Goal: Task Accomplishment & Management: Complete application form

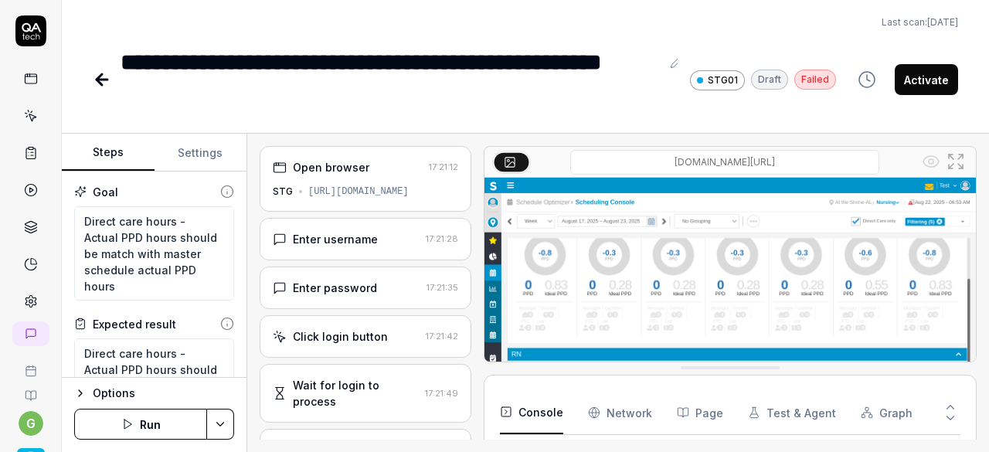
scroll to position [233, 0]
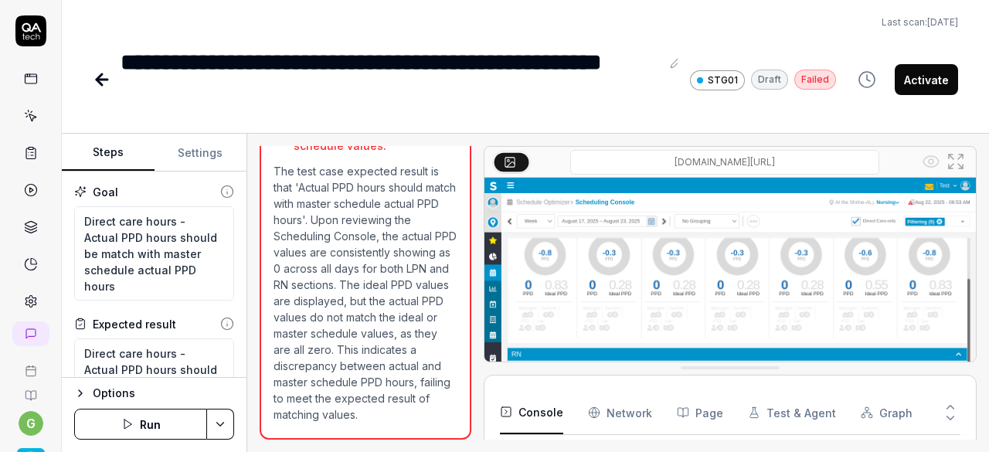
type textarea "*"
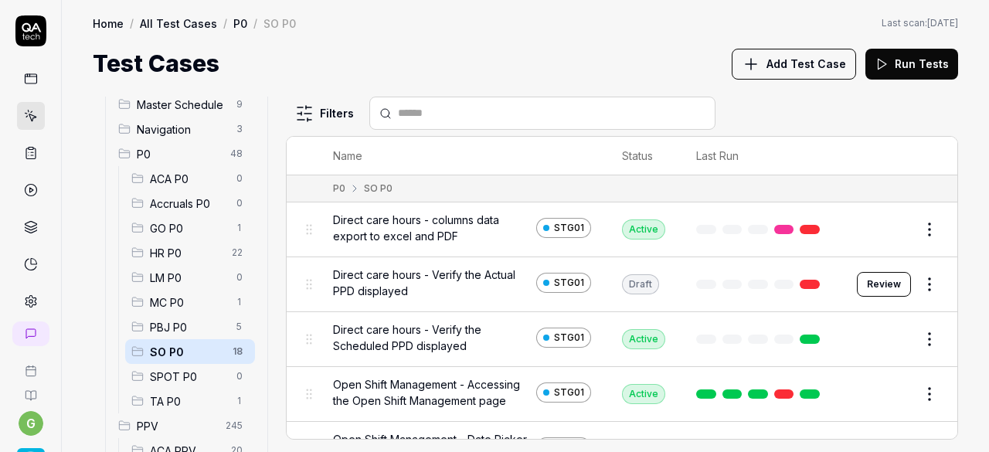
click at [918, 338] on html "g Home / All Test Cases / P0 / SO P0 Home / All Test Cases / P0 / SO P0 Last sc…" at bounding box center [494, 226] width 989 height 452
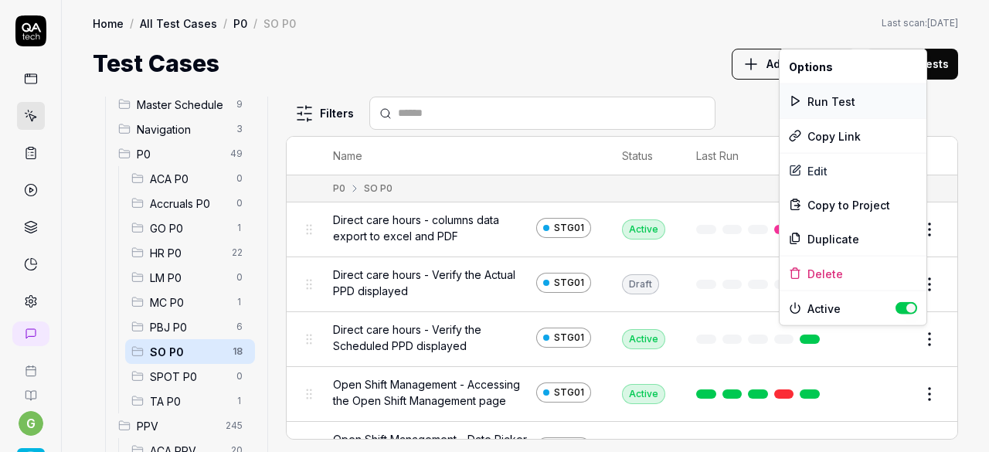
click at [847, 105] on div "Run Test" at bounding box center [853, 101] width 147 height 34
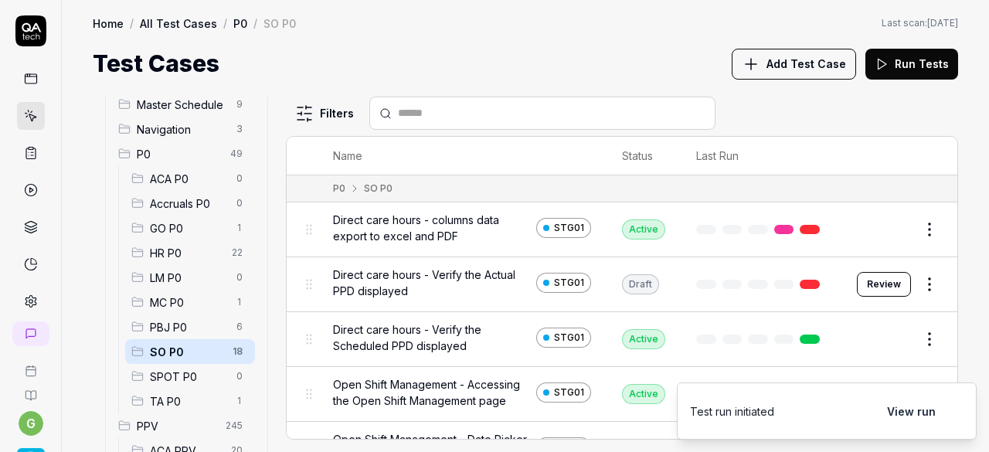
click at [916, 406] on button "View run" at bounding box center [911, 411] width 67 height 31
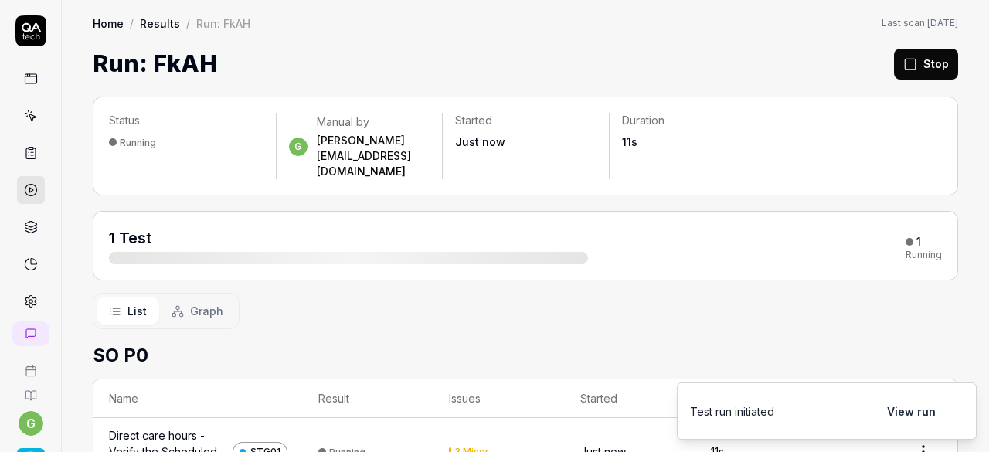
scroll to position [32, 0]
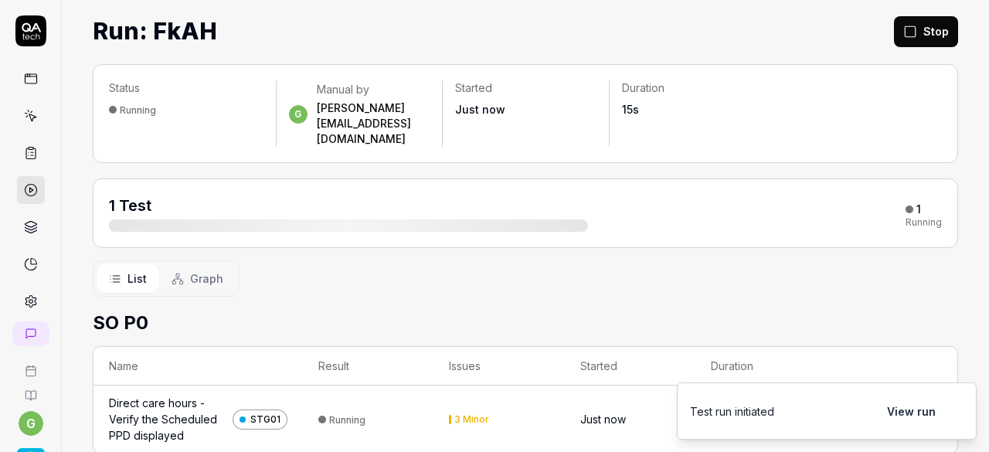
click at [904, 403] on button "View run" at bounding box center [911, 411] width 67 height 31
click at [192, 395] on div "Direct care hours - Verify the Scheduled PPD displayed" at bounding box center [167, 419] width 117 height 49
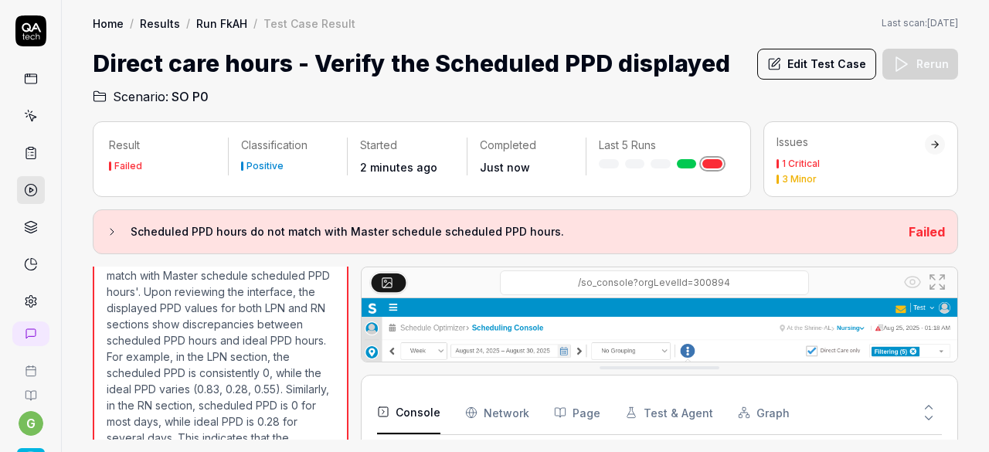
scroll to position [770, 0]
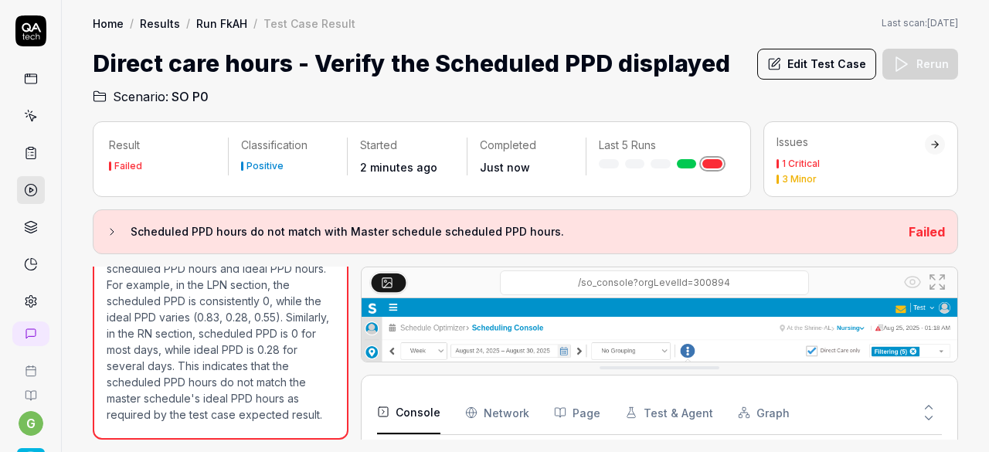
click at [828, 66] on button "Edit Test Case" at bounding box center [816, 64] width 119 height 31
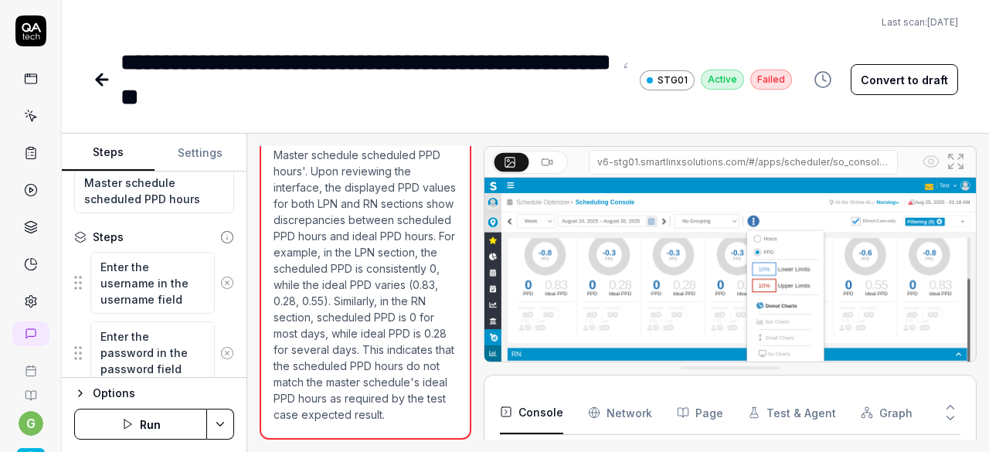
scroll to position [15, 0]
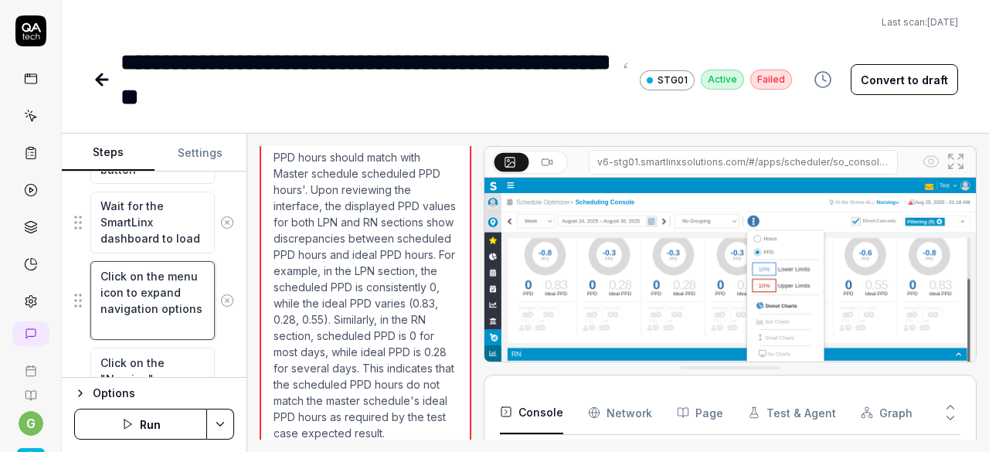
click at [116, 285] on textarea "Click on the menu icon to expand navigation options" at bounding box center [152, 300] width 124 height 78
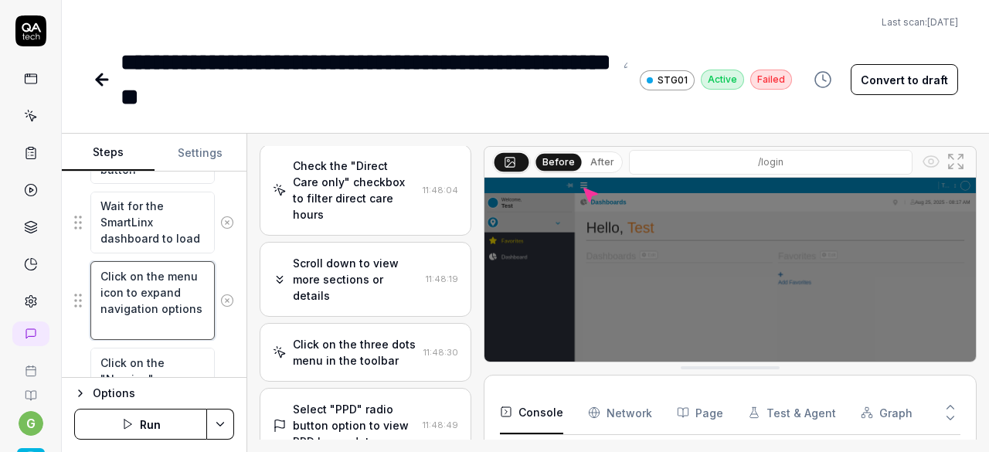
click at [116, 285] on textarea "Click on the menu icon to expand navigation options" at bounding box center [152, 300] width 124 height 78
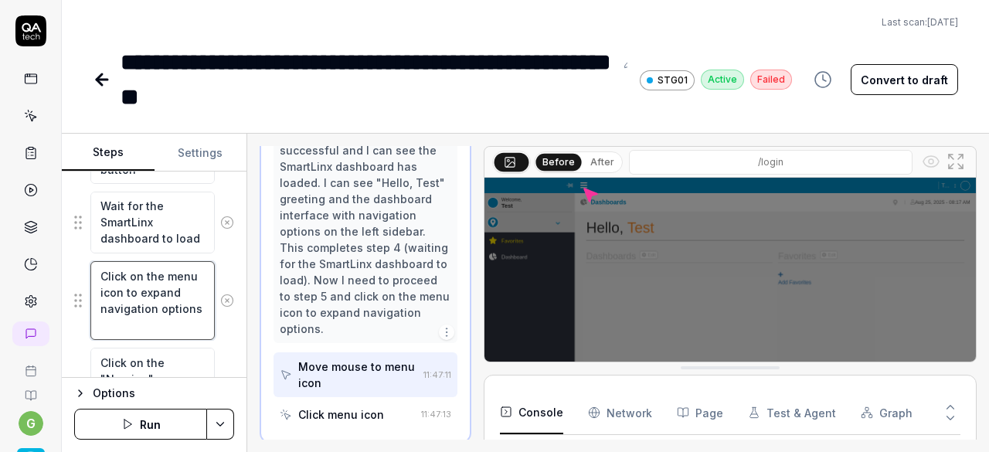
scroll to position [9, 0]
paste textarea "hamburger menu"
type textarea "*"
type textarea "Click on the hamburger menu"
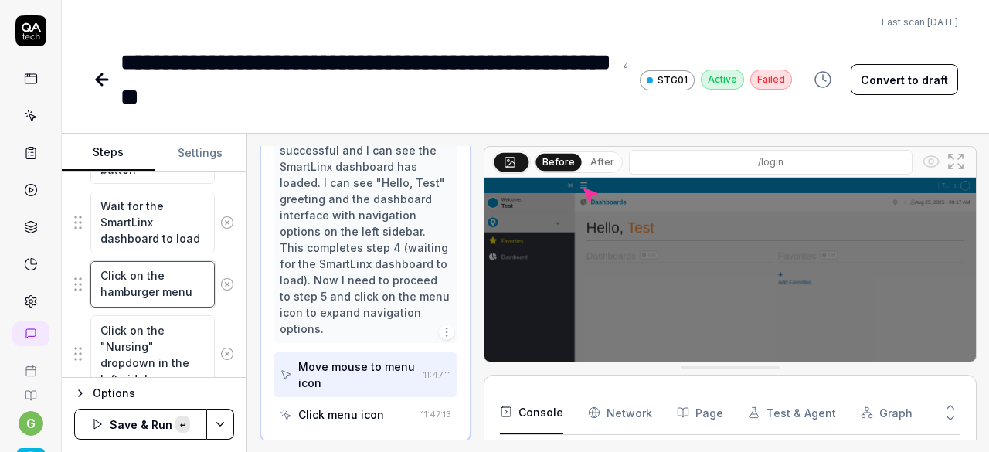
scroll to position [0, 0]
type textarea "*"
type textarea "Click on the hamburger menu"
type textarea "*"
type textarea "Click on the hamburger menu a"
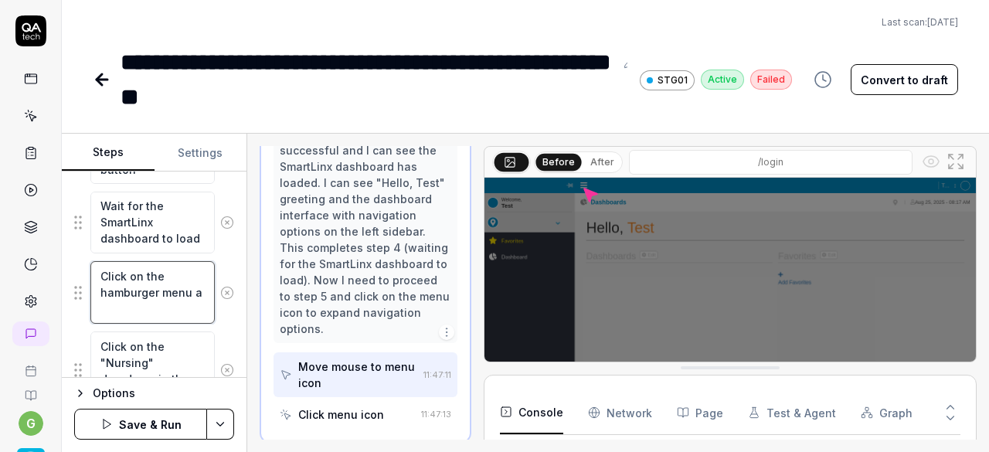
type textarea "*"
type textarea "Click on the hamburger menu an"
type textarea "*"
type textarea "Click on the hamburger menu and"
type textarea "*"
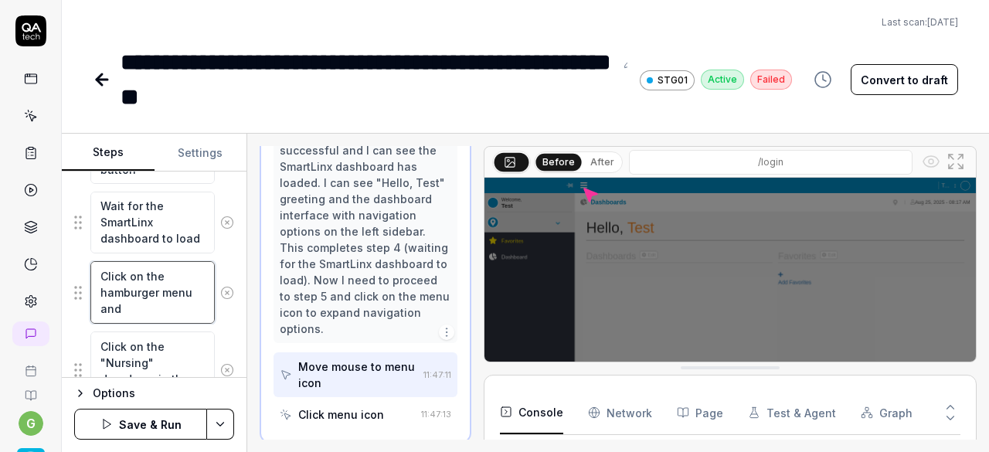
type textarea "Click on the hamburger menu and"
type textarea "*"
type textarea "Click on the hamburger menu and"
type textarea "*"
type textarea "Click on the hamburger menu an"
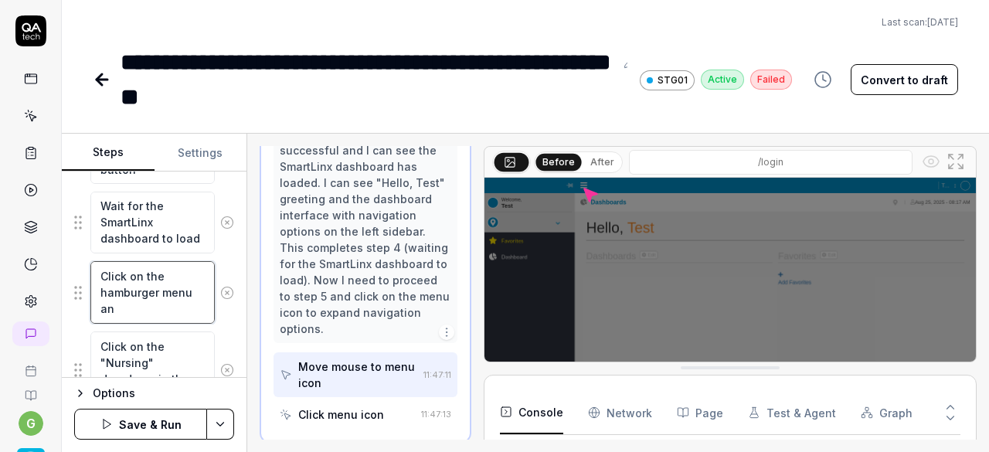
type textarea "*"
type textarea "Click on the hamburger menu a"
type textarea "*"
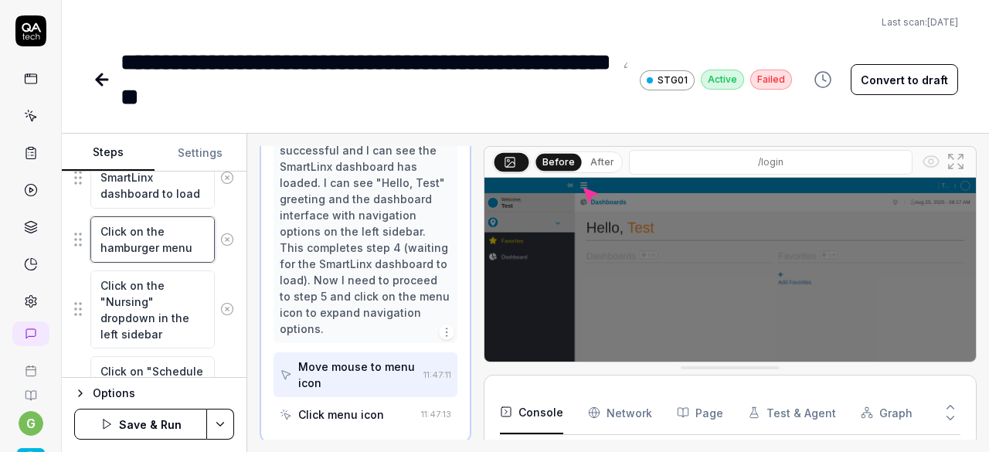
scroll to position [522, 0]
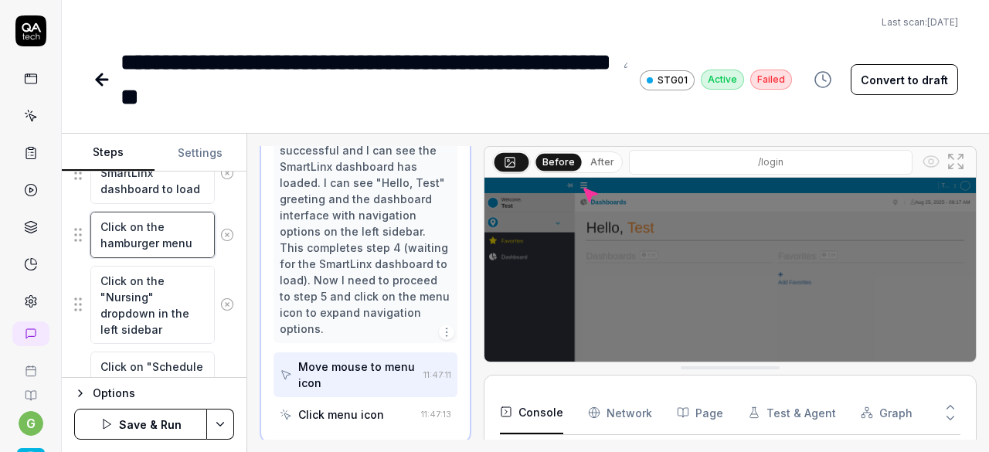
type textarea "Click on the hamburger menu"
type textarea "*"
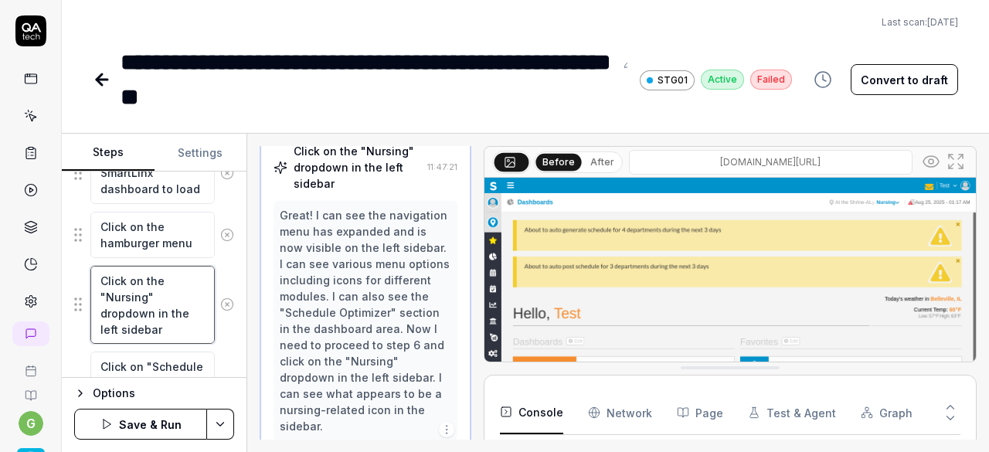
click at [146, 296] on textarea "Click on the "Nursing" dropdown in the left sidebar" at bounding box center [152, 305] width 124 height 78
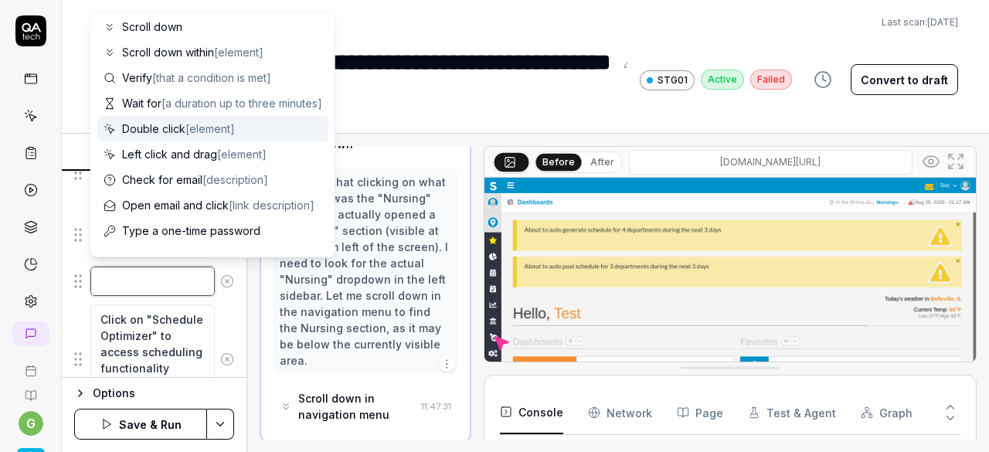
scroll to position [151, 0]
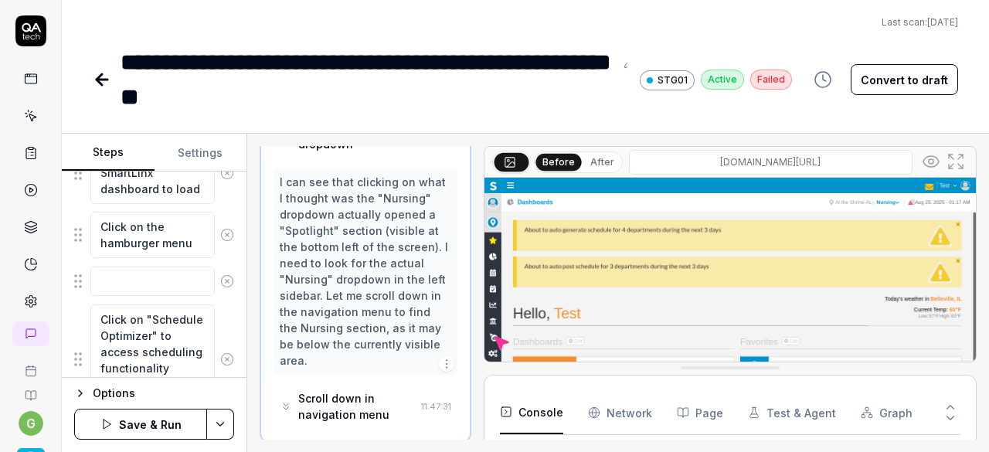
click at [377, 27] on div "Last scan: Jun 5 2025" at bounding box center [525, 22] width 865 height 14
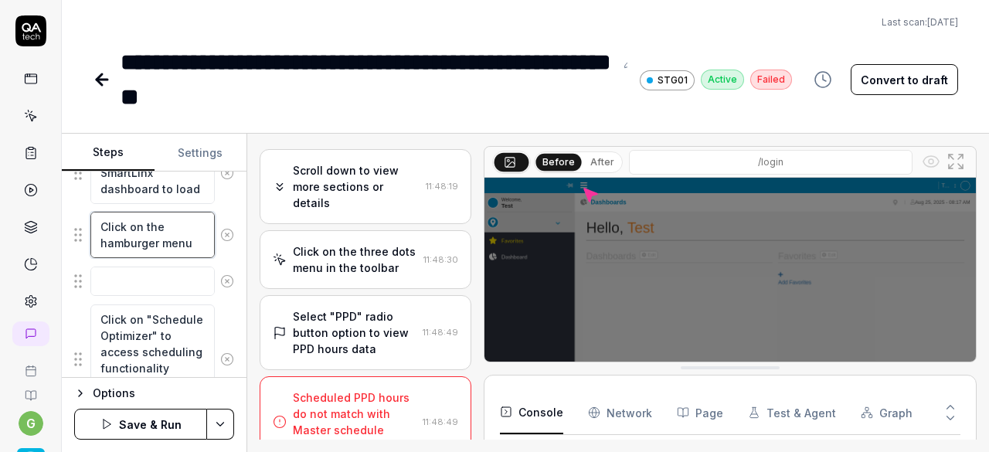
click at [141, 230] on textarea "Click on the hamburger menu" at bounding box center [152, 235] width 124 height 46
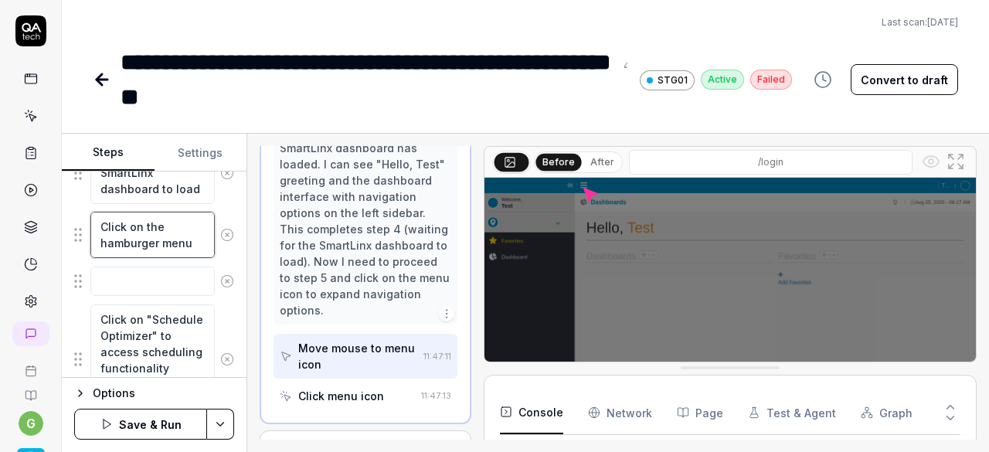
scroll to position [349, 0]
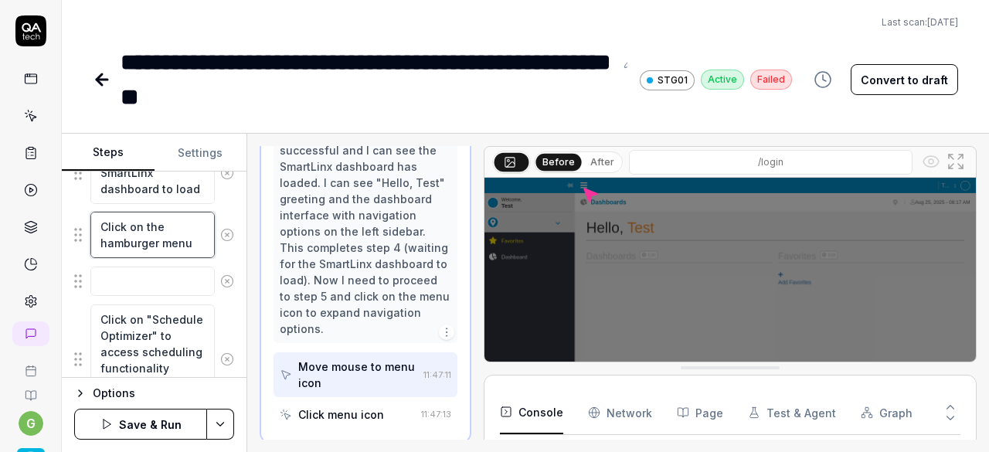
click at [189, 238] on textarea "Click on the hamburger menu" at bounding box center [152, 235] width 124 height 46
type textarea "*"
type textarea "Click on the hamburger menu"
type textarea "*"
type textarea "Click on the hamburger menu a"
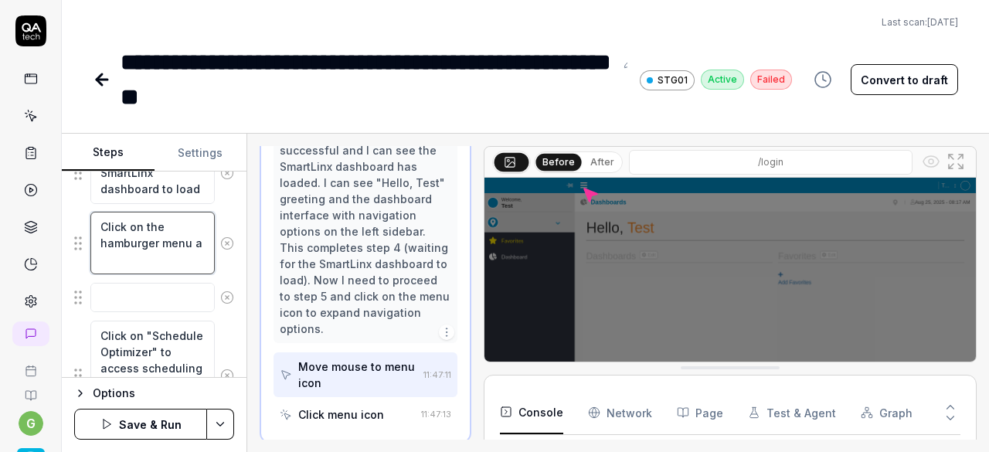
type textarea "*"
type textarea "Click on the hamburger menu an"
type textarea "*"
type textarea "Click on the hamburger menu and"
type textarea "*"
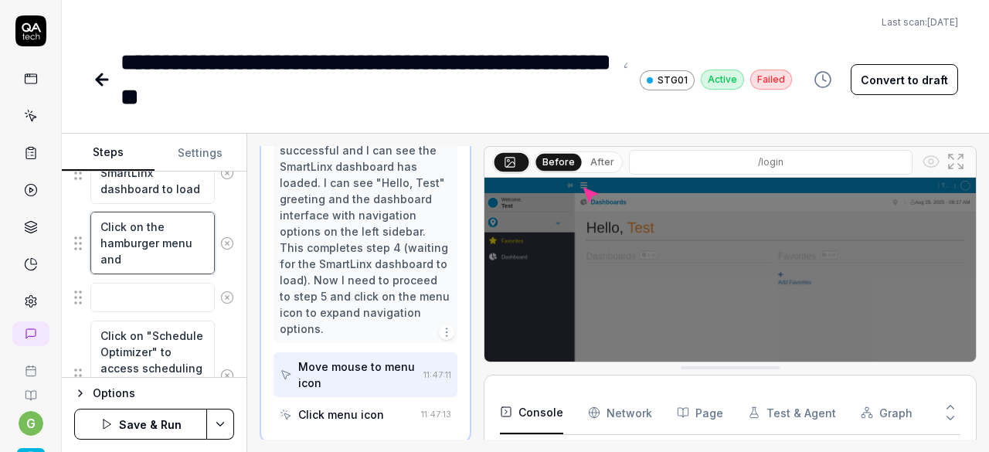
type textarea "Click on the hamburger menu and"
type textarea "*"
type textarea "Click on the hamburger menu and n"
type textarea "*"
type textarea "Click on the hamburger menu and na"
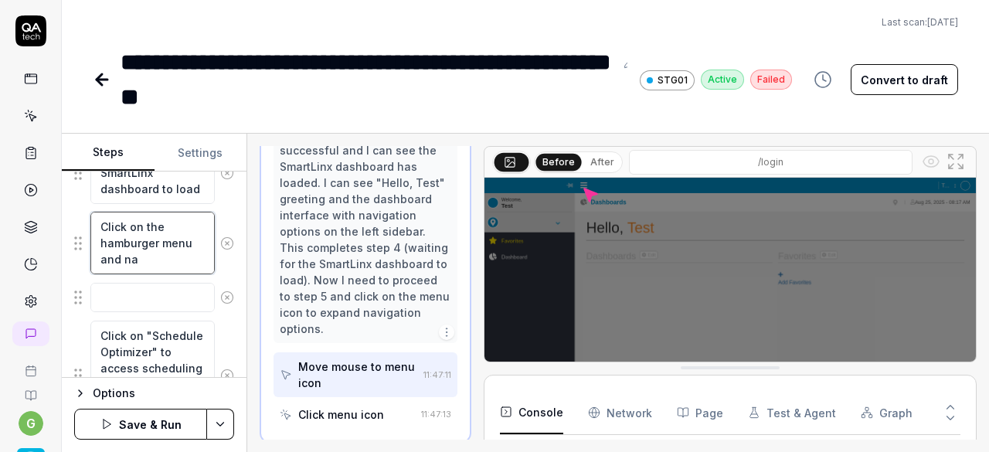
type textarea "*"
type textarea "Click on the hamburger menu and nav"
type textarea "*"
type textarea "Click on the hamburger menu and navi"
type textarea "*"
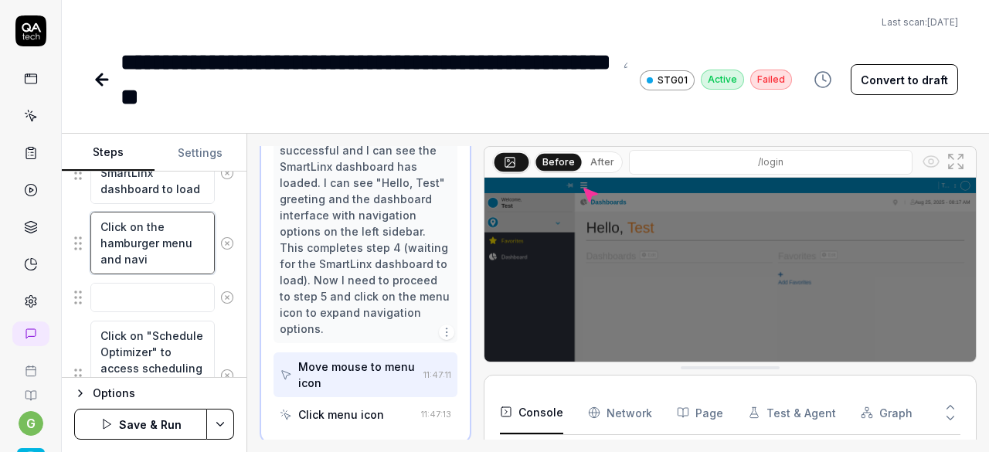
type textarea "Click on the hamburger menu and navig"
type textarea "*"
type textarea "Click on the hamburger menu and naviga"
type textarea "*"
type textarea "Click on the hamburger menu and navigat"
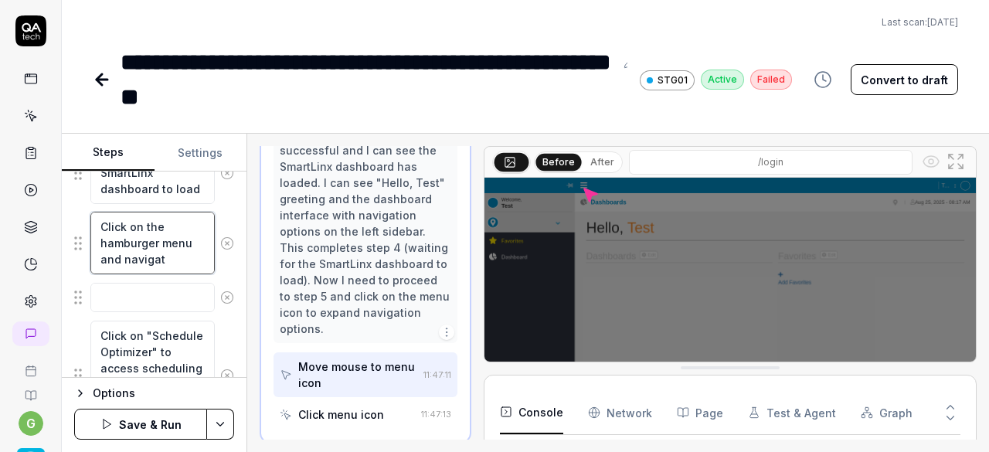
type textarea "*"
type textarea "Click on the hamburger menu and navigate"
type textarea "*"
type textarea "Click on the hamburger menu and navigate"
type textarea "*"
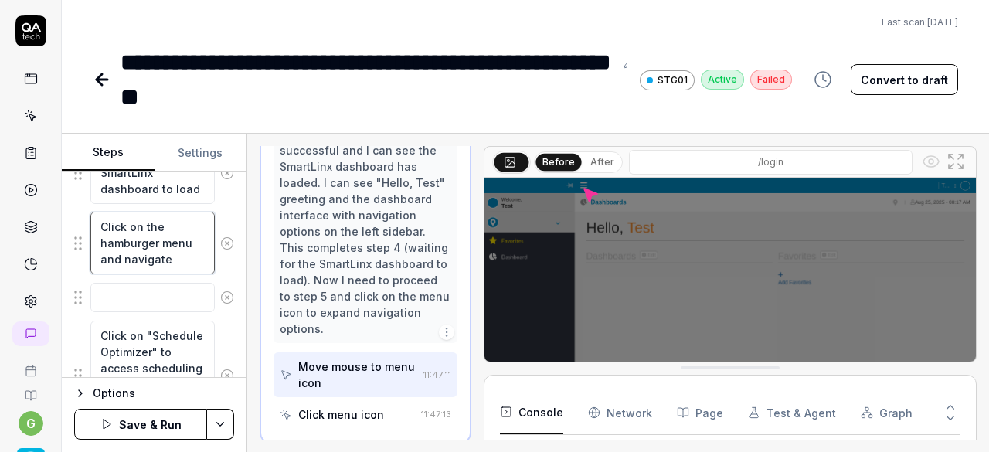
type textarea "Click on the hamburger menu and navigate t"
type textarea "*"
type textarea "Click on the hamburger menu and navigate to"
type textarea "*"
type textarea "Click on the hamburger menu and navigate to"
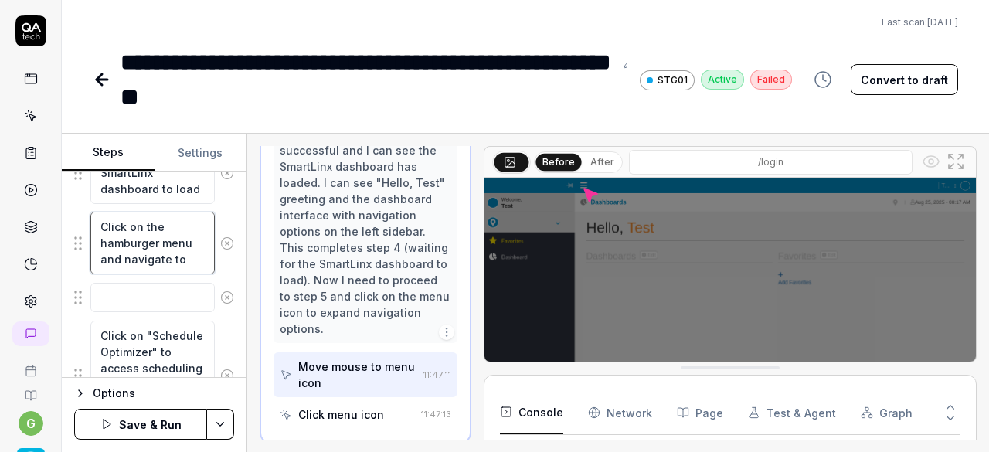
click at [189, 249] on textarea "Click on the hamburger menu and navigate to" at bounding box center [152, 243] width 124 height 62
paste textarea "Schedule Optimizer"
type textarea "*"
type textarea "Click on the hamburger menu and navigate to Schedule Optimizer"
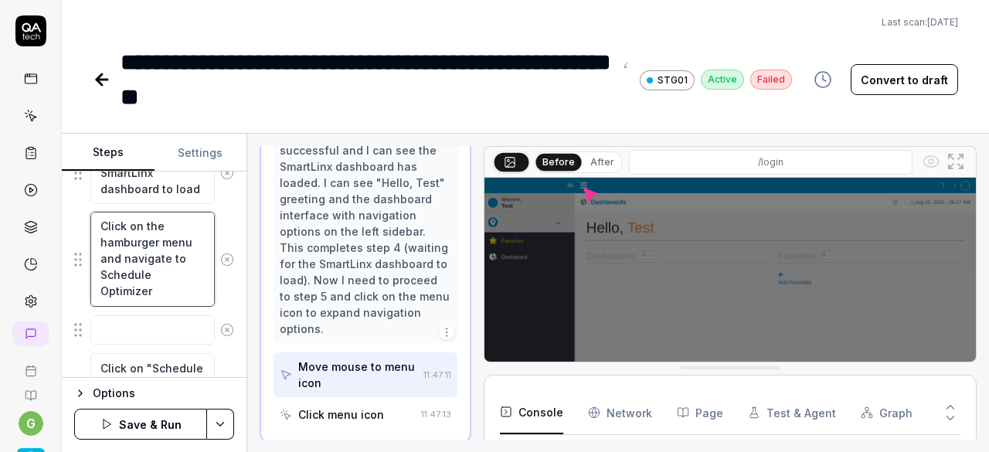
type textarea "*"
type textarea "Click on the hamburger menu and navigate to Schedule Optimizer"
type textarea "*"
type textarea "Click on the hamburger menu and navigate to Schedule Optimizer >"
type textarea "*"
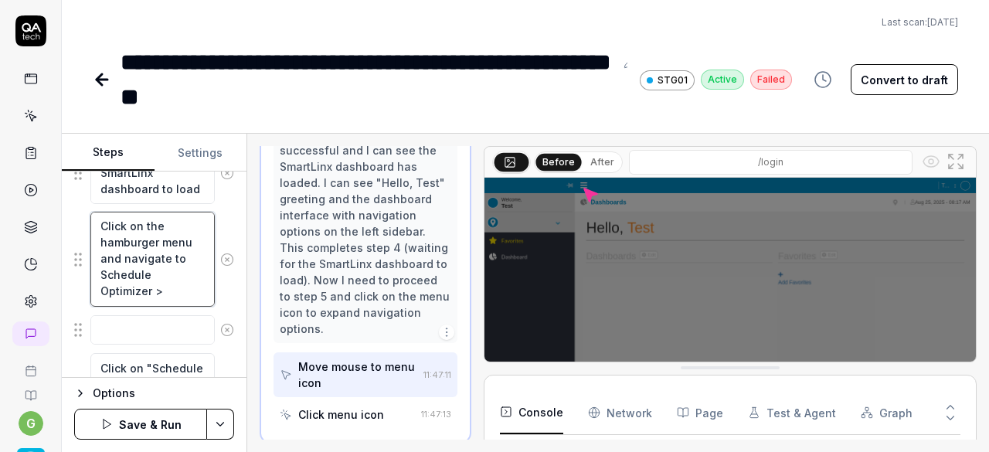
type textarea "Click on the hamburger menu and navigate to Schedule Optimizer >>"
type textarea "*"
type textarea "Click on the hamburger menu and navigate to Schedule Optimizer >>"
paste textarea "Dashboards"
type textarea "*"
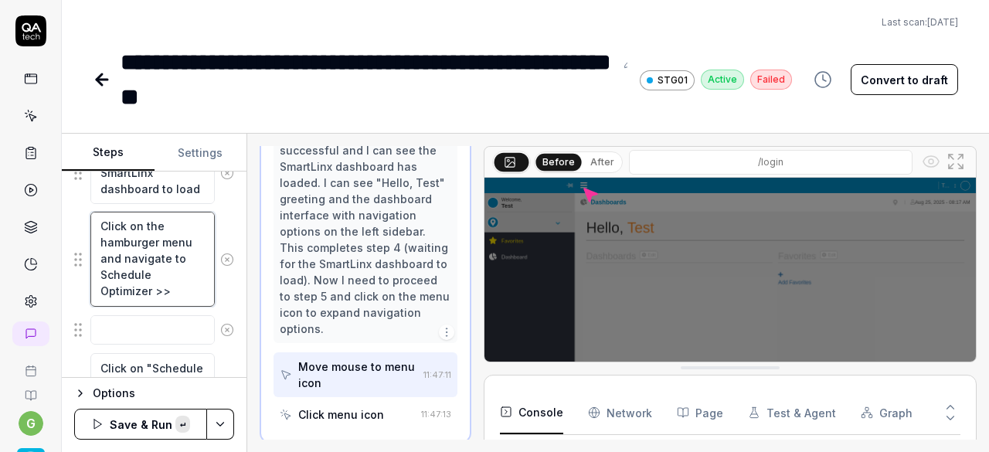
type textarea "Click on the hamburger menu and navigate to Schedule Optimizer >> Dashboards"
type textarea "*"
type textarea "Click on the hamburger menu and navigate to Schedule Optimizer >> Dashboards"
type textarea "*"
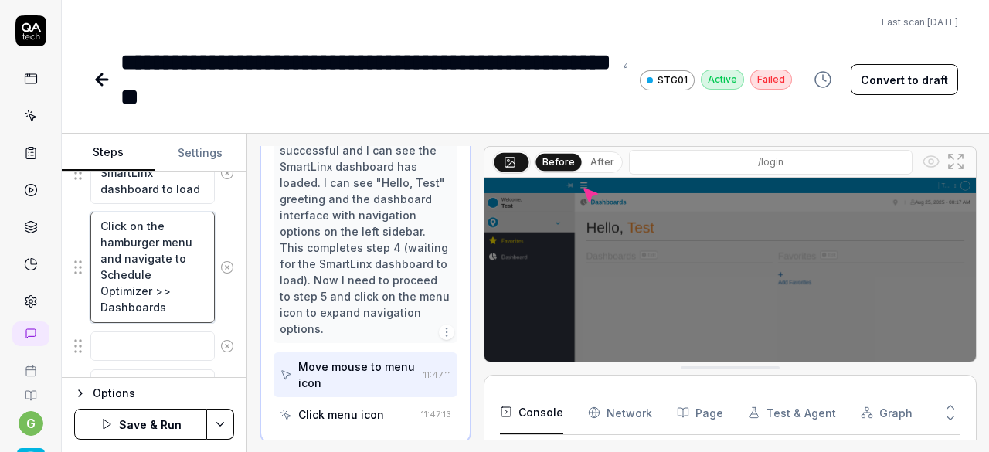
type textarea "Click on the hamburger menu and navigate to Schedule Optimizer >> Dashboards >"
type textarea "*"
type textarea "Click on the hamburger menu and navigate to Schedule Optimizer >> Dashboards >>"
type textarea "*"
type textarea "Click on the hamburger menu and navigate to Schedule Optimizer >> Dashboards >>"
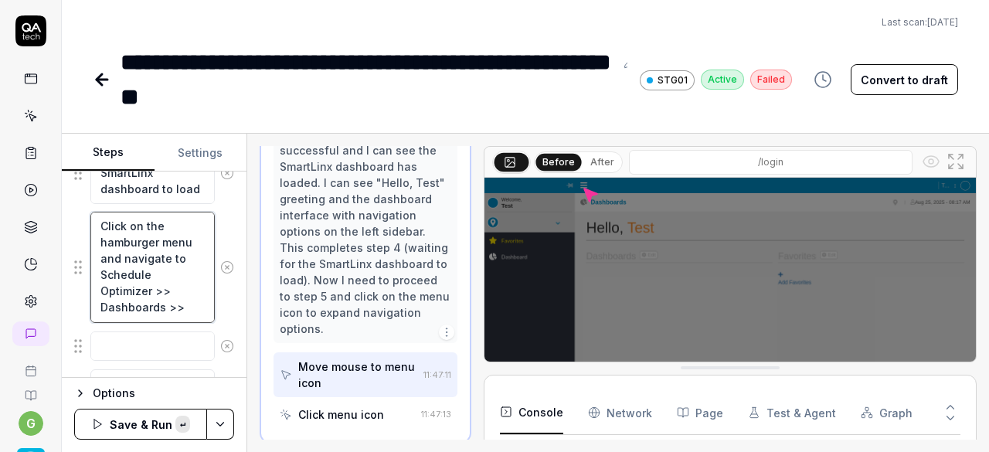
paste textarea "Direct Care Hours"
type textarea "*"
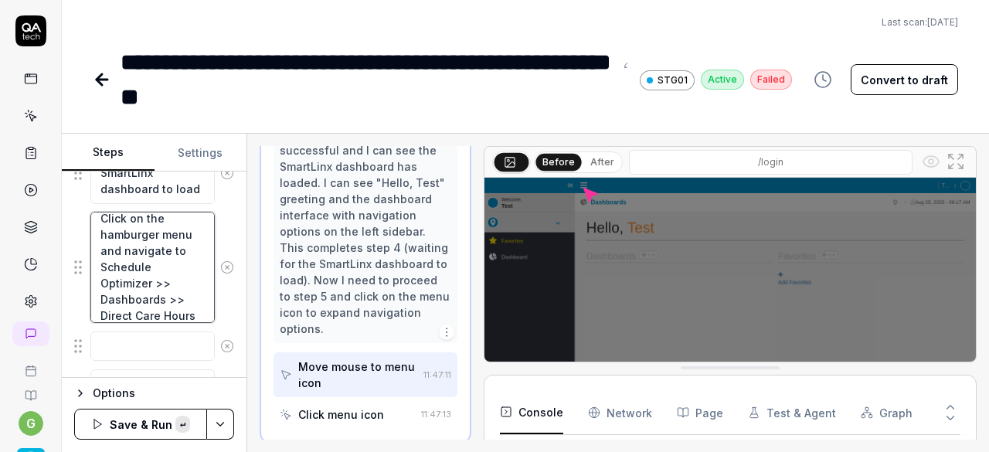
scroll to position [25, 0]
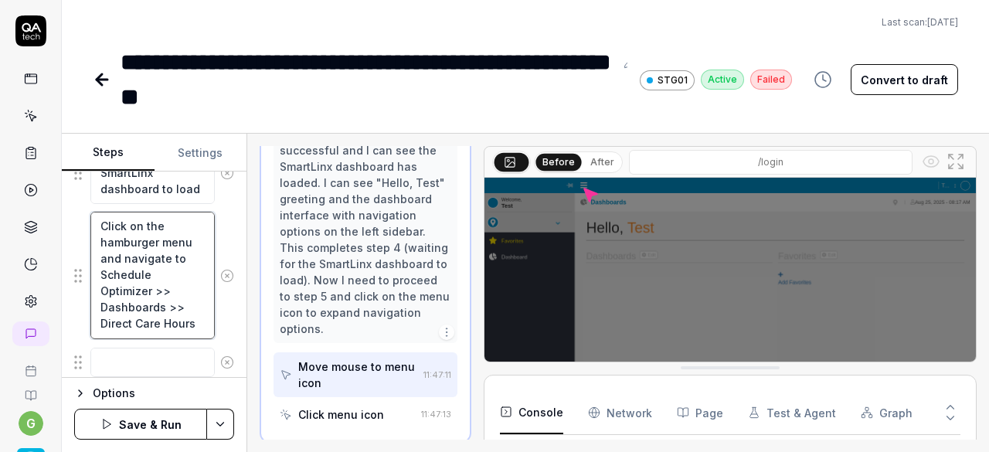
type textarea "Click on the hamburger menu and navigate to Schedule Optimizer >> Dashboards >>…"
type textarea "*"
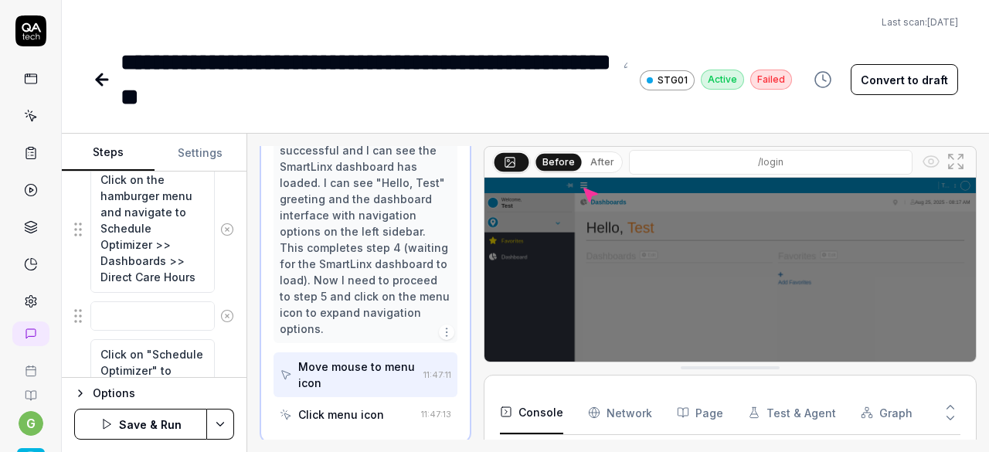
scroll to position [563, 0]
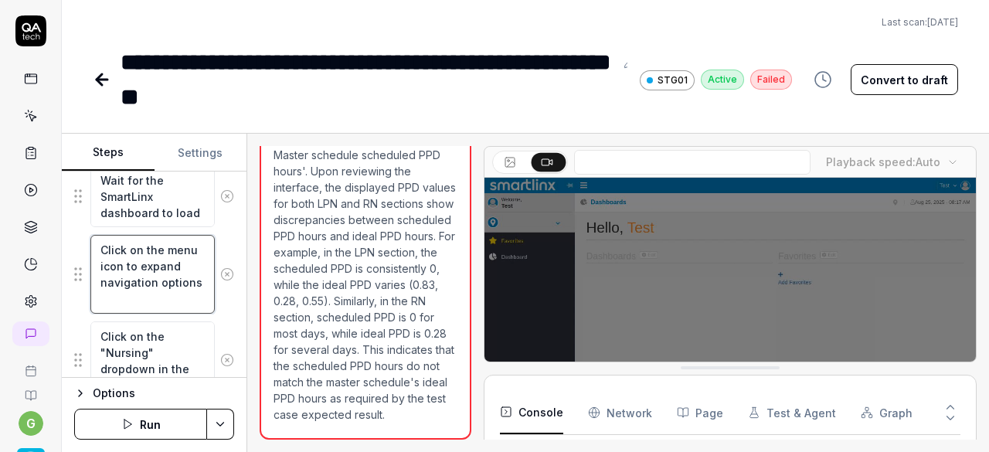
click at [141, 260] on textarea "Click on the menu icon to expand navigation options" at bounding box center [152, 274] width 124 height 78
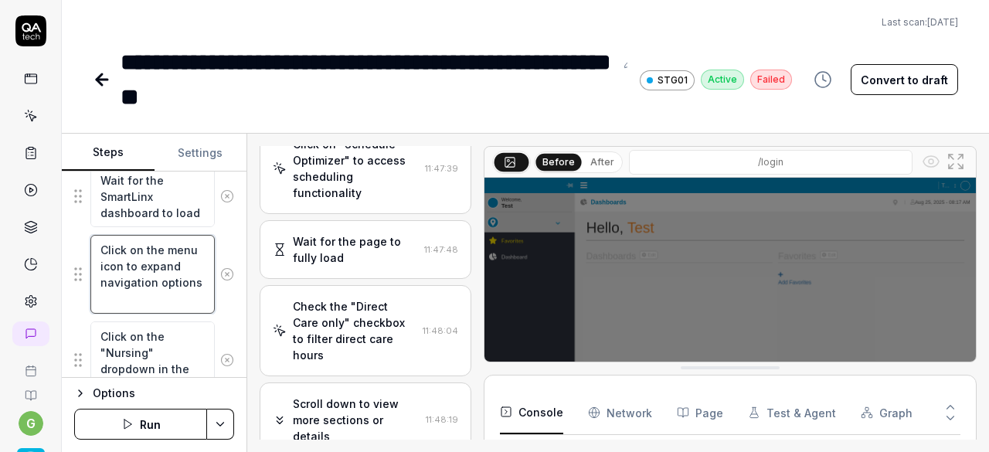
click at [141, 260] on textarea "Click on the menu icon to expand navigation options" at bounding box center [152, 274] width 124 height 78
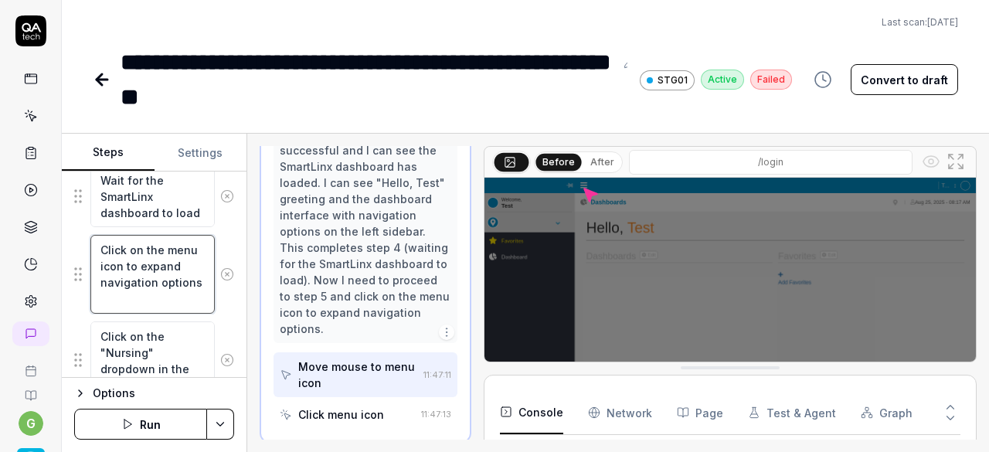
scroll to position [16, 0]
drag, startPoint x: 104, startPoint y: 262, endPoint x: 170, endPoint y: 308, distance: 81.0
click at [170, 308] on textarea "Click on the menu icon to expand navigation options" at bounding box center [152, 274] width 124 height 78
paste textarea "hamburger menu"
type textarea "*"
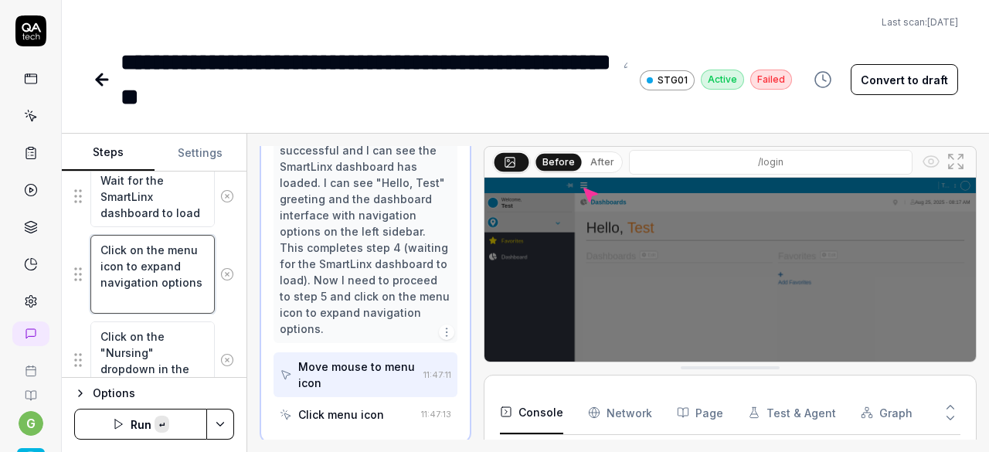
type textarea "Click on the hamburger menu"
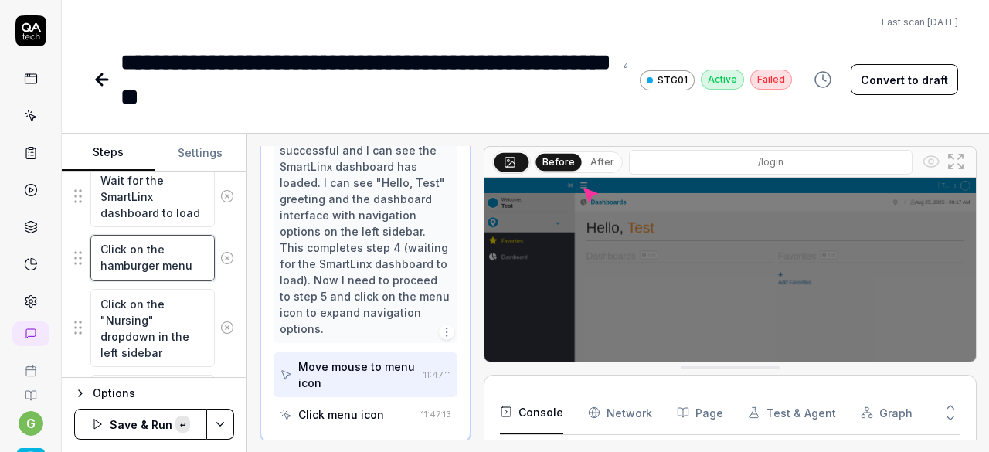
scroll to position [0, 0]
type textarea "*"
type textarea "Click on the hamburger menu"
type textarea "*"
type textarea "Click on the hamburger menu a"
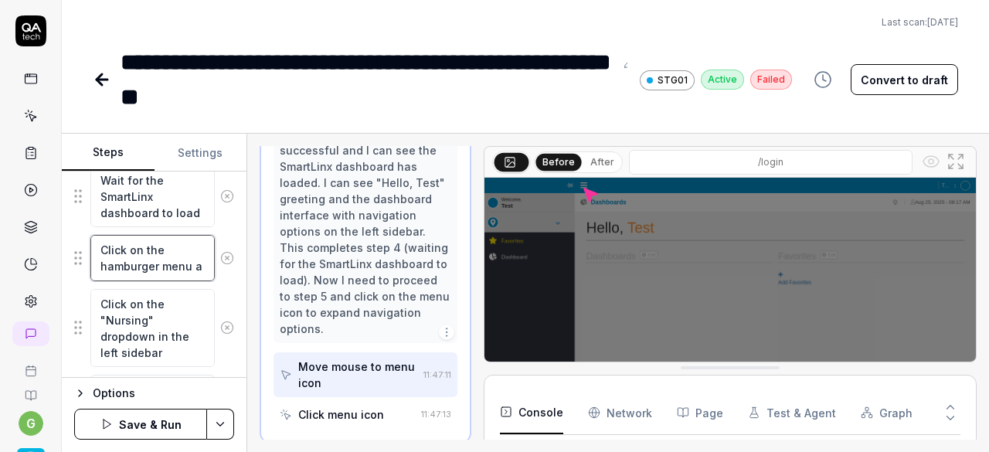
type textarea "*"
type textarea "Click on the hamburger menu an"
type textarea "*"
type textarea "Click on the hamburger menu and"
type textarea "*"
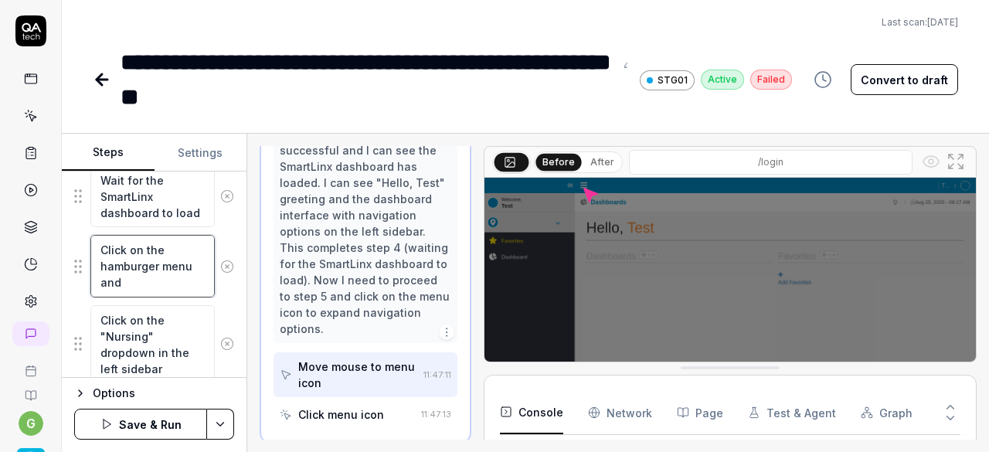
type textarea "Click on the hamburger menu and"
type textarea "*"
type textarea "Click on the hamburger menu and n"
type textarea "*"
type textarea "Click on the hamburger menu and na"
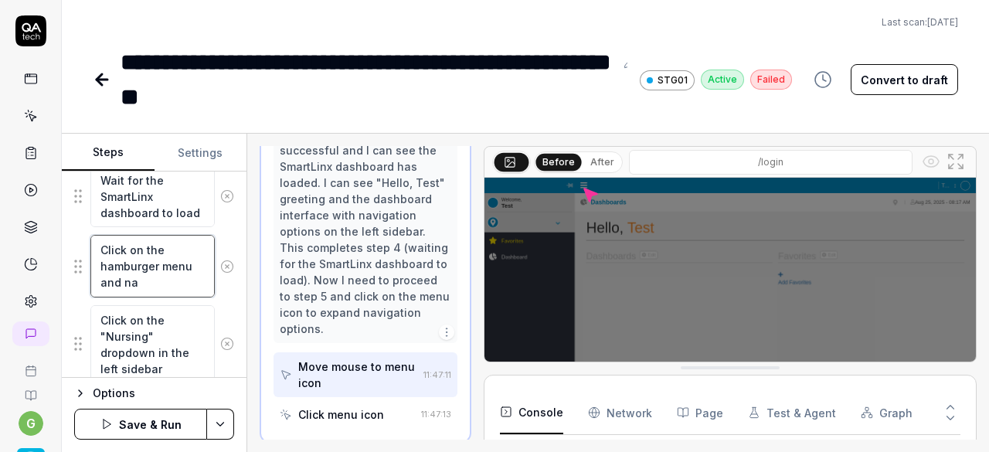
type textarea "*"
type textarea "Click on the hamburger menu and nav"
type textarea "*"
type textarea "Click on the hamburger menu and navi"
type textarea "*"
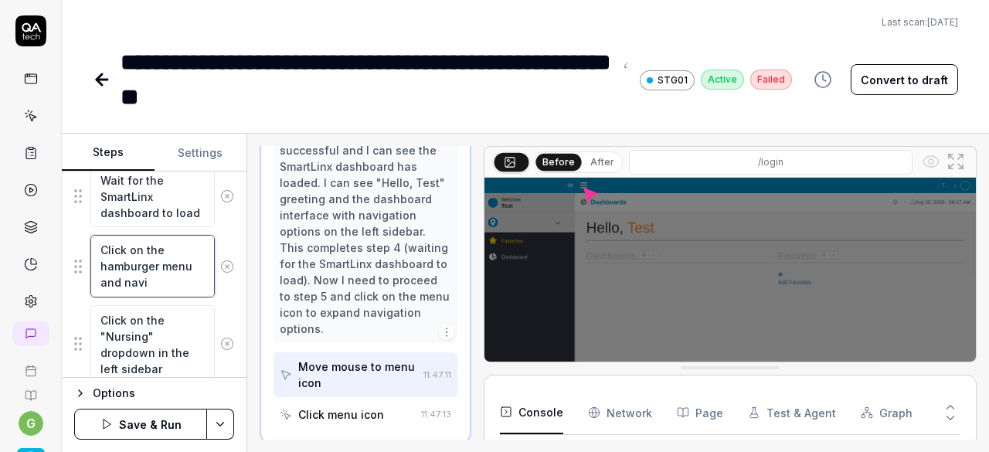
type textarea "Click on the hamburger menu and navig"
type textarea "*"
type textarea "Click on the hamburger menu and naviga"
type textarea "*"
type textarea "Click on the hamburger menu and navigat"
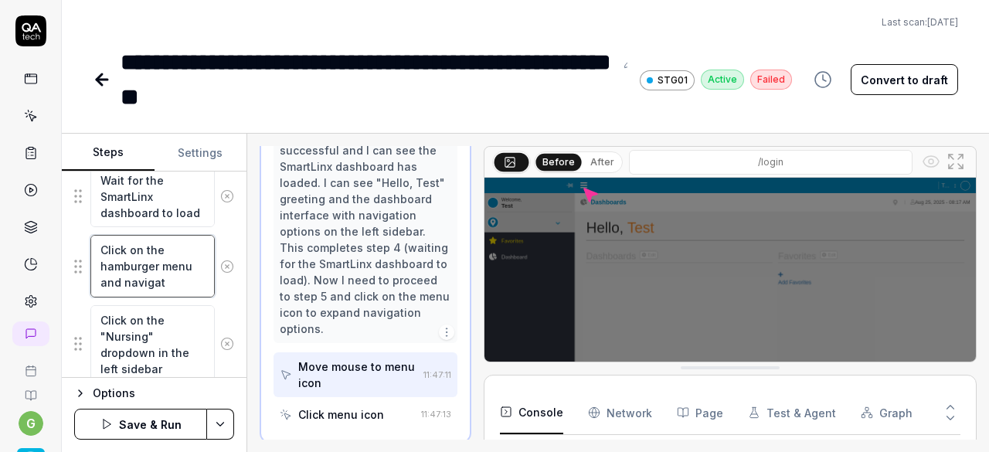
type textarea "*"
type textarea "Click on the hamburger menu and navigate"
type textarea "*"
type textarea "Click on the hamburger menu and navigate int"
type textarea "*"
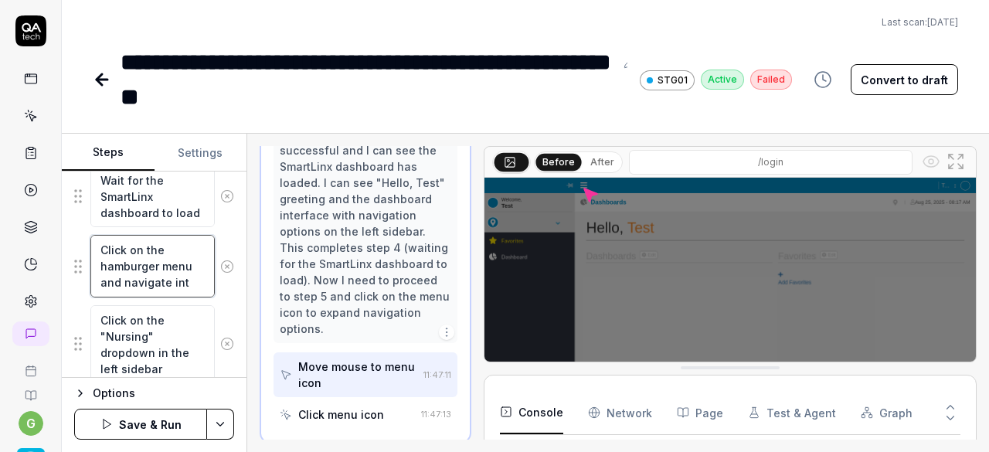
type textarea "Click on the hamburger menu and navigate into"
type textarea "*"
type textarea "Click on the hamburger menu and navigate into"
paste textarea "Schedule Optimizer"
type textarea "*"
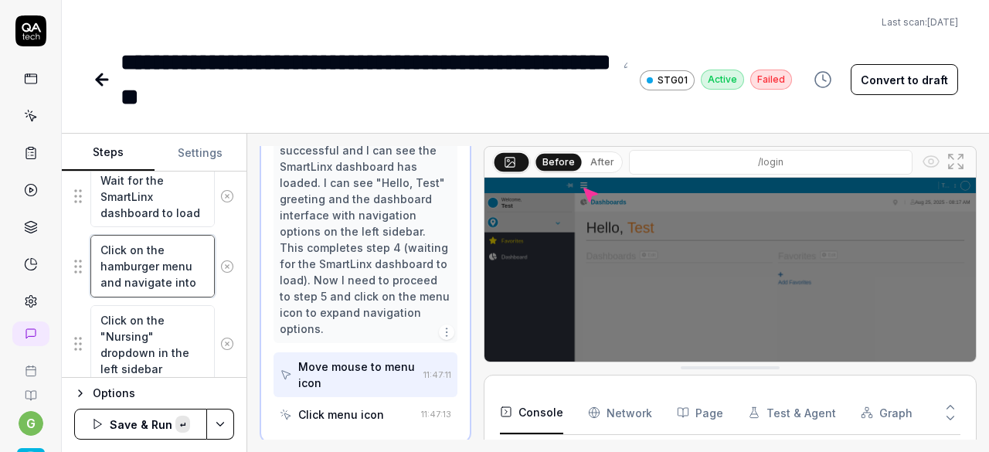
type textarea "Click on the hamburger menu and navigate into Schedule Optimizer"
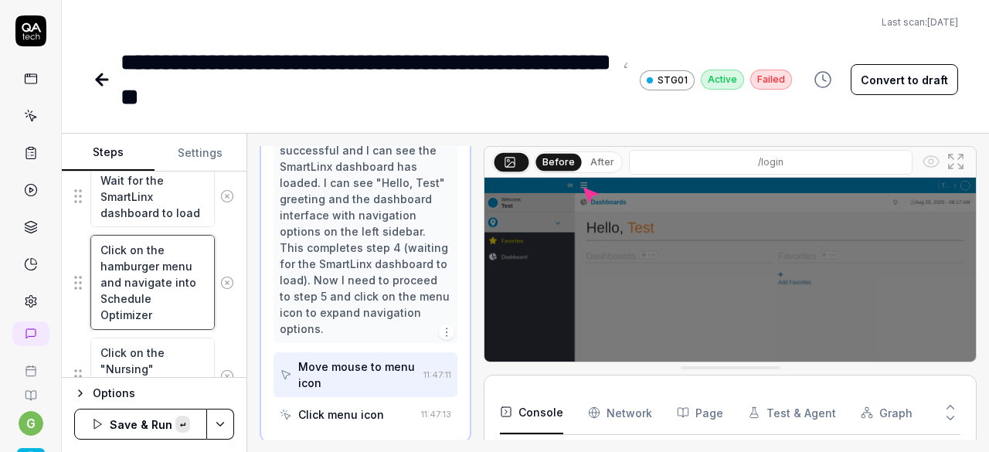
scroll to position [8, 0]
type textarea "*"
type textarea "Click on the hamburger menu and navigate into Schedule Optimizer"
type textarea "*"
type textarea "Click on the hamburger menu and navigate into Schedule Optimizer >"
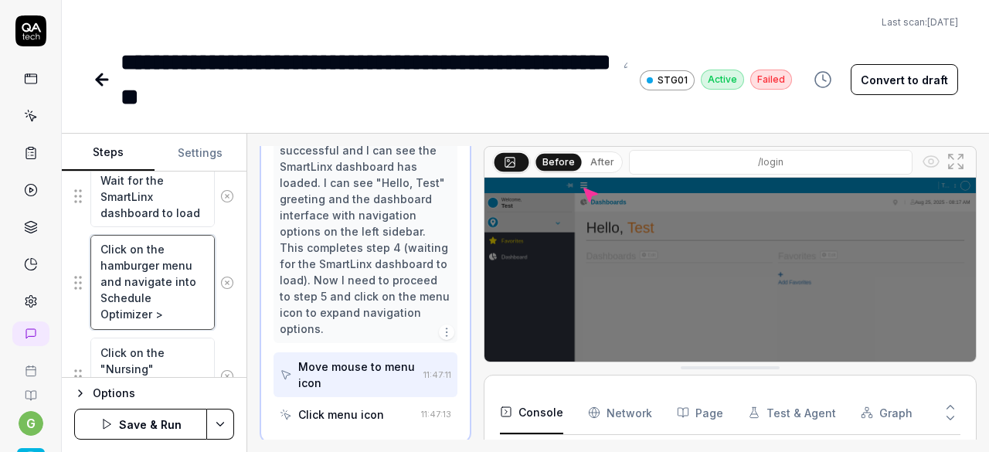
type textarea "*"
type textarea "Click on the hamburger menu and navigate into Schedule Optimizer >>"
type textarea "*"
type textarea "Click on the hamburger menu and navigate into Schedule Optimizer >>"
paste textarea "Dashboards"
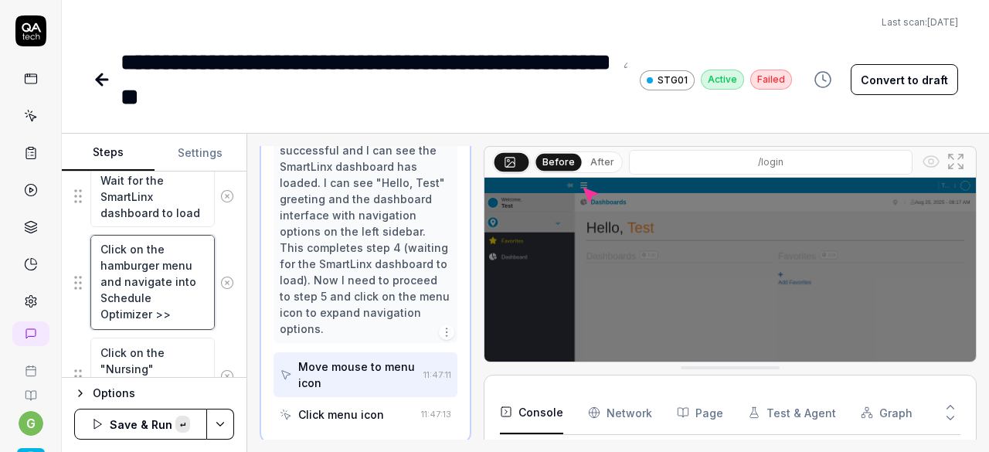
type textarea "*"
type textarea "Click on the hamburger menu and navigate into Schedule Optimizer >> Dashboards"
type textarea "*"
type textarea "Click on the hamburger menu and navigate into Schedule Optimizer >> Dashboards"
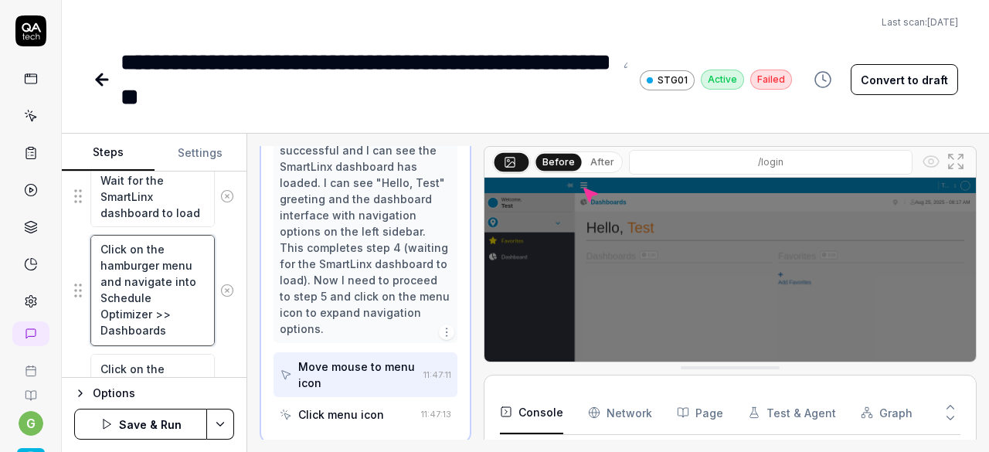
type textarea "*"
type textarea "Click on the hamburger menu and navigate into Schedule Optimizer >> Dashboards >"
type textarea "*"
type textarea "Click on the hamburger menu and navigate into Schedule Optimizer >> Dashboards …"
type textarea "*"
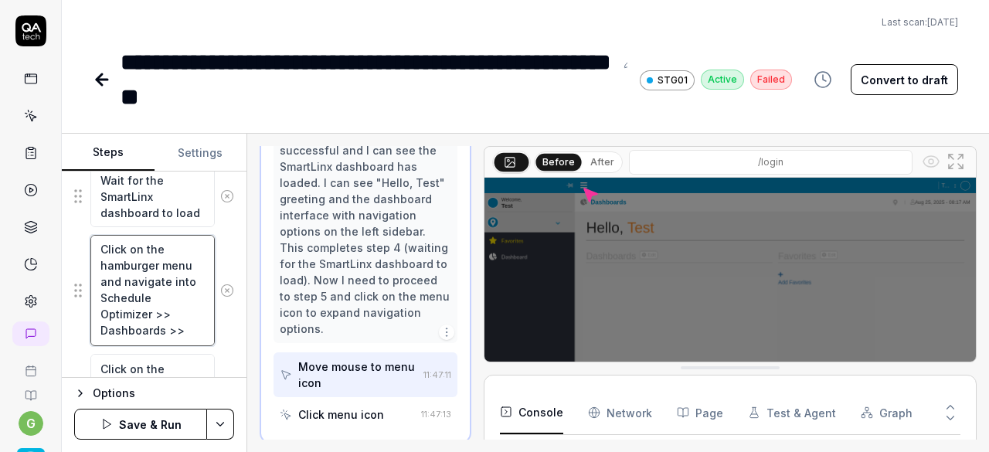
type textarea "Click on the hamburger menu and navigate into Schedule Optimizer >> Dashboards …"
paste textarea "Direct Care Hours"
type textarea "*"
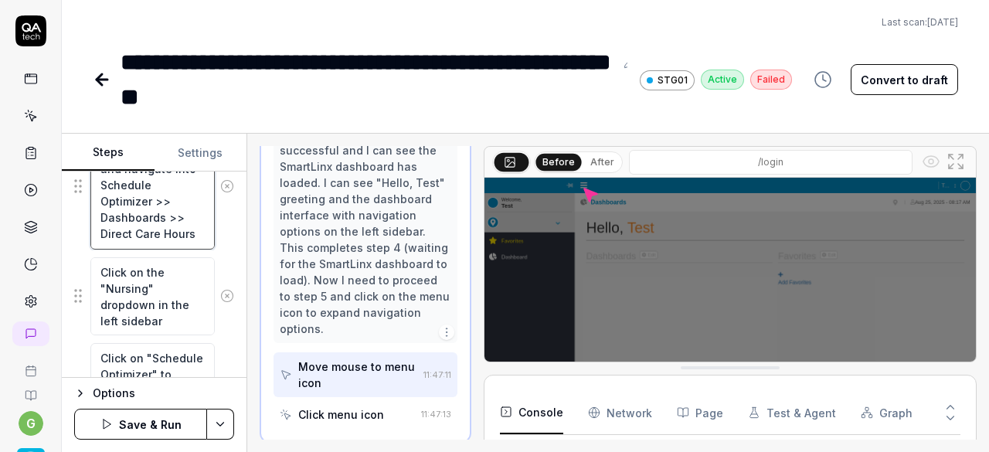
scroll to position [613, 0]
type textarea "Click on the hamburger menu and navigate into Schedule Optimizer >> Dashboards …"
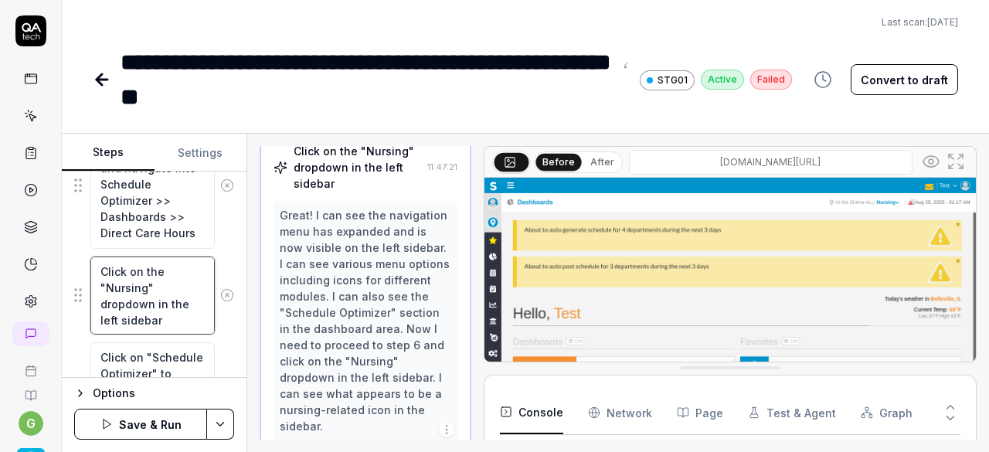
click at [161, 273] on textarea "Click on the "Nursing" dropdown in the left sidebar" at bounding box center [152, 296] width 124 height 78
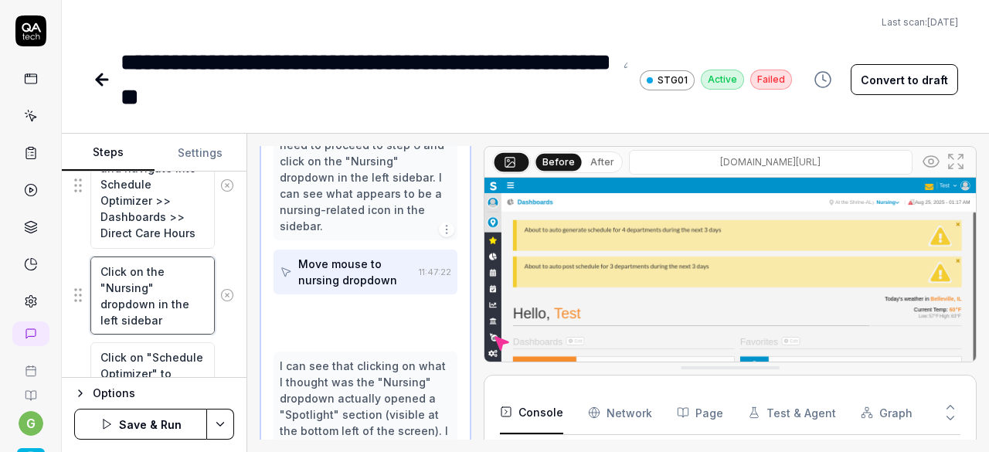
scroll to position [733, 0]
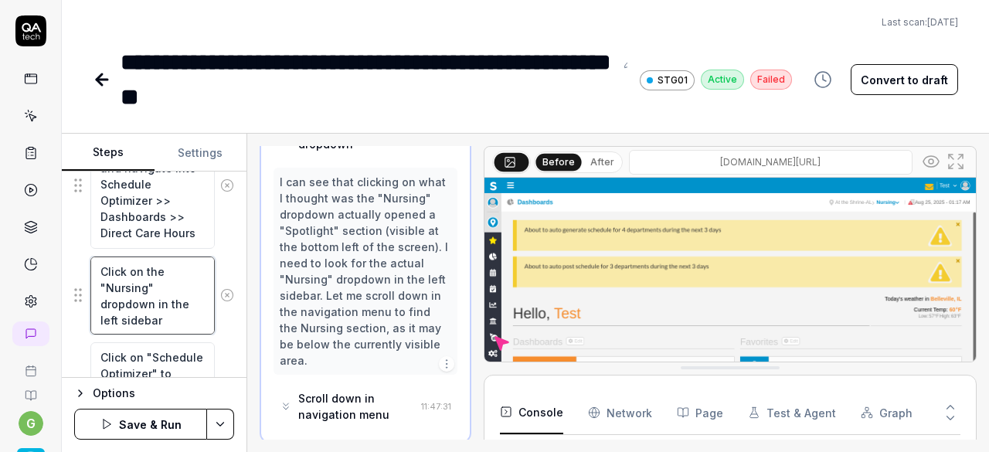
type textarea "*"
click at [149, 298] on textarea "Click on the "Nursing" dropdown in the left sidebar" at bounding box center [152, 296] width 124 height 78
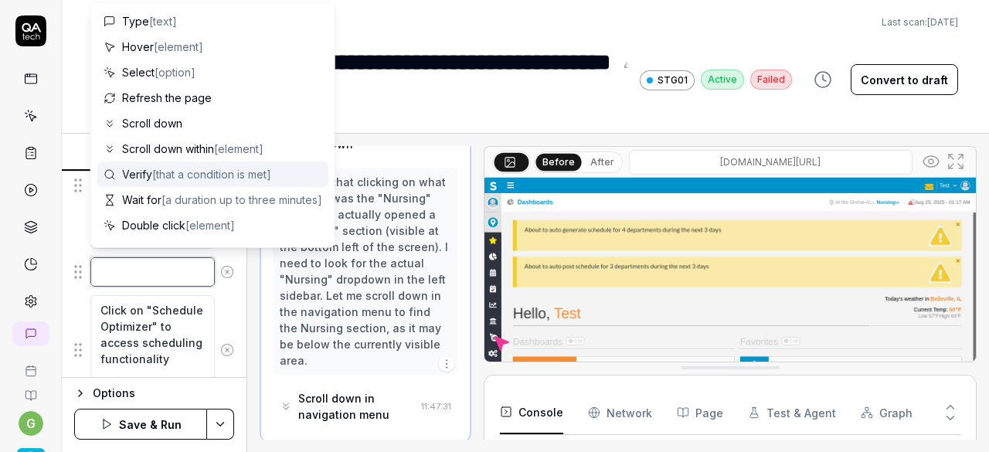
scroll to position [0, 0]
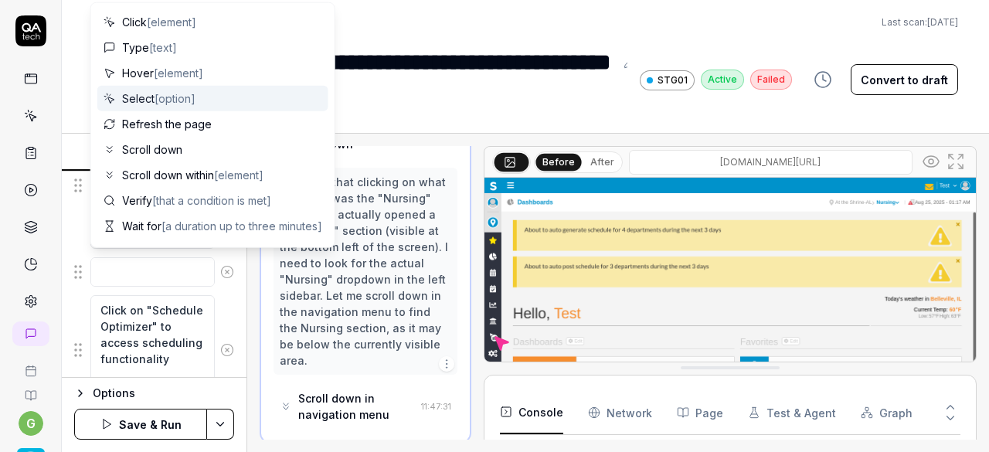
click at [182, 107] on div "Select [option]" at bounding box center [212, 99] width 231 height 26
type textarea "*"
type textarea "Select"
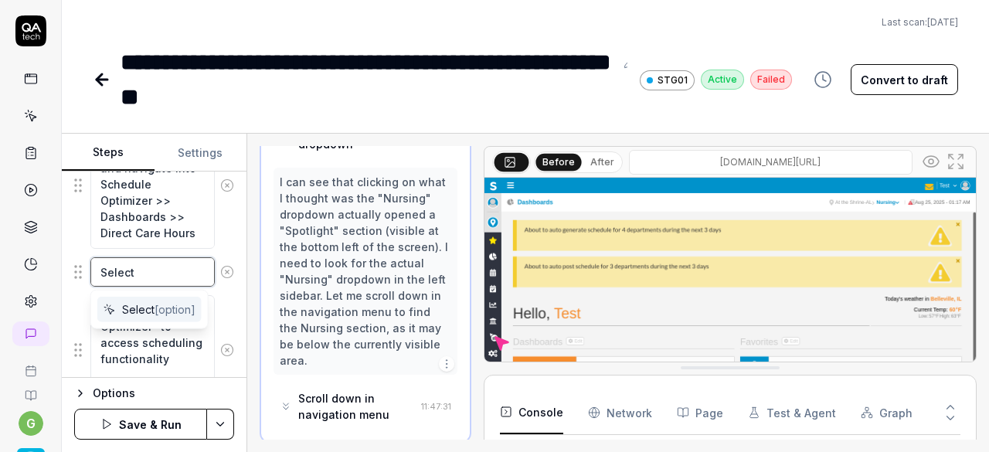
type textarea "*"
type textarea "Select a"
type textarea "*"
type textarea "Select an"
type textarea "*"
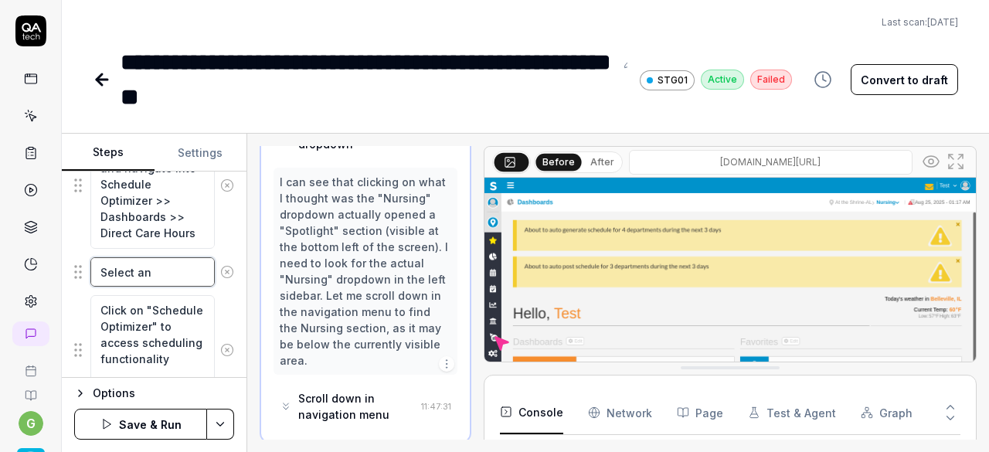
type textarea "Select any"
type textarea "*"
type textarea "Select any"
type textarea "*"
type textarea "Select any S"
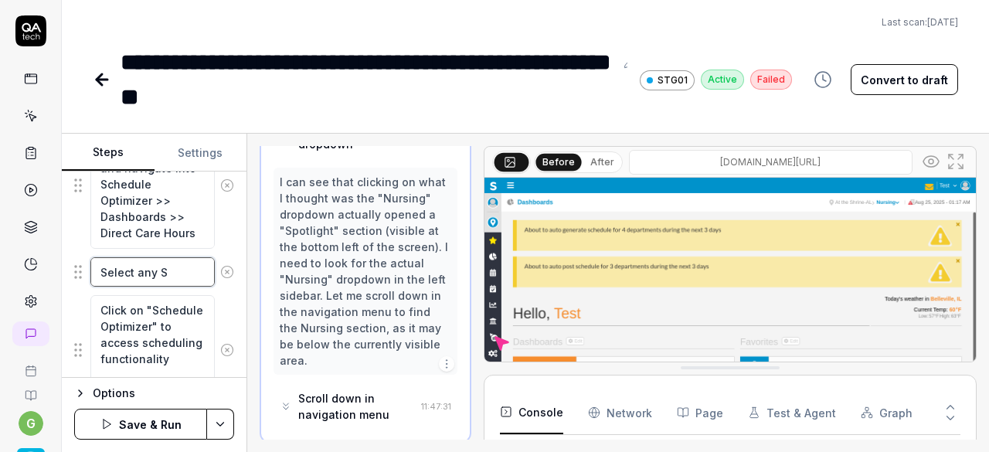
type textarea "*"
type textarea "Select any Sc"
type textarea "*"
type textarea "Select any Sch"
type textarea "*"
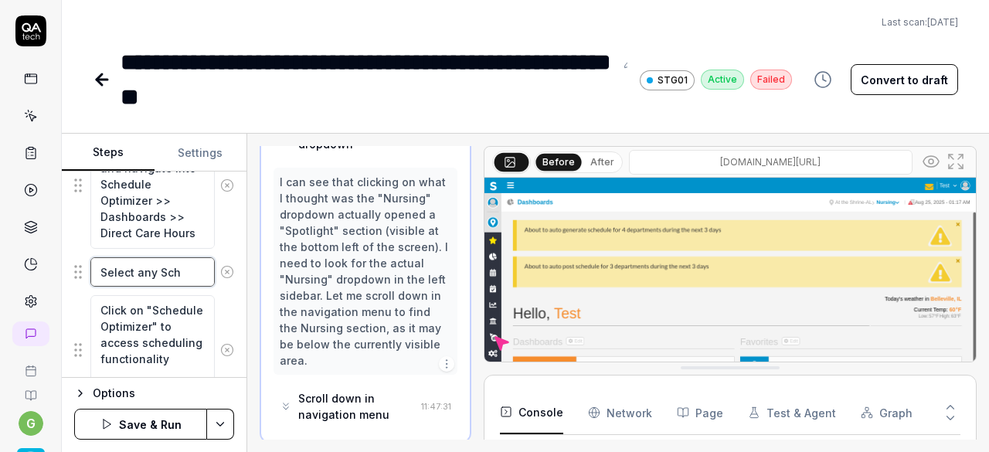
type textarea "Select any Sche"
type textarea "*"
type textarea "Select any Sched"
type textarea "*"
type textarea "Select any Schedu"
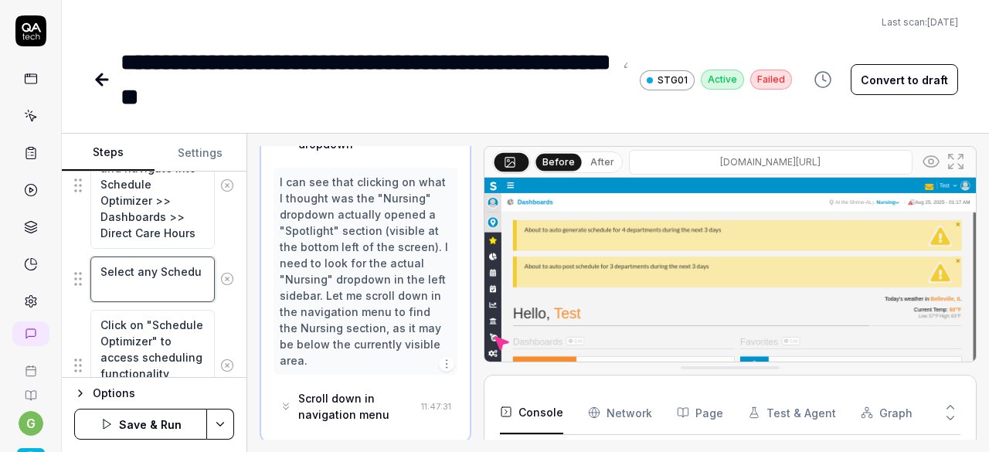
type textarea "*"
type textarea "Select any Schedul"
type textarea "*"
type textarea "Select any Schedule"
type textarea "*"
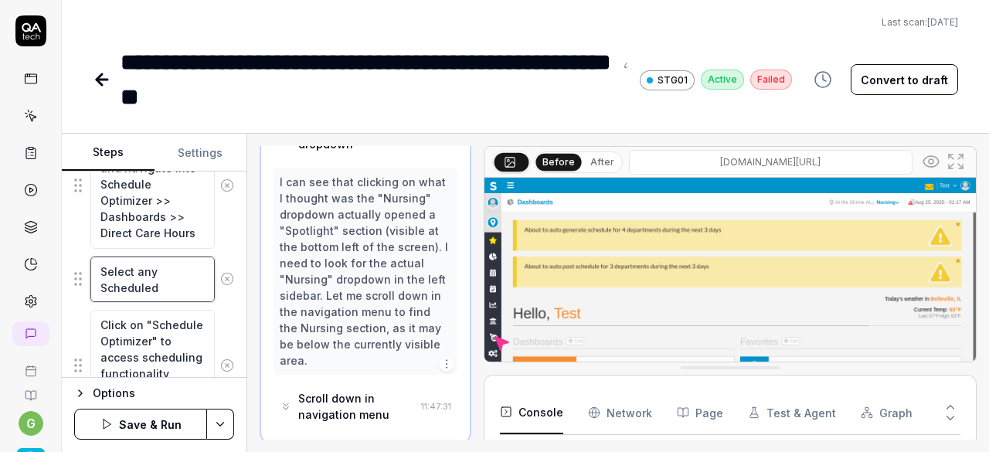
type textarea "Select any Scheduled"
type textarea "*"
type textarea "Select any Scheduled P"
type textarea "*"
type textarea "Select any Scheduled PP"
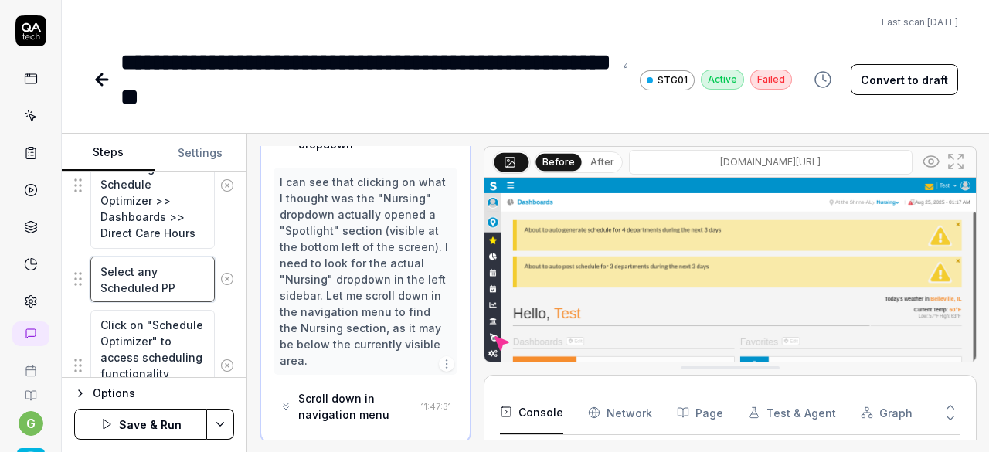
type textarea "*"
type textarea "Select any Scheduled PPD"
type textarea "*"
type textarea "Select any Scheduled PPD v"
type textarea "*"
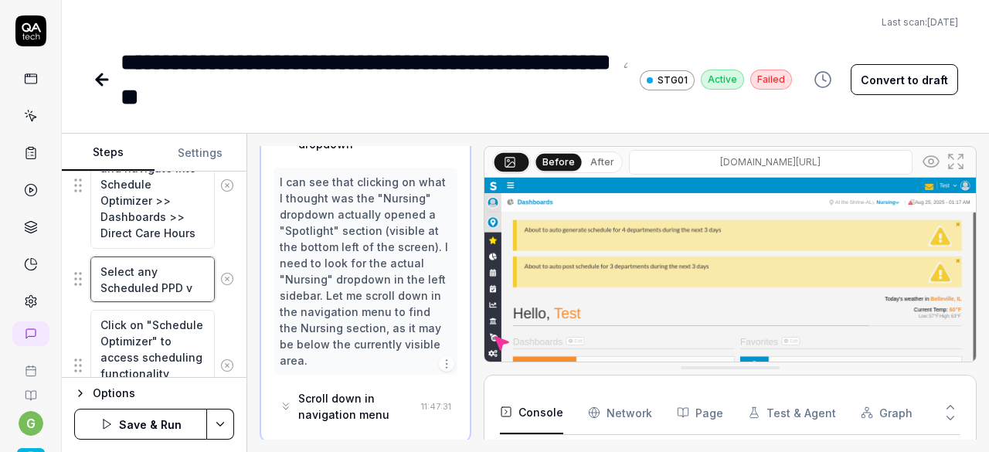
type textarea "Select any Scheduled PPD va"
type textarea "*"
type textarea "Select any Scheduled PPD val"
type textarea "*"
type textarea "Select any Scheduled PPD valu"
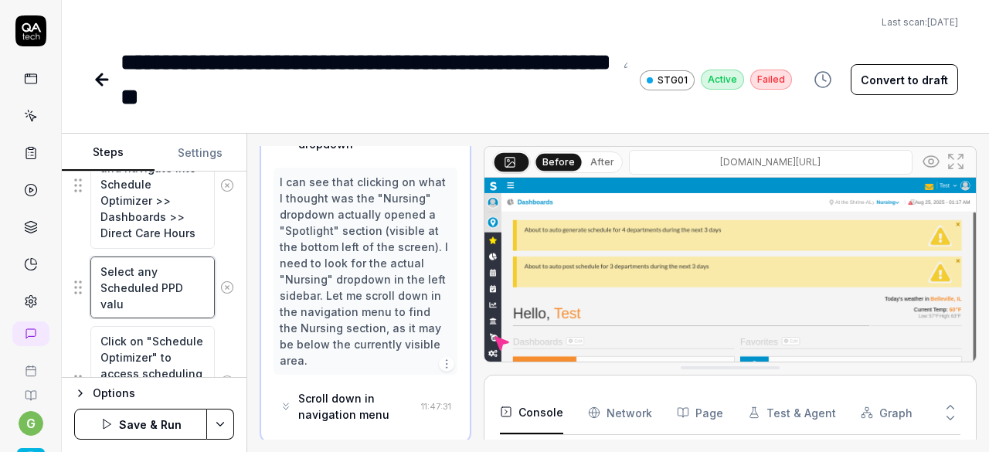
type textarea "*"
type textarea "Select any Scheduled PPD value"
type textarea "*"
type textarea "Select any Scheduled PPD value"
type textarea "*"
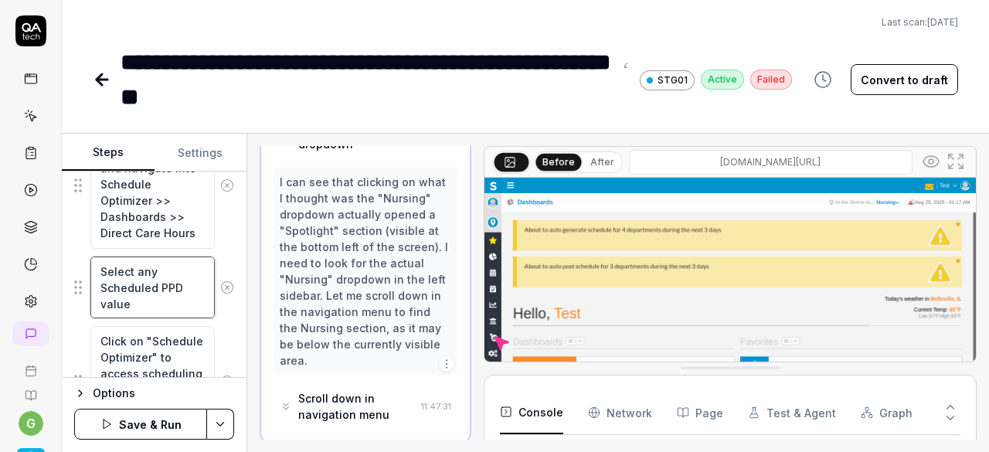
type textarea "Select any Scheduled PPD value r"
type textarea "*"
type textarea "Select any Scheduled PPD value ro"
type textarea "*"
type textarea "Select any Scheduled PPD value row"
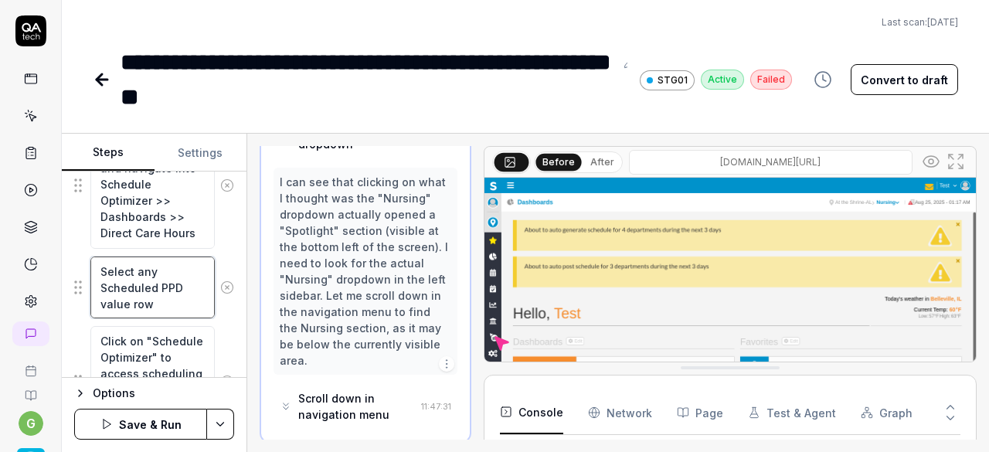
type textarea "*"
type textarea "Select any Scheduled PPD value row"
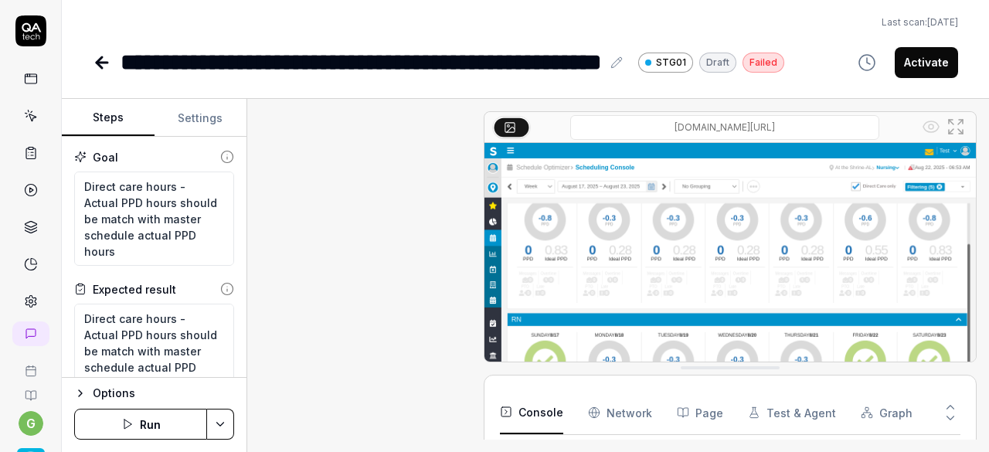
type textarea "*"
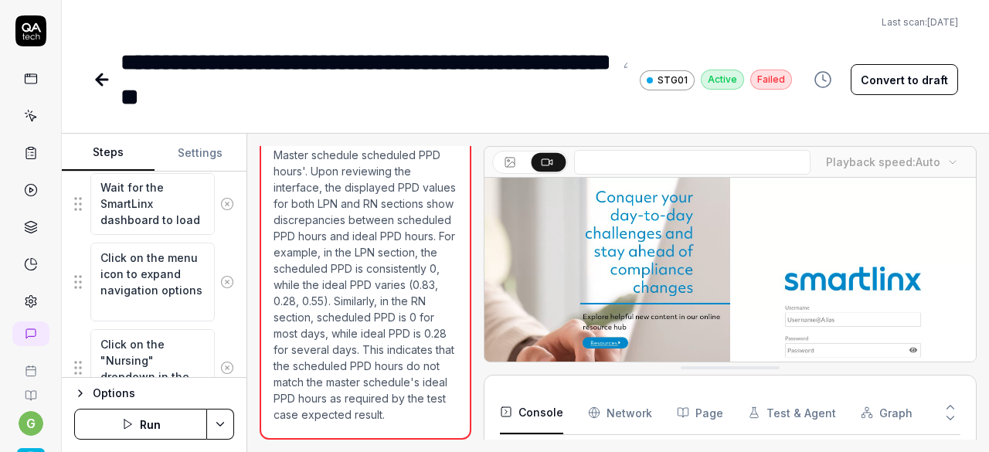
scroll to position [495, 0]
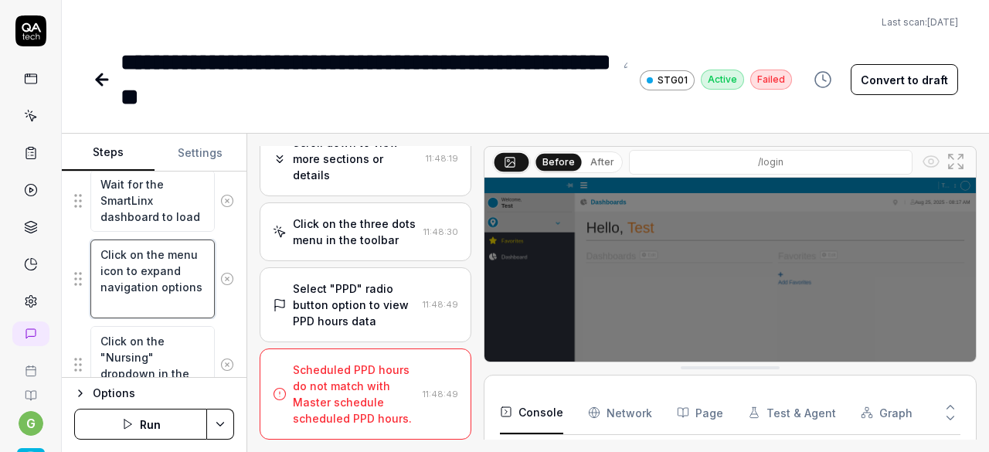
click at [158, 291] on textarea "Click on the menu icon to expand navigation options" at bounding box center [152, 279] width 124 height 78
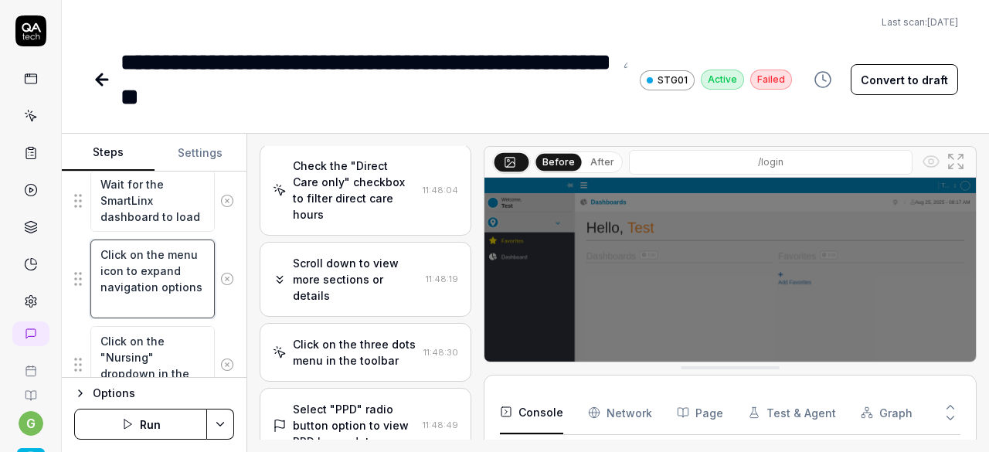
click at [158, 291] on textarea "Click on the menu icon to expand navigation options" at bounding box center [152, 279] width 124 height 78
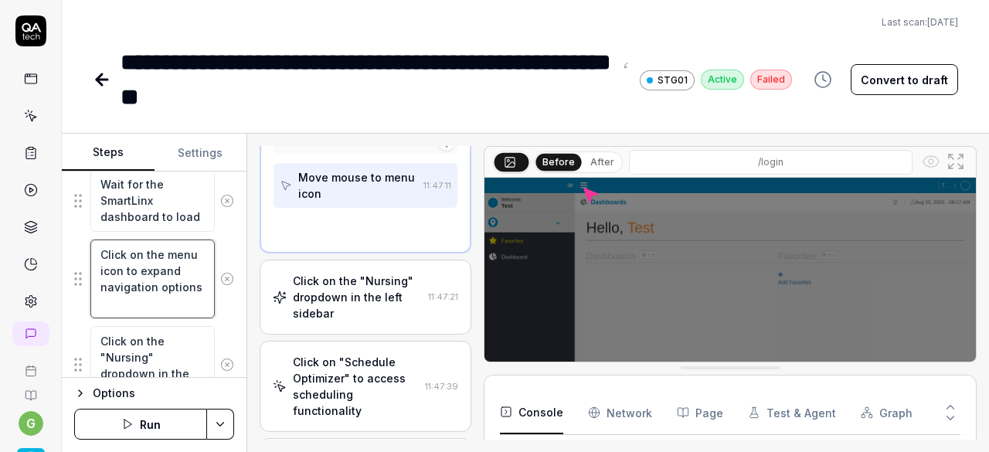
click at [158, 291] on textarea "Click on the menu icon to expand navigation options" at bounding box center [152, 279] width 124 height 78
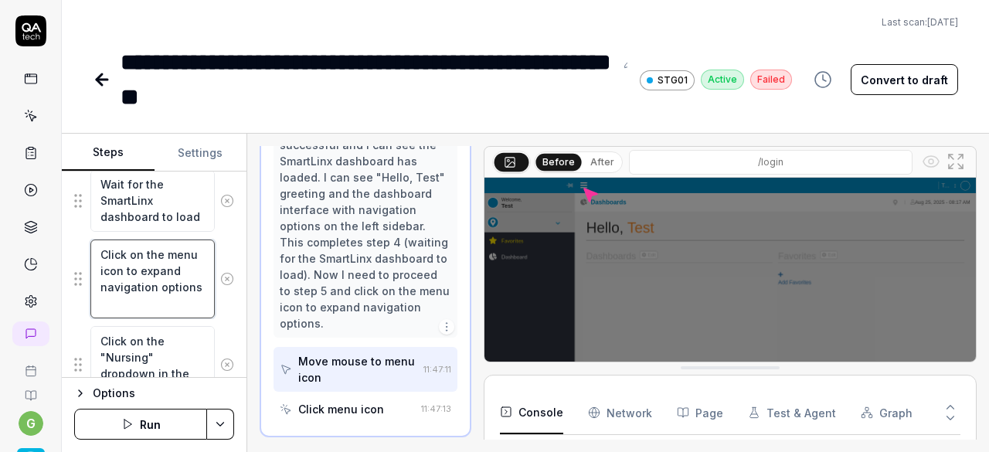
scroll to position [349, 0]
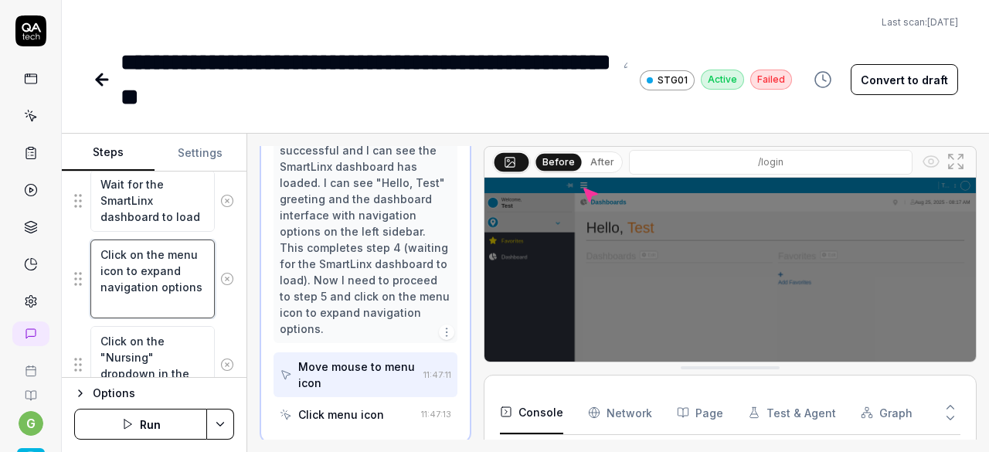
click at [158, 291] on textarea "Click on the menu icon to expand navigation options" at bounding box center [152, 279] width 124 height 78
drag, startPoint x: 104, startPoint y: 267, endPoint x: 194, endPoint y: 330, distance: 110.4
type textarea "*"
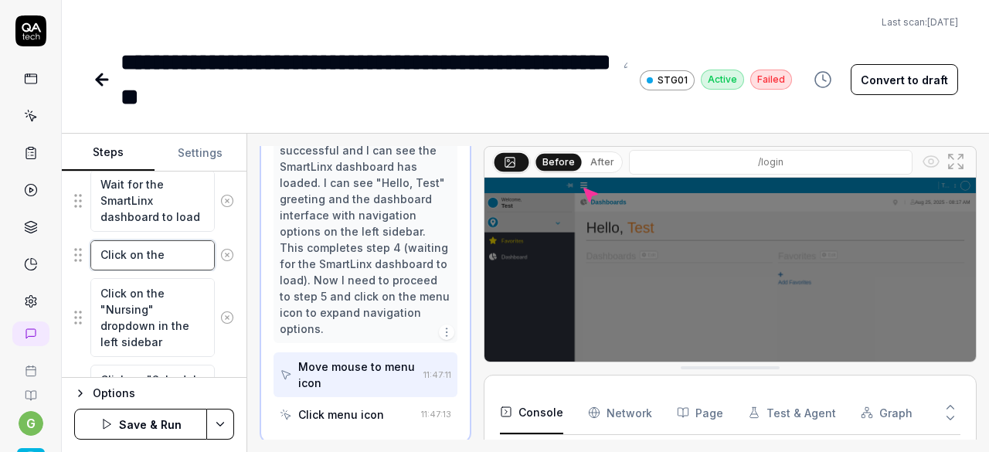
scroll to position [0, 0]
type textarea "Click on the"
paste textarea "hamburger menu"
type textarea "*"
type textarea "Click on the hamburger menu"
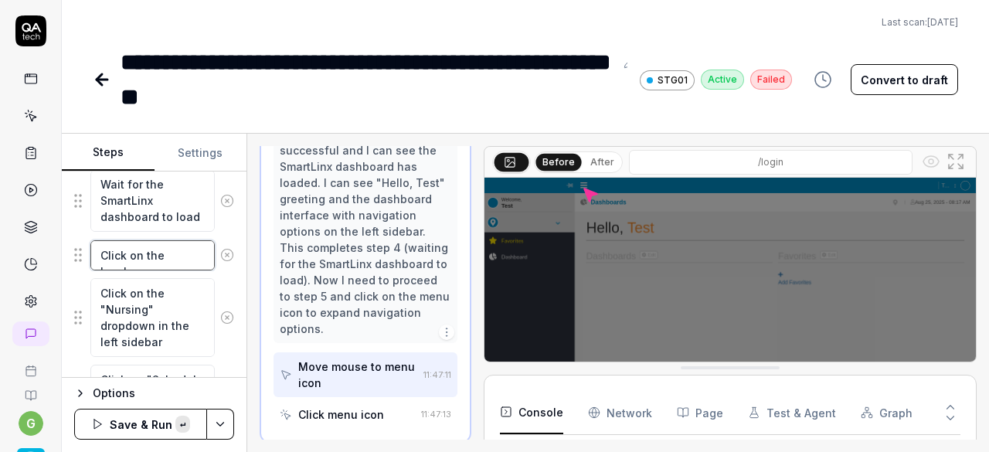
scroll to position [9, 0]
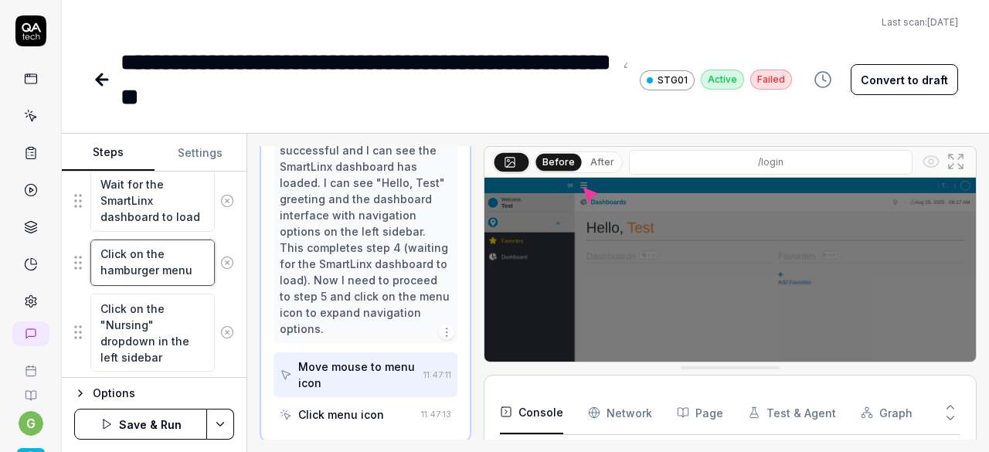
type textarea "*"
type textarea "Click on the hamburger menu"
type textarea "*"
type textarea "Click on the hamburger menu a"
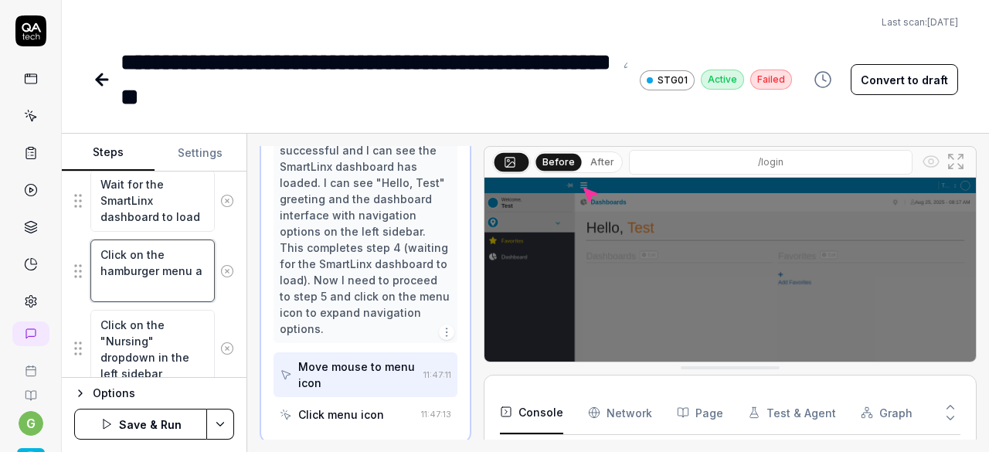
type textarea "*"
type textarea "Click on the hamburger menu an"
type textarea "*"
type textarea "Click on the hamburger menu and"
type textarea "*"
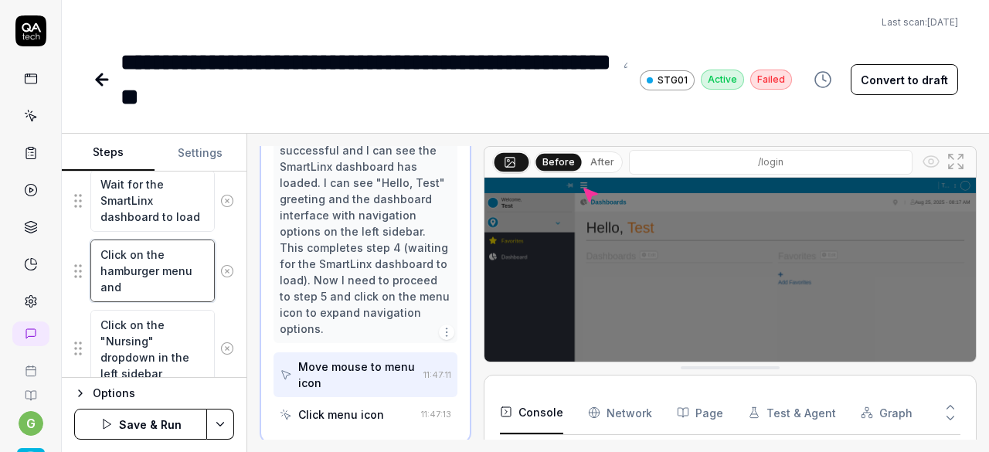
type textarea "Click on the hamburger menu and"
type textarea "*"
type textarea "Click on the hamburger menu and n"
type textarea "*"
type textarea "Click on the hamburger menu and na"
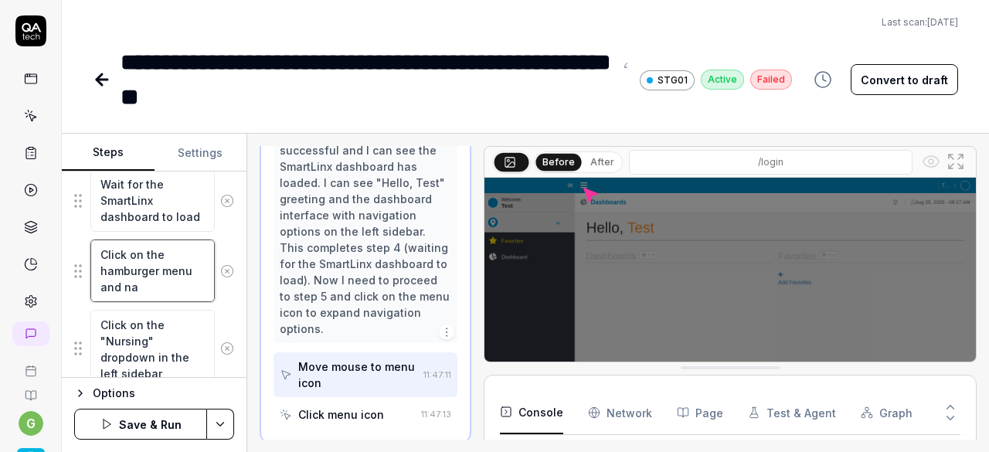
type textarea "*"
type textarea "Click on the hamburger menu and nav"
type textarea "*"
type textarea "Click on the hamburger menu and navi"
type textarea "*"
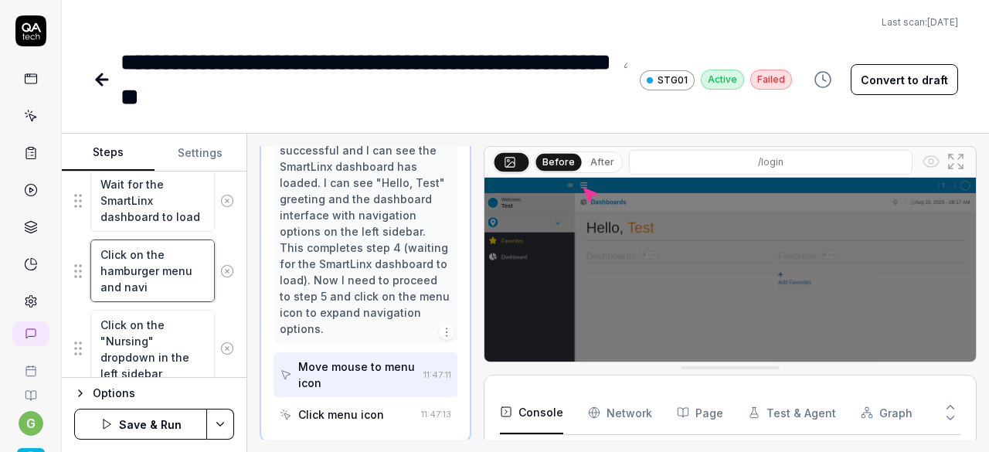
type textarea "Click on the hamburger menu and navif"
type textarea "*"
type textarea "Click on the hamburger menu and navi"
type textarea "*"
type textarea "Click on the hamburger menu and navig"
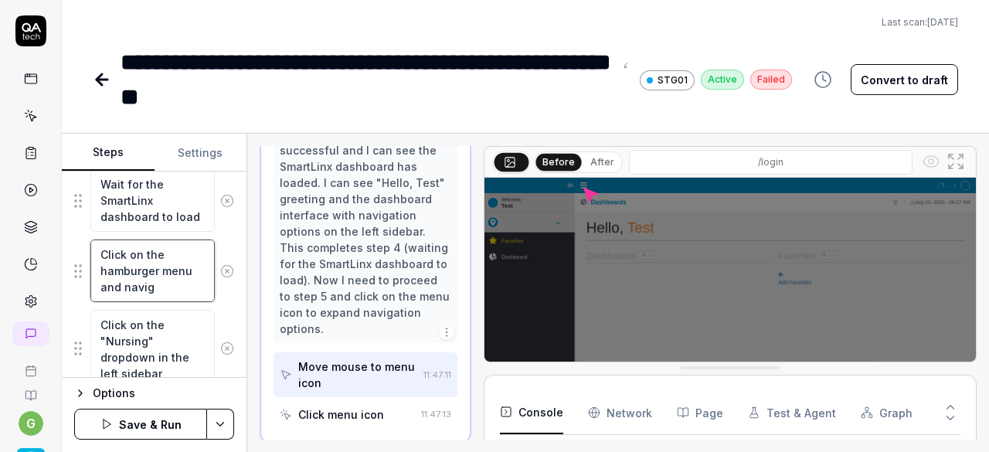
type textarea "*"
type textarea "Click on the hamburger menu and naviga"
type textarea "*"
type textarea "Click on the hamburger menu and navigat"
type textarea "*"
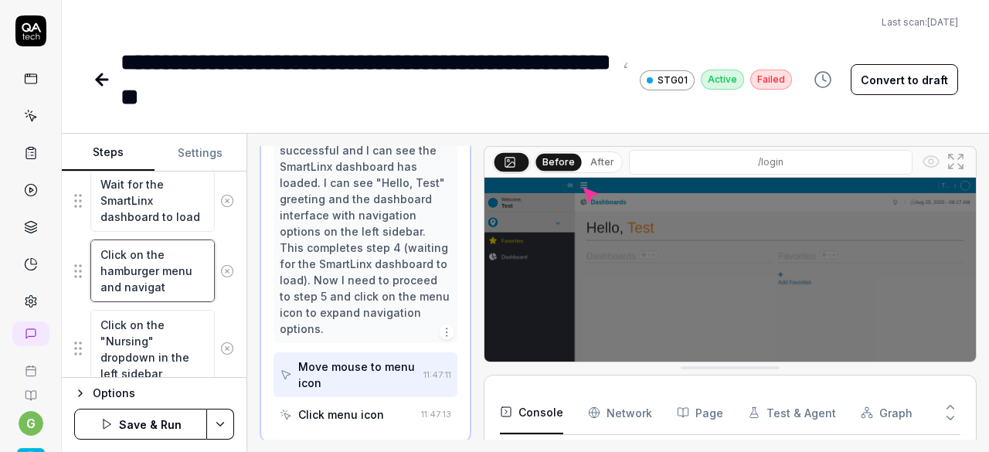
type textarea "Click on the hamburger menu and navigate"
type textarea "*"
type textarea "Click on the hamburger menu and navigate"
type textarea "*"
type textarea "Click on the hamburger menu and navigate i"
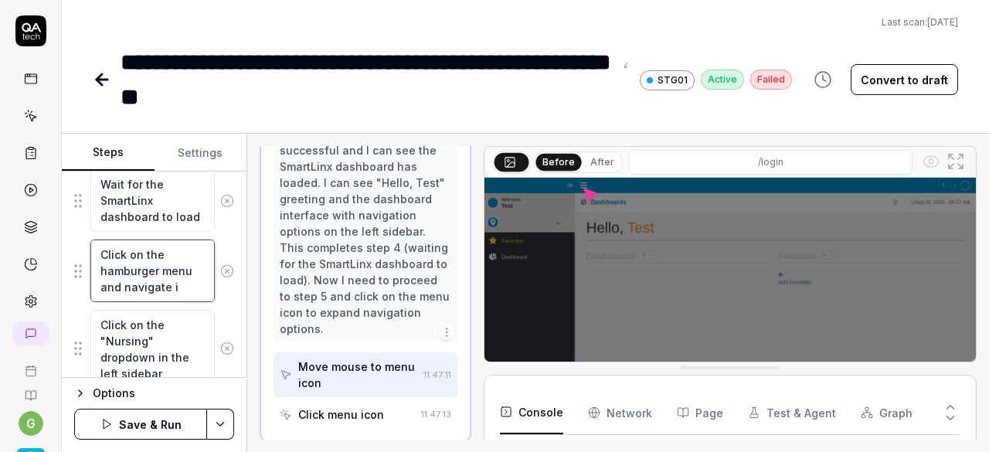
type textarea "*"
type textarea "Click on the hamburger menu and navigate in"
type textarea "*"
type textarea "Click on the hamburger menu and navigate int"
type textarea "*"
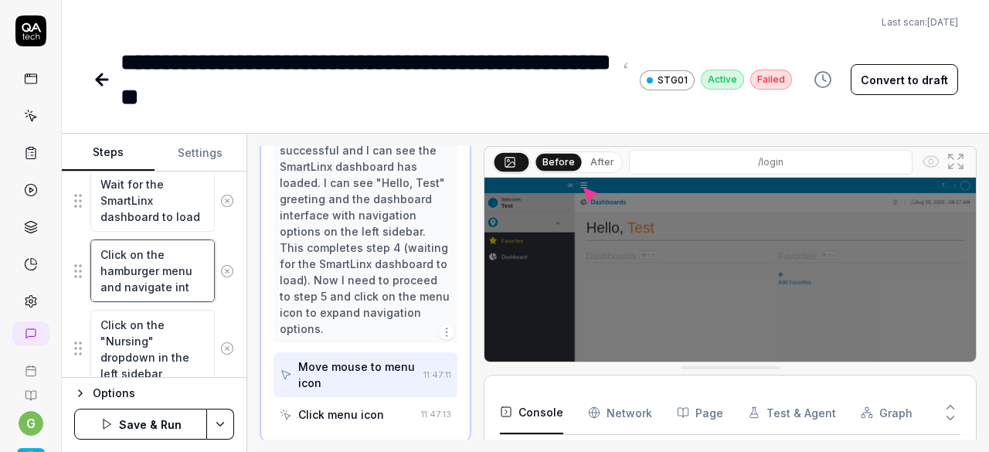
type textarea "Click on the hamburger menu and navigate into"
type textarea "*"
type textarea "Click on the hamburger menu and navigate into"
paste textarea "Schedule Optimizer"
type textarea "*"
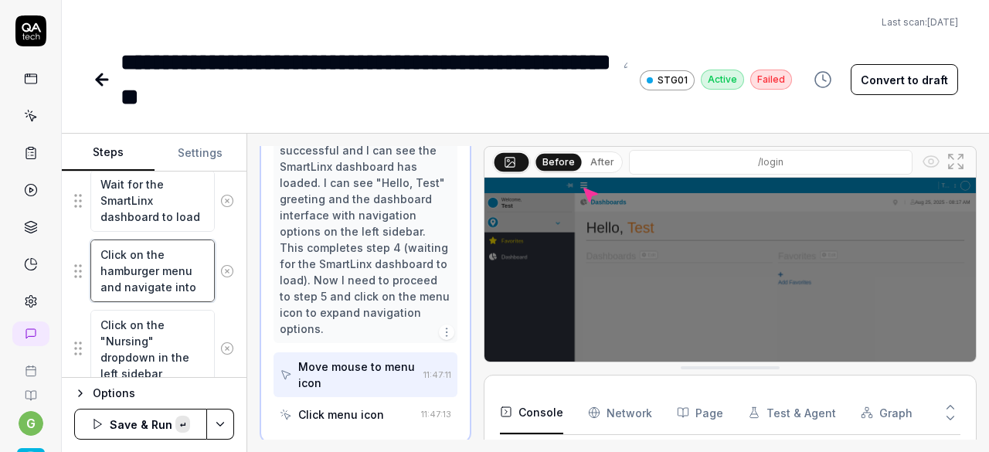
type textarea "Click on the hamburger menu and navigate into Schedule Optimizer"
type textarea "*"
type textarea "Click on the hamburger menu and navigate into Schedule Optimizer"
type textarea "*"
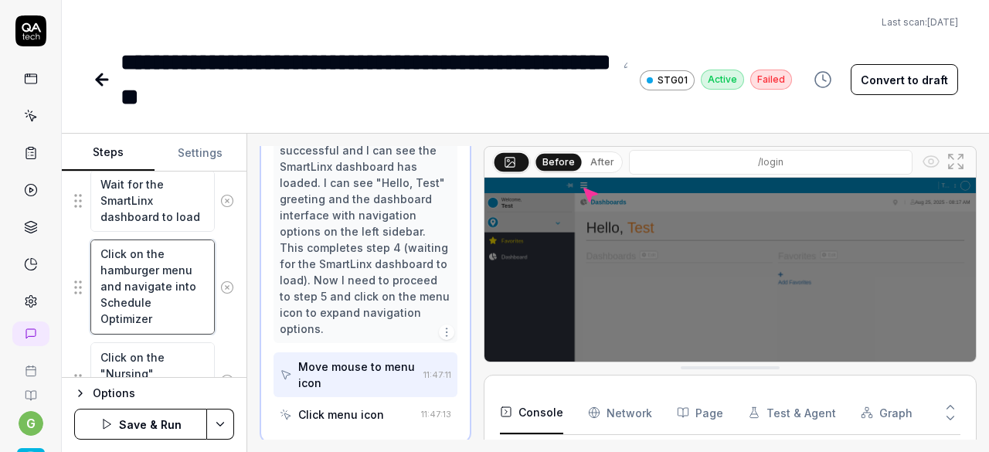
type textarea "Click on the hamburger menu and navigate into Schedule Optimizer >"
type textarea "*"
type textarea "Click on the hamburger menu and navigate into Schedule Optimizer >>"
type textarea "*"
type textarea "Click on the hamburger menu and navigate into Schedule Optimizer >>"
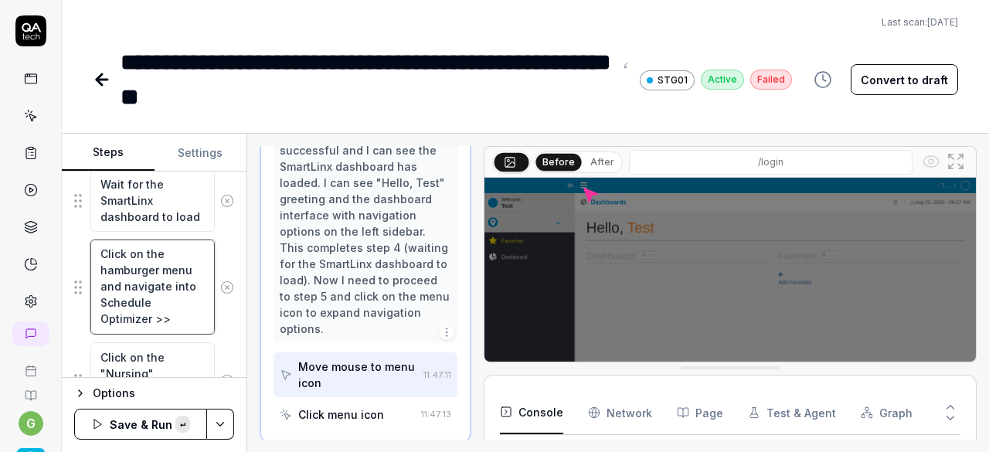
paste textarea "Dashboards"
type textarea "*"
type textarea "Click on the hamburger menu and navigate into Schedule Optimizer >> Dashboards"
type textarea "*"
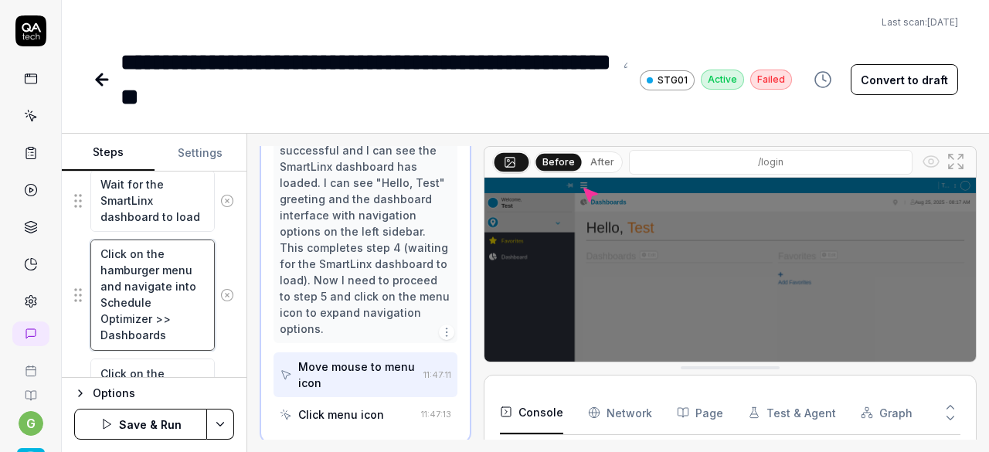
type textarea "Click on the hamburger menu and navigate into Schedule Optimizer >> Dashboards"
type textarea "*"
type textarea "Click on the hamburger menu and navigate into Schedule Optimizer >> Dashboards >"
type textarea "*"
type textarea "Click on the hamburger menu and navigate into Schedule Optimizer >> Dashboards …"
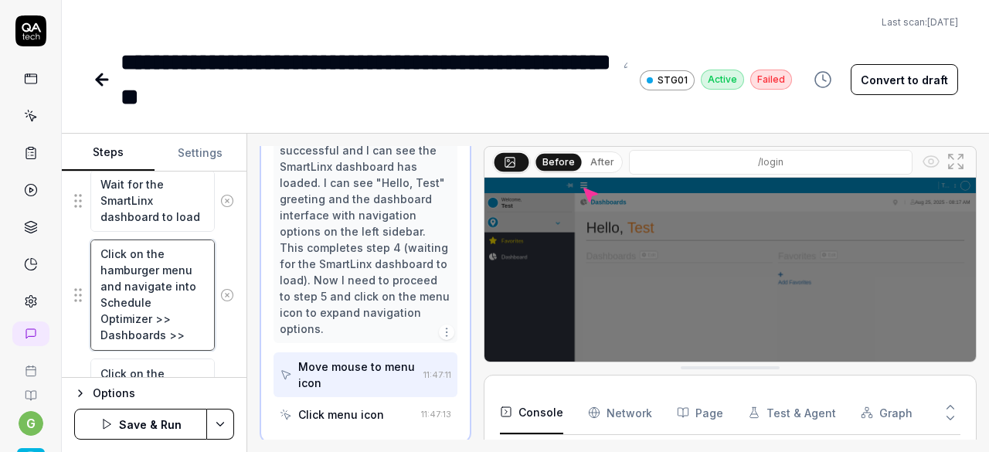
type textarea "*"
type textarea "Click on the hamburger menu and navigate into Schedule Optimizer >> Dashboards …"
paste textarea "Direct Care Hours"
type textarea "*"
type textarea "Click on the hamburger menu and navigate into Schedule Optimizer >> Dashboards …"
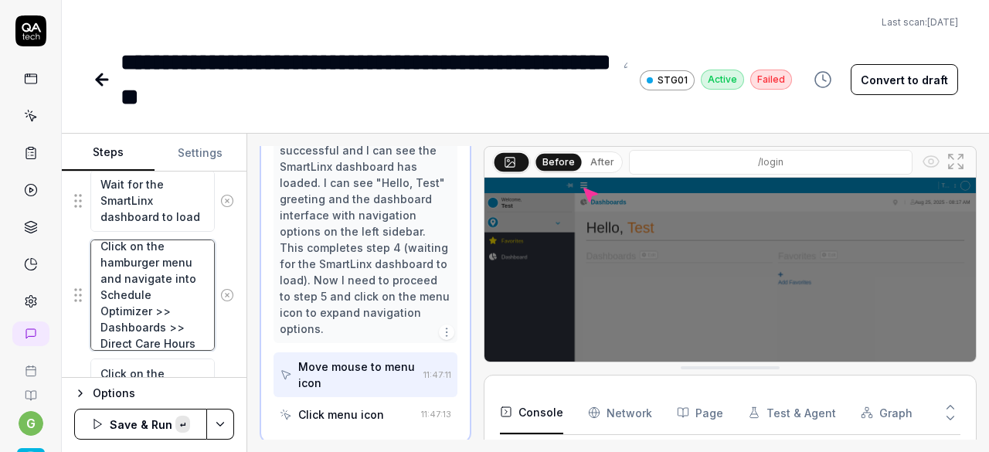
scroll to position [25, 0]
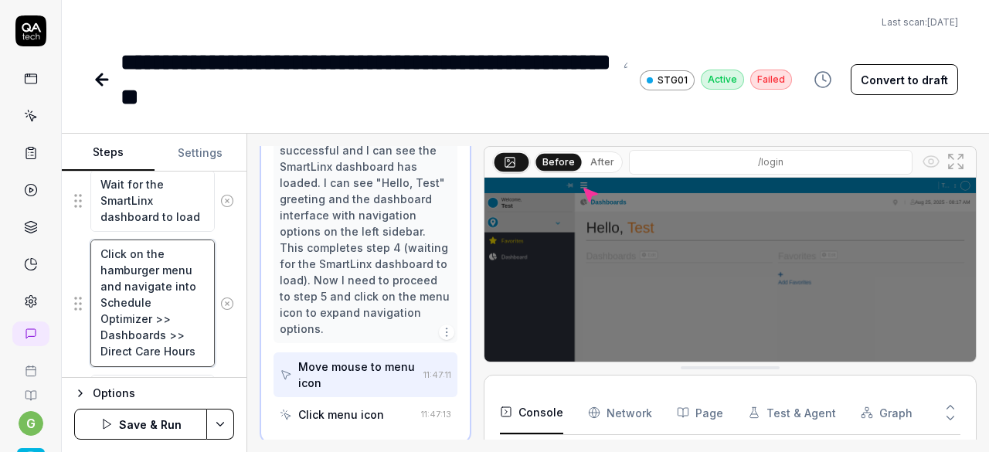
type textarea "*"
type textarea "Click on the hamburger menu and navigate into Schedule Optimizer >> Dashboards …"
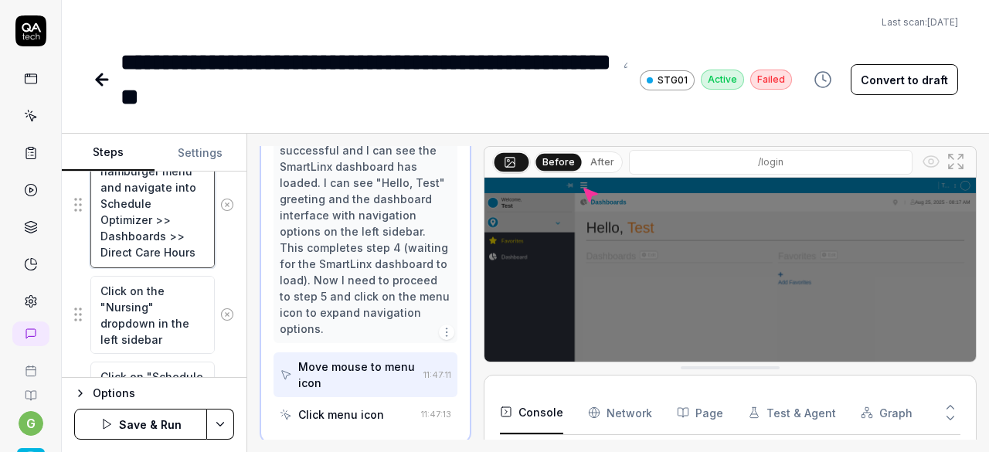
scroll to position [596, 0]
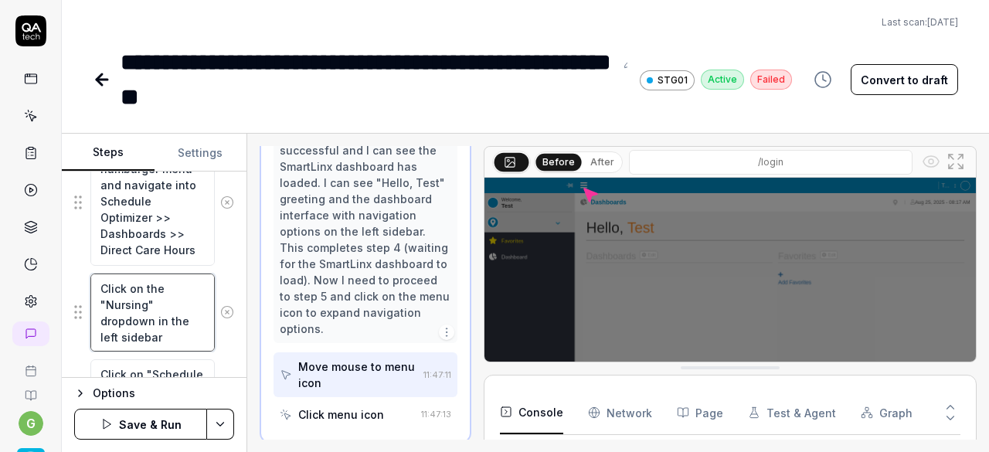
click at [174, 298] on textarea "Click on the "Nursing" dropdown in the left sidebar" at bounding box center [152, 313] width 124 height 78
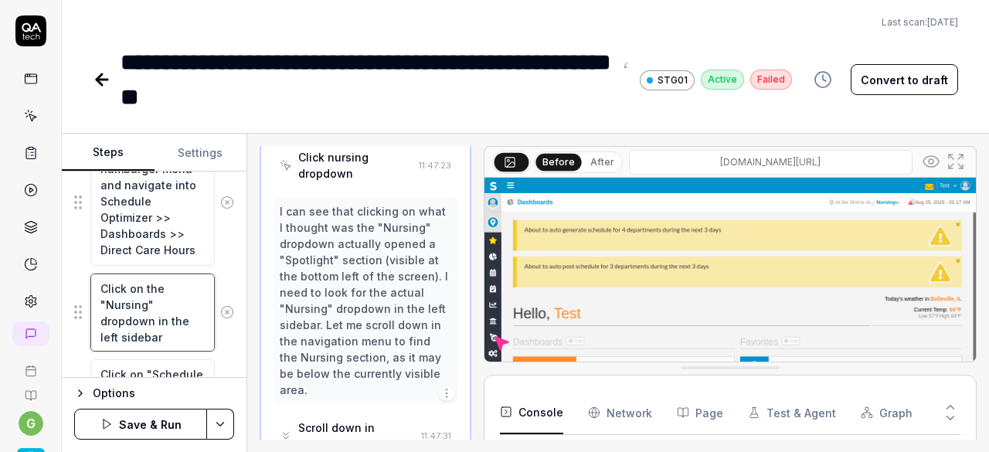
scroll to position [733, 0]
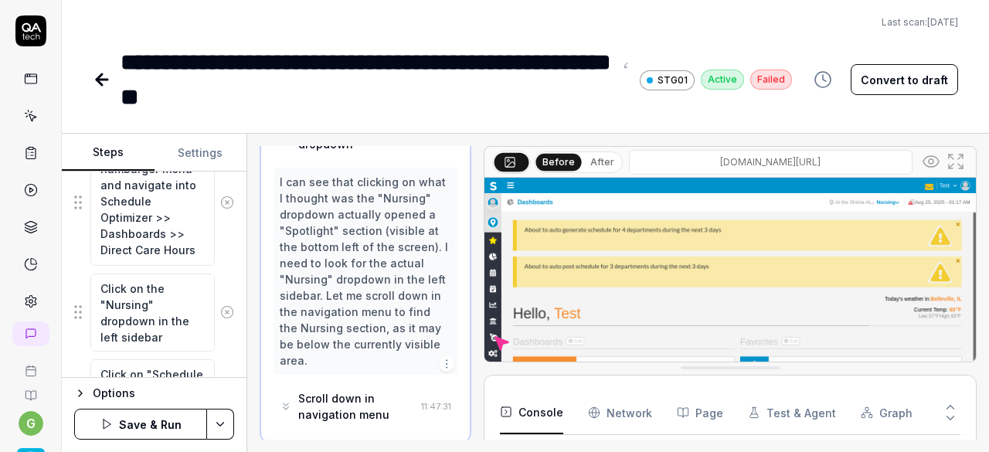
click at [921, 77] on button "Convert to draft" at bounding box center [904, 79] width 107 height 31
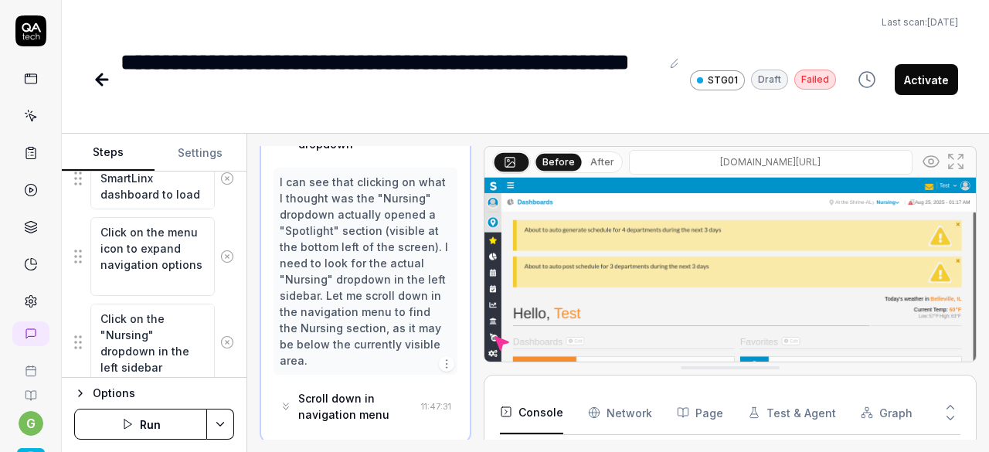
scroll to position [0, 0]
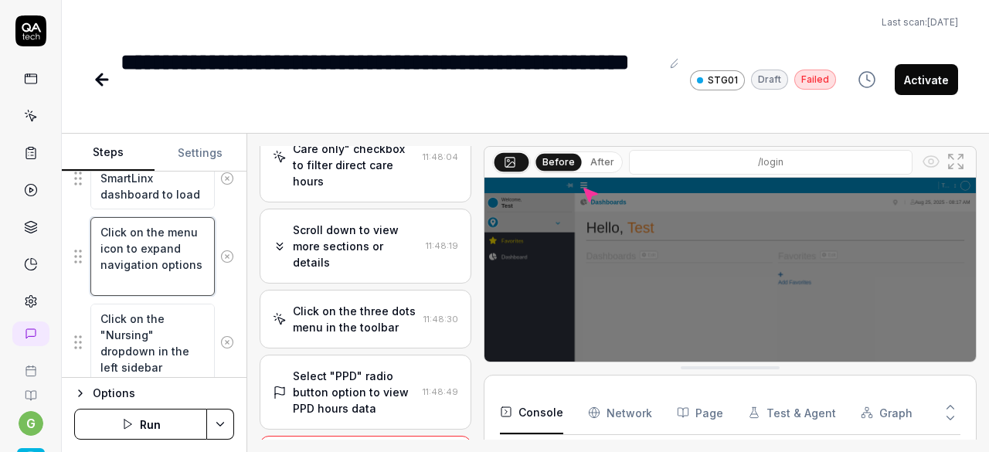
click at [143, 254] on textarea "Click on the menu icon to expand navigation options" at bounding box center [152, 256] width 124 height 78
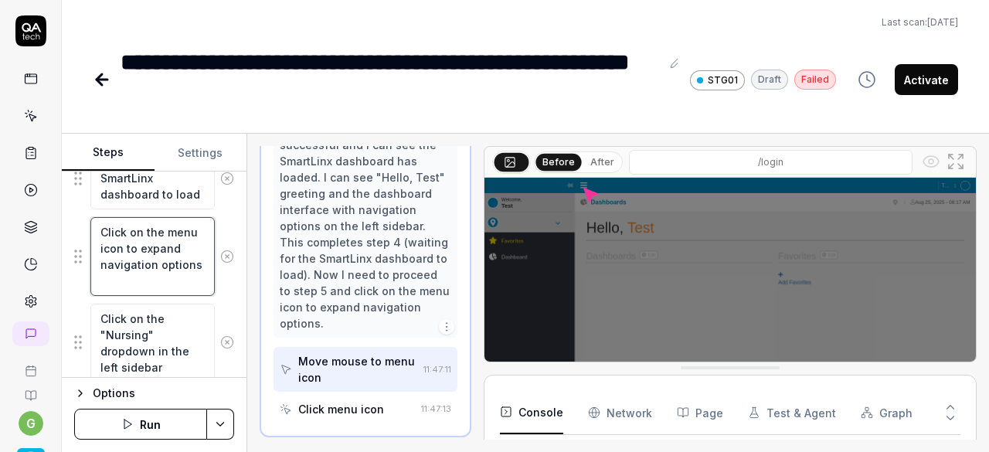
scroll to position [349, 0]
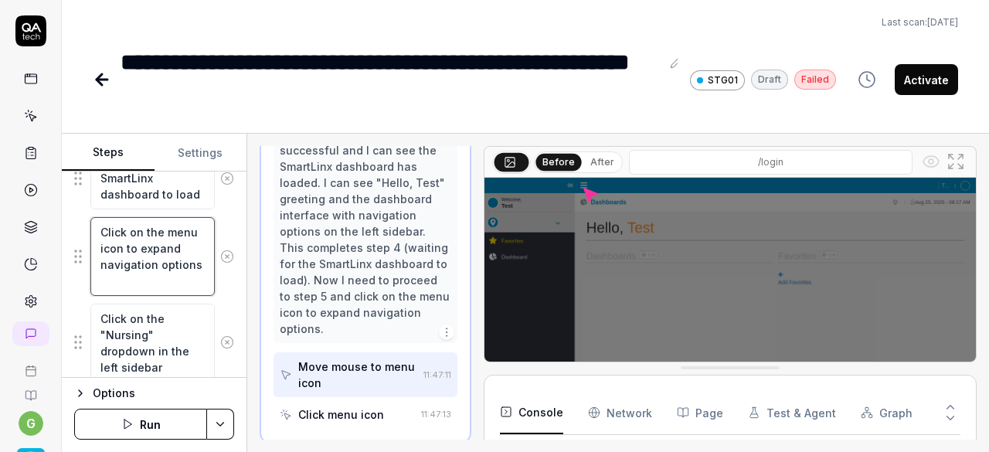
click at [111, 248] on textarea "Click on the menu icon to expand navigation options" at bounding box center [152, 256] width 124 height 78
paste textarea "hamburger menu"
type textarea "*"
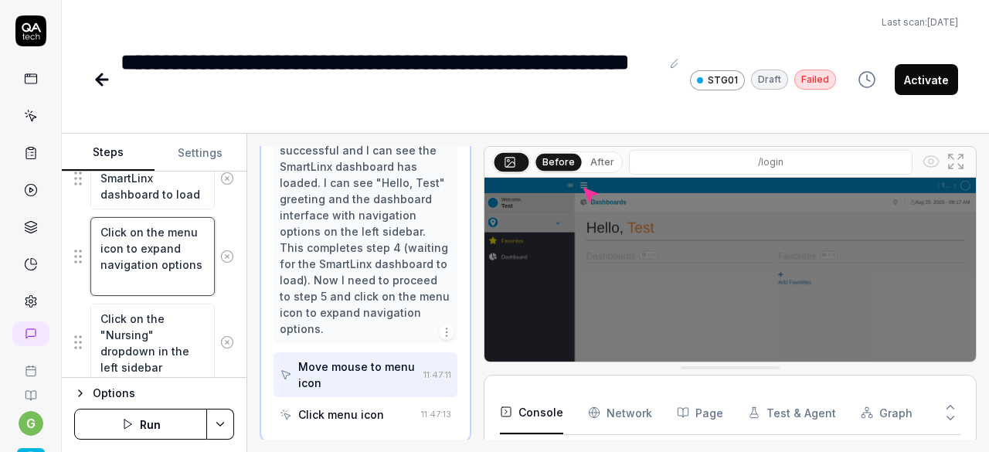
type textarea "Click on the hamburger menu"
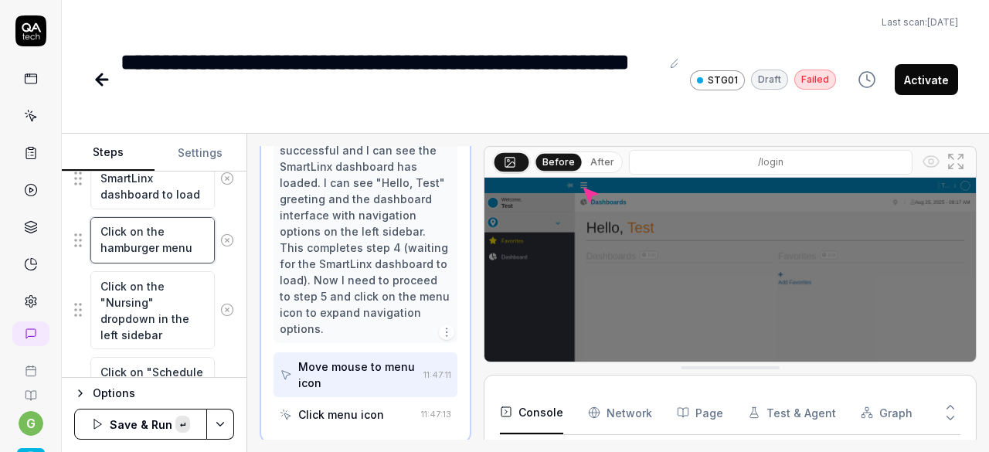
scroll to position [0, 0]
type textarea "*"
type textarea "Click on the hamburger menu"
type textarea "*"
type textarea "Click on the hamburger menu a"
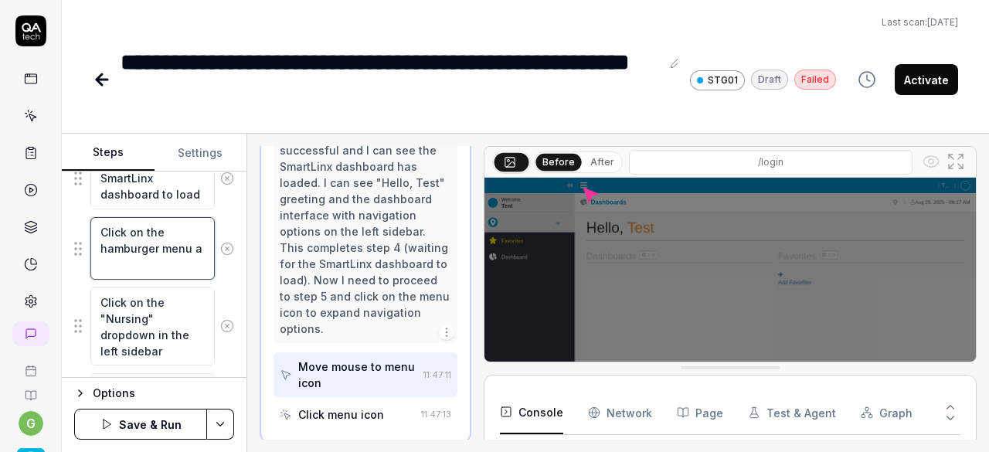
type textarea "*"
type textarea "Click on the hamburger menu an"
type textarea "*"
type textarea "Click on the hamburger menu and"
type textarea "*"
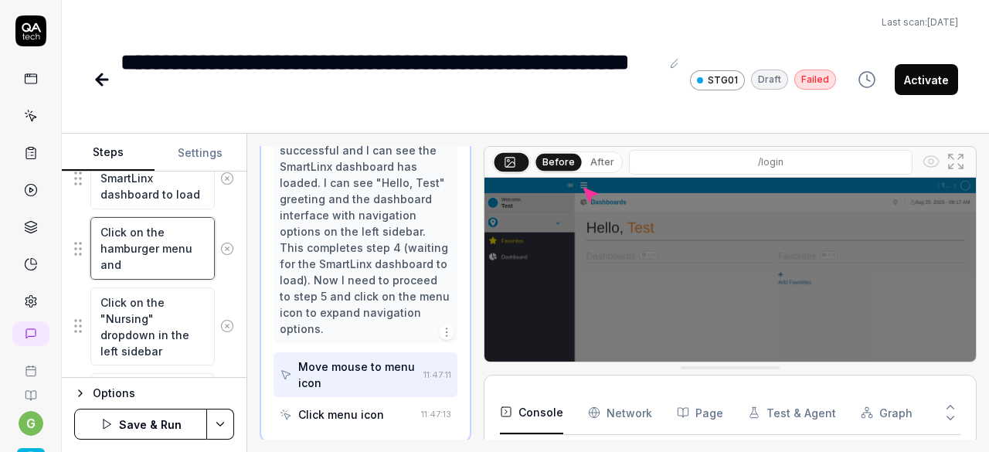
type textarea "Click on the hamburger menu and"
type textarea "*"
type textarea "Click on the hamburger menu and n"
type textarea "*"
type textarea "Click on the hamburger menu and na"
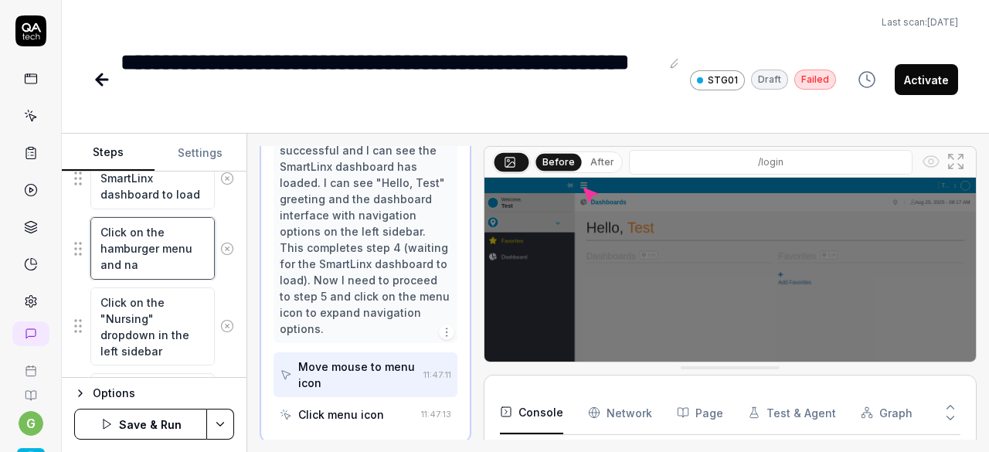
type textarea "*"
type textarea "Click on the hamburger menu and navi"
type textarea "*"
type textarea "Click on the hamburger menu and navig"
type textarea "*"
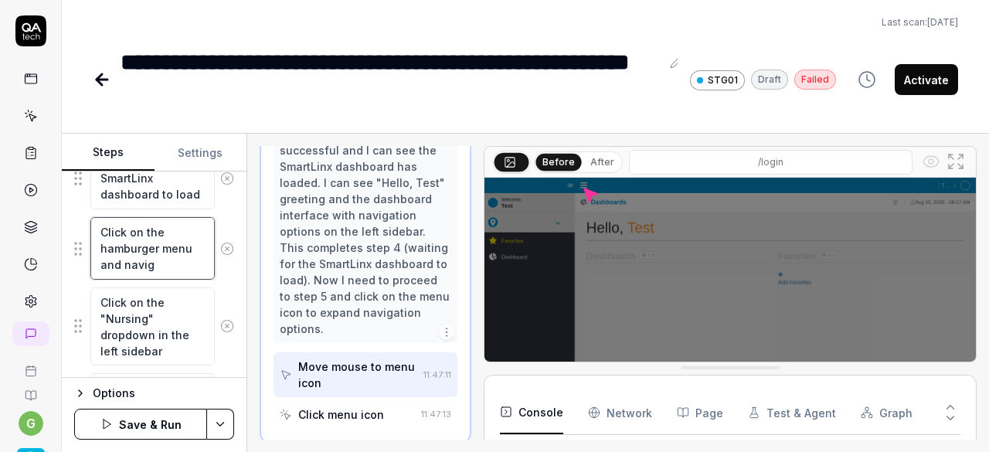
type textarea "Click on the hamburger menu and naviga"
type textarea "*"
type textarea "Click on the hamburger menu and navigat"
type textarea "*"
type textarea "Click on the hamburger menu and navigate"
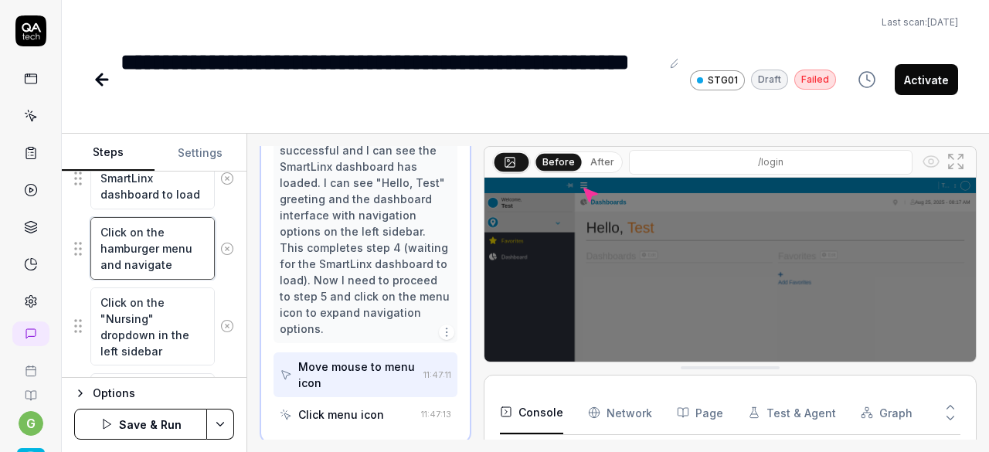
type textarea "*"
type textarea "Click on the hamburger menu and navigate"
type textarea "*"
type textarea "Click on the hamburger menu and navigate i"
type textarea "*"
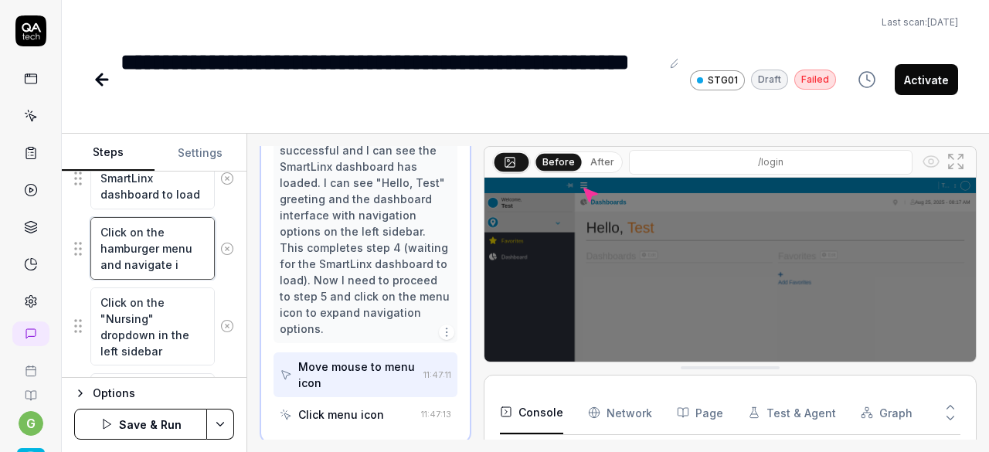
type textarea "Click on the hamburger menu and navigate in"
type textarea "*"
type textarea "Click on the hamburger menu and navigate int"
type textarea "*"
type textarea "Click on the hamburger menu and navigate into"
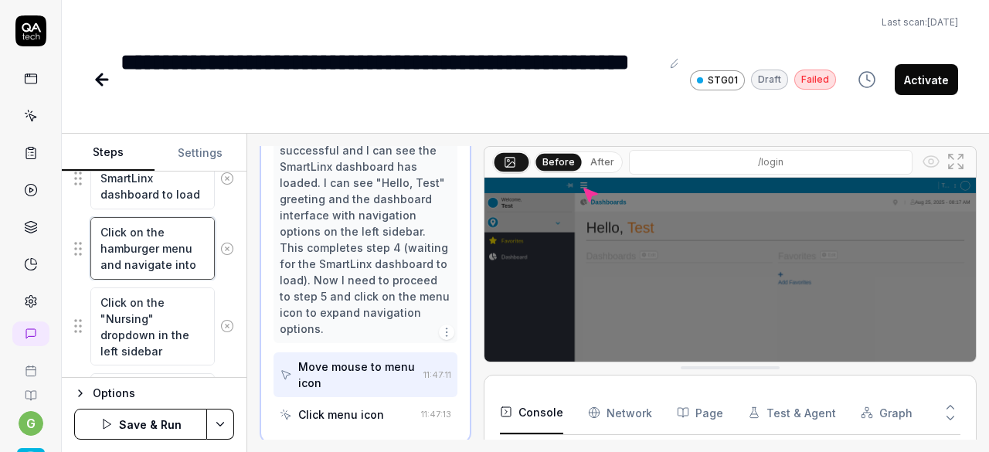
type textarea "*"
type textarea "Click on the hamburger menu and navigate into"
paste textarea "hamburger menu"
type textarea "*"
type textarea "Click on the hamburger menu and navigate into hamburger menu"
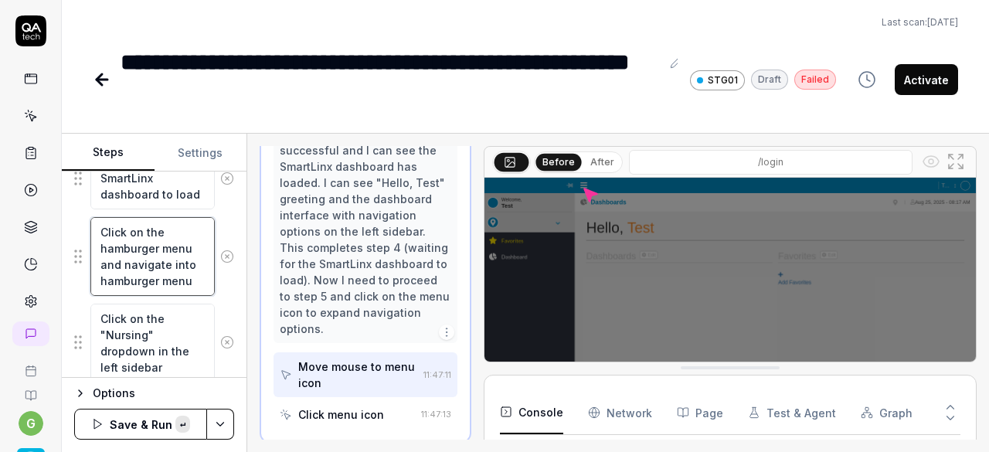
scroll to position [25, 0]
type textarea "*"
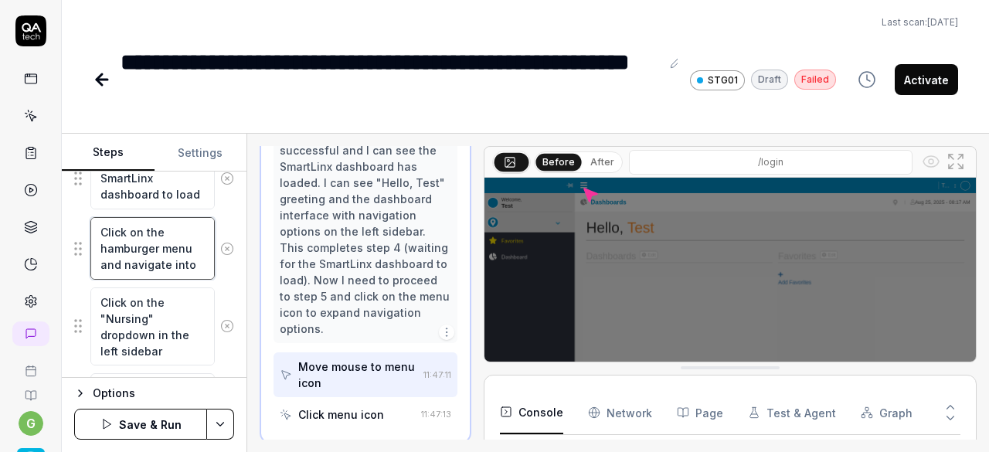
type textarea "Click on the hamburger menu and navigate into"
paste textarea "Schedule Optimizer"
type textarea "*"
type textarea "Click on the hamburger menu and navigate into Schedule Optimizer"
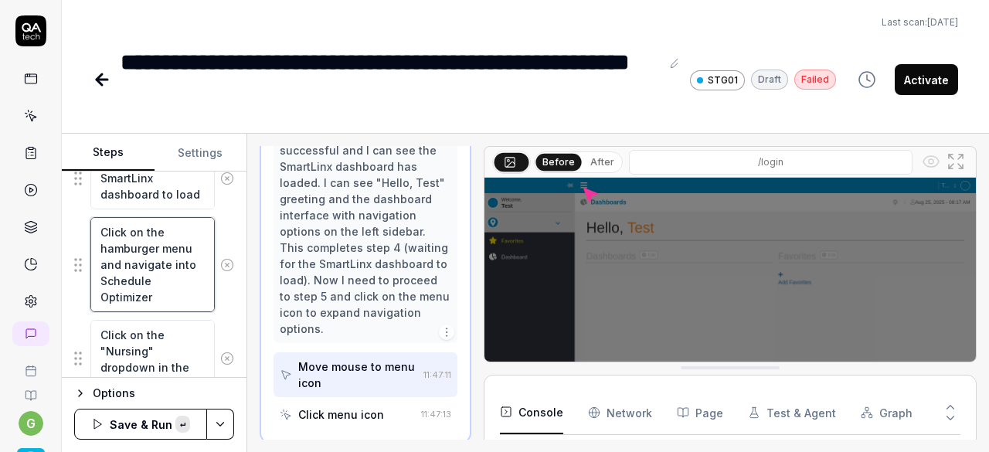
scroll to position [8, 0]
type textarea "*"
type textarea "Click on the hamburger menu and navigate into Schedule Optimizer"
type textarea "*"
type textarea "Click on the hamburger menu and navigate into Schedule Optimizer >"
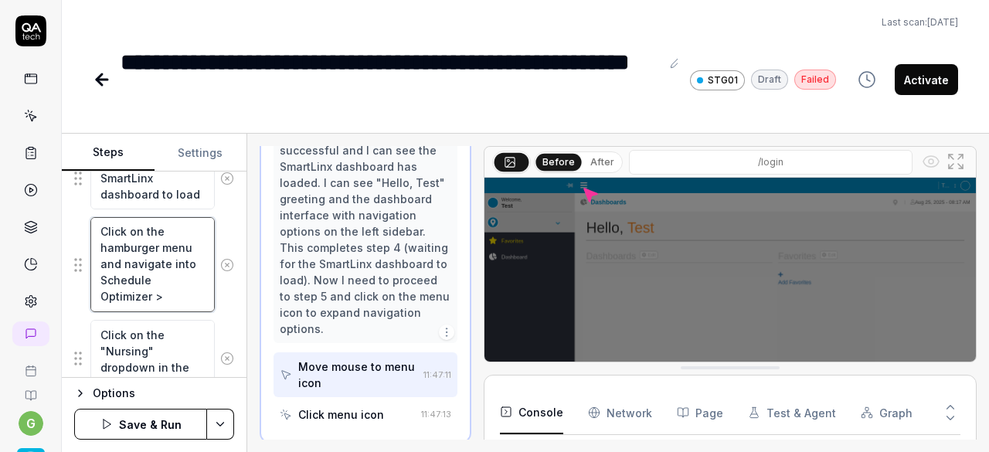
type textarea "*"
type textarea "Click on the hamburger menu and navigate into Schedule Optimizer >>"
type textarea "*"
type textarea "Click on the hamburger menu and navigate into Schedule Optimizer >>"
paste textarea "Dashboards"
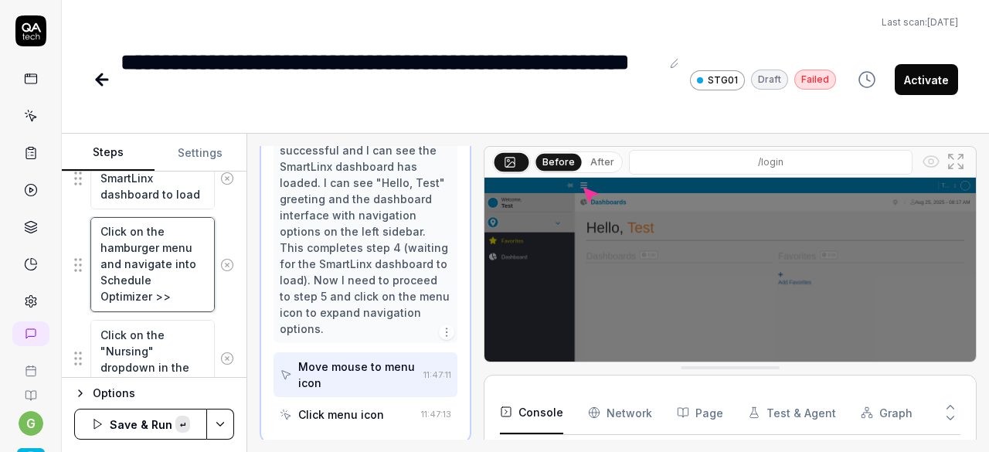
type textarea "*"
type textarea "Click on the hamburger menu and navigate into Schedule Optimizer >> Dashboards"
type textarea "*"
type textarea "Click on the hamburger menu and navigate into Schedule Optimizer >> Dashboards"
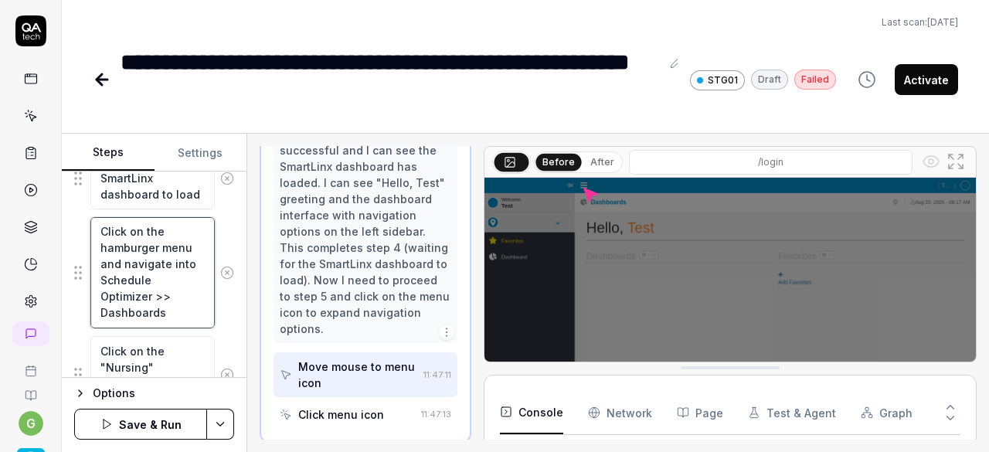
type textarea "*"
type textarea "Click on the hamburger menu and navigate into Schedule Optimizer >> Dashboards >"
type textarea "*"
type textarea "Click on the hamburger menu and navigate into Schedule Optimizer >> Dashboards …"
type textarea "*"
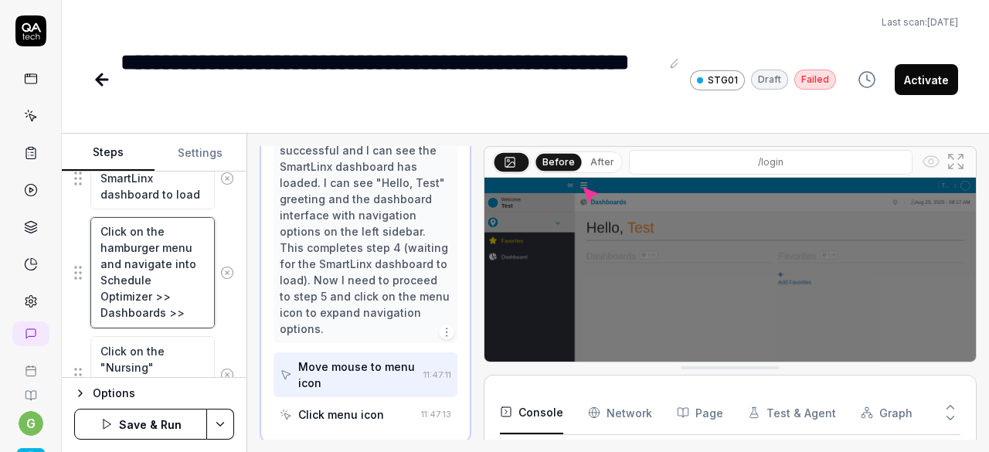
type textarea "Click on the hamburger menu and navigate into Schedule Optimizer >> Dashboards …"
paste textarea "Direct Care Hours"
type textarea "*"
type textarea "Click on the hamburger menu and navigate into Schedule Optimizer >> Dashboards …"
type textarea "*"
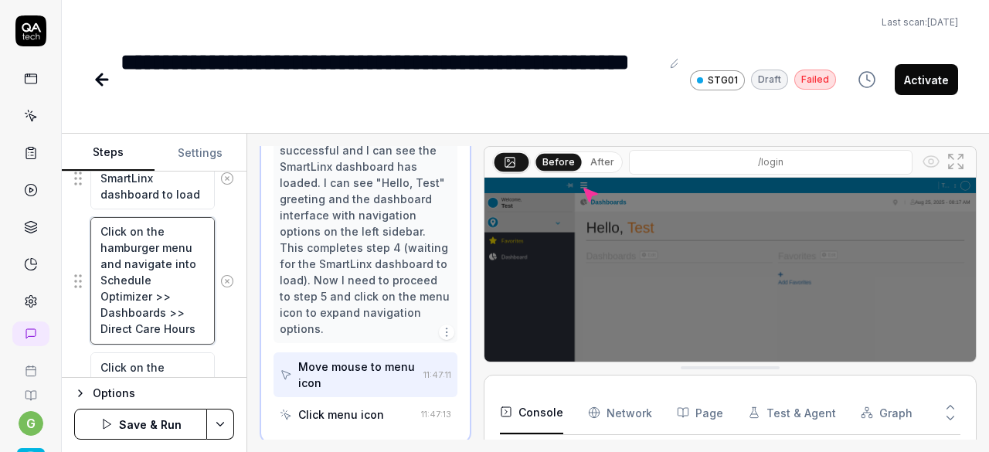
scroll to position [32, 0]
type textarea "Click on the hamburger menu and navigate into Schedule Optimizer >> Dashboards …"
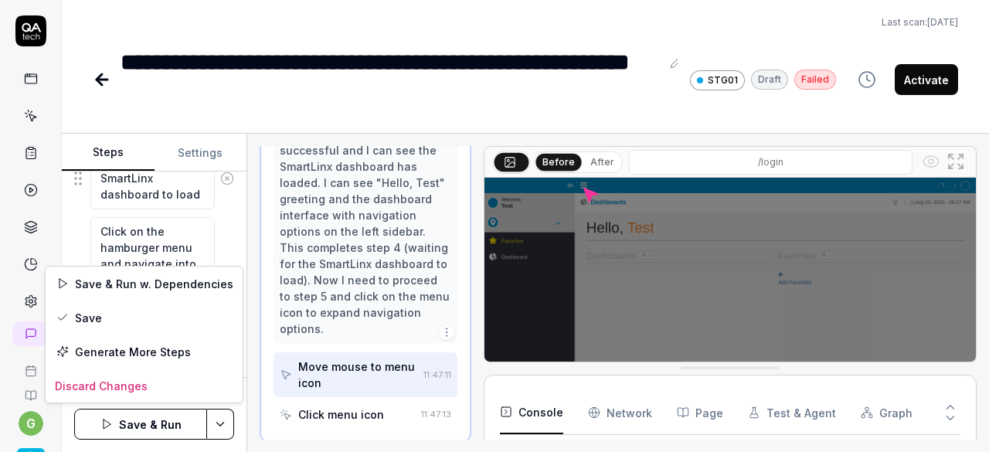
click at [215, 419] on html "**********" at bounding box center [494, 226] width 989 height 452
click at [144, 321] on div "Save" at bounding box center [144, 318] width 197 height 34
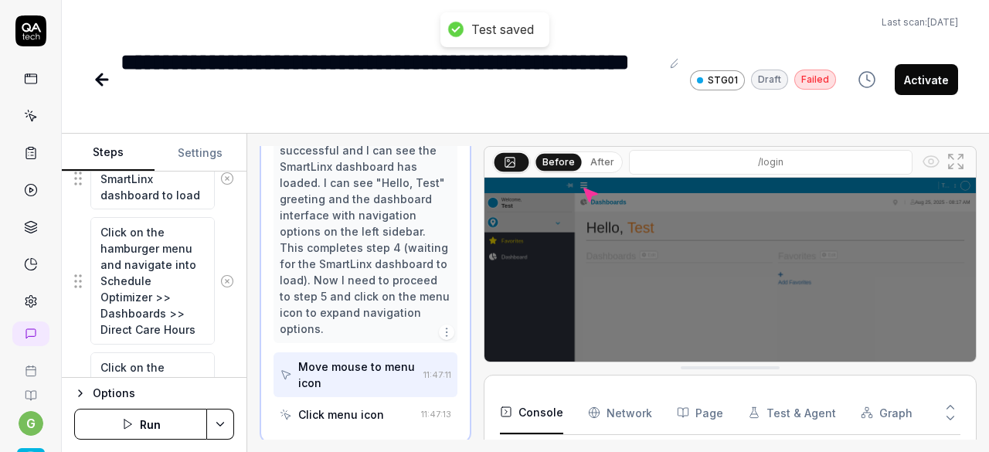
scroll to position [32, 0]
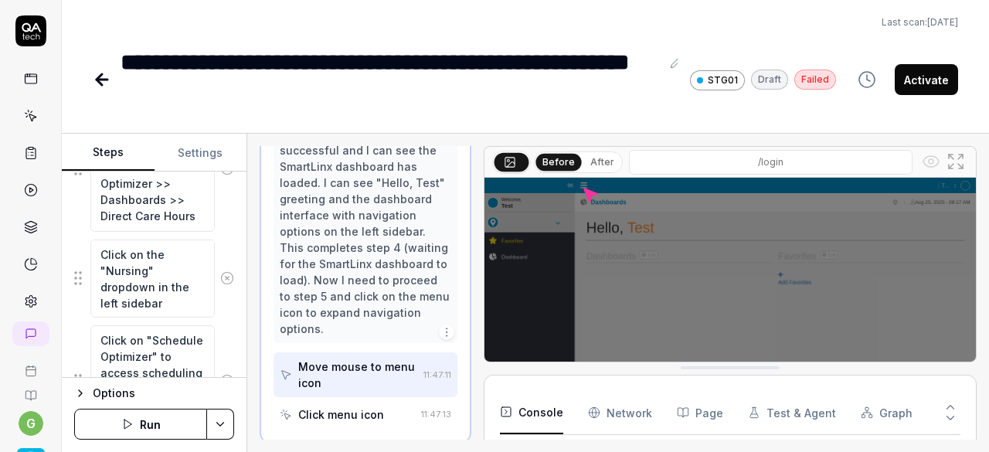
scroll to position [631, 0]
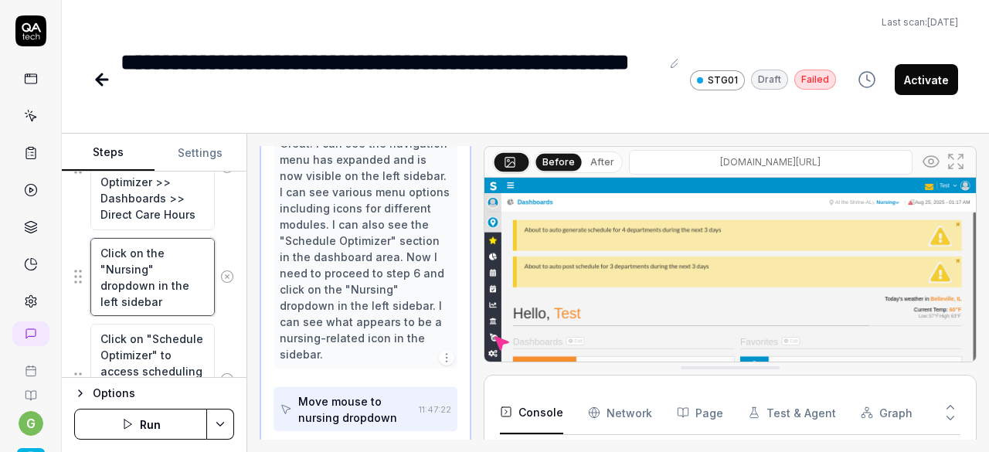
click at [151, 277] on textarea "Click on the "Nursing" dropdown in the left sidebar" at bounding box center [152, 277] width 124 height 78
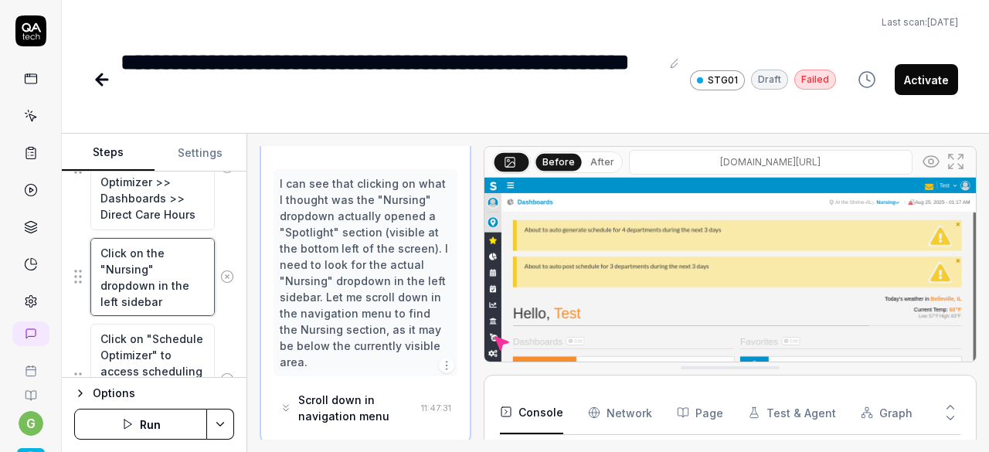
scroll to position [733, 0]
click at [128, 254] on textarea "Click on the "Nursing" dropdown in the left sidebar" at bounding box center [152, 277] width 124 height 78
type textarea "*"
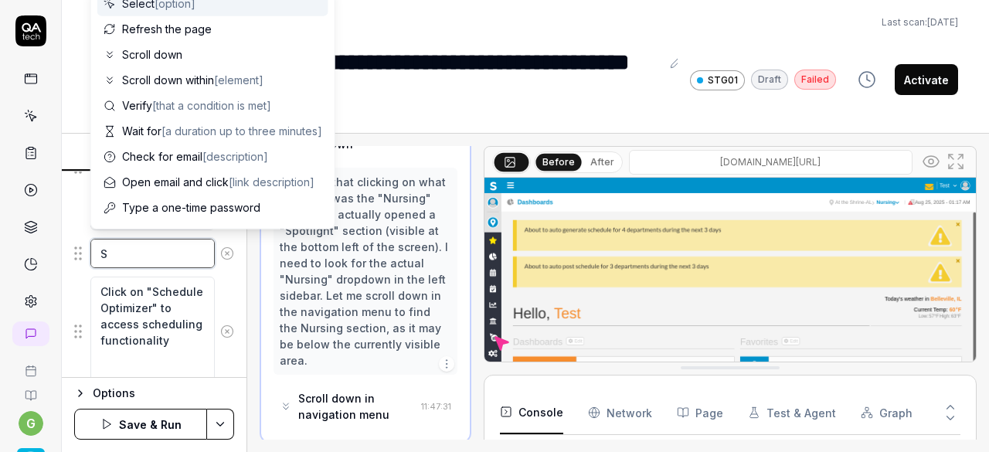
type textarea "S"
click at [199, 5] on div "Select [option]" at bounding box center [212, 4] width 231 height 26
type textarea "*"
type textarea "Select"
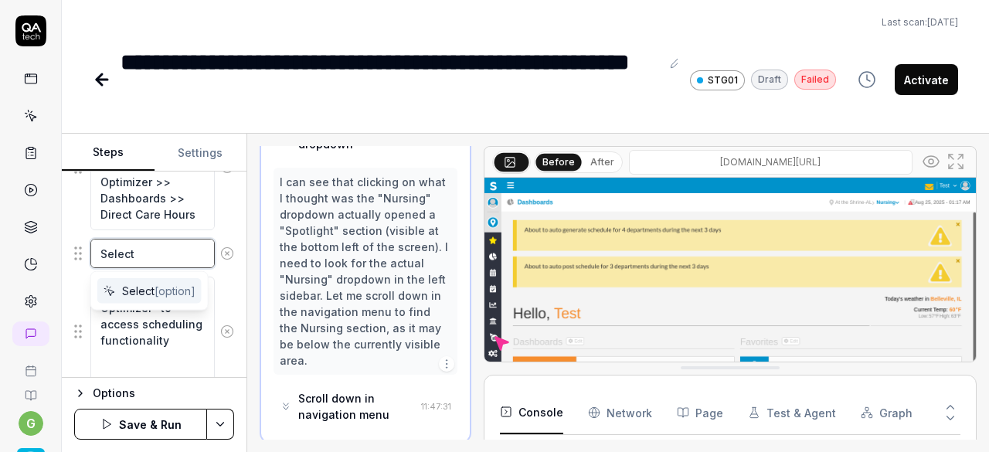
type textarea "*"
type textarea "Select a"
type textarea "*"
type textarea "Select an"
type textarea "*"
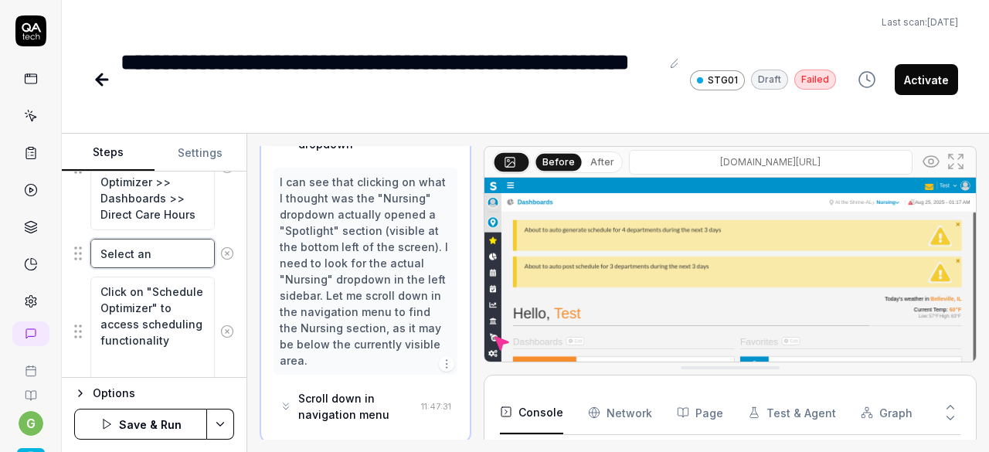
type textarea "Select any"
type textarea "*"
type textarea "Select any"
type textarea "*"
type textarea "Select any"
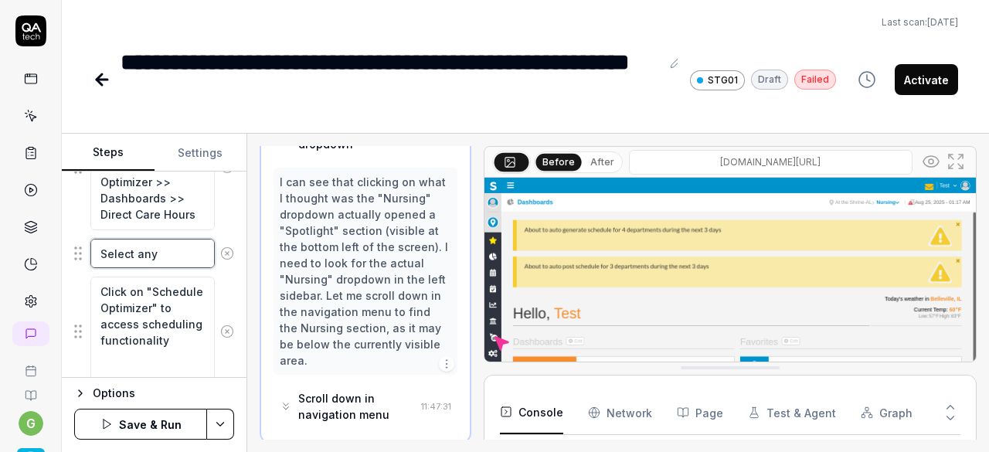
type textarea "*"
type textarea "Select an"
type textarea "*"
type textarea "Select a"
type textarea "*"
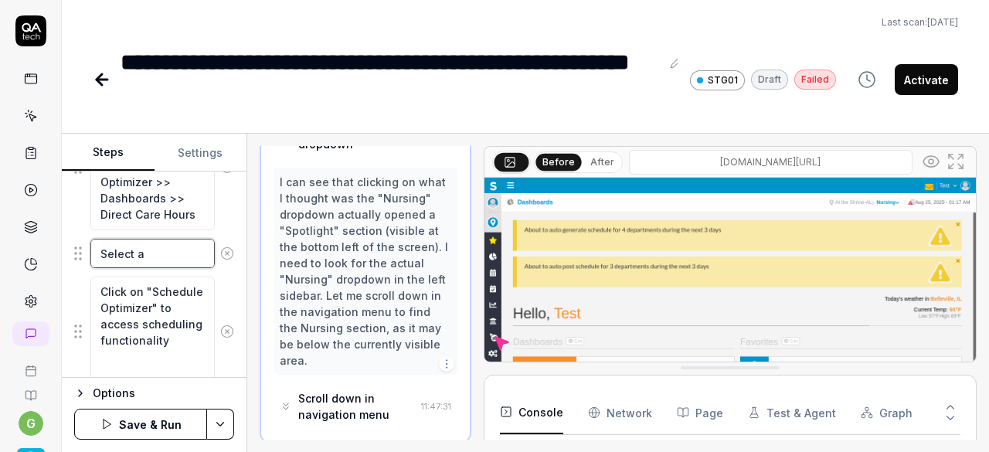
type textarea "Select"
type textarea "*"
type textarea "Select s"
type textarea "*"
type textarea "Select sc"
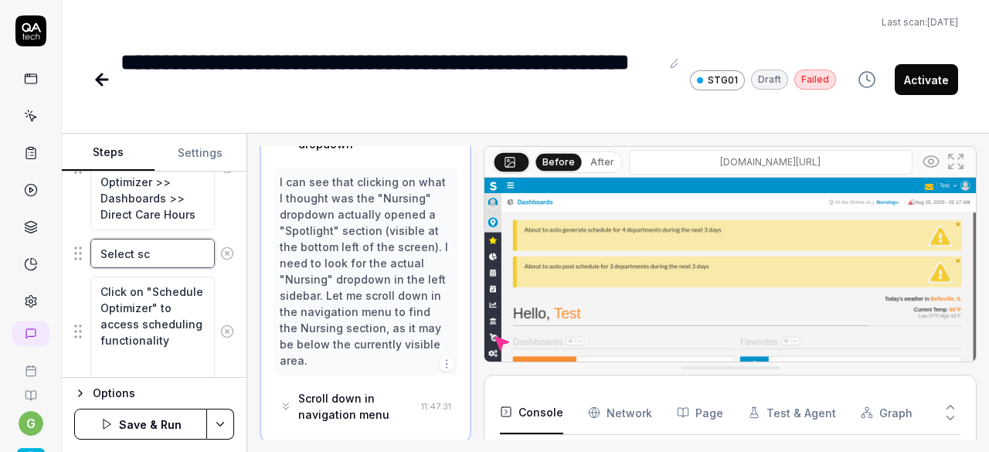
type textarea "*"
type textarea "Select sch"
type textarea "*"
type textarea "Select sche"
type textarea "*"
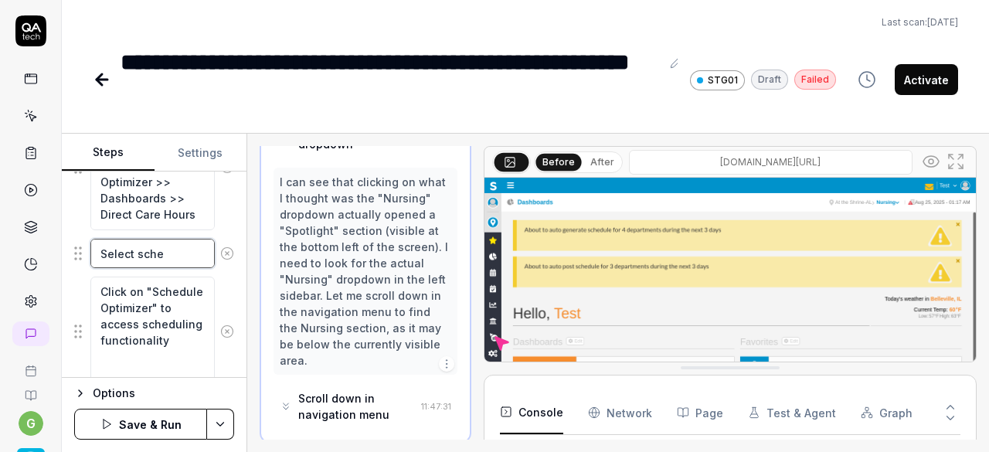
type textarea "Select sched"
type textarea "*"
type textarea "Select schedu"
type textarea "*"
type textarea "Select schedue"
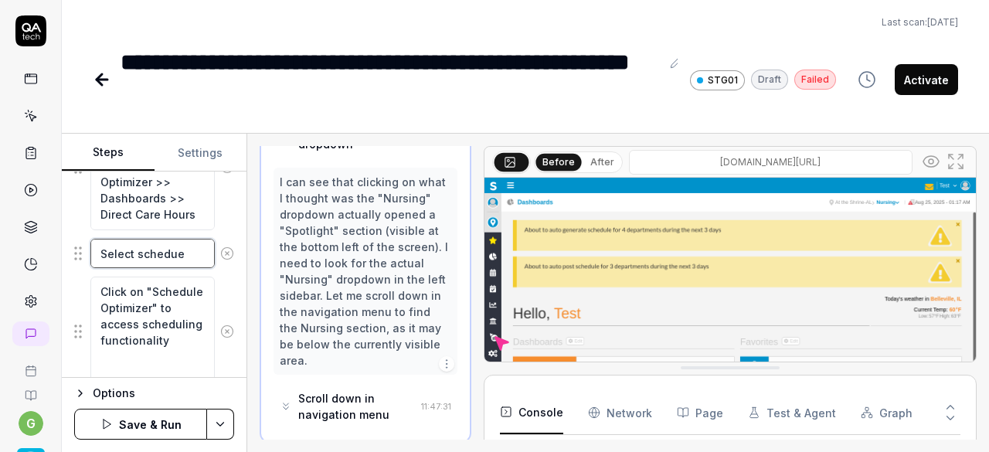
type textarea "*"
type textarea "Select schedu"
type textarea "*"
type textarea "Select schedul"
type textarea "*"
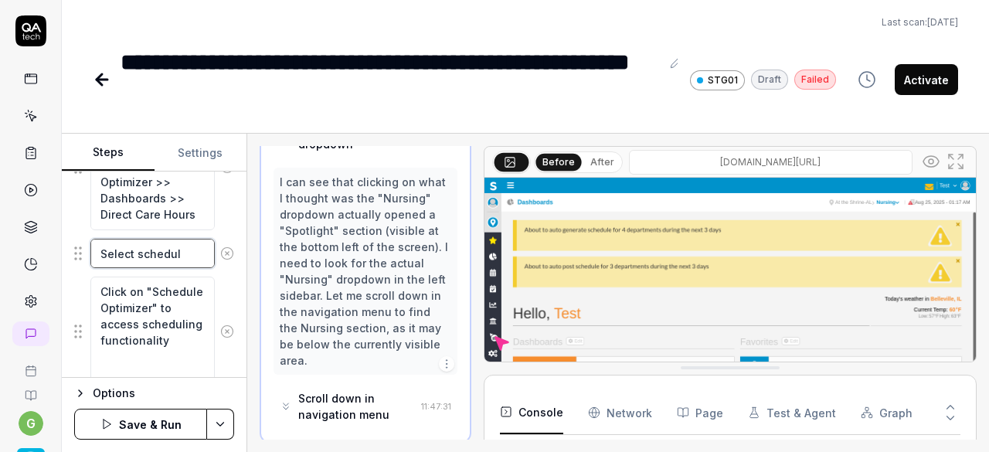
type textarea "Select schedule"
type textarea "*"
type textarea "Select scheduled"
type textarea "*"
type textarea "Select scheduled"
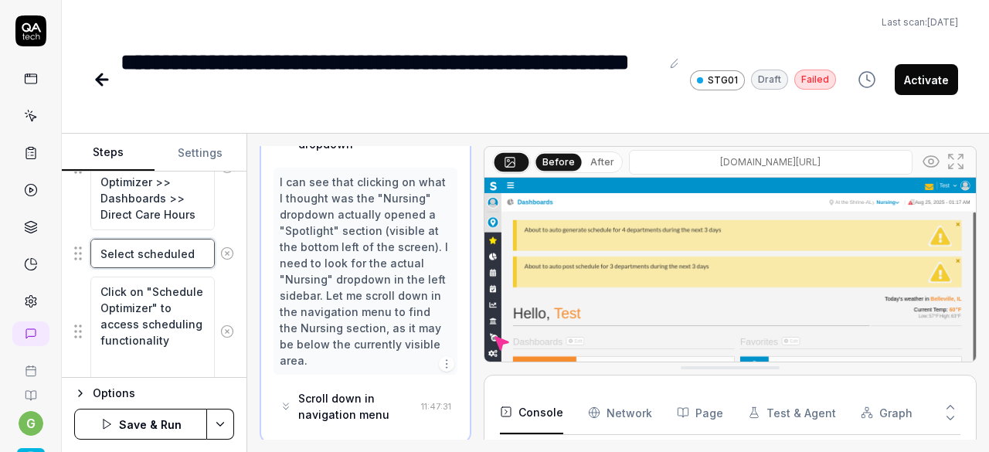
type textarea "*"
type textarea "Select scheduled P"
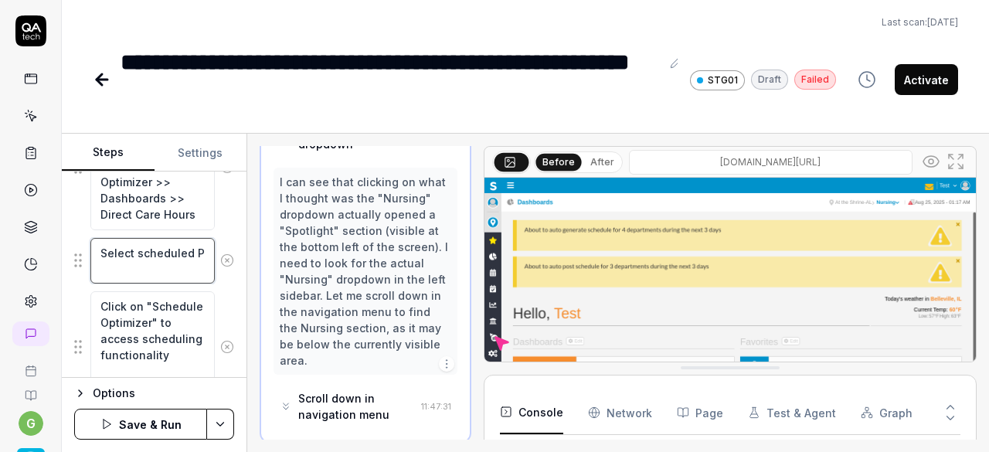
type textarea "*"
type textarea "Select scheduled PP"
type textarea "*"
type textarea "Select scheduled PPD"
type textarea "*"
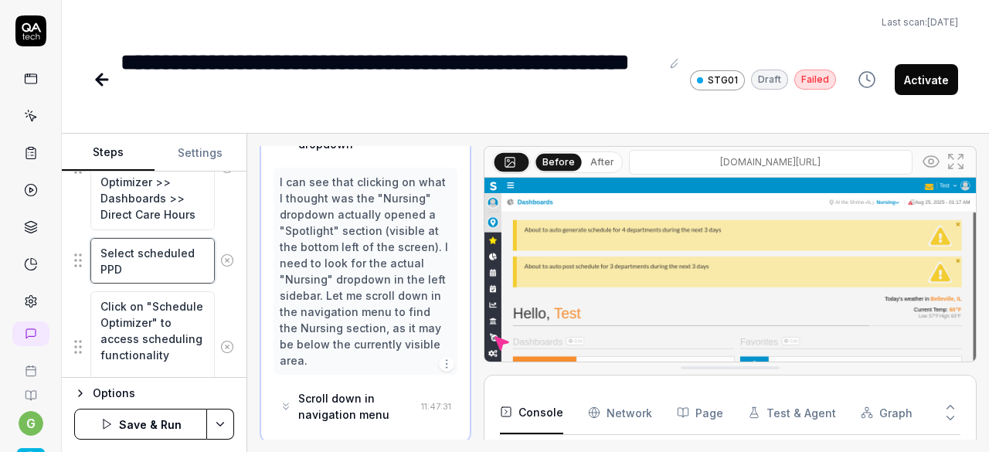
type textarea "Select scheduled PPD"
type textarea "*"
type textarea "Select scheduled PPD r"
type textarea "*"
type textarea "Select scheduled PPD ro"
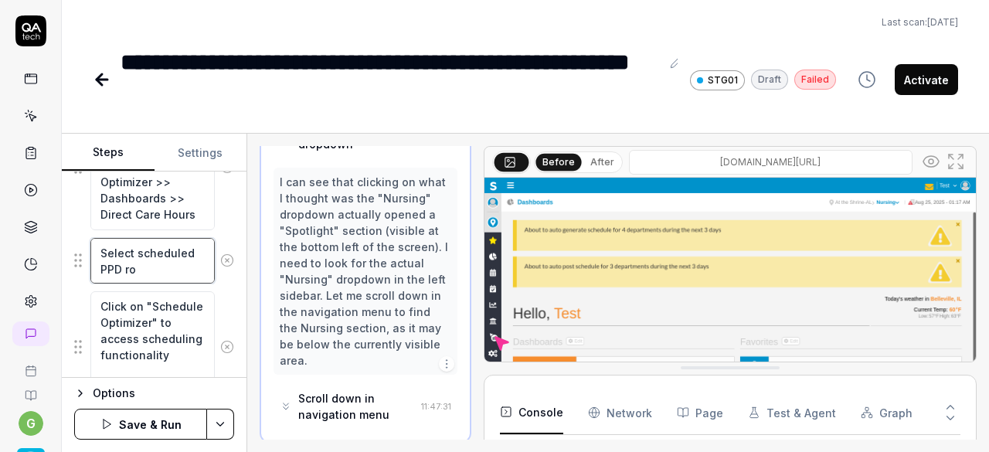
type textarea "*"
type textarea "Select scheduled PPD row"
type textarea "*"
type textarea "Select scheduled PPD row"
type textarea "*"
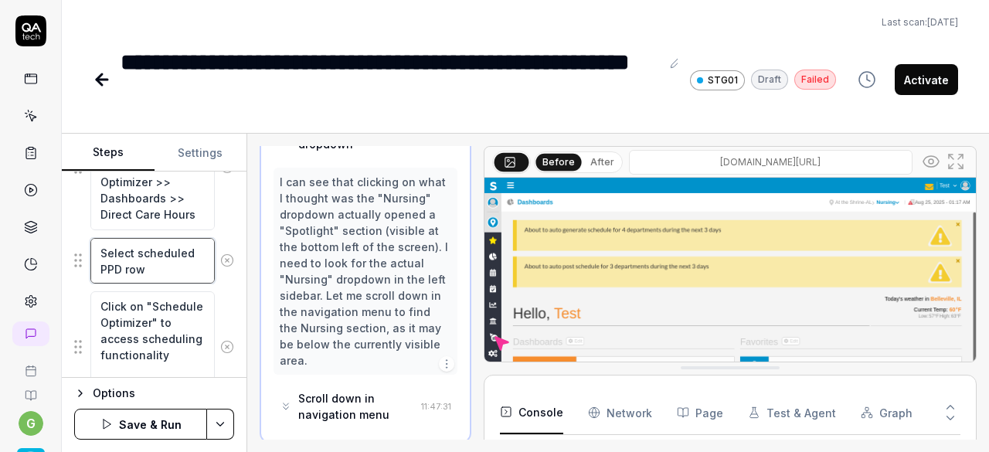
type textarea "Select scheduled PPD row w"
type textarea "*"
type textarea "Select scheduled PPD row wh"
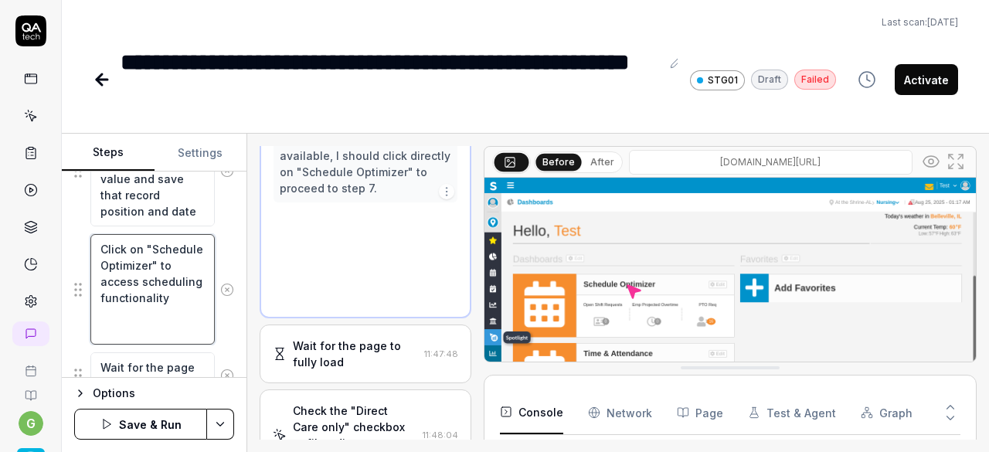
scroll to position [640, 0]
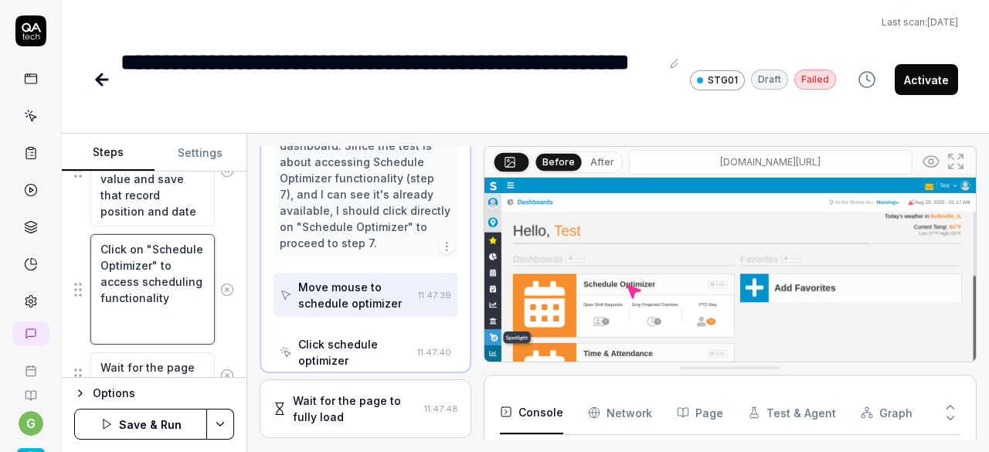
click at [155, 273] on textarea "Click on "Schedule Optimizer" to access scheduling functionality" at bounding box center [152, 289] width 124 height 111
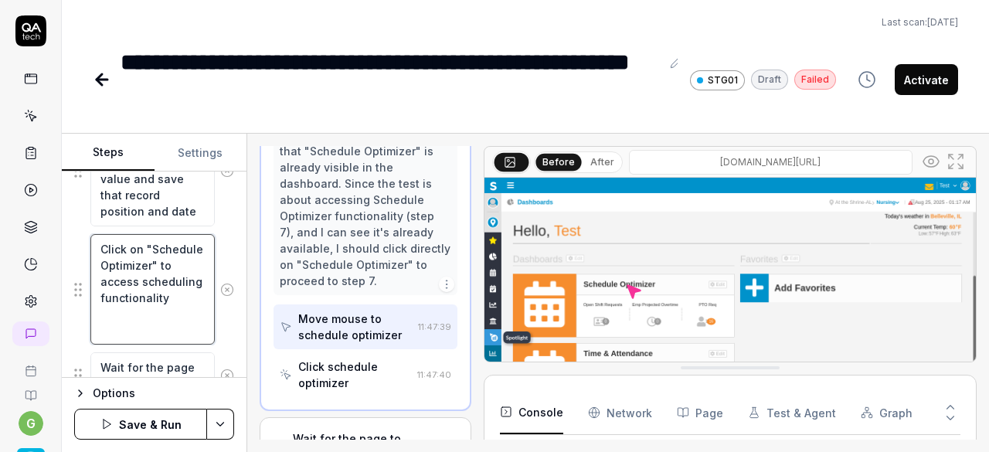
click at [100, 244] on textarea "Click on "Schedule Optimizer" to access scheduling functionality" at bounding box center [152, 289] width 124 height 111
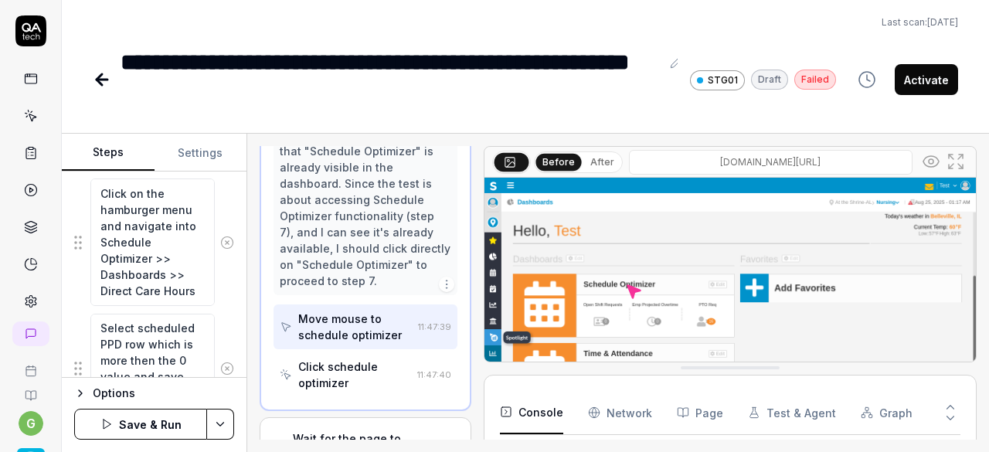
scroll to position [556, 0]
drag, startPoint x: 100, startPoint y: 188, endPoint x: 169, endPoint y: 270, distance: 107.6
click at [169, 270] on textarea "Click on the hamburger menu and navigate into Schedule Optimizer >> Dashboards …" at bounding box center [152, 241] width 124 height 127
click at [223, 279] on div "Goal Direct care hours - Scheduled PPD hours should be match with Master schedu…" at bounding box center [154, 275] width 185 height 206
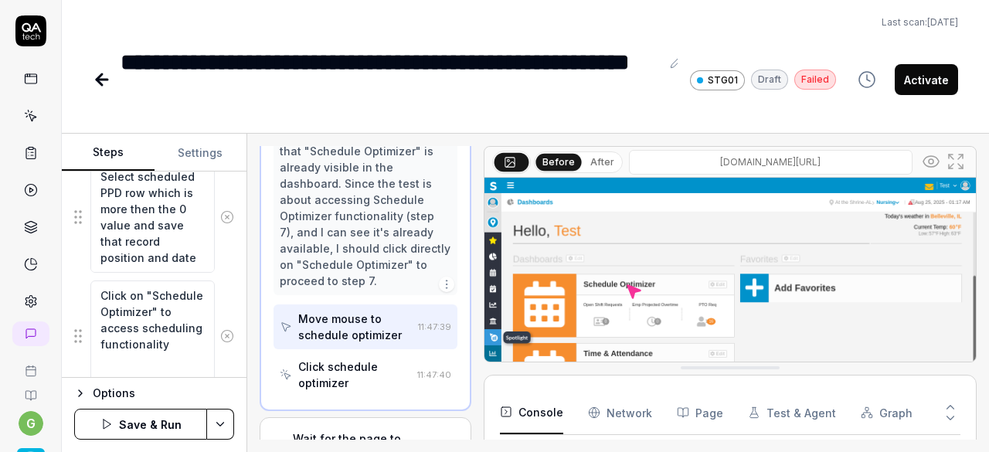
scroll to position [709, 0]
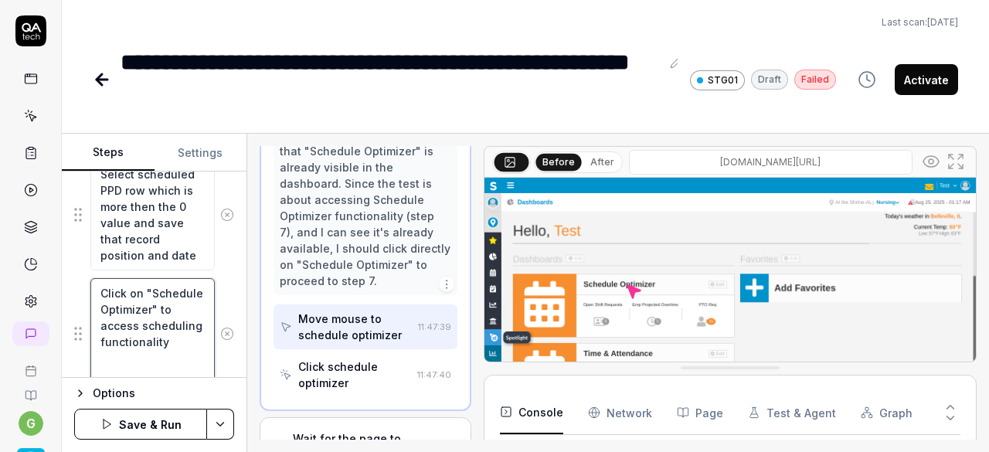
click at [134, 301] on textarea "Click on "Schedule Optimizer" to access scheduling functionality" at bounding box center [152, 333] width 124 height 111
click at [102, 304] on textarea "Click on "Schedule Optimizer" to access scheduling functionality" at bounding box center [152, 333] width 124 height 111
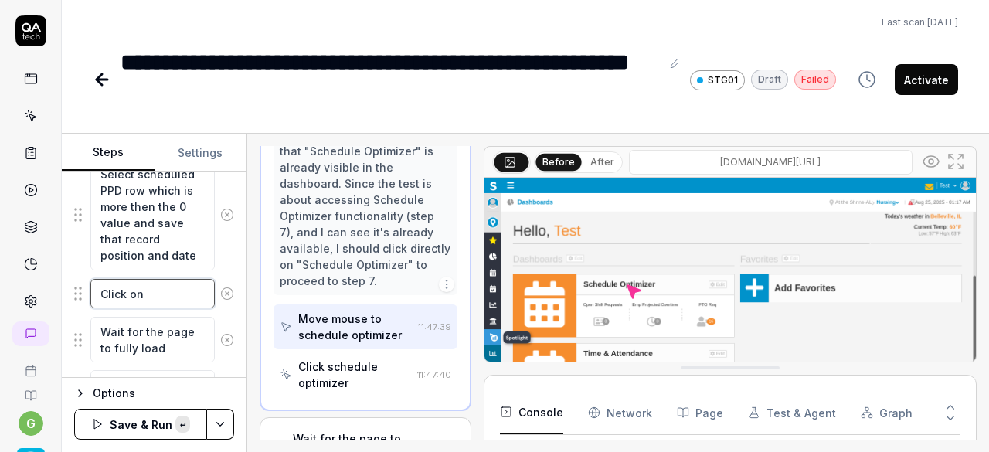
paste textarea "Click on the hamburger menu and navigate into Schedule Optimizer >>"
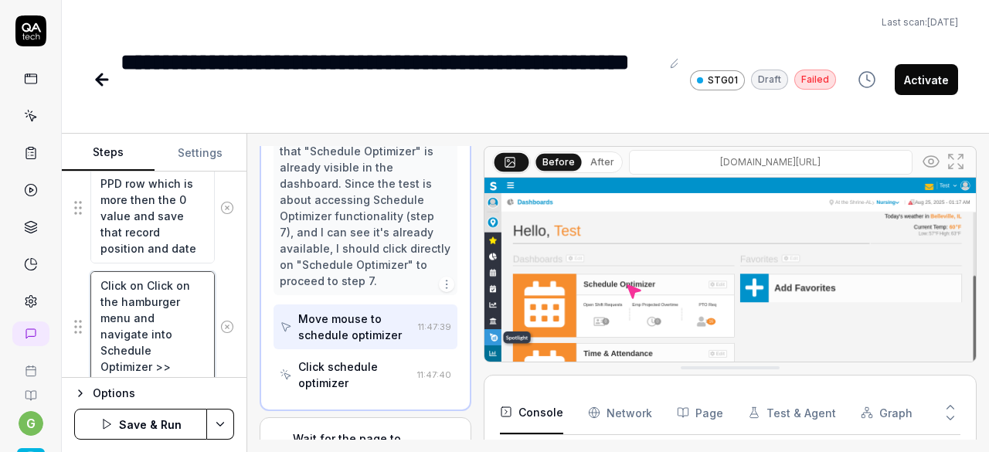
scroll to position [0, 0]
drag, startPoint x: 145, startPoint y: 270, endPoint x: 137, endPoint y: 294, distance: 25.9
click at [137, 294] on textarea "Click on Click on the hamburger menu and navigate into Schedule Optimizer >>" at bounding box center [152, 326] width 124 height 111
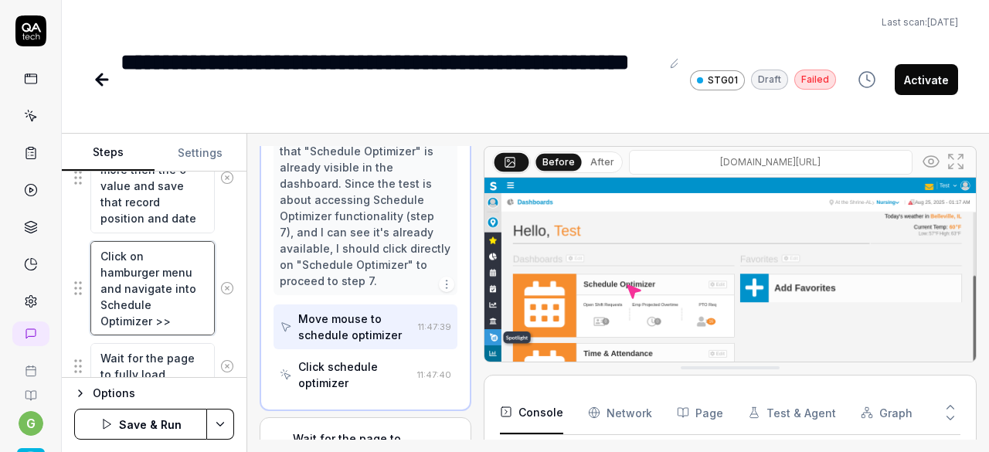
scroll to position [750, 0]
click at [173, 312] on textarea "Click on hamburger menu and navigate into Schedule Optimizer >>" at bounding box center [152, 284] width 124 height 94
paste textarea "Schedule"
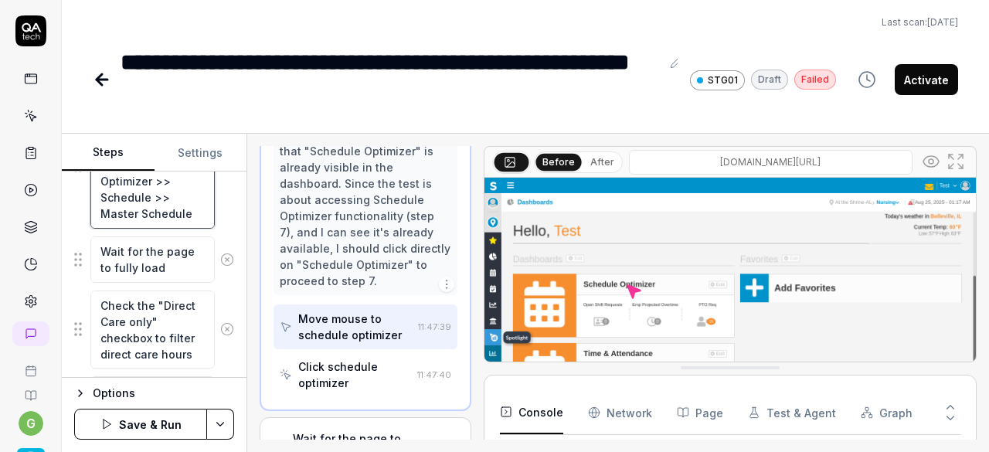
scroll to position [886, 0]
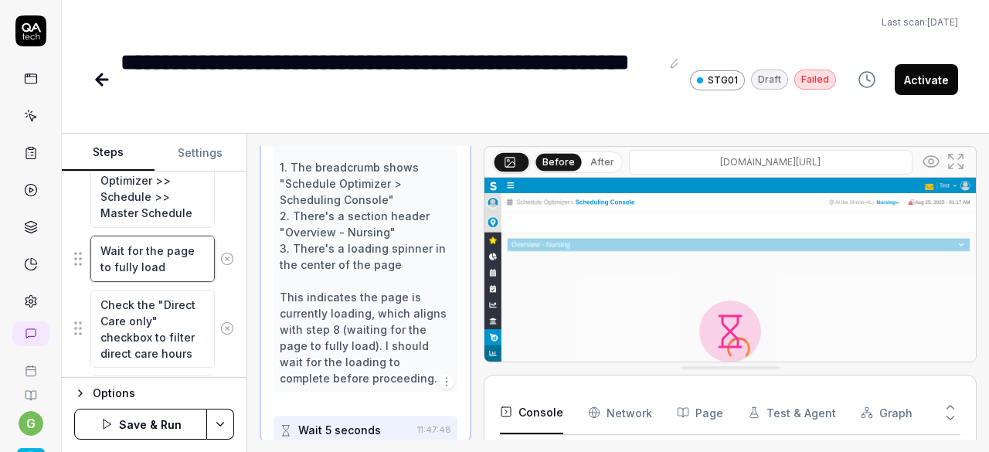
click at [160, 255] on textarea "Wait for the page to fully load" at bounding box center [152, 259] width 124 height 46
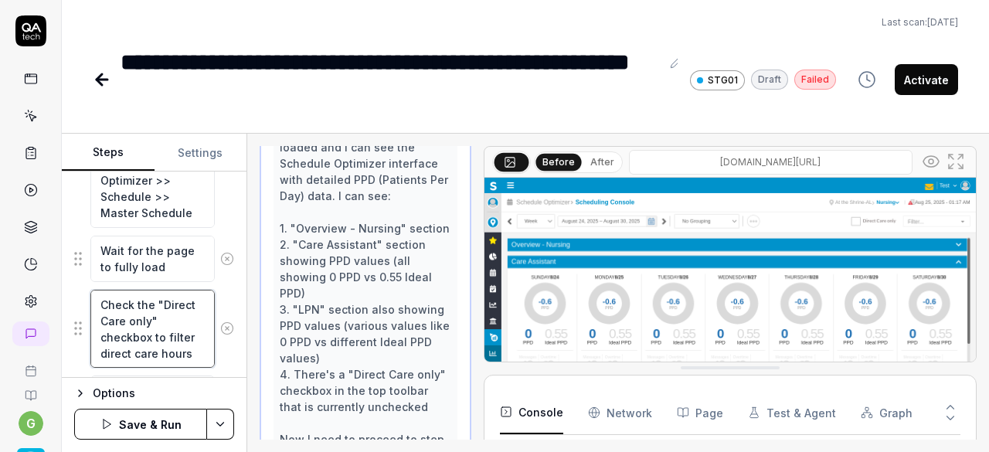
click at [138, 318] on textarea "Check the "Direct Care only" checkbox to filter direct care hours" at bounding box center [152, 329] width 124 height 78
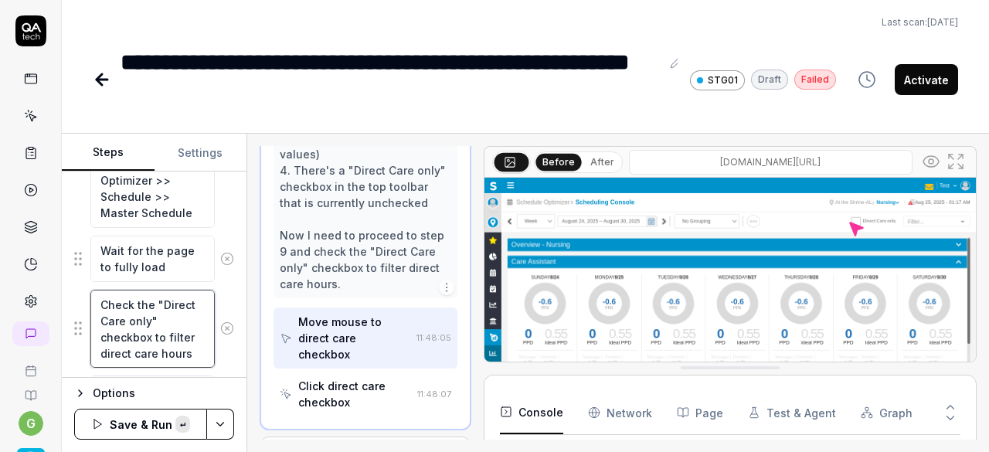
scroll to position [899, 0]
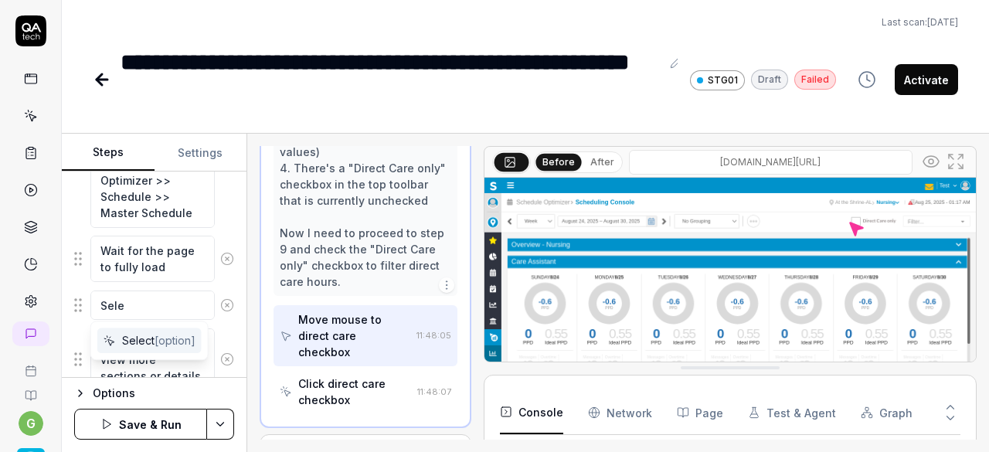
click at [143, 336] on span "Select [option]" at bounding box center [158, 340] width 73 height 16
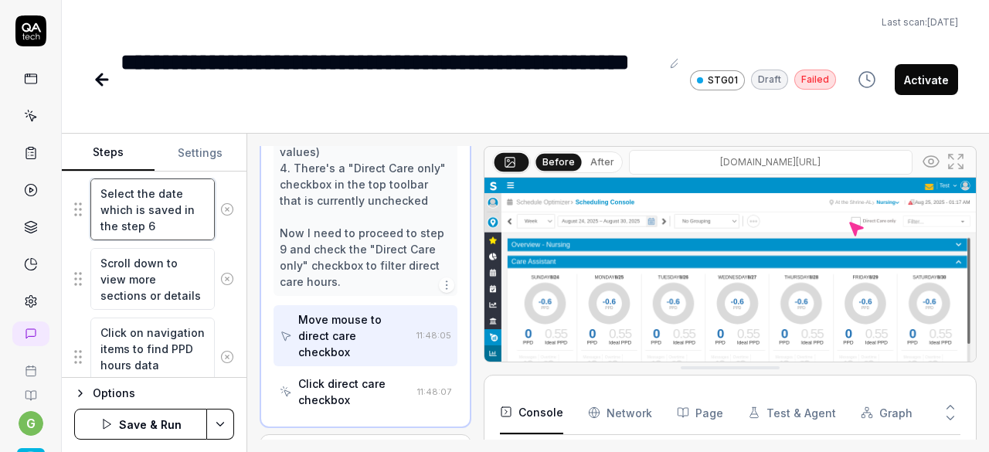
scroll to position [998, 0]
click at [159, 281] on textarea "Scroll down to view more sections or details" at bounding box center [152, 278] width 124 height 62
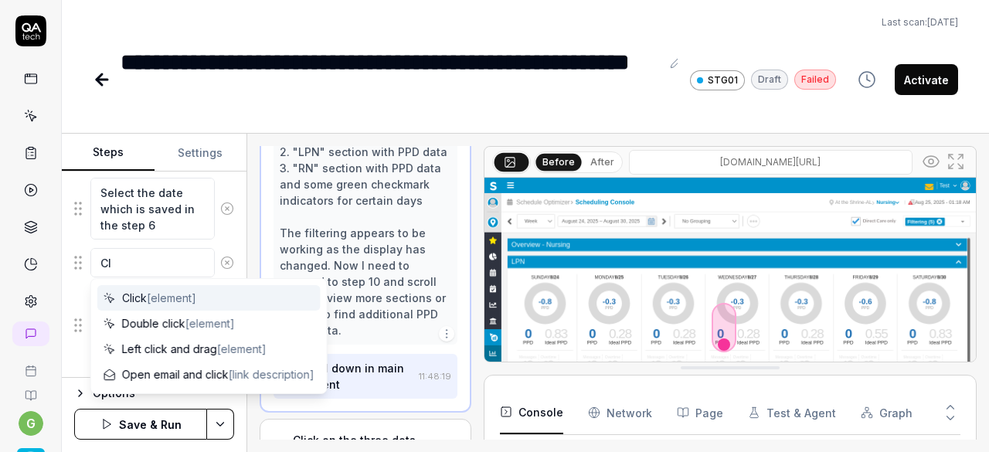
click at [159, 298] on span "[element]" at bounding box center [171, 297] width 49 height 13
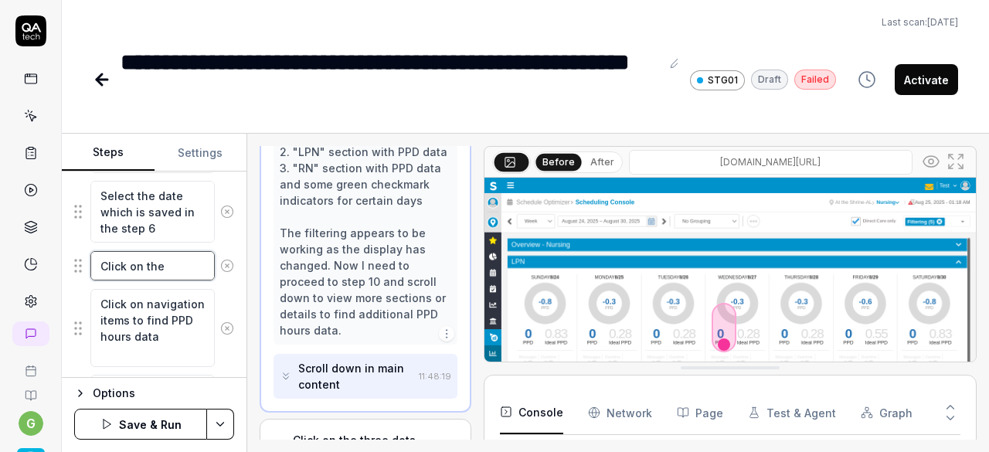
scroll to position [989, 0]
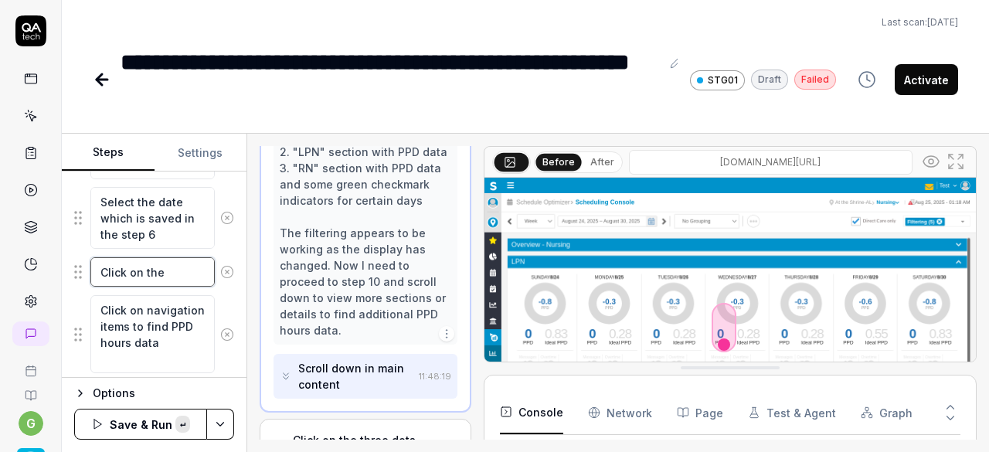
paste textarea "Settings Adjustments"
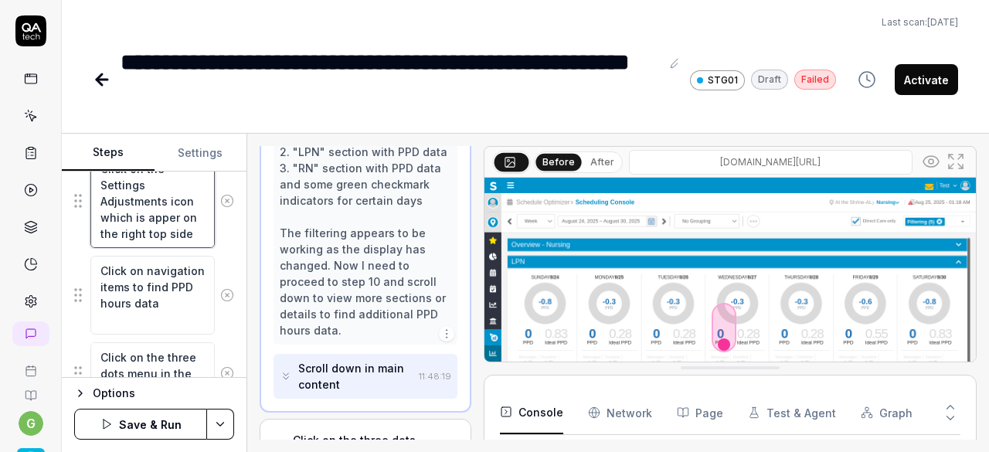
scroll to position [1094, 0]
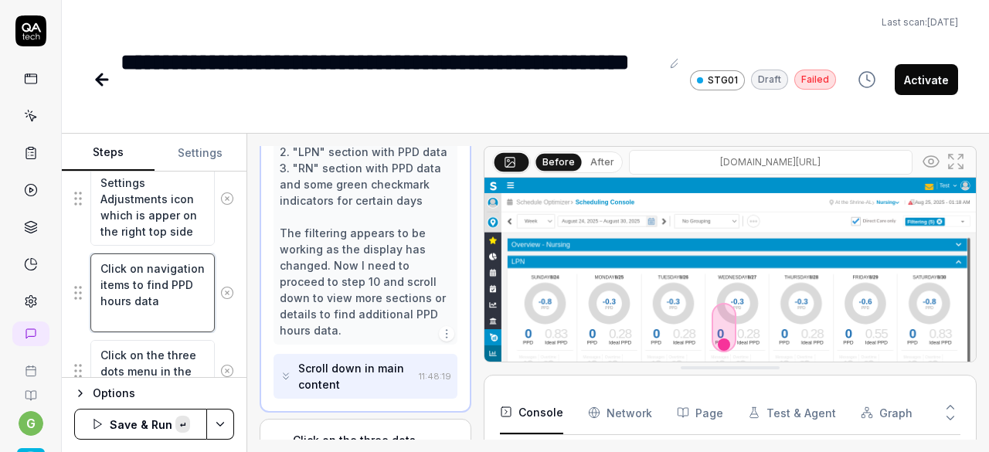
click at [158, 281] on textarea "Click on navigation items to find PPD hours data" at bounding box center [152, 292] width 124 height 78
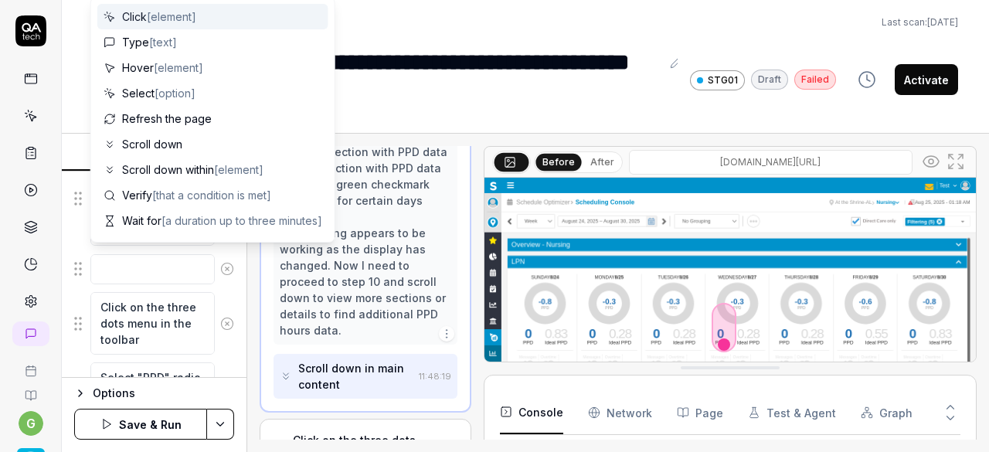
click at [182, 23] on span "Click [element]" at bounding box center [159, 17] width 74 height 16
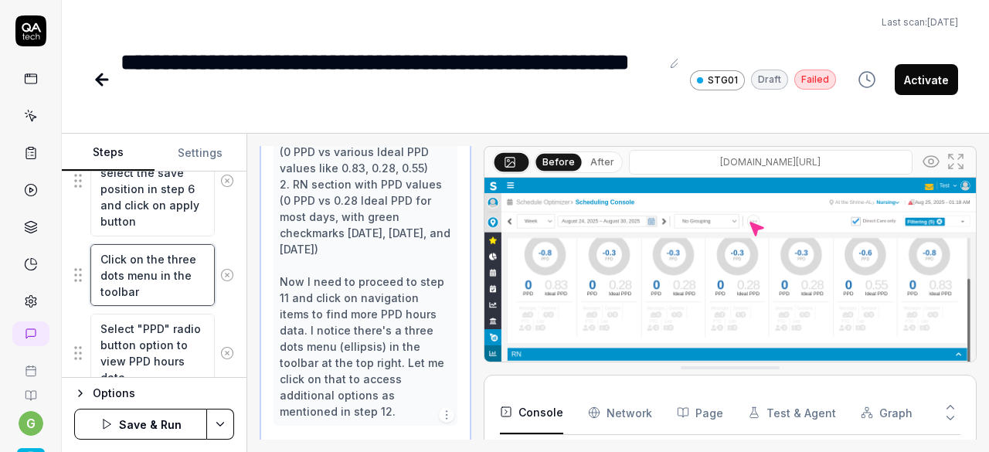
scroll to position [1028, 0]
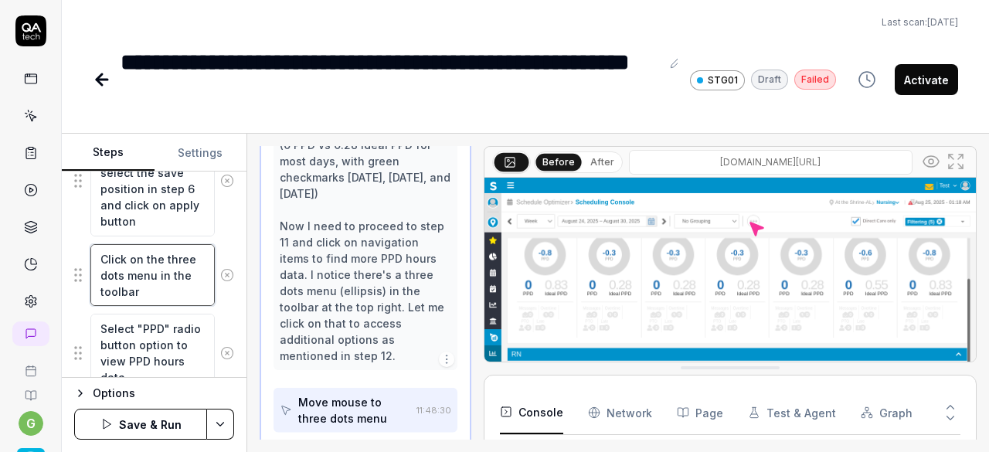
click at [173, 285] on textarea "Click on the three dots menu in the toolbar" at bounding box center [152, 275] width 124 height 62
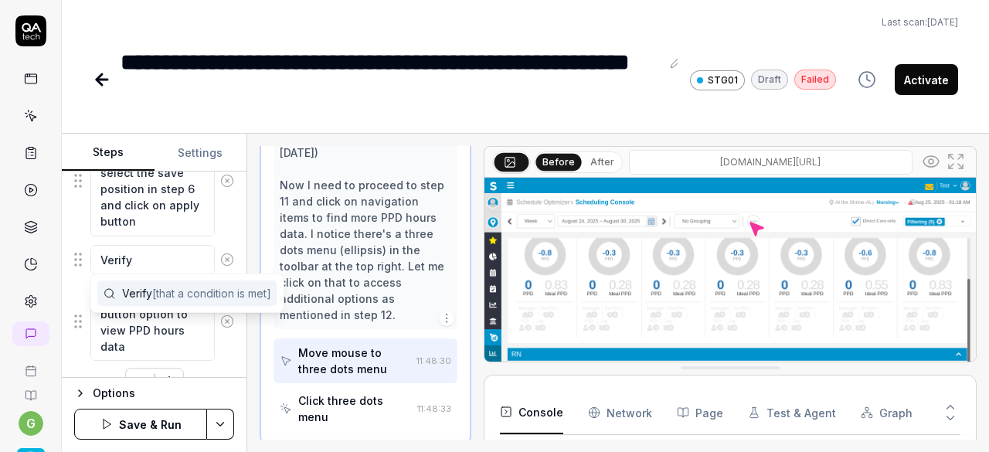
click at [163, 292] on span "[that a condition is met]" at bounding box center [211, 293] width 119 height 13
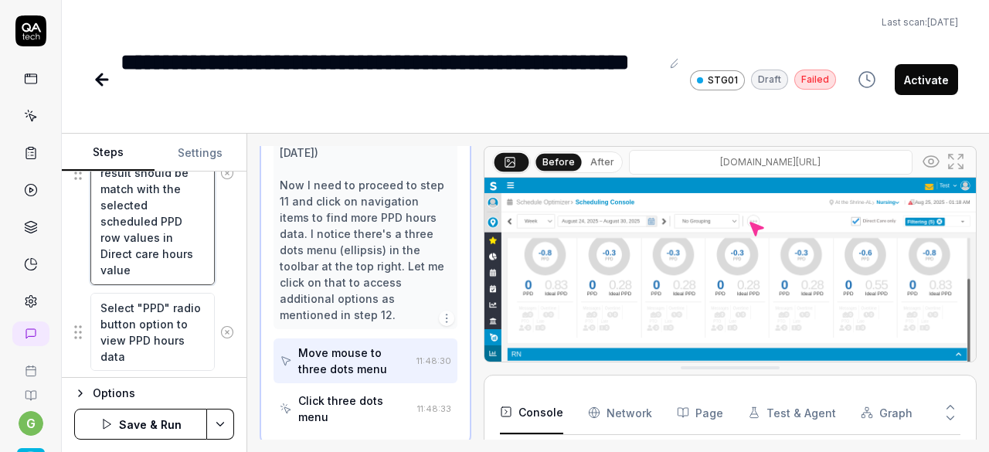
scroll to position [1440, 0]
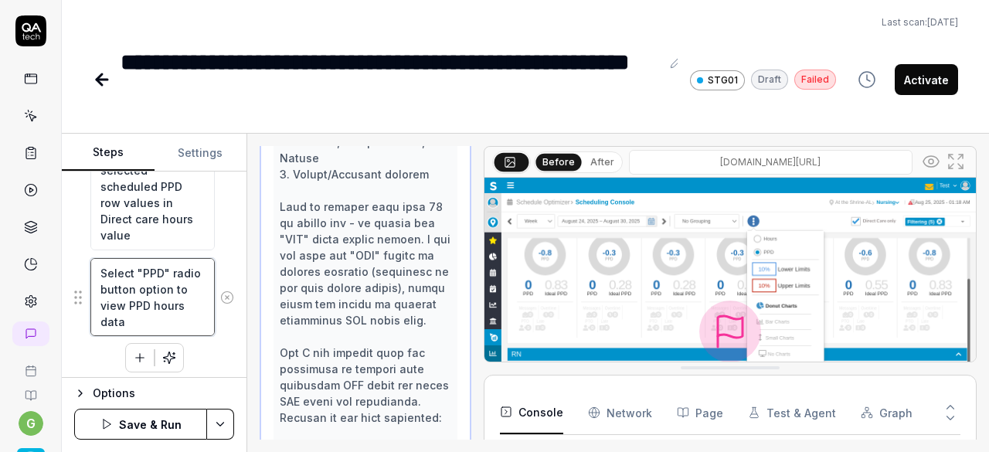
click at [168, 284] on textarea "Select "PPD" radio button option to view PPD hours data" at bounding box center [152, 297] width 124 height 78
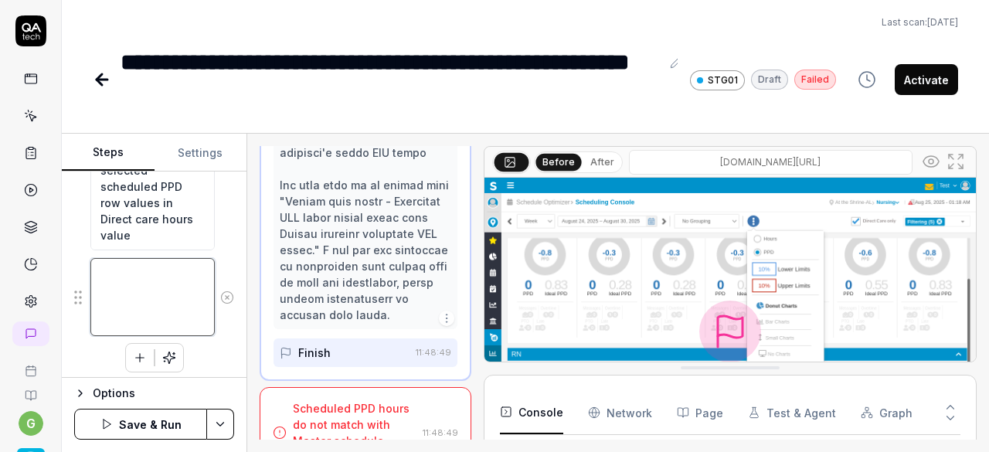
scroll to position [1393, 0]
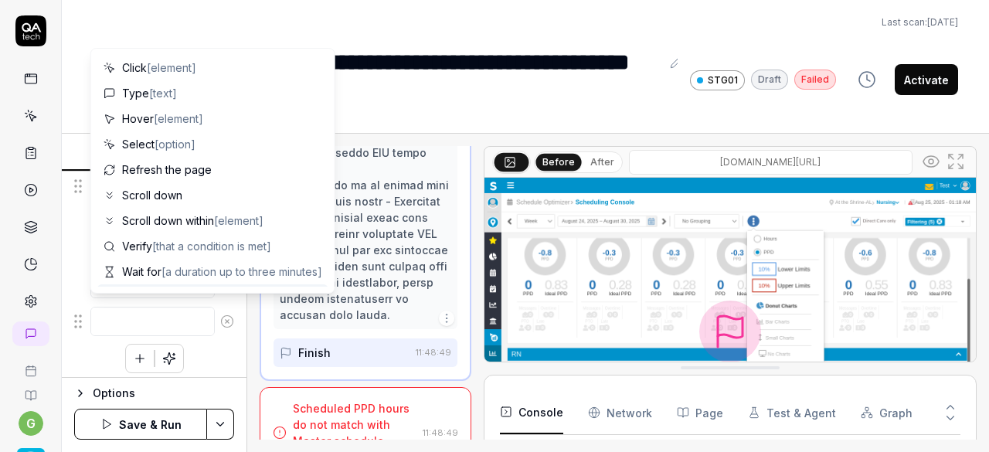
click at [220, 318] on icon at bounding box center [227, 322] width 14 height 14
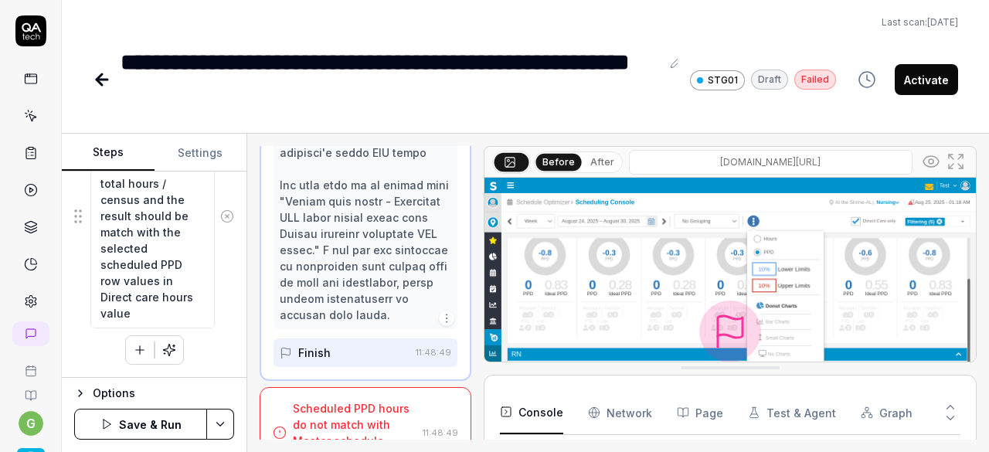
scroll to position [1355, 0]
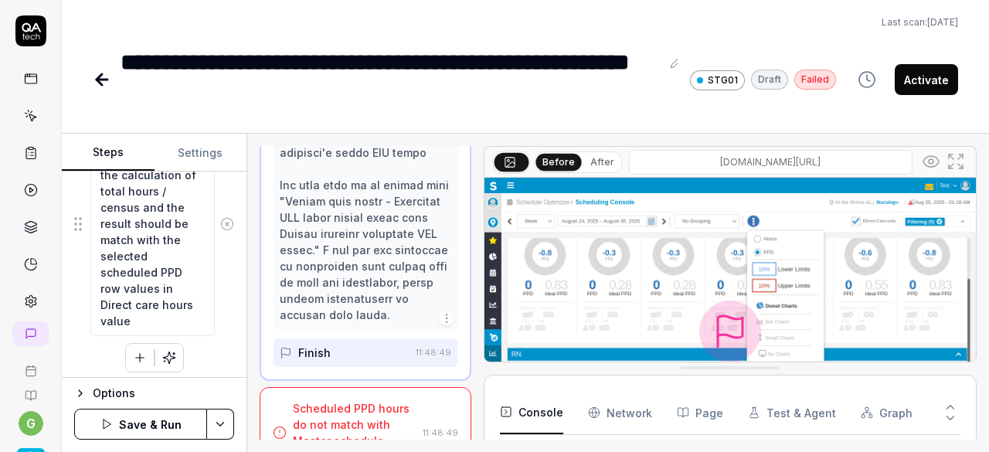
click at [220, 427] on html "**********" at bounding box center [494, 226] width 989 height 452
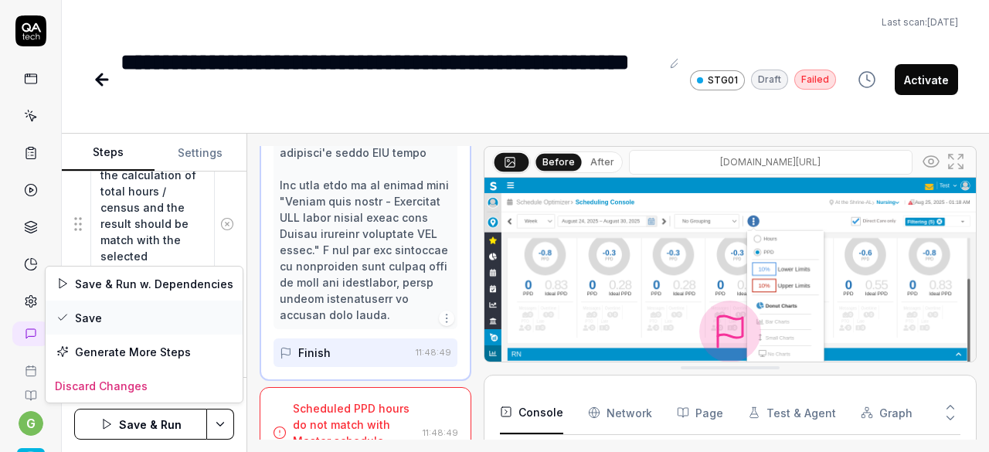
click at [148, 313] on div "Save" at bounding box center [144, 318] width 197 height 34
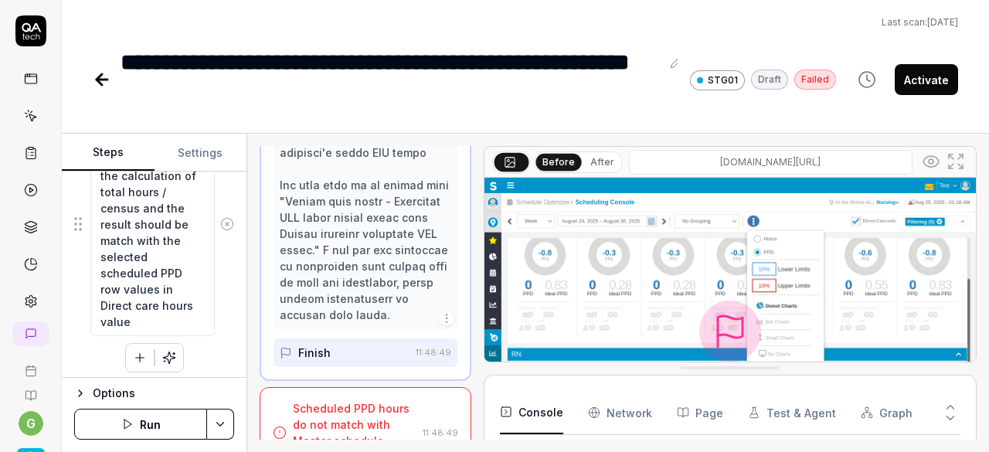
click at [180, 423] on button "Run" at bounding box center [140, 424] width 133 height 31
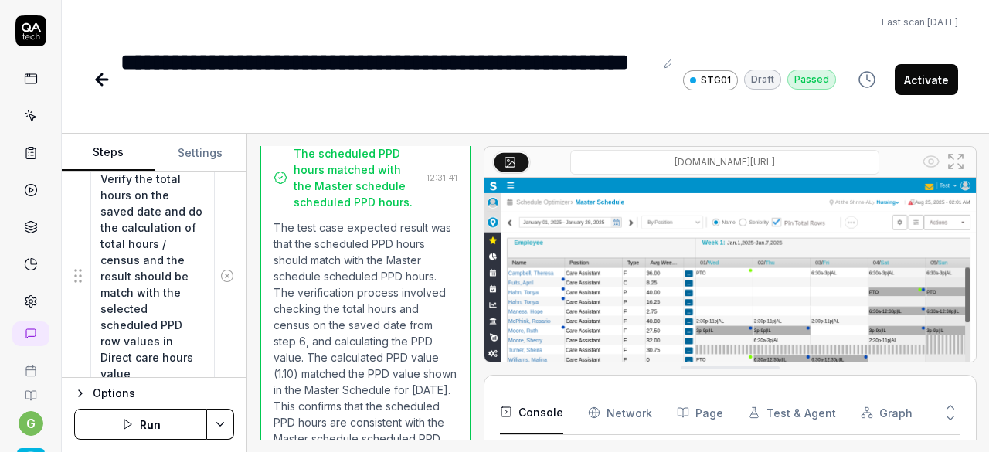
scroll to position [1355, 0]
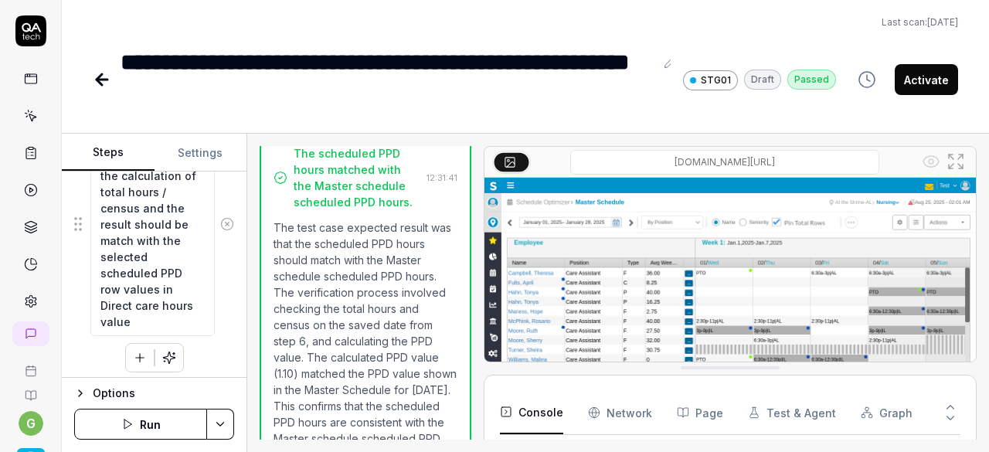
click at [133, 351] on icon "button" at bounding box center [140, 358] width 14 height 14
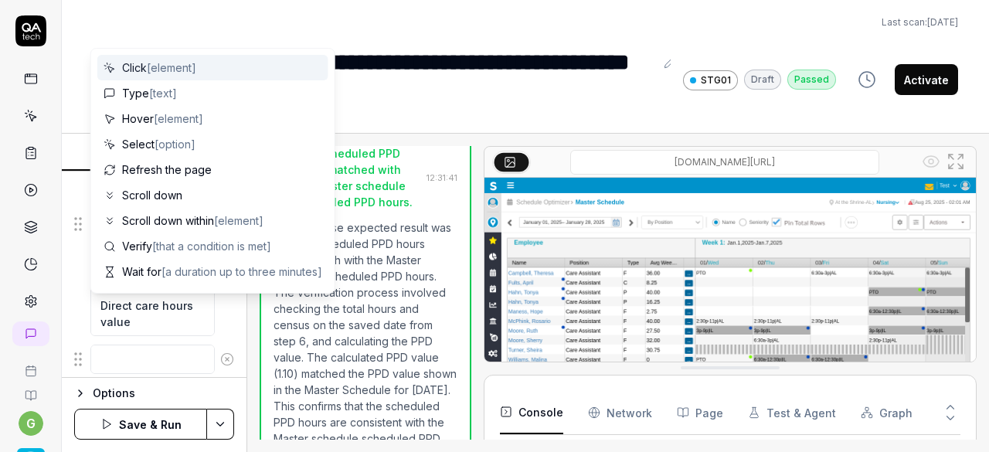
scroll to position [1393, 0]
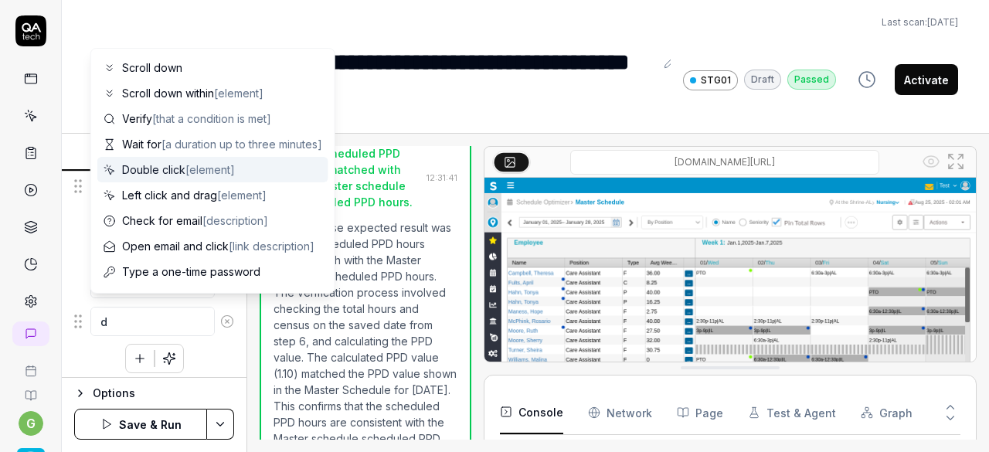
click at [181, 166] on span "Double click [element]" at bounding box center [178, 170] width 113 height 16
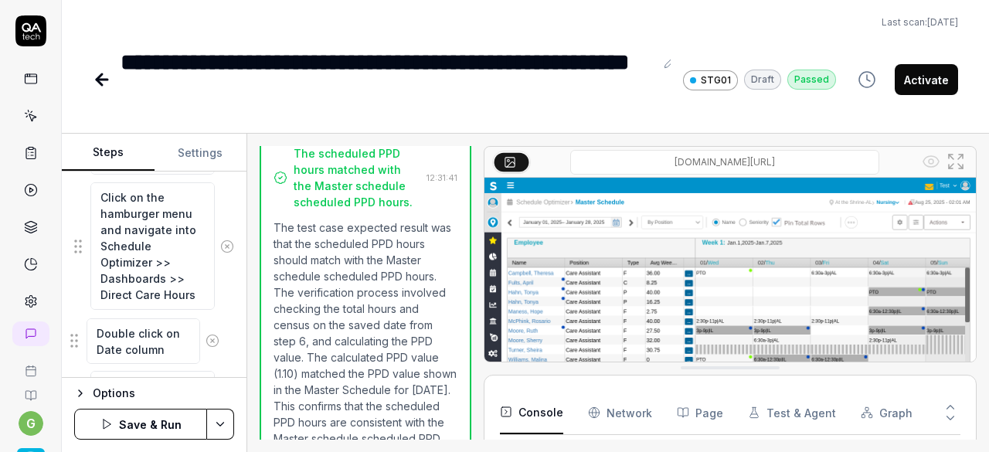
scroll to position [556, 0]
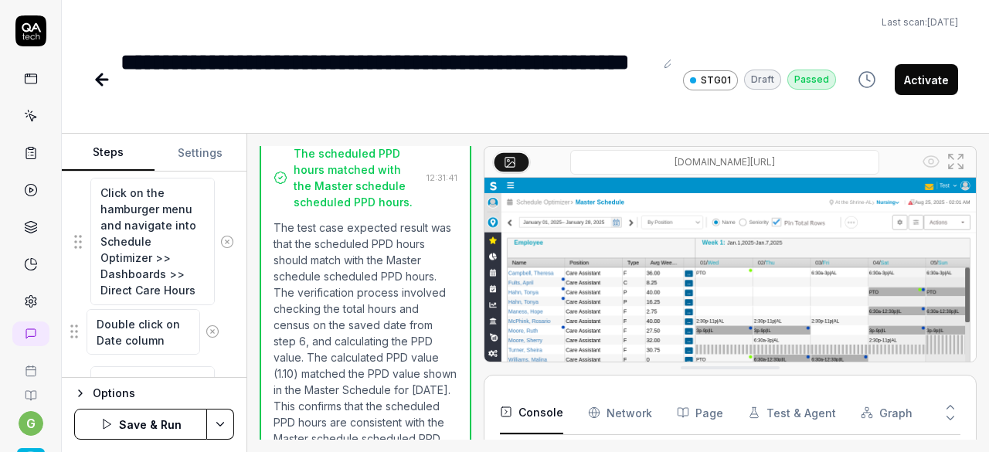
drag, startPoint x: 79, startPoint y: 315, endPoint x: 75, endPoint y: 325, distance: 10.8
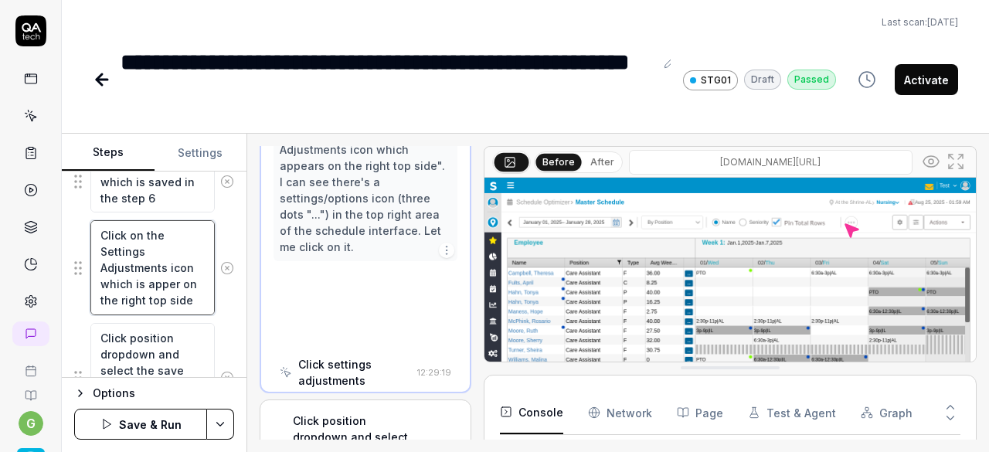
scroll to position [1076, 0]
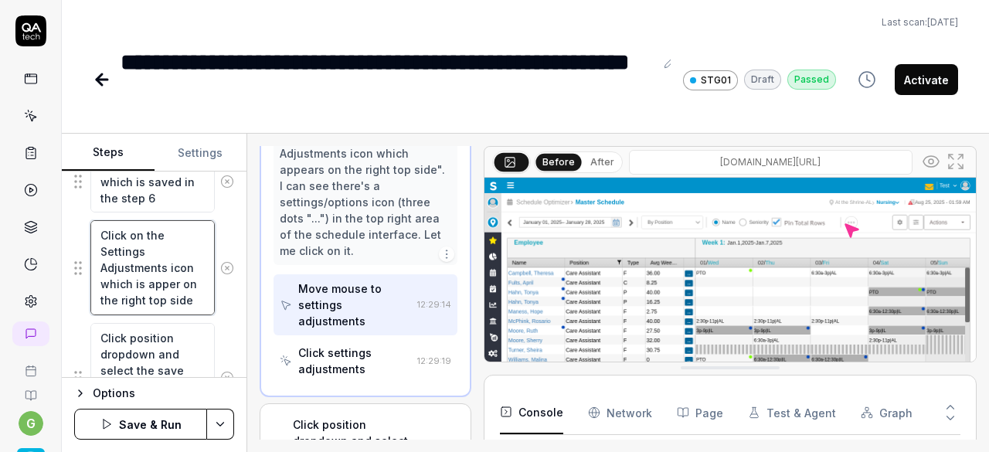
drag, startPoint x: 100, startPoint y: 245, endPoint x: 163, endPoint y: 260, distance: 64.5
click at [163, 260] on textarea "Click on the Settings Adjustments icon which is apper on the right top side" at bounding box center [152, 267] width 124 height 94
click at [129, 249] on textarea "Click on the 3 horizontal icon which is apper on the right top side" at bounding box center [152, 259] width 124 height 78
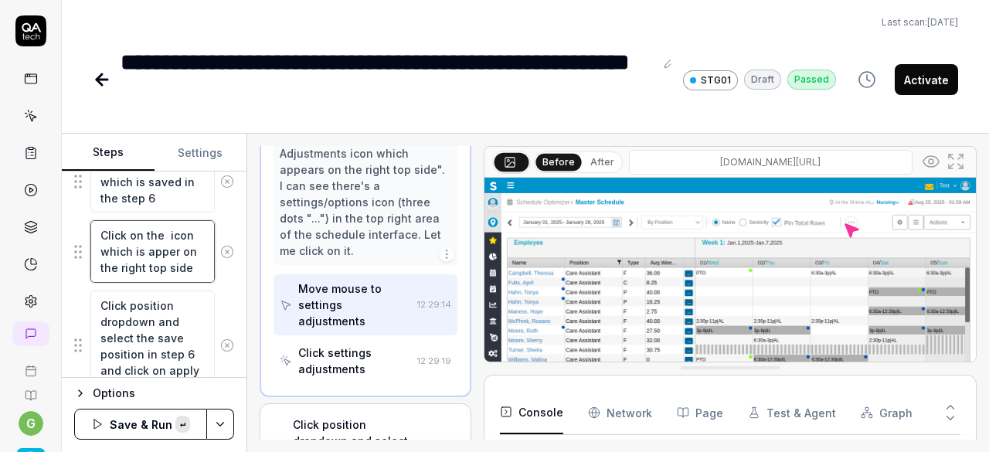
paste textarea "3 horizontal lines icon"
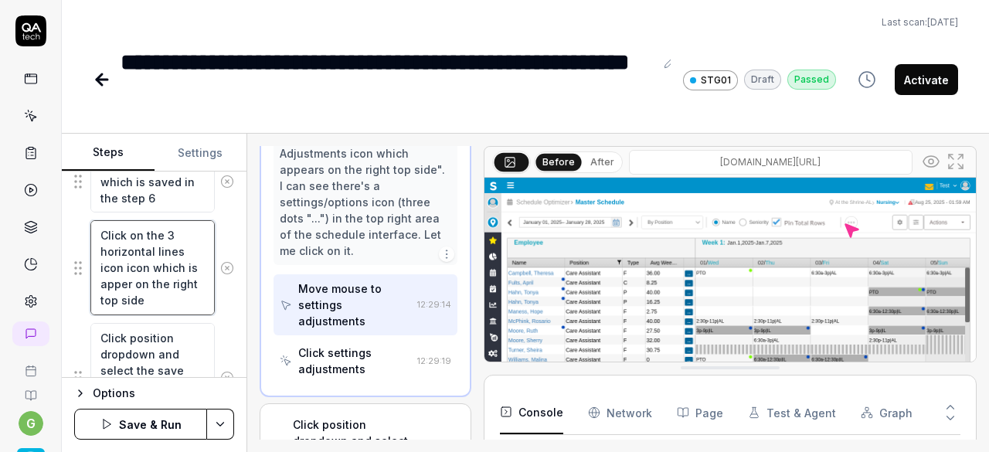
click at [133, 262] on textarea "Click on the 3 horizontal lines icon icon which is apper on the right top side" at bounding box center [152, 267] width 124 height 94
paste textarea "Adjust/Filter"
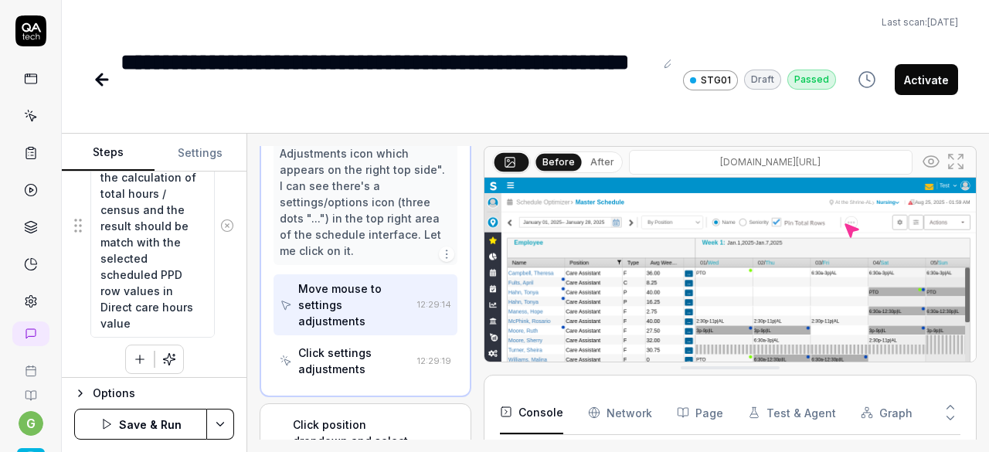
scroll to position [1408, 0]
click at [220, 424] on html "**********" at bounding box center [494, 226] width 989 height 452
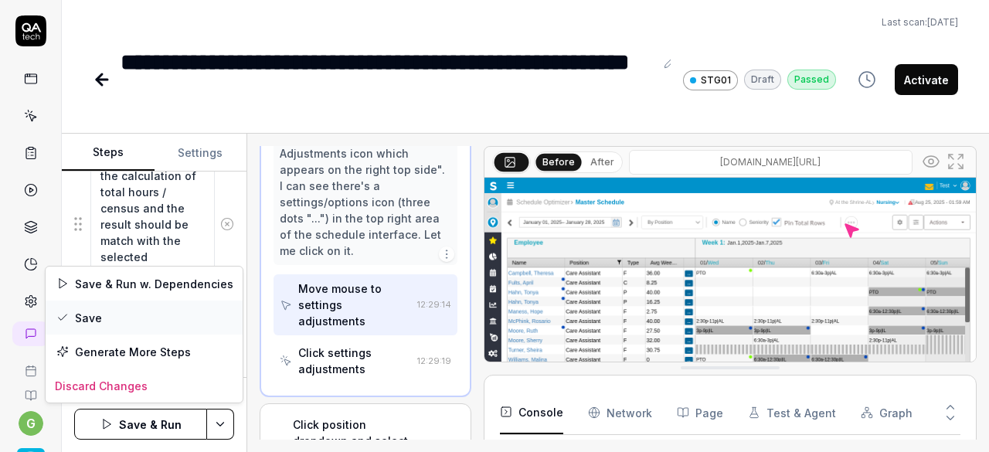
click at [142, 315] on div "Save" at bounding box center [144, 318] width 197 height 34
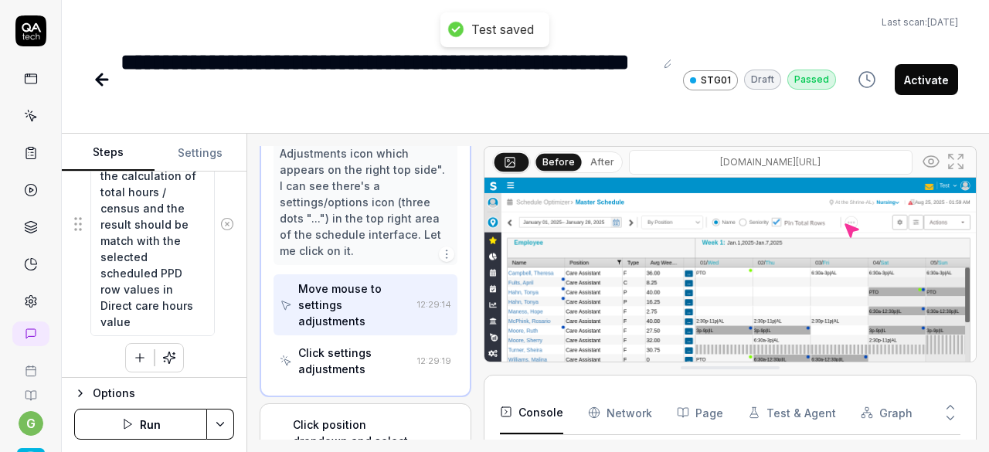
click at [135, 420] on button "Run" at bounding box center [140, 424] width 133 height 31
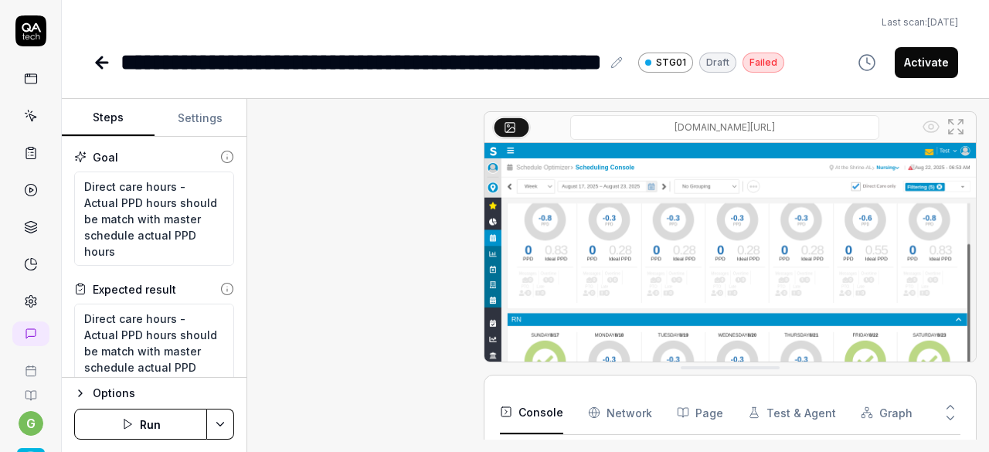
type textarea "*"
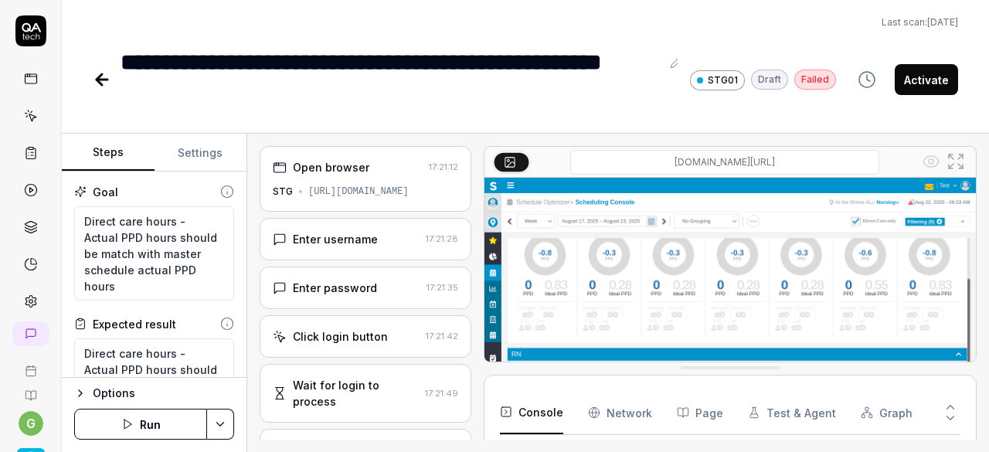
scroll to position [233, 0]
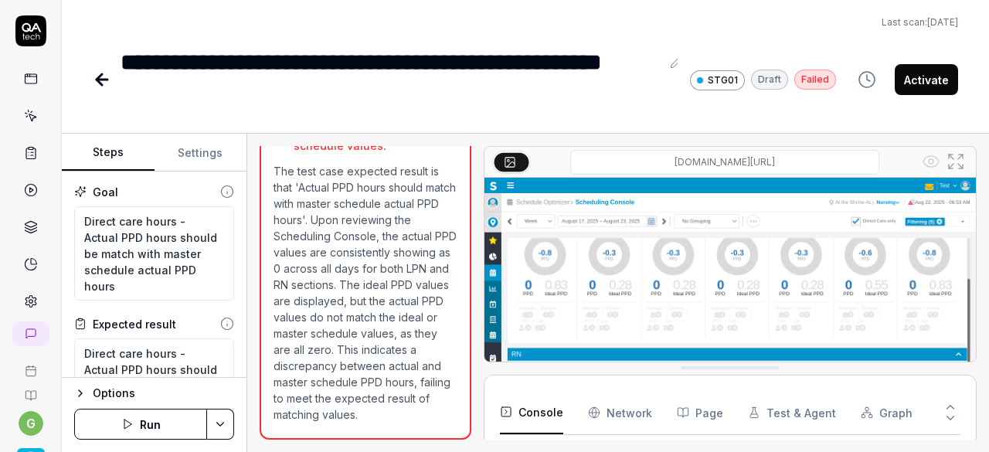
click at [26, 114] on icon at bounding box center [31, 116] width 14 height 14
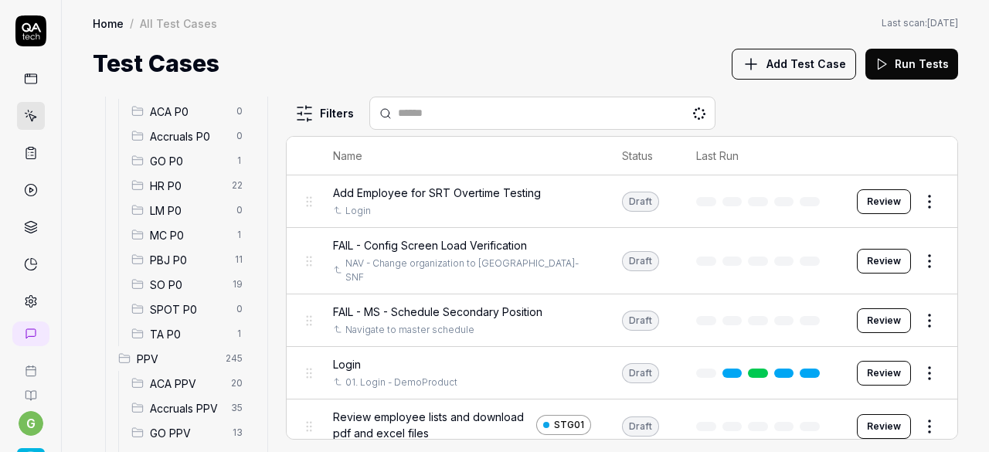
scroll to position [178, 0]
click at [189, 274] on div "SO P0 19" at bounding box center [190, 283] width 130 height 25
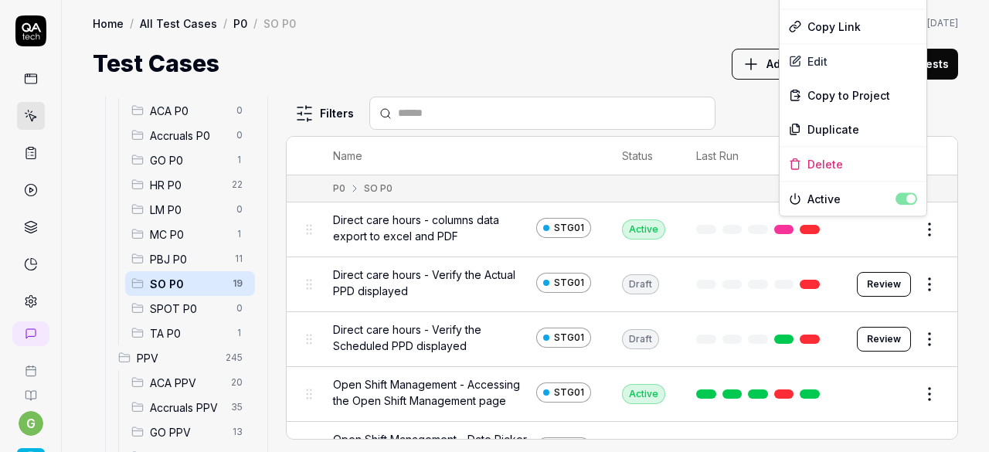
click at [917, 228] on html "g Home / All Test Cases / P0 / SO P0 Home / All Test Cases / P0 / SO P0 Last sc…" at bounding box center [494, 226] width 989 height 452
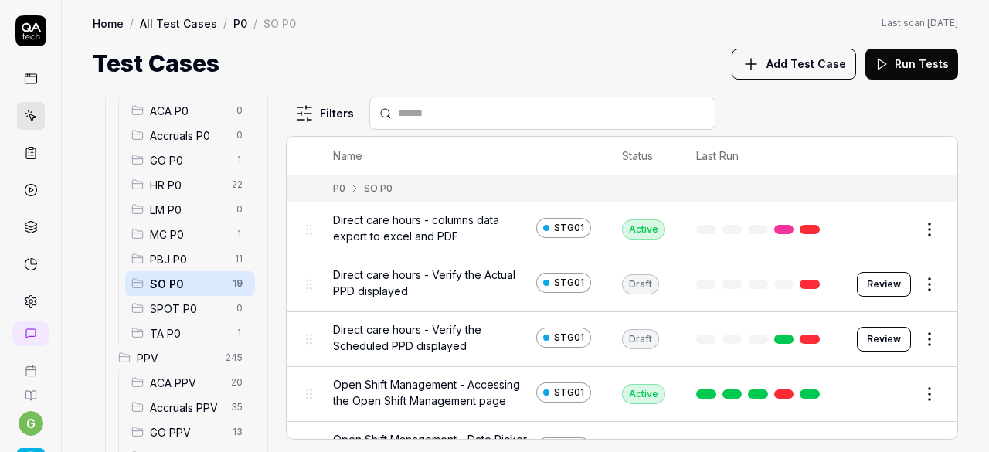
click at [658, 39] on html "g Home / All Test Cases / P0 / SO P0 Home / All Test Cases / P0 / SO P0 Last sc…" at bounding box center [494, 226] width 989 height 452
click at [874, 230] on button "Edit" at bounding box center [892, 229] width 37 height 25
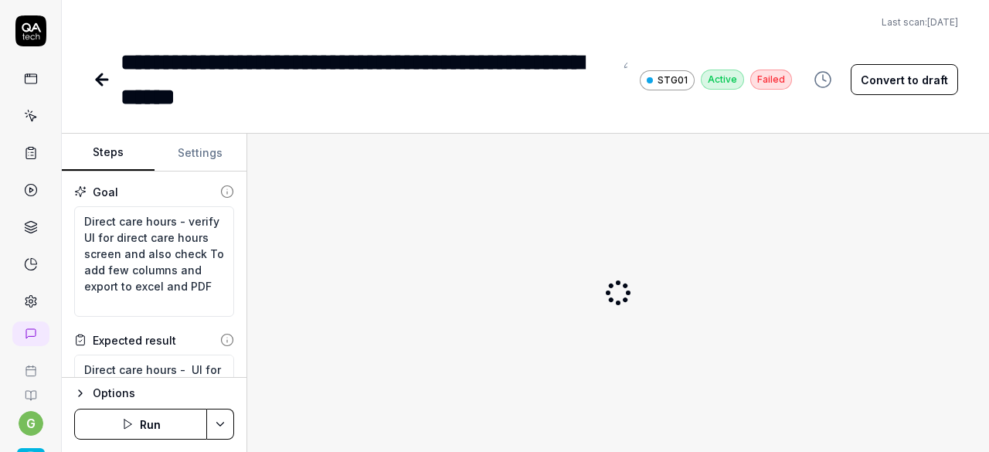
click at [897, 81] on button "Convert to draft" at bounding box center [904, 79] width 107 height 31
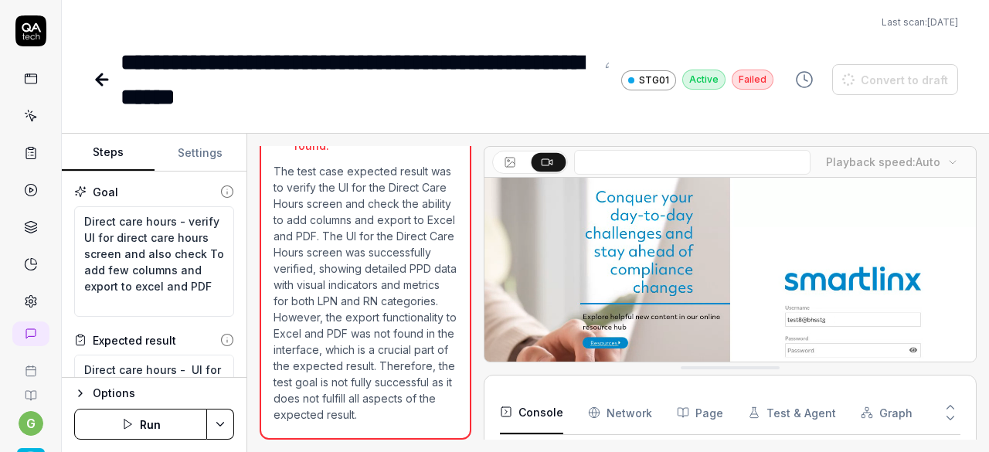
scroll to position [233, 0]
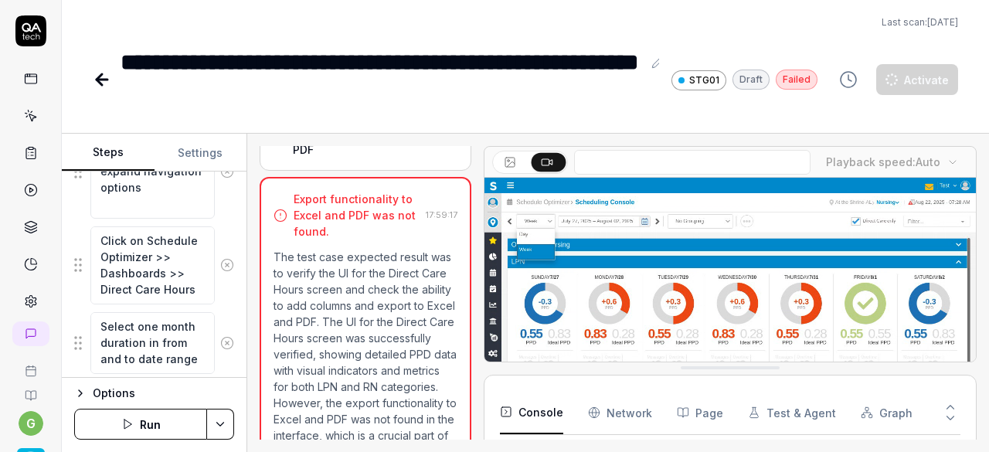
scroll to position [26, 0]
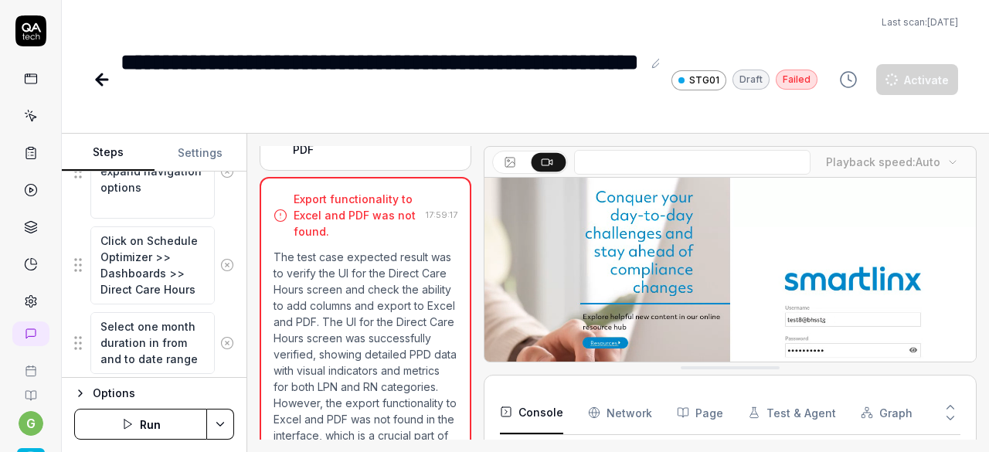
click at [142, 434] on button "Run" at bounding box center [140, 424] width 133 height 31
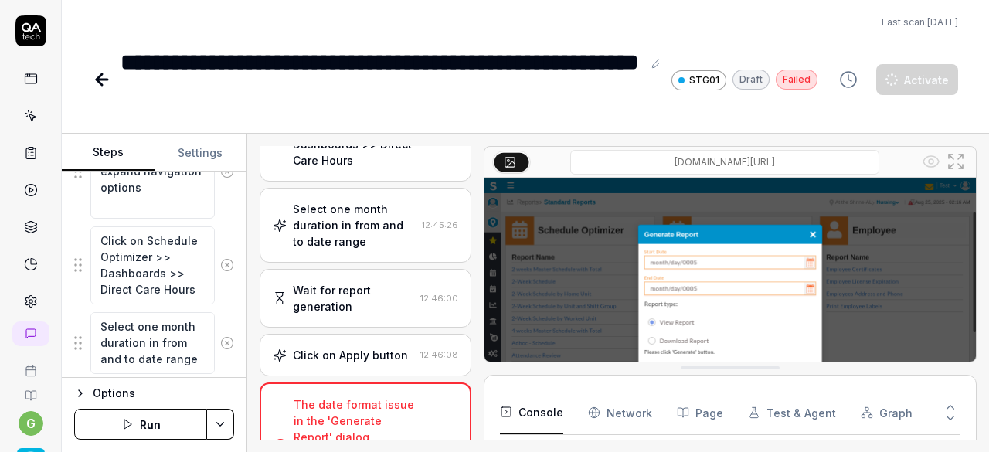
scroll to position [1474, 0]
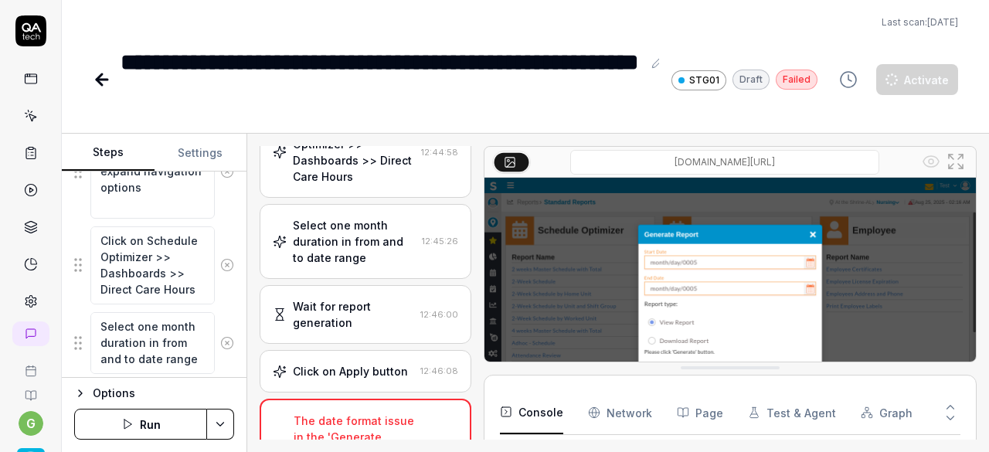
click at [134, 422] on button "Run" at bounding box center [140, 424] width 133 height 31
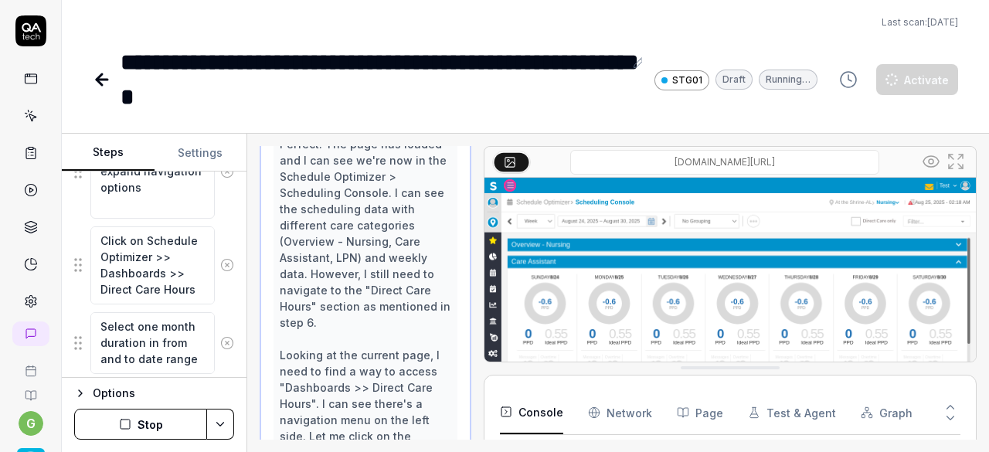
scroll to position [1246, 0]
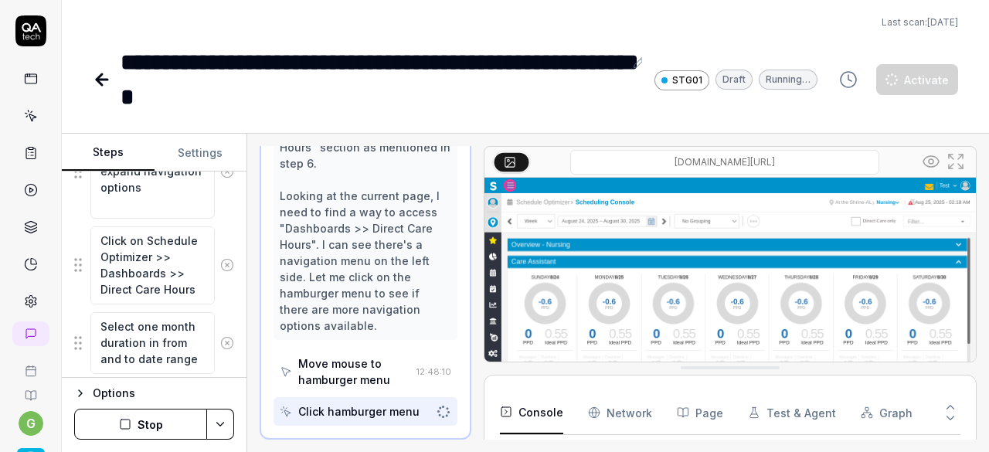
click at [165, 428] on button "Stop" at bounding box center [140, 424] width 133 height 31
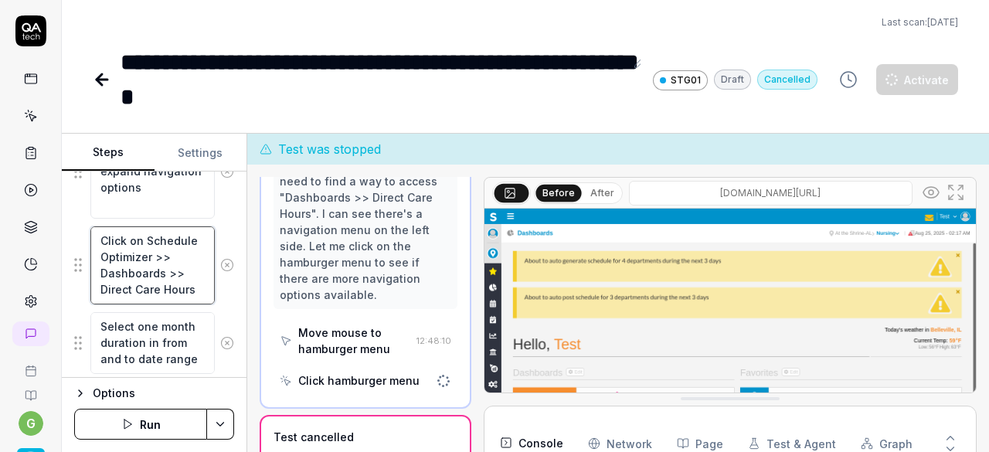
scroll to position [32, 0]
drag, startPoint x: 100, startPoint y: 251, endPoint x: 175, endPoint y: 295, distance: 87.6
click at [175, 295] on textarea "Click on Schedule Optimizer >> Dashboards >> Direct Care Hours" at bounding box center [152, 265] width 124 height 78
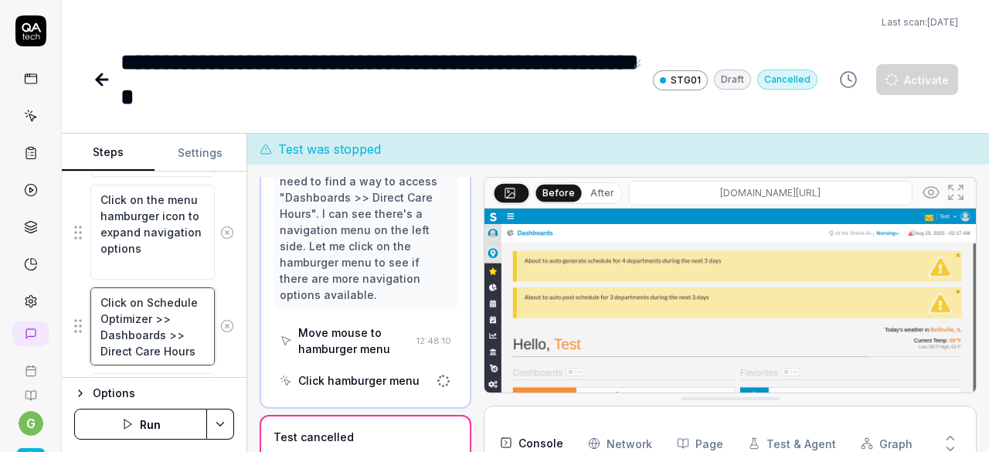
scroll to position [589, 0]
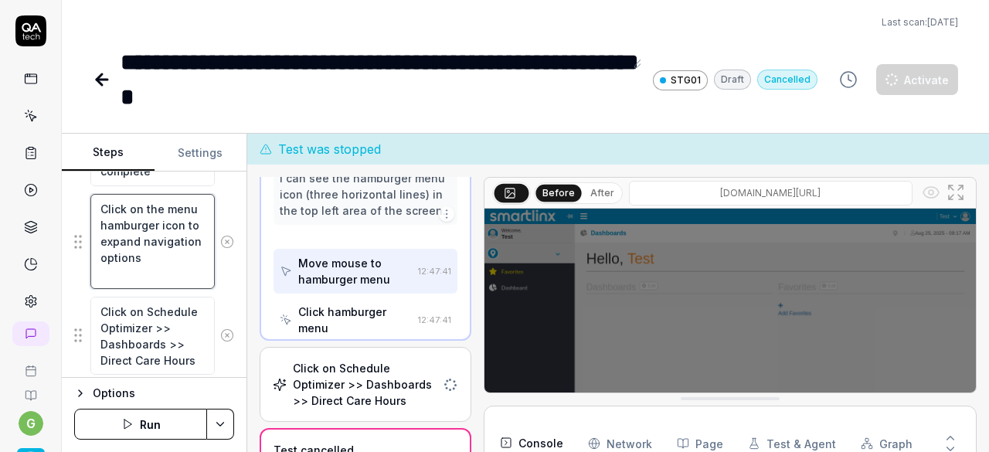
click at [156, 251] on textarea "Click on the menu hamburger icon to expand navigation options" at bounding box center [152, 241] width 124 height 94
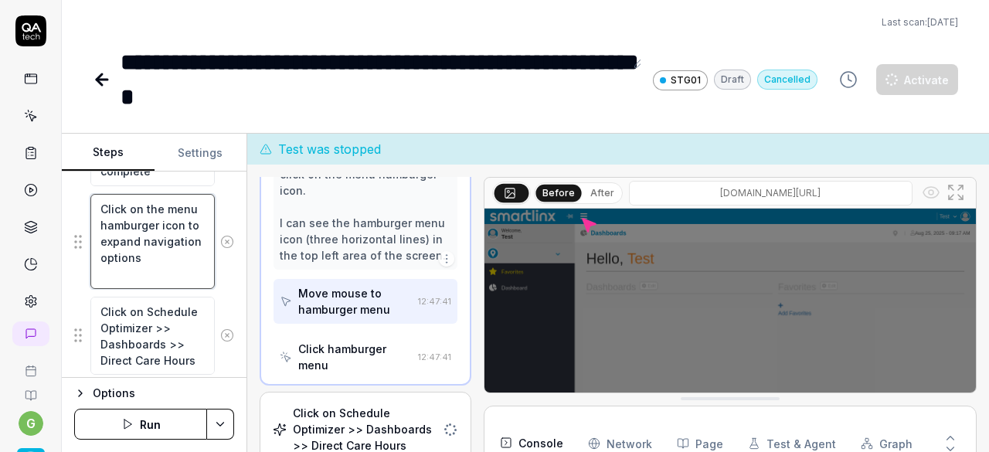
scroll to position [495, 0]
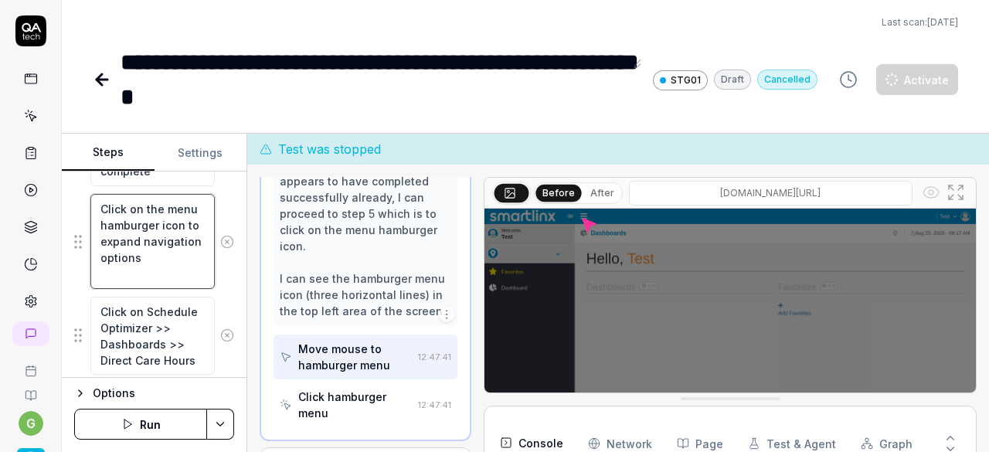
drag, startPoint x: 99, startPoint y: 237, endPoint x: 155, endPoint y: 239, distance: 55.7
click at [155, 239] on textarea "Click on the menu hamburger icon to expand navigation options" at bounding box center [152, 241] width 124 height 94
type textarea "*"
type textarea "Click on the menu hamburger icon anavigation options"
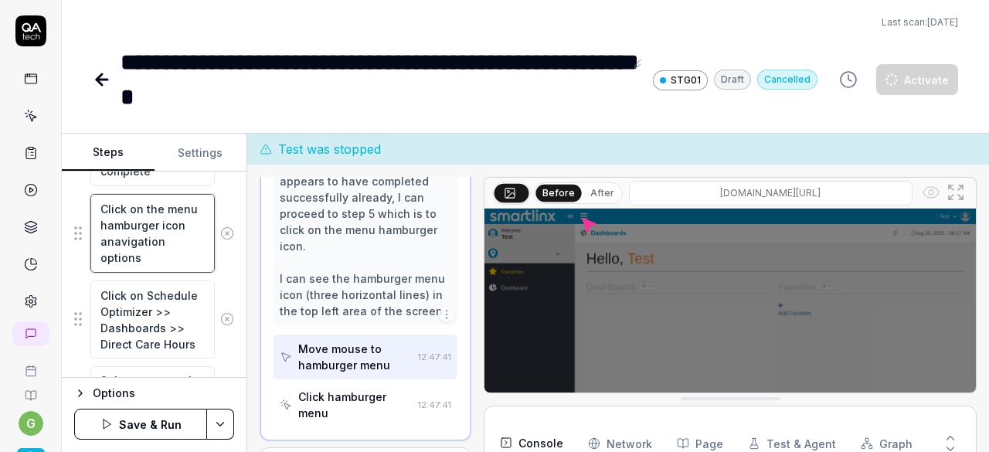
type textarea "*"
type textarea "Click on the menu hamburger icon annavigation options"
type textarea "*"
type textarea "Click on the menu hamburger icon andnavigation options"
type textarea "*"
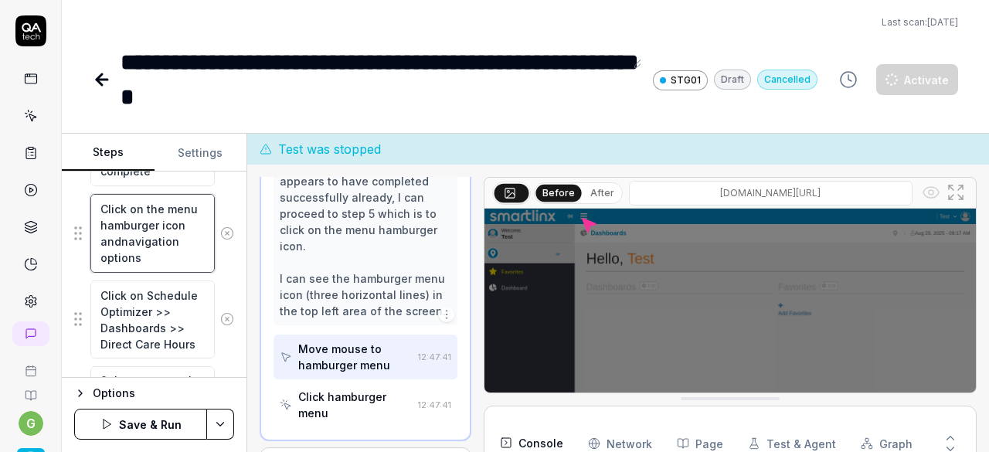
type textarea "Click on the menu hamburger icon and navigation options"
click at [177, 238] on textarea "Click on the menu hamburger icon and navigation options" at bounding box center [152, 233] width 124 height 78
type textarea "*"
type textarea "Click on the menu hamburger icon and navigatio options"
type textarea "*"
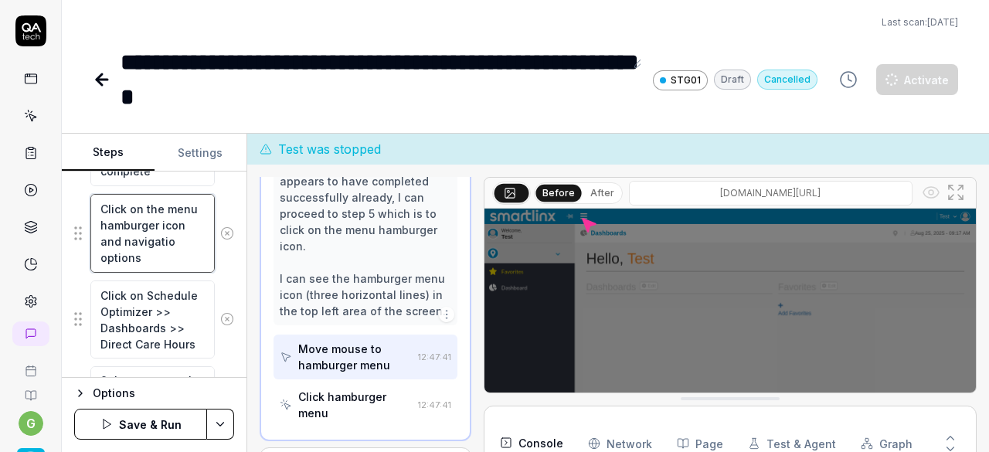
type textarea "Click on the menu hamburger icon and navigati options"
type textarea "*"
type textarea "Click on the menu hamburger icon and navigat options"
type textarea "*"
type textarea "Click on the menu hamburger icon and navigate options"
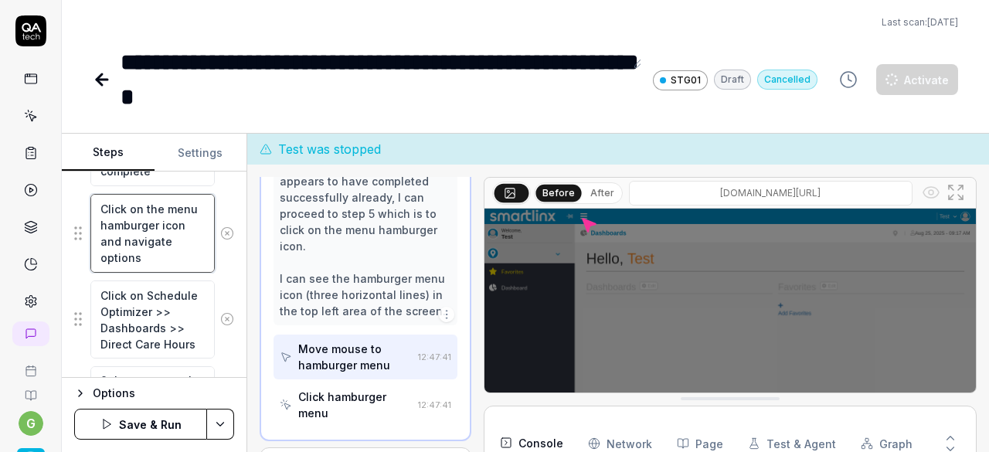
type textarea "*"
type textarea "Click on the menu hamburger icon and navigate options"
type textarea "*"
type textarea "Click on the menu hamburger icon and navigate t options"
type textarea "*"
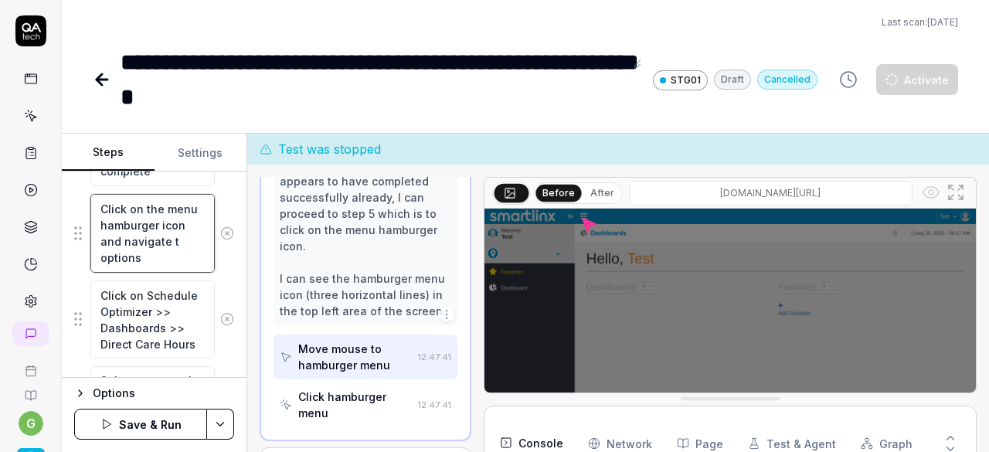
type textarea "Click on the menu hamburger icon and navigate to options"
type textarea "*"
type textarea "Click on the menu hamburger icon and navigate to options"
paste textarea "Schedule Optimizer >> Dashboards >> Direct Care Hours"
type textarea "*"
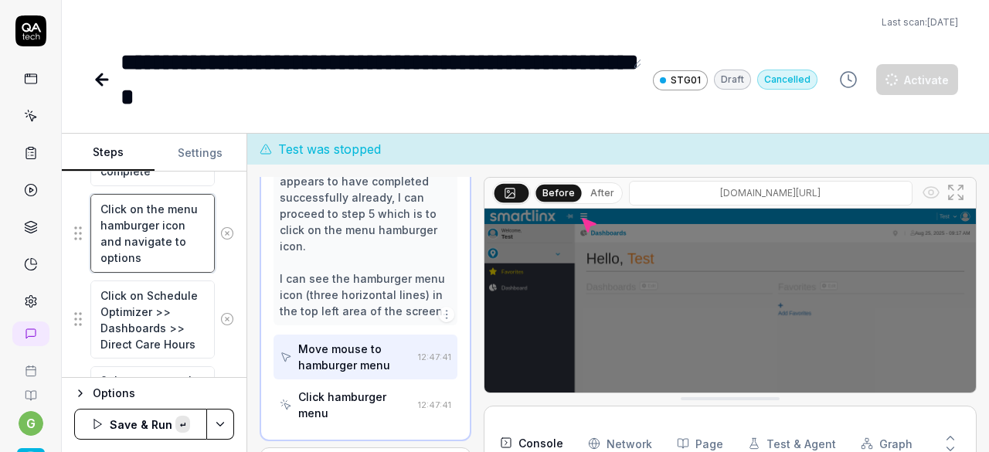
type textarea "Click on the menu hamburger icon and navigate to Schedule Optimizer >> Dashboar…"
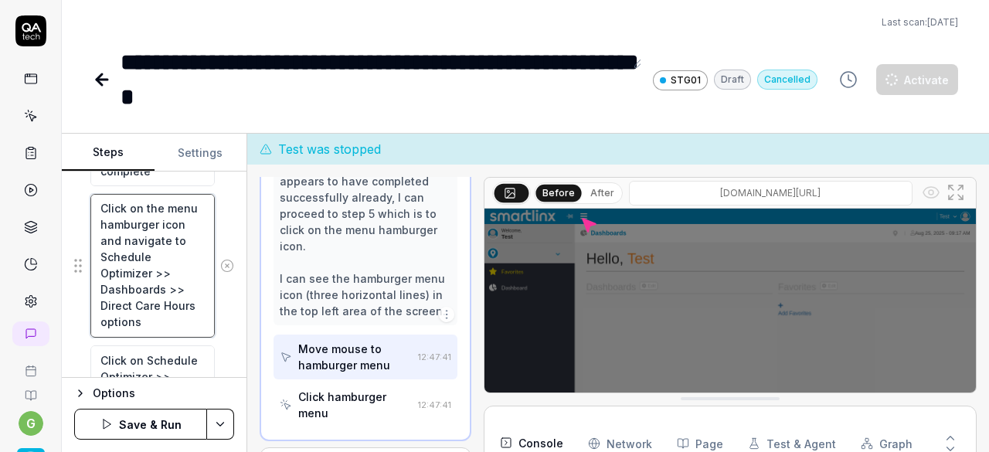
type textarea "*"
type textarea "Click on the menu hamburger icon and navigate to Schedule Optimizer >> Dashboar…"
type textarea "*"
type textarea "Click on the menu hamburger icon and navigate to Schedule Optimizer >> Dashboar…"
type textarea "*"
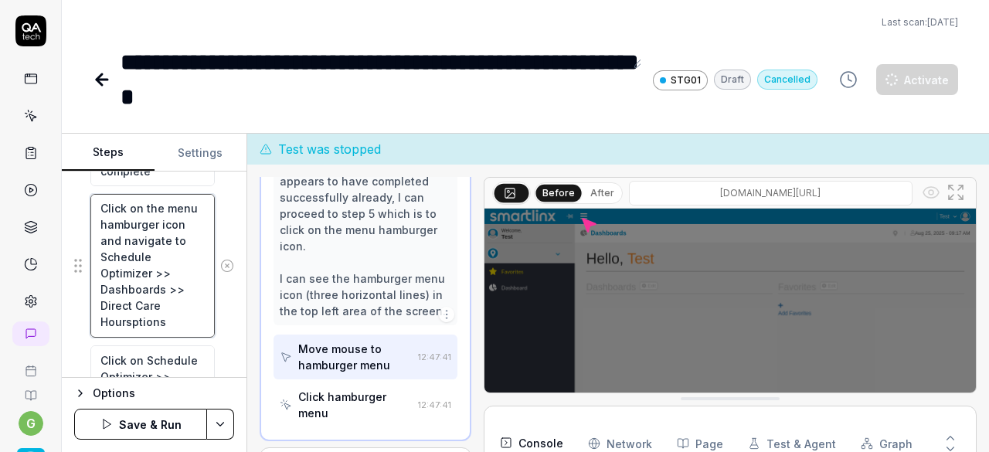
type textarea "Click on the menu hamburger icon and navigate to Schedule Optimizer >> Dashboar…"
type textarea "*"
type textarea "Click on the menu hamburger icon and navigate to Schedule Optimizer >> Dashboar…"
type textarea "*"
type textarea "Click on the menu hamburger icon and navigate to Schedule Optimizer >> Dashboar…"
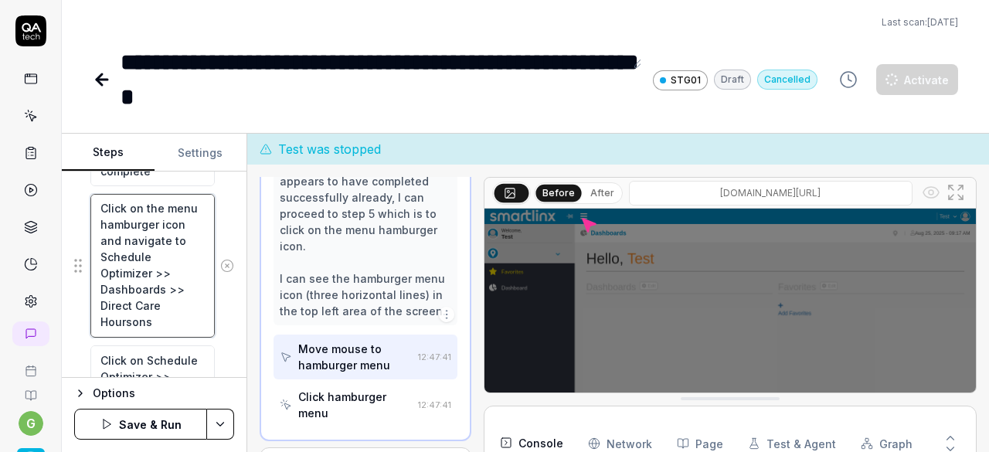
type textarea "*"
type textarea "Click on the menu hamburger icon and navigate to Schedule Optimizer >> Dashboar…"
type textarea "*"
type textarea "Click on the menu hamburger icon and navigate to Schedule Optimizer >> Dashboar…"
type textarea "*"
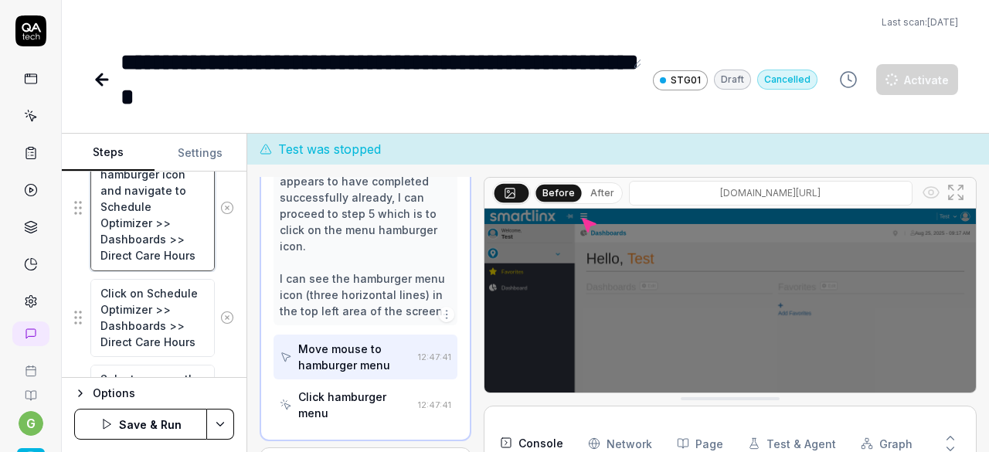
scroll to position [640, 0]
type textarea "Click on the menu hamburger icon and navigate to Schedule Optimizer >> Dashboar…"
click at [220, 310] on icon at bounding box center [227, 317] width 14 height 14
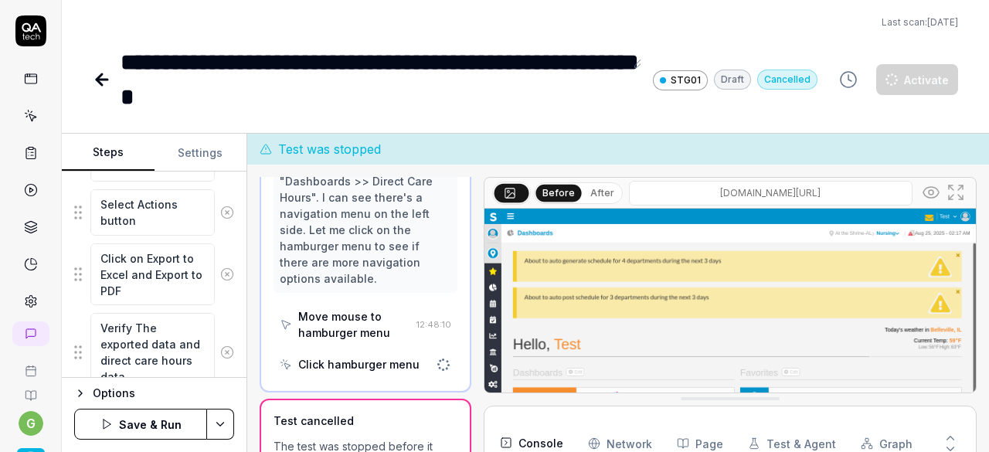
scroll to position [907, 0]
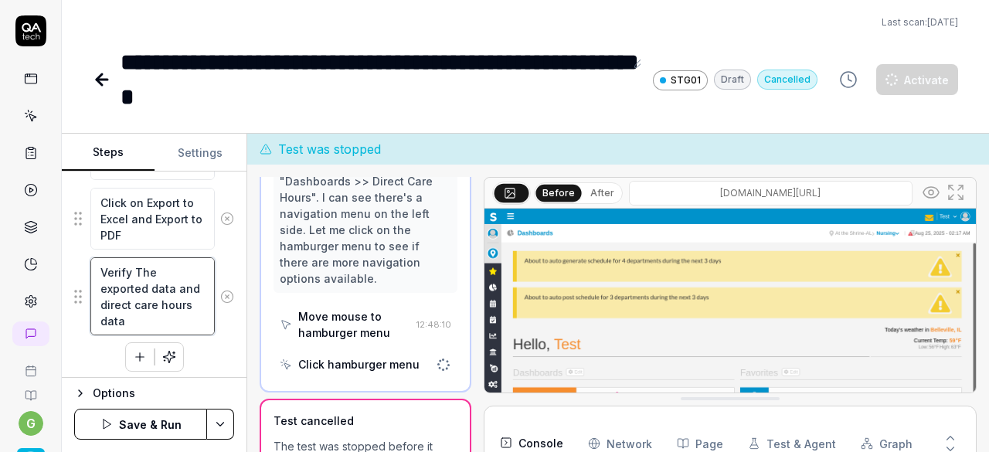
click at [135, 311] on textarea "Verify The exported data and direct care hours data" at bounding box center [152, 296] width 124 height 78
type textarea "*"
type textarea "Verify The exported data and direct care hours data"
type textarea "*"
type textarea "Verify The exported data and direct care hours data"
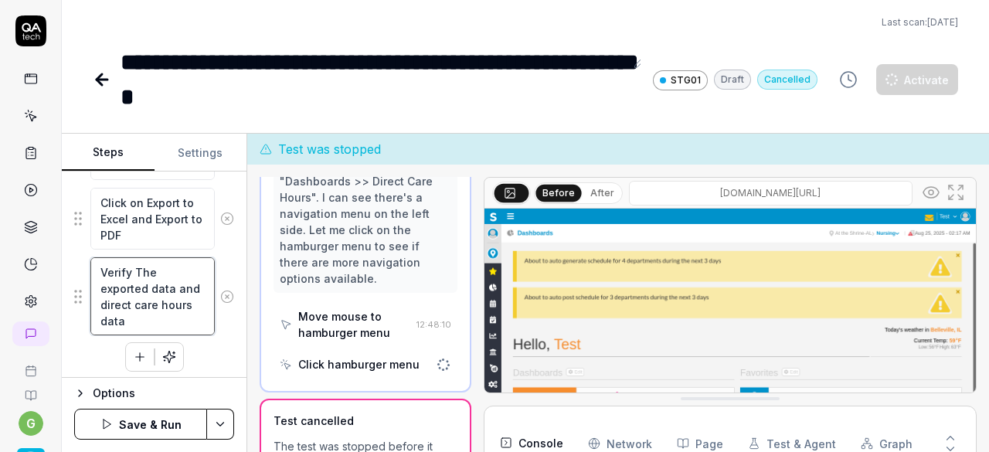
type textarea "*"
type textarea "Verify The exported data and direct care hours data s"
type textarea "*"
type textarea "Verify The exported data and direct care hours data sh"
type textarea "*"
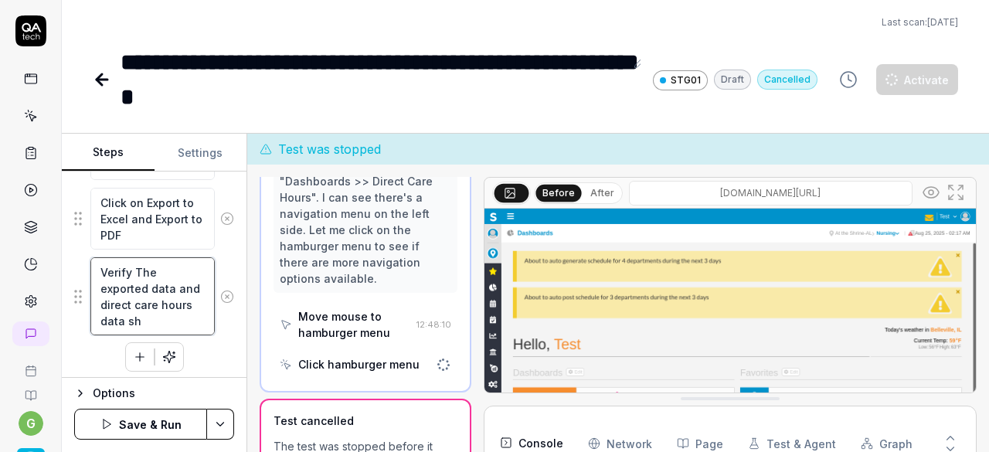
type textarea "Verify The exported data and direct care hours data sho"
type textarea "*"
type textarea "Verify The exported data and direct care hours data shou"
type textarea "*"
type textarea "Verify The exported data and direct care hours data shoul"
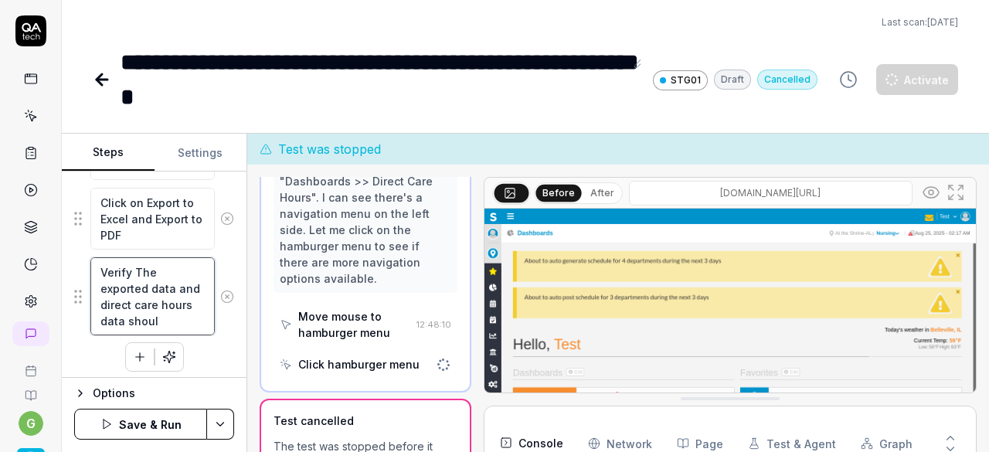
type textarea "*"
type textarea "Verify The exported data and direct care hours data should"
type textarea "*"
type textarea "Verify The exported data and direct care hours data should"
type textarea "*"
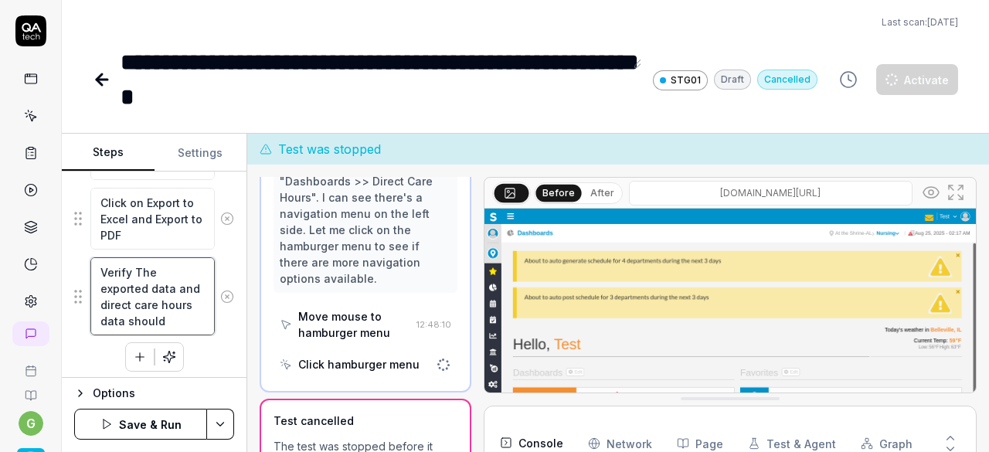
type textarea "Verify The exported data and direct care hours data should b"
type textarea "*"
type textarea "Verify The exported data and direct care hours data should be"
type textarea "*"
type textarea "Verify The exported data and direct care hours data should be"
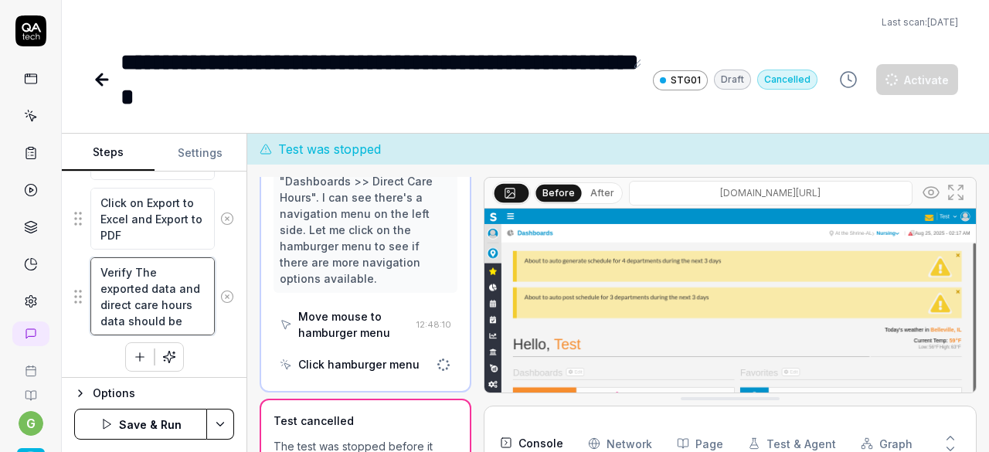
type textarea "*"
type textarea "Verify The exported data and direct care hours data should be s"
type textarea "*"
type textarea "Verify The exported data and direct care hours data should be sa"
type textarea "*"
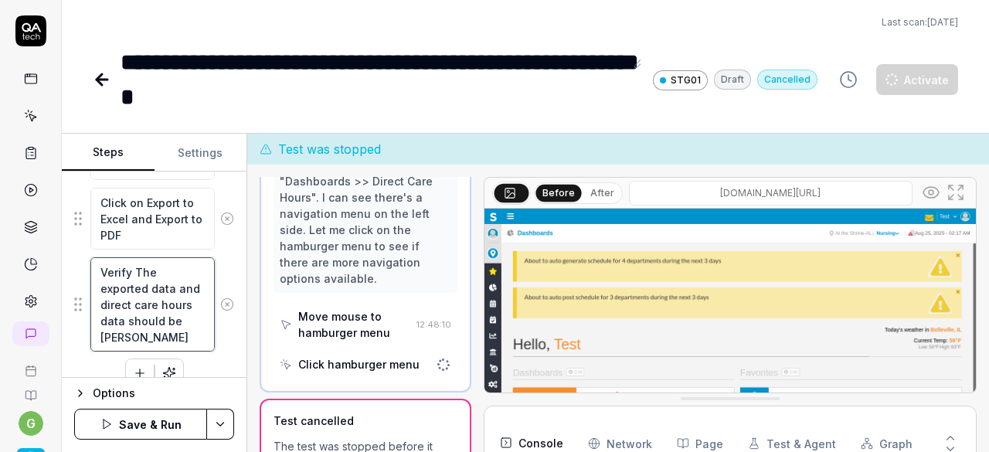
type textarea "Verify The exported data and direct care hours data should be same"
type textarea "*"
type textarea "Verify The exported data and direct care hours data should be same"
click at [212, 424] on html "**********" at bounding box center [494, 226] width 989 height 452
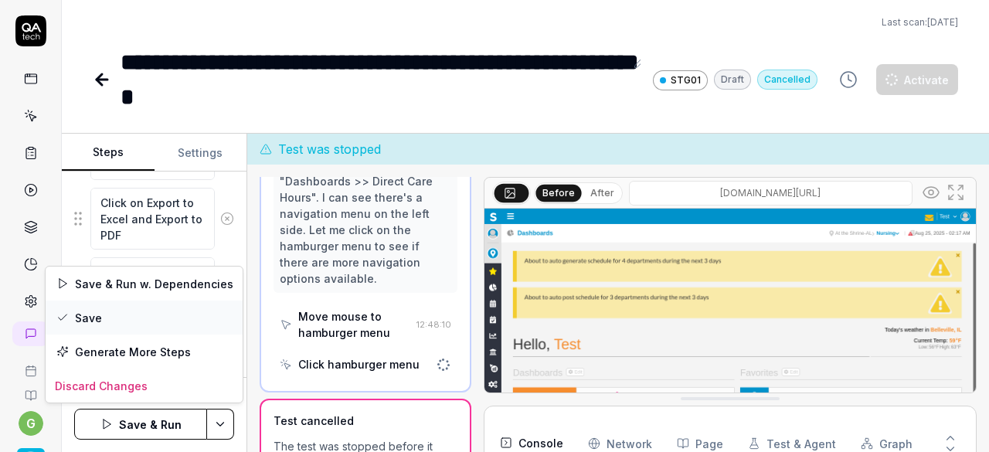
click at [133, 318] on div "Save" at bounding box center [144, 318] width 197 height 34
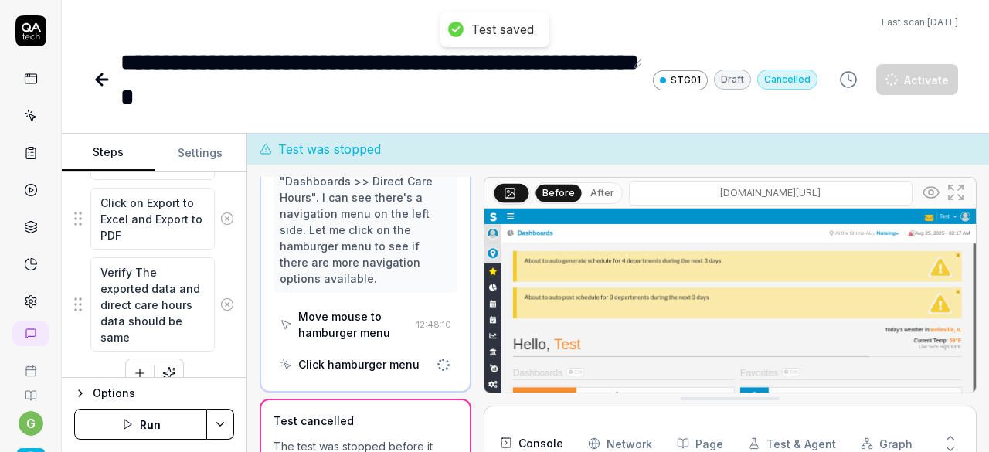
type textarea "*"
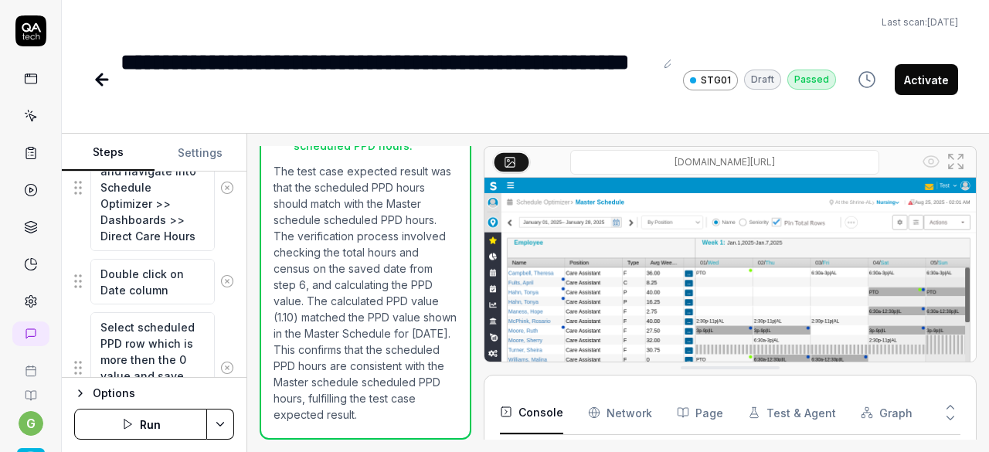
scroll to position [613, 0]
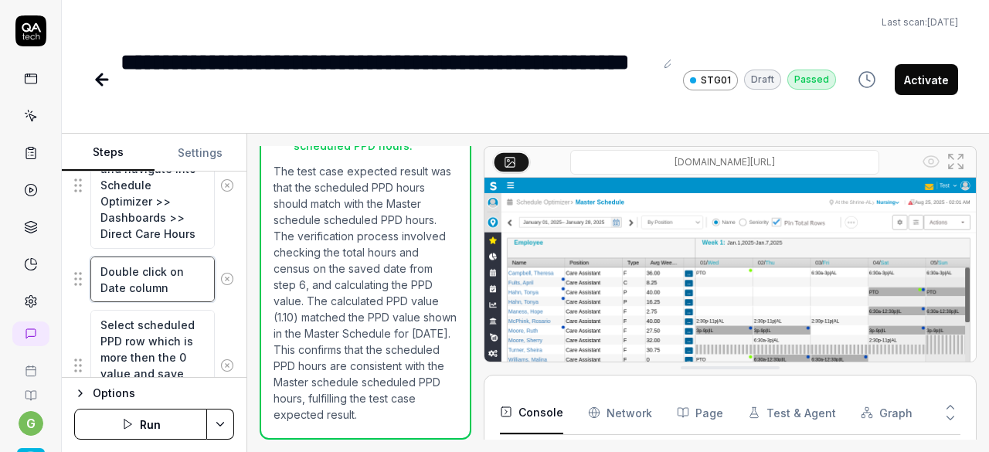
click at [170, 282] on textarea "Double click on Date column" at bounding box center [152, 280] width 124 height 46
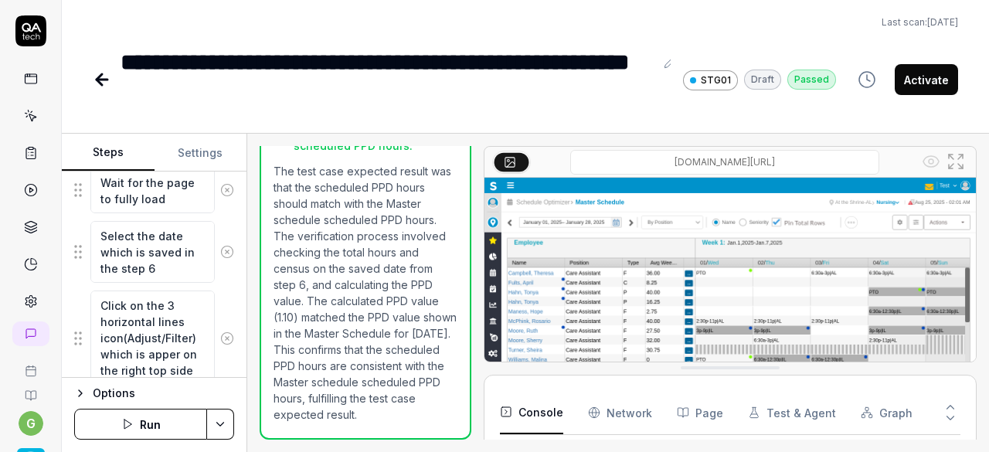
scroll to position [1009, 0]
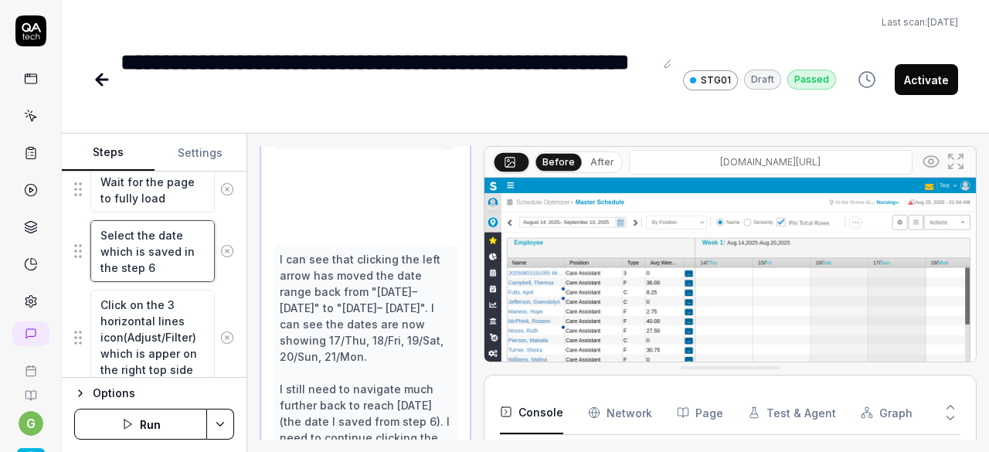
click at [176, 230] on textarea "Select the date which is saved in the step 6" at bounding box center [152, 251] width 124 height 62
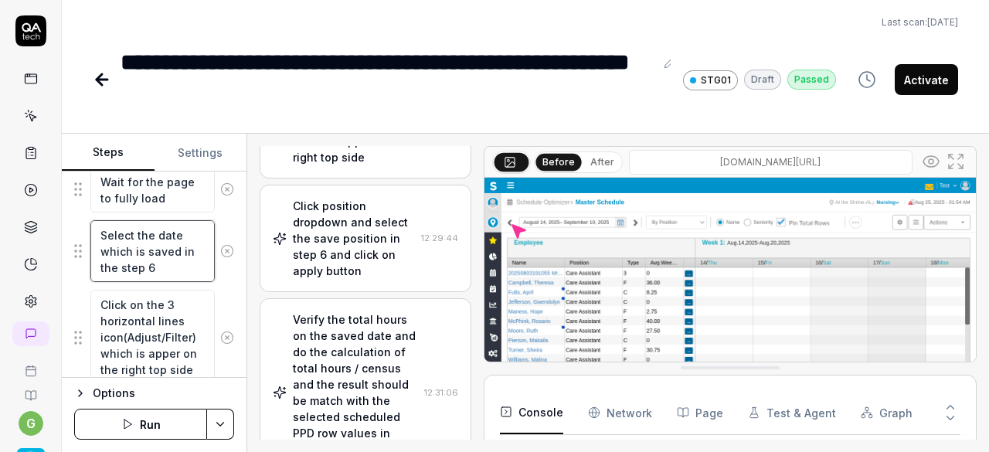
scroll to position [5195, 0]
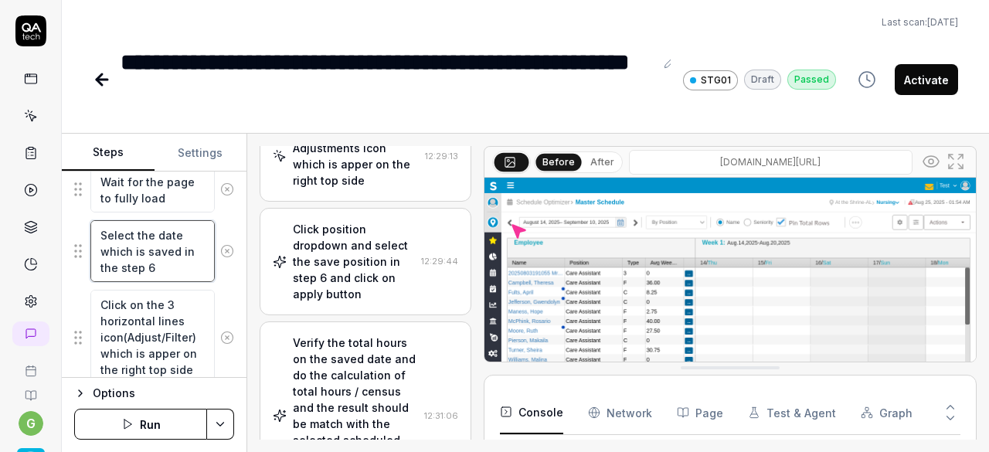
type textarea "*"
type textarea "Select the date which is saved in the step 6"
type textarea "*"
type textarea "Select the date b which is saved in the step 6"
type textarea "*"
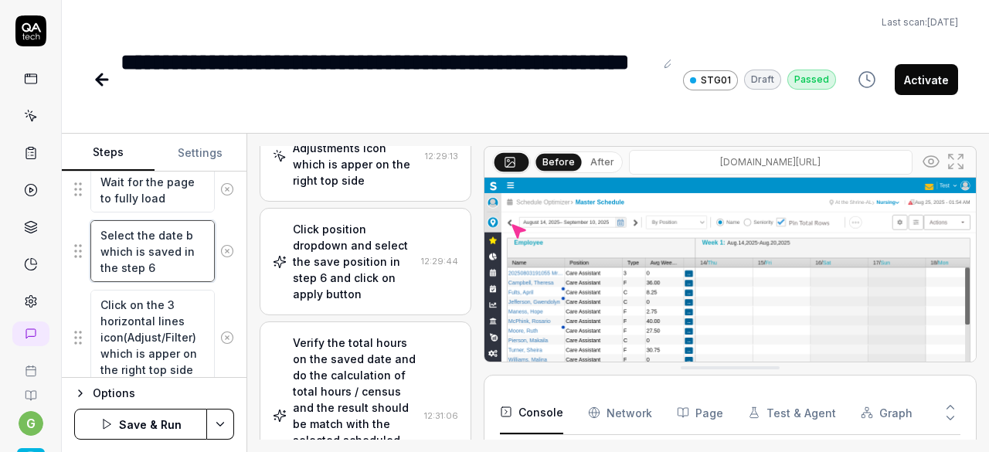
type textarea "Select the date by which is saved in the step 6"
type textarea "*"
type textarea "Select the date by which is saved in the step 6"
type textarea "*"
type textarea "Select the date by u which is saved in the step 6"
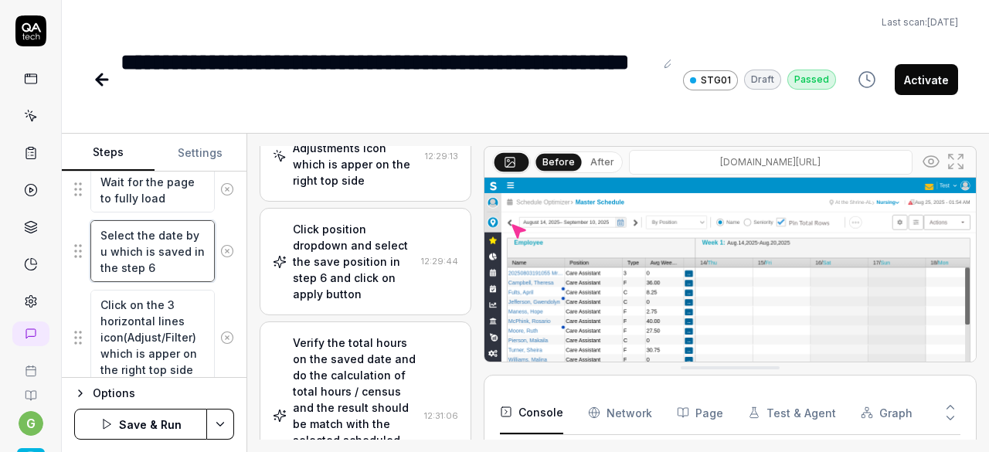
type textarea "*"
type textarea "Select the date by us which is saved in the step 6"
type textarea "*"
type textarea "Select the date by usi which is saved in the step 6"
type textarea "*"
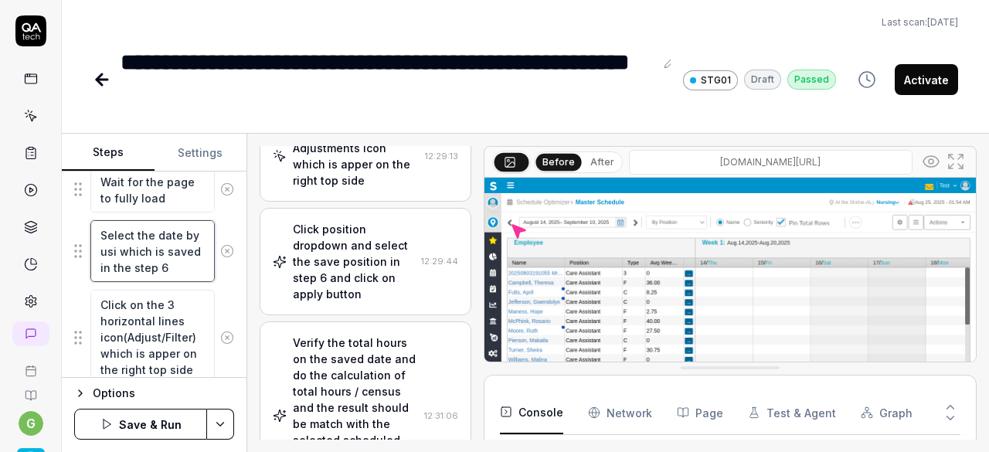
type textarea "Select the date by usin which is saved in the step 6"
type textarea "*"
type textarea "Select the date by using which is saved in the step 6"
type textarea "*"
type textarea "Select the date by using which is saved in the step 6"
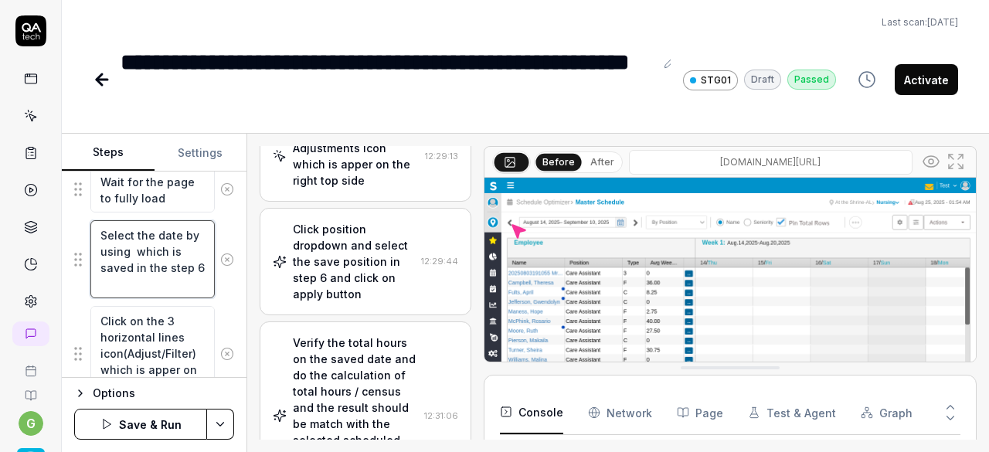
type textarea "*"
type textarea "Select the date by using th which is saved in the step 6"
type textarea "*"
type textarea "Select the date by using the which is saved in the step 6"
type textarea "*"
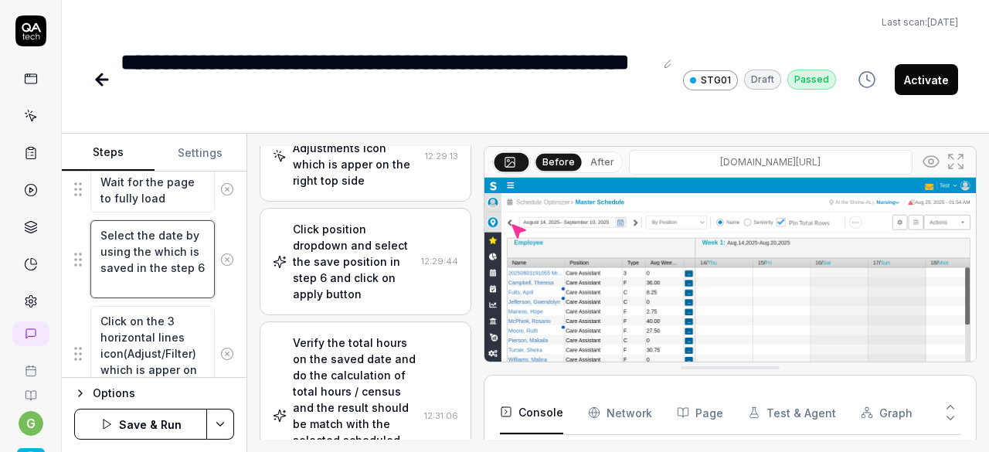
type textarea "Select the date by using the which is saved in the step 6"
type textarea "*"
type textarea "Select the date by using the c which is saved in the step 6"
type textarea "*"
type textarea "Select the date by using the ca which is saved in the step 6"
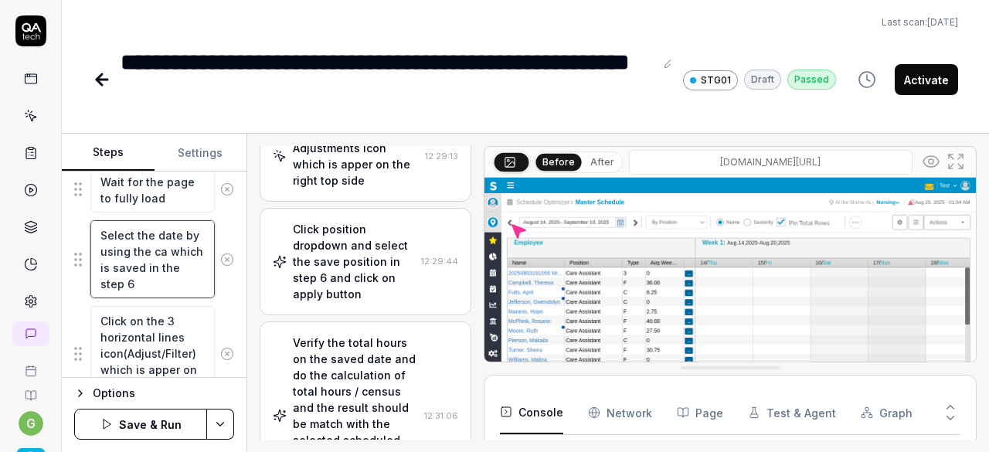
type textarea "*"
type textarea "Select the date by using the cal which is saved in the step 6"
paste textarea "calendar"
type textarea "*"
type textarea "Select the date by using the calcalendar which is saved in the step 6"
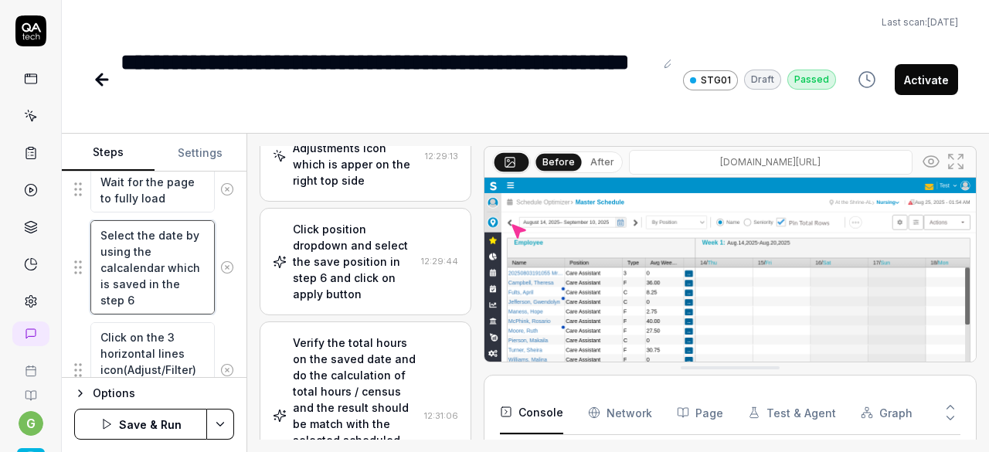
click at [116, 259] on textarea "Select the date by using the calcalendar which is saved in the step 6" at bounding box center [152, 267] width 124 height 94
type textarea "*"
type textarea "Select the date by using the cacalendar which is saved in the step 6"
type textarea "*"
type textarea "Select the date by using the ccalendar which is saved in the step 6"
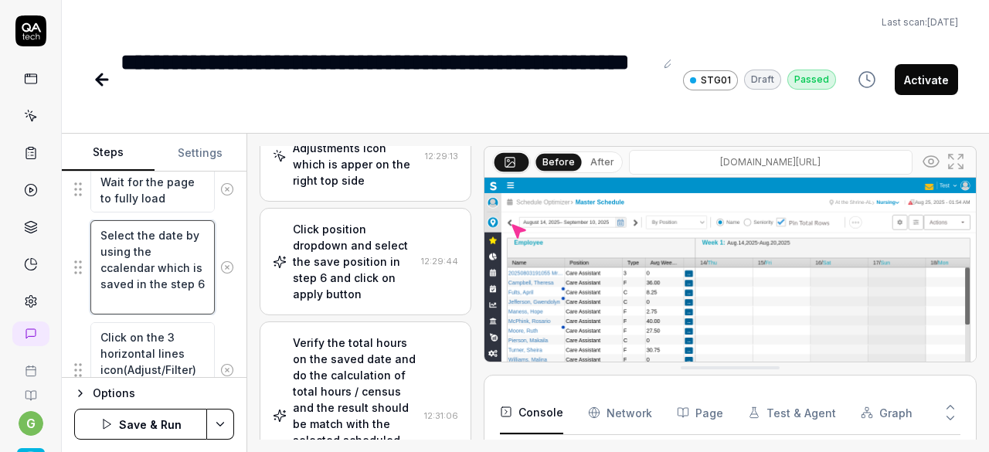
type textarea "*"
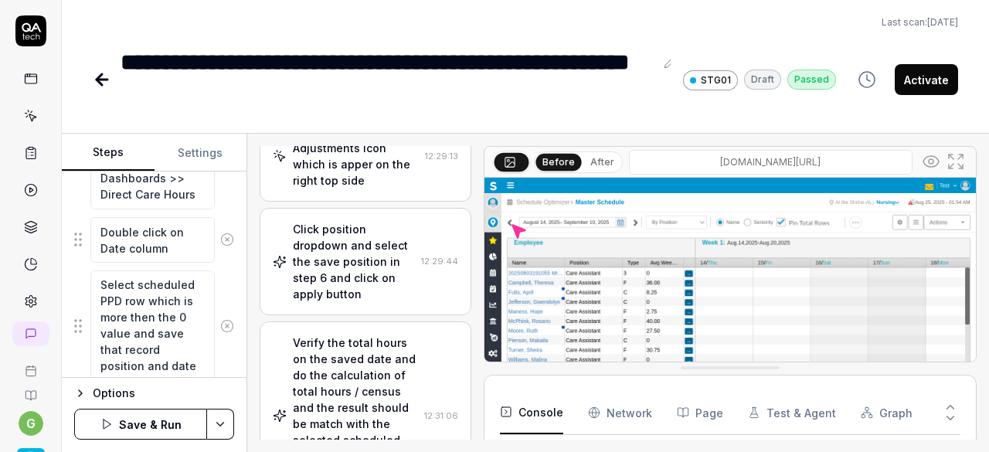
scroll to position [0, 0]
type textarea "Select the date by using the calendar which is saved in the step 6"
click at [110, 313] on textarea "Select scheduled PPD row which is more then the 0 value and save that record po…" at bounding box center [152, 325] width 124 height 111
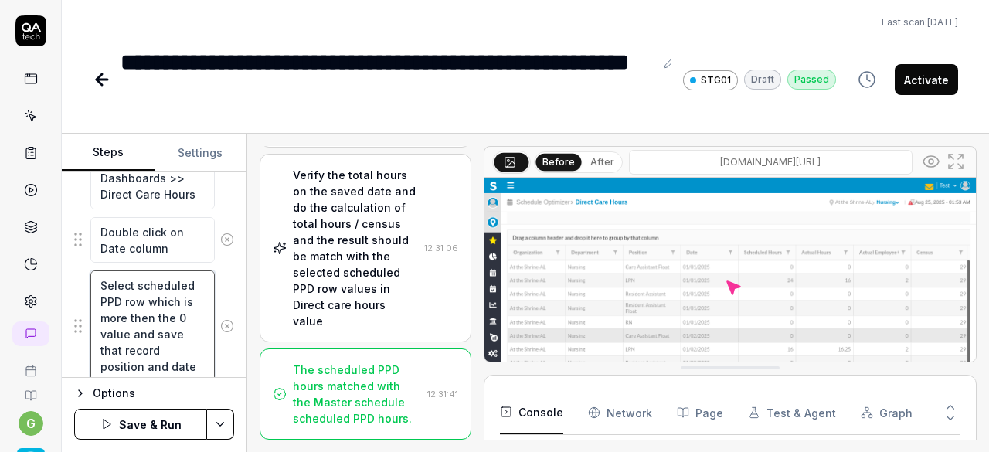
click at [110, 313] on textarea "Select scheduled PPD row which is more then the 0 value and save that record po…" at bounding box center [152, 325] width 124 height 111
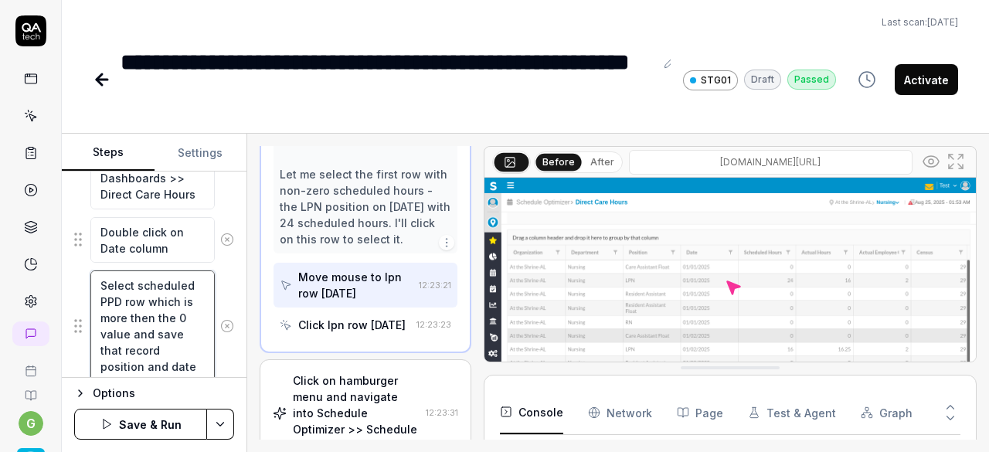
scroll to position [948, 0]
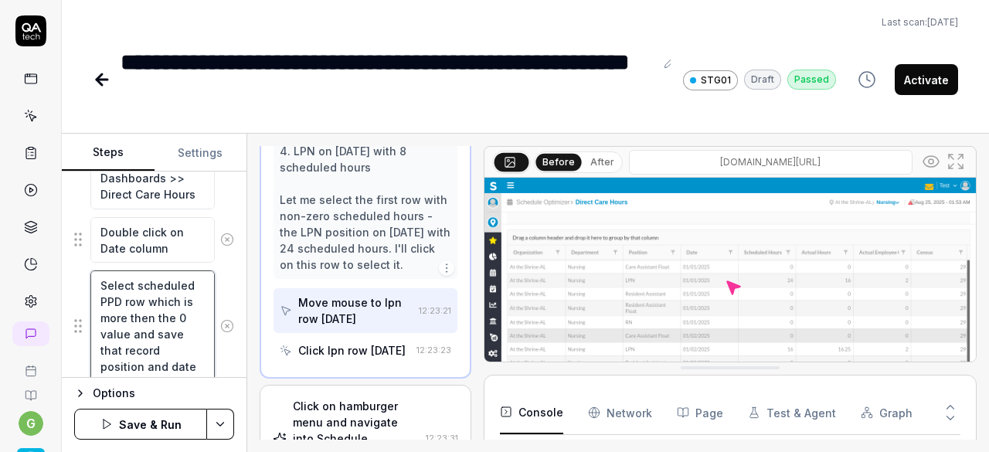
type textarea "*"
type textarea "Select scheduled PPD c which is more then the 0 value and save that record posi…"
type textarea "*"
type textarea "Select scheduled PPD co which is more then the 0 value and save that record pos…"
type textarea "*"
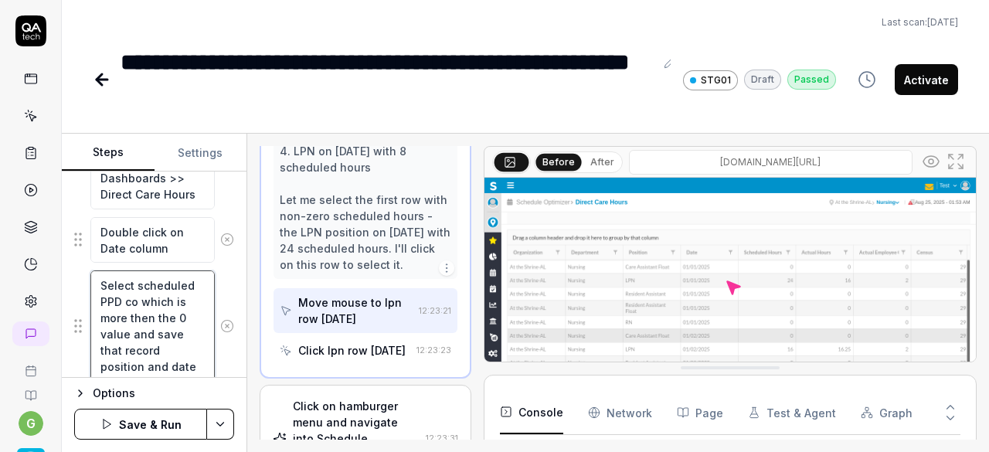
type textarea "Select scheduled PPD col which is more then the 0 value and save that record po…"
type textarea "*"
type textarea "Select scheduled PPD colu which is more then the 0 value and save that record p…"
type textarea "*"
type textarea "Select scheduled PPD colum which is more then the 0 value and save that record …"
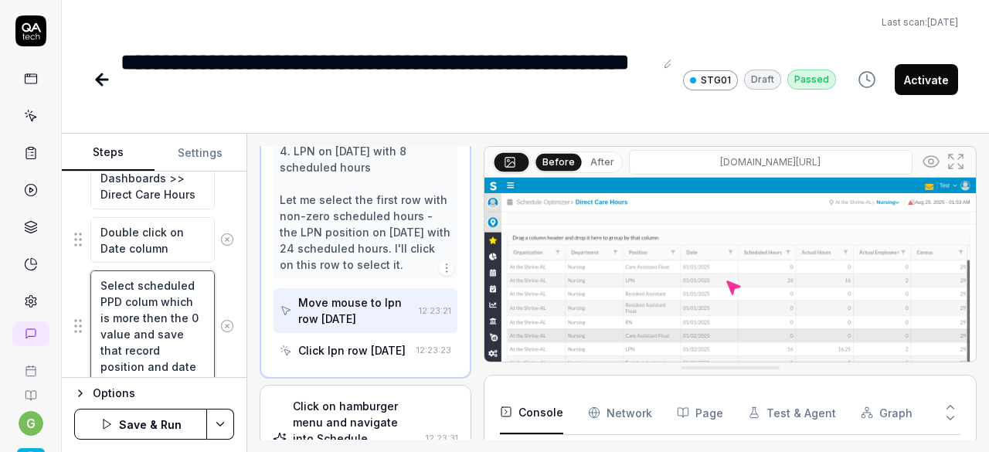
type textarea "*"
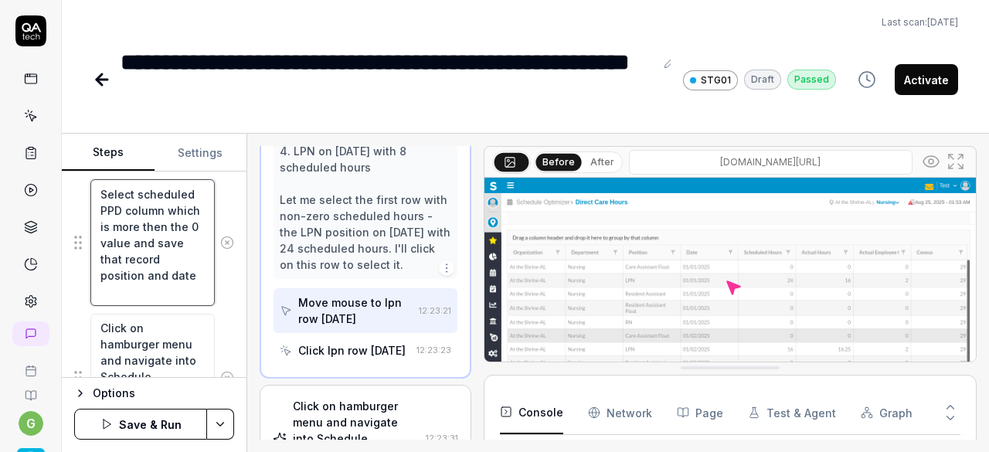
scroll to position [0, 0]
type textarea "Select scheduled PPD column which is more then the 0 value and save that record…"
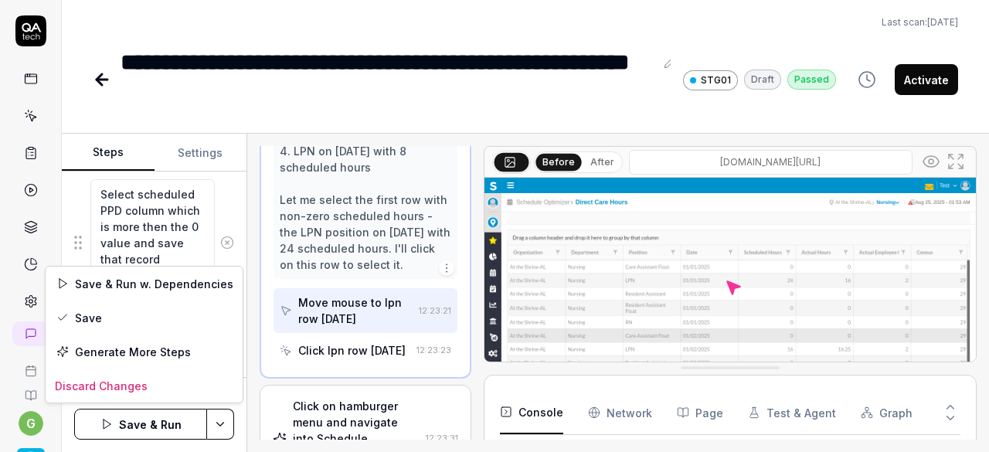
click at [210, 423] on html "**********" at bounding box center [494, 226] width 989 height 452
click at [145, 322] on div "Save" at bounding box center [144, 318] width 197 height 34
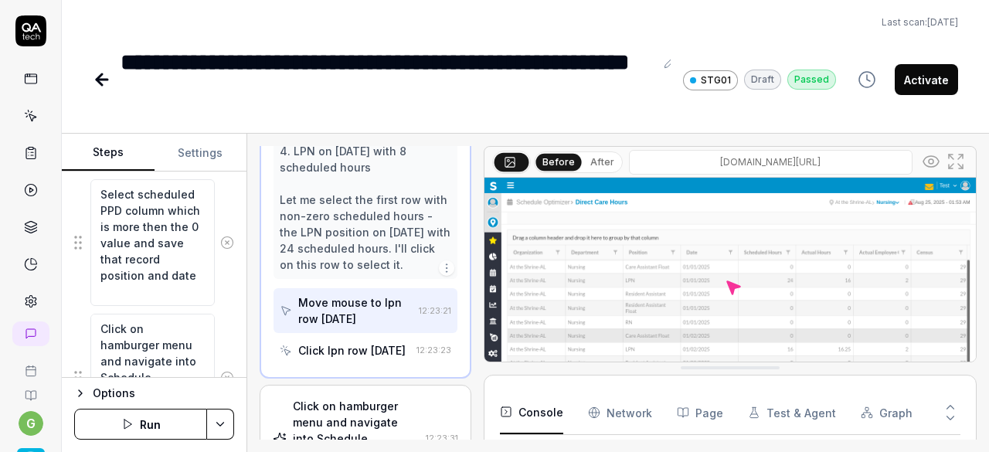
click at [156, 423] on button "Run" at bounding box center [140, 424] width 133 height 31
type textarea "*"
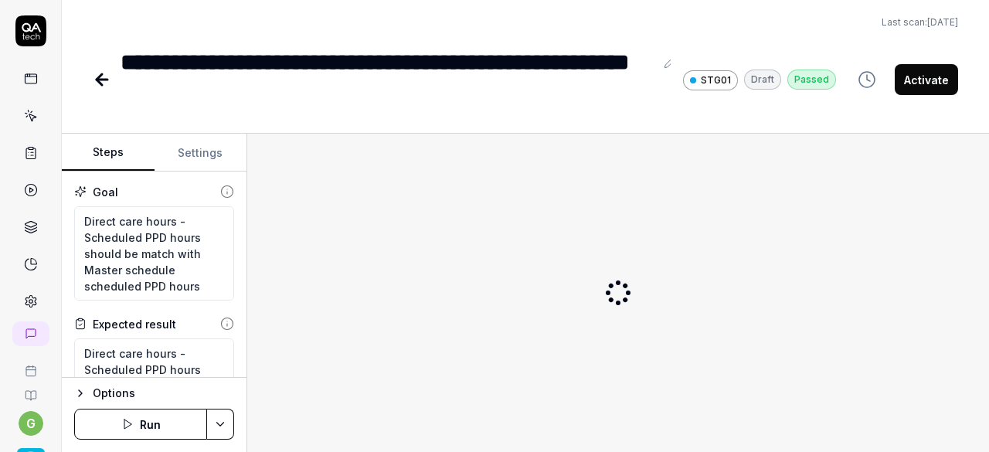
click at [162, 424] on button "Run" at bounding box center [140, 424] width 133 height 31
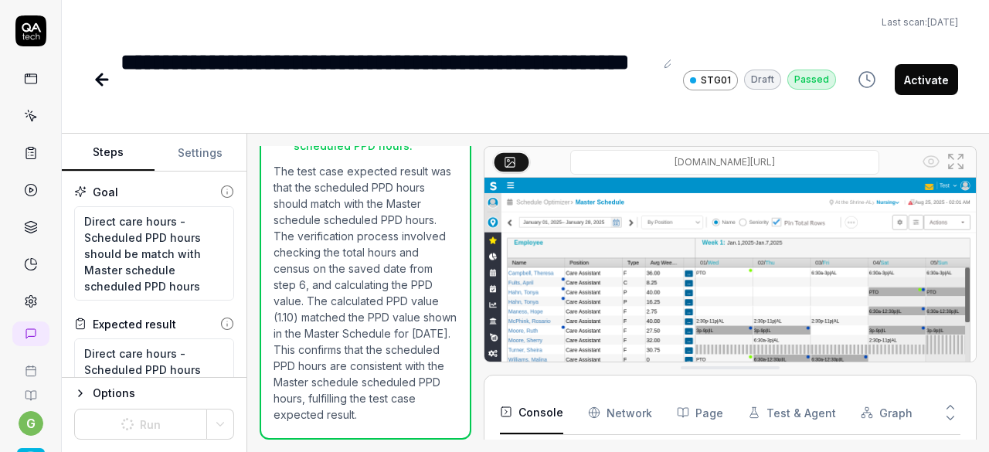
scroll to position [609, 0]
type textarea "*"
click at [247, 301] on div "Steps Settings Goal Direct care hours - Scheduled PPD hours should be match wit…" at bounding box center [525, 293] width 927 height 318
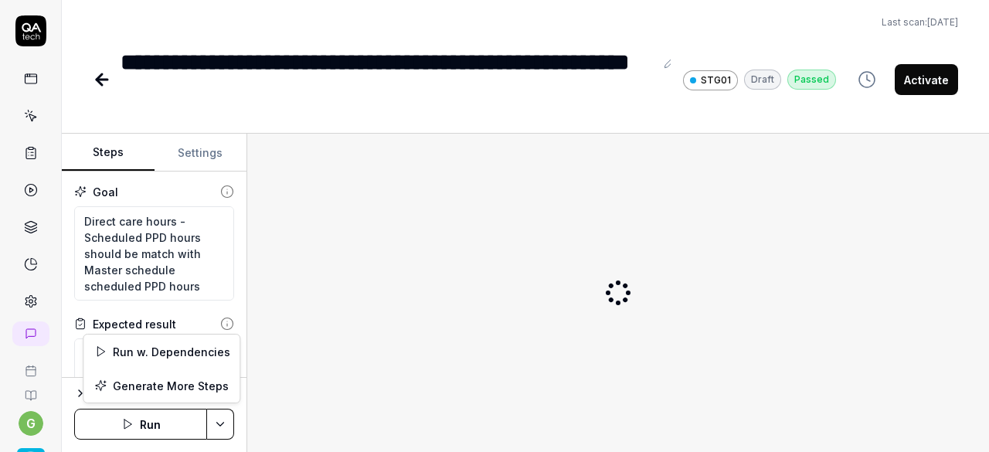
click at [217, 437] on html "**********" at bounding box center [494, 226] width 989 height 452
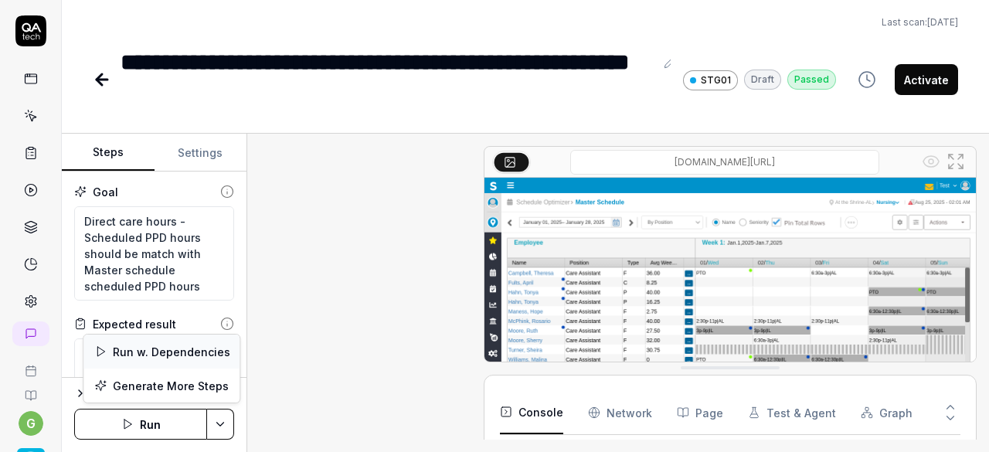
scroll to position [1304, 0]
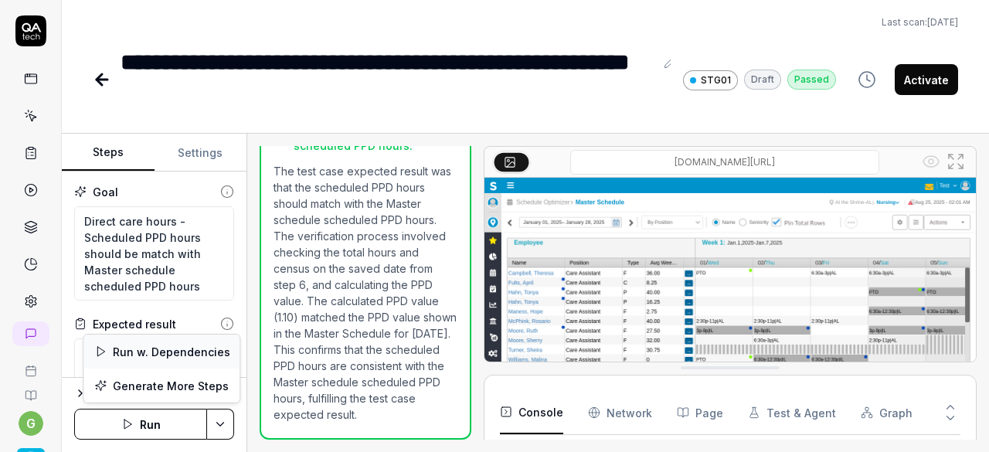
click at [190, 350] on div "Run w. Dependencies" at bounding box center [161, 352] width 156 height 34
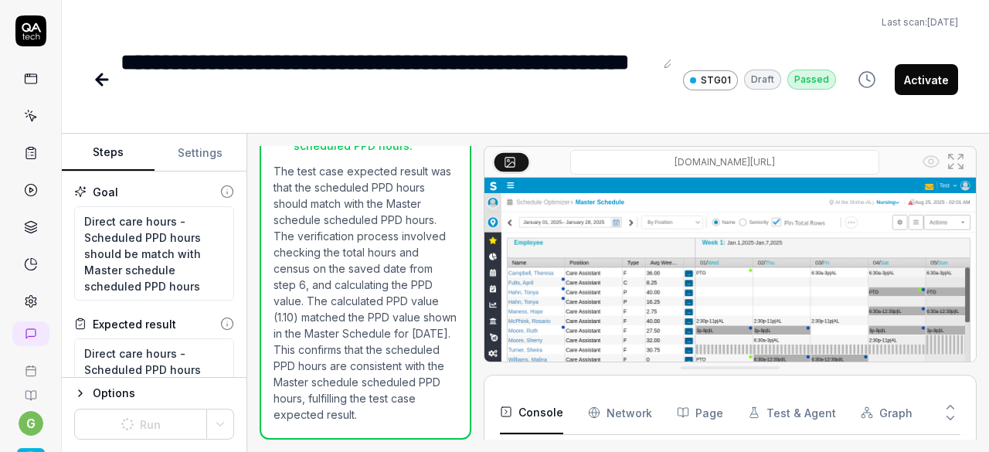
scroll to position [609, 0]
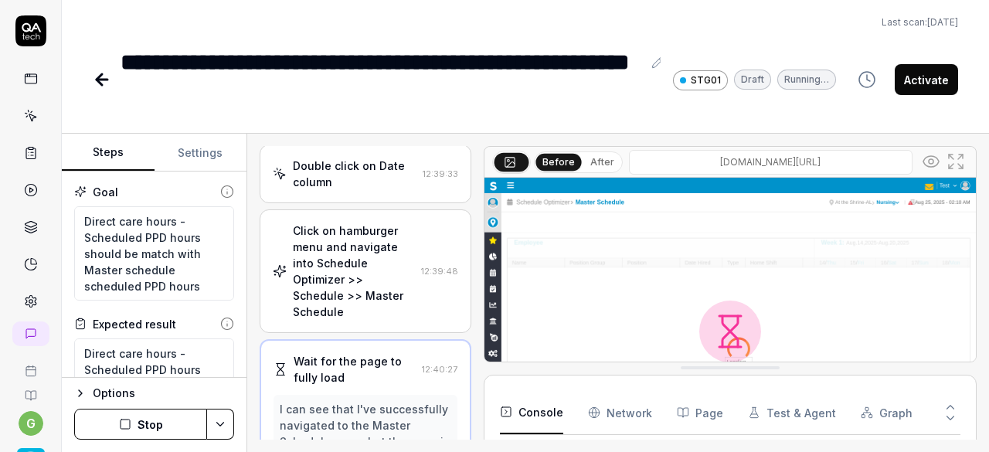
scroll to position [352, 0]
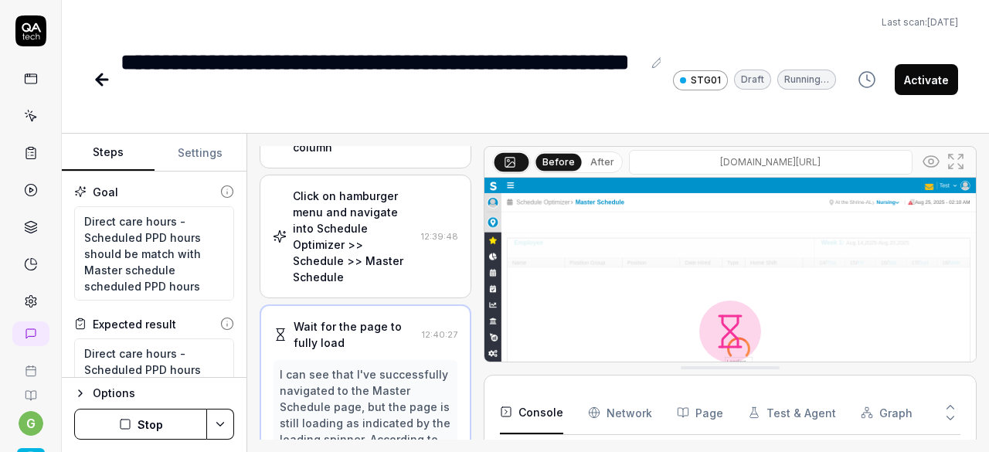
click at [376, 226] on div "Click on hamburger menu and navigate into Schedule Optimizer >> Schedule >> Mas…" at bounding box center [354, 236] width 122 height 97
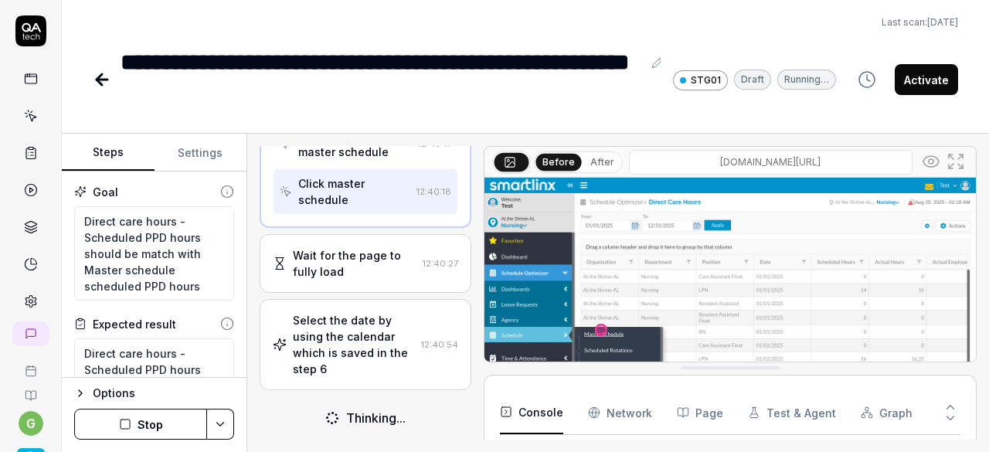
scroll to position [1952, 0]
click at [346, 322] on div "Select the date by using the calendar which is saved in the step 6" at bounding box center [354, 344] width 122 height 65
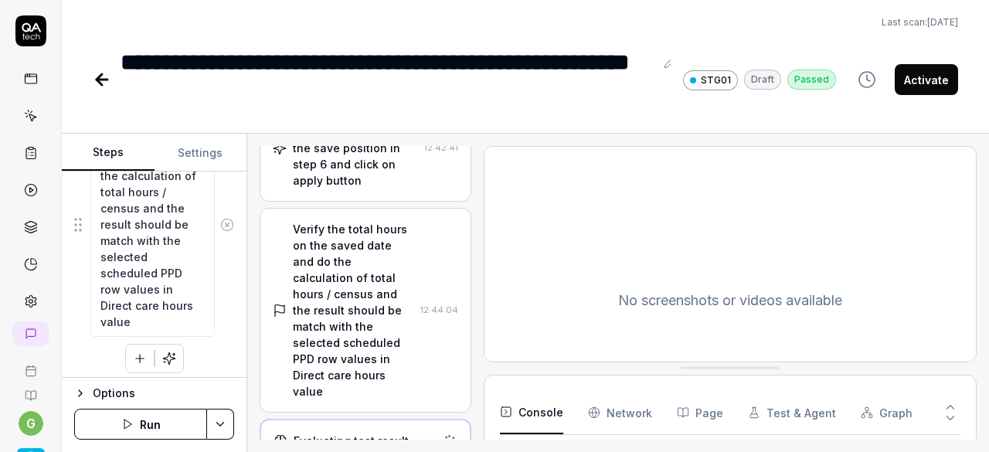
scroll to position [15, 0]
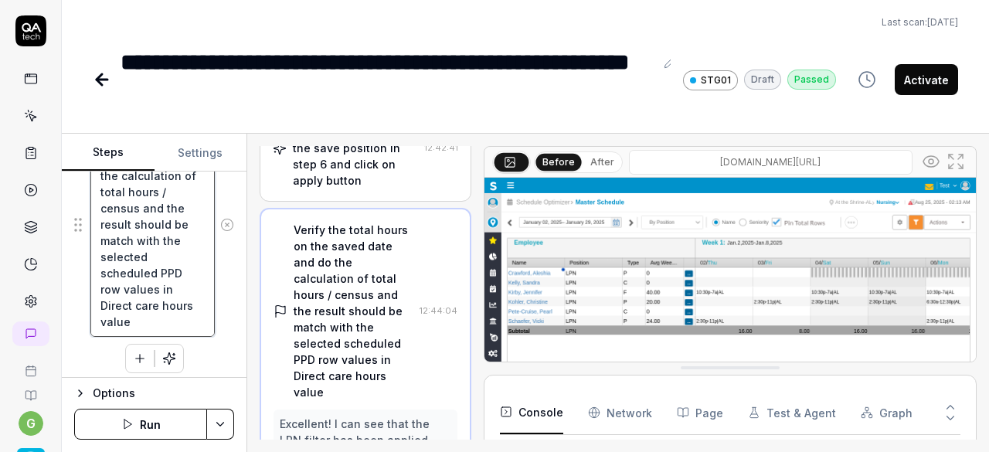
click at [111, 282] on textarea "Verify the total hours on the saved date and do the calculation of total hours …" at bounding box center [152, 225] width 124 height 224
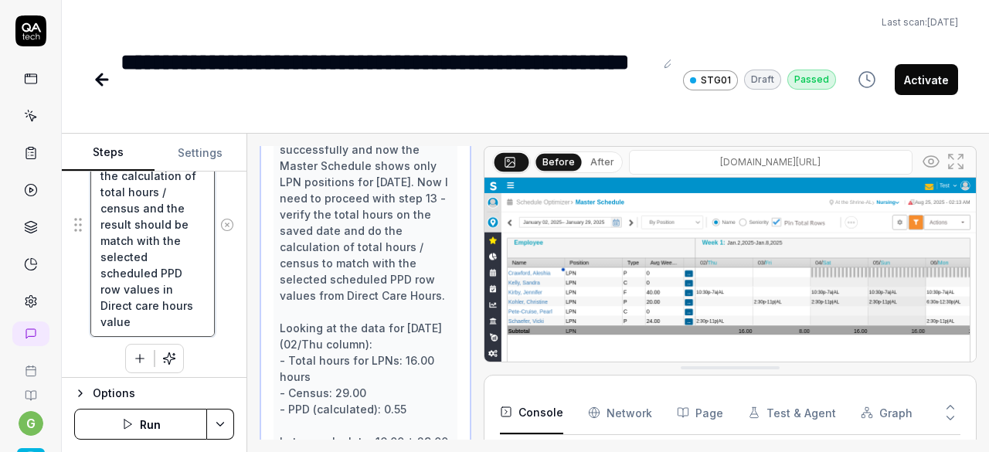
click at [111, 282] on textarea "Verify the total hours on the saved date and do the calculation of total hours …" at bounding box center [152, 225] width 124 height 224
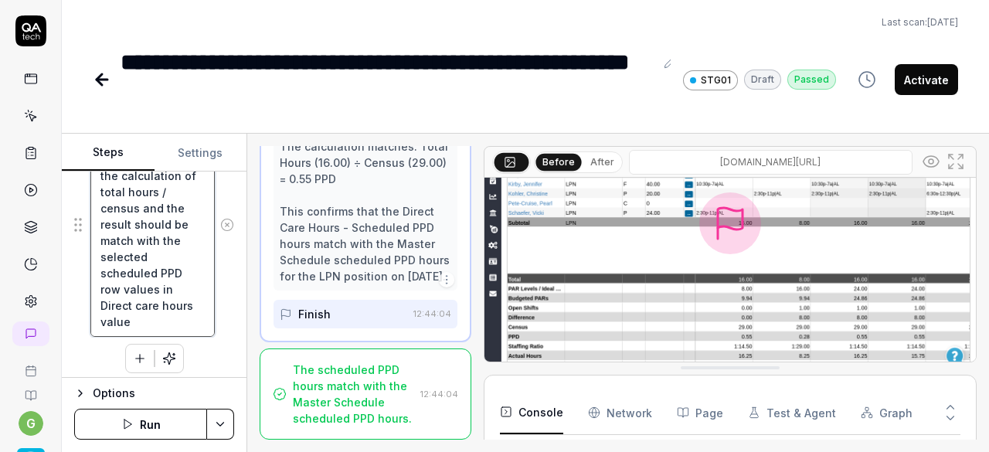
scroll to position [1741, 0]
type textarea "*"
type textarea "Verify the total hours on the saved date and do the calculation of total hours …"
type textarea "*"
type textarea "Verify the total hours on the saved date and do the calculation of total hours …"
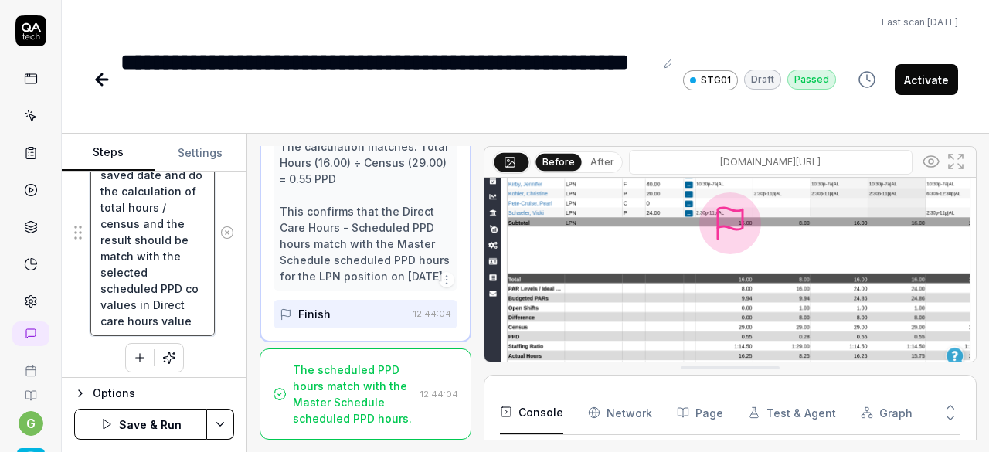
type textarea "*"
type textarea "Verify the total hours on the saved date and do the calculation of total hours …"
type textarea "*"
type textarea "Verify the total hours on the saved date and do the calculation of total hours …"
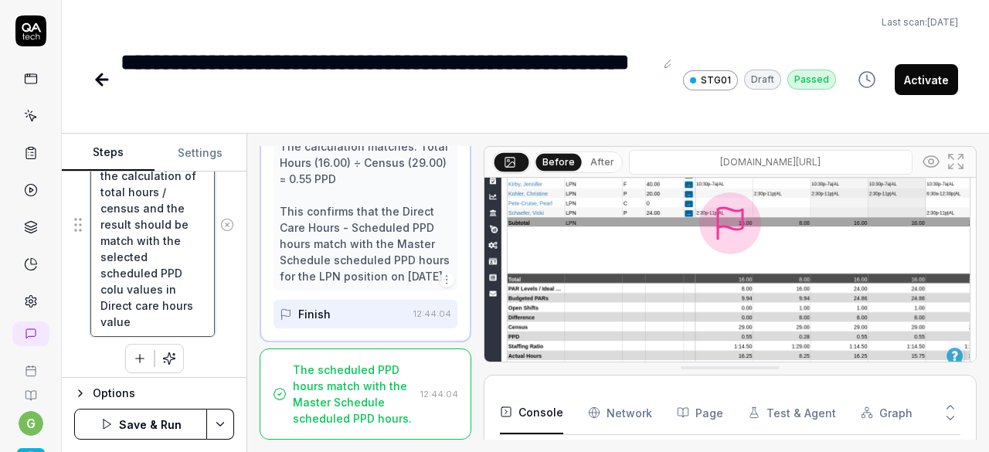
type textarea "*"
type textarea "Verify the total hours on the saved date and do the calculation of total hours …"
type textarea "*"
type textarea "Verify the total hours on the saved date and do the calculation of total hours …"
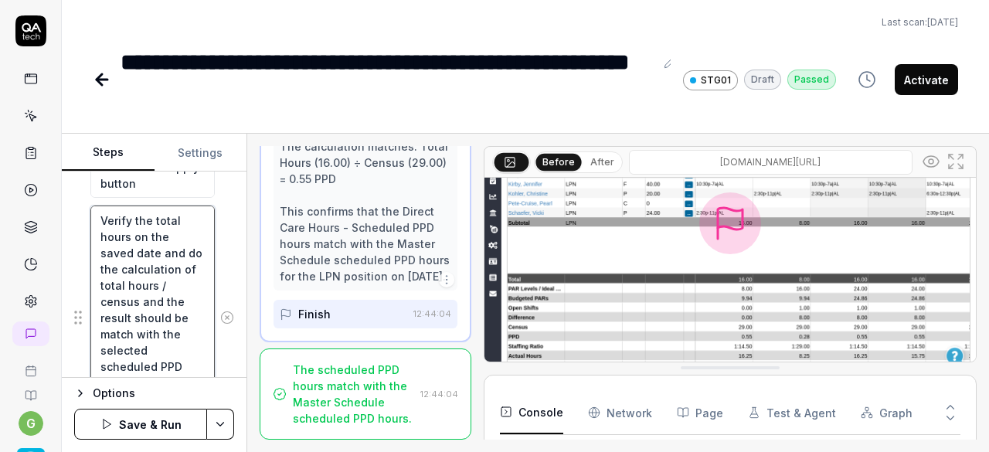
scroll to position [1360, 0]
drag, startPoint x: 153, startPoint y: 214, endPoint x: 128, endPoint y: 233, distance: 32.0
click at [128, 233] on textarea "Verify the total hours on the saved date and do the calculation of total hours …" at bounding box center [152, 321] width 124 height 224
type textarea "*"
type textarea "Verify the P on the saved date and do the calculation of total hours / census a…"
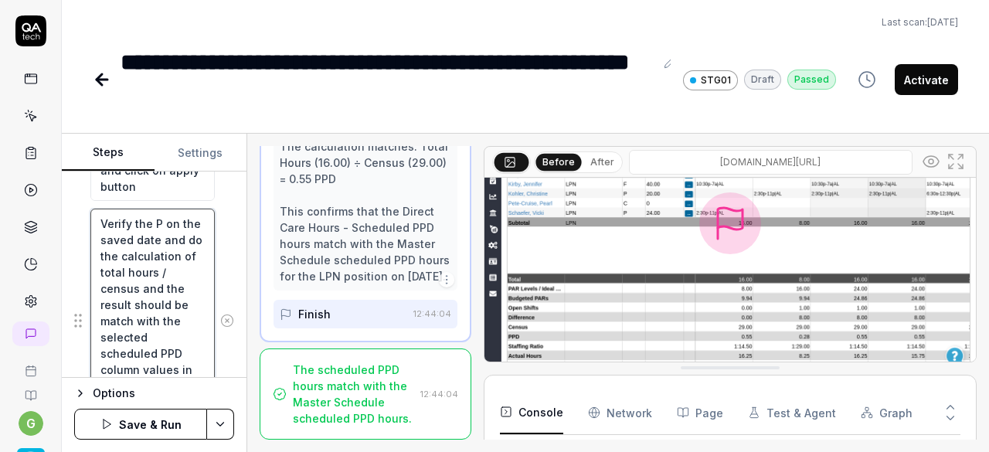
type textarea "*"
type textarea "Verify the PP on the saved date and do the calculation of total hours / census …"
type textarea "*"
type textarea "Verify the PPD on the saved date and do the calculation of total hours / census…"
type textarea "*"
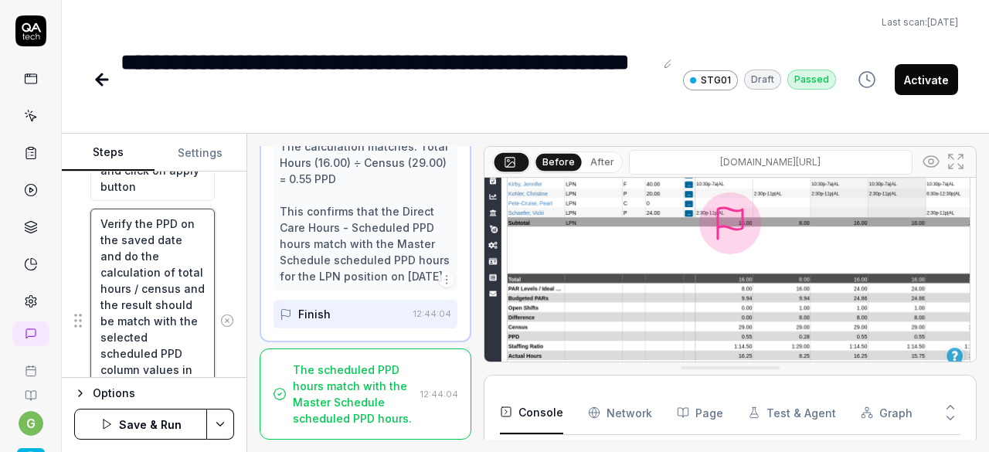
type textarea "Verify the PPD on the saved date and do the calculation of total hours / census…"
type textarea "*"
type textarea "Verify the PPD v on the saved date and do the calculation of total hours / cens…"
type textarea "*"
type textarea "Verify the PPD va on the saved date and do the calculation of total hours / cen…"
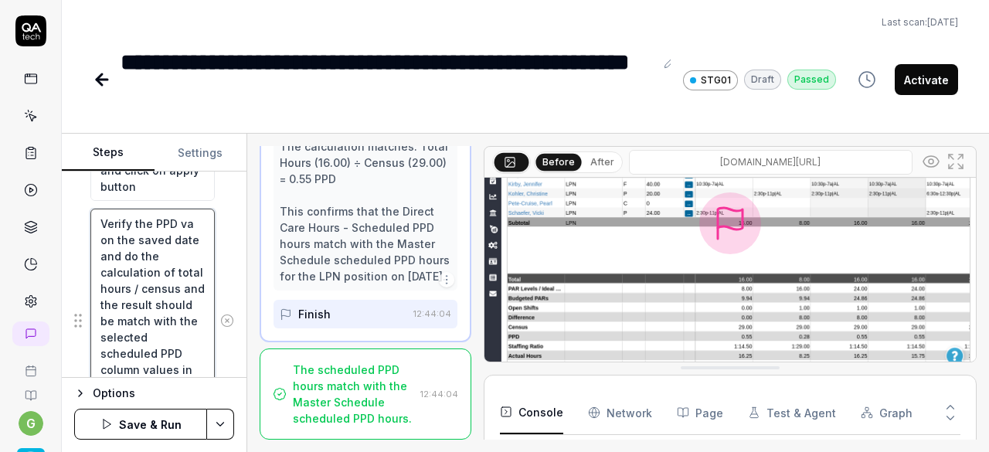
type textarea "*"
type textarea "Verify the PPD val on the saved date and do the calculation of total hours / ce…"
type textarea "*"
type textarea "Verify the PPD valu on the saved date and do the calculation of total hours / c…"
type textarea "*"
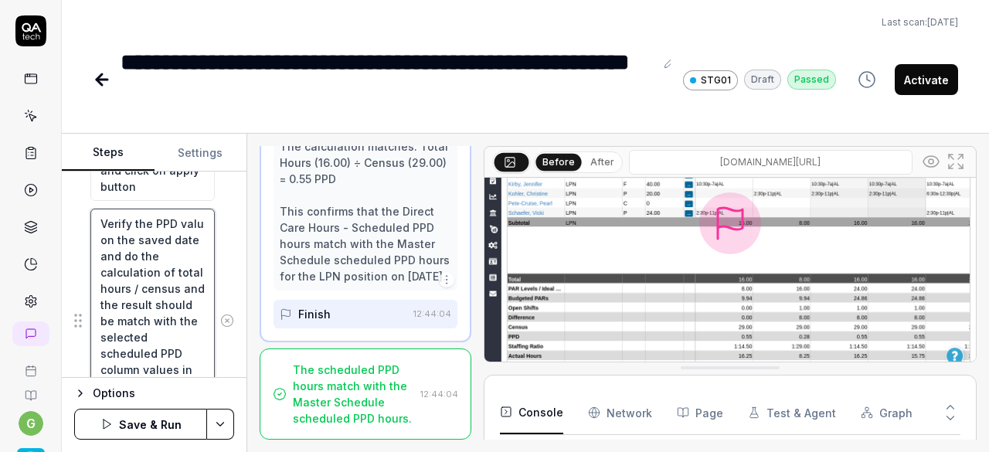
type textarea "Verify the PPD value on the saved date and do the calculation of total hours / …"
drag, startPoint x: 159, startPoint y: 250, endPoint x: 131, endPoint y: 305, distance: 62.2
click at [131, 305] on textarea "Verify the PPD value on the saved date and do the calculation of total hours / …" at bounding box center [152, 321] width 124 height 224
type textarea "*"
type textarea "Verify the PPD value on the saved date should be match with the selected schedu…"
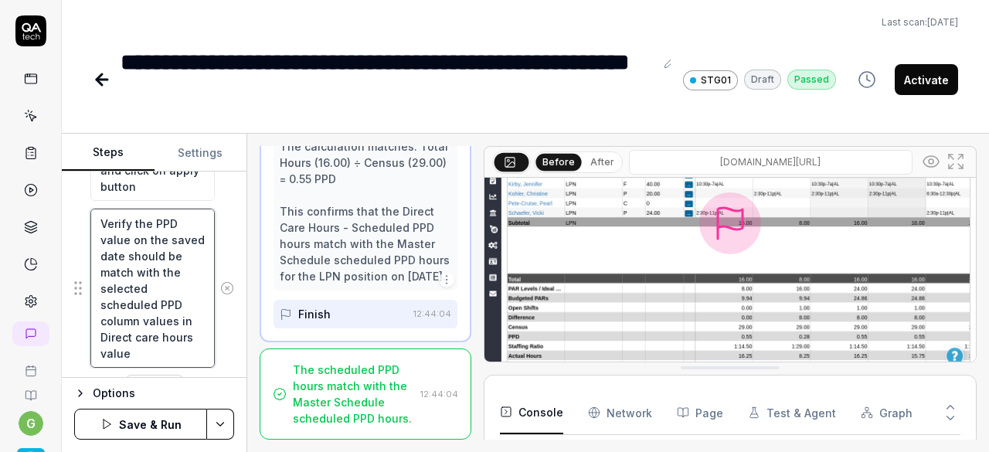
type textarea "*"
type textarea "Verify the PPD value on the saved dateshould be match with the selected schedul…"
type textarea "*"
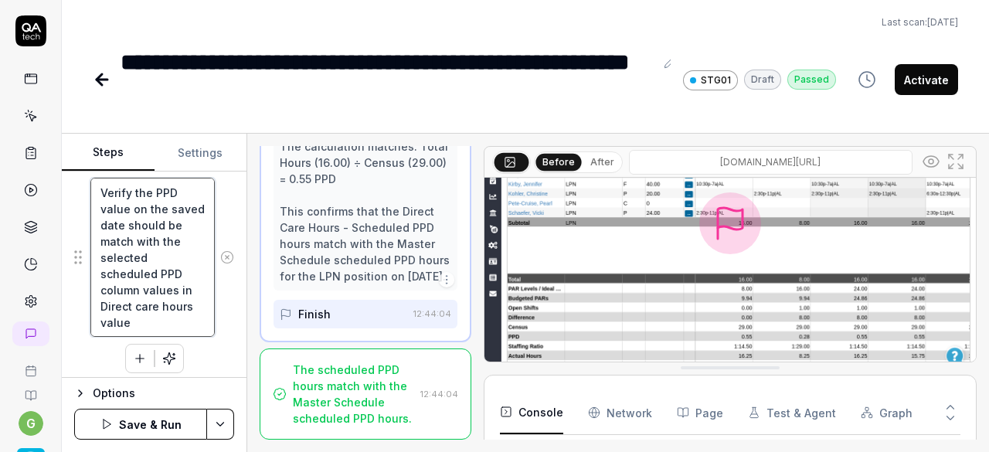
type textarea "Verify the PPD value on the saved date should be match with the selected schedu…"
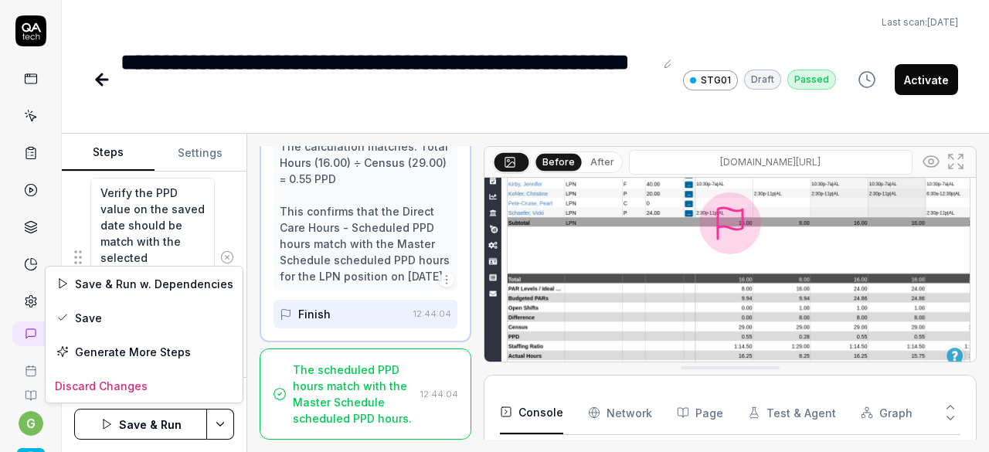
click at [219, 417] on html "**********" at bounding box center [494, 226] width 989 height 452
click at [151, 319] on div "Save" at bounding box center [144, 318] width 197 height 34
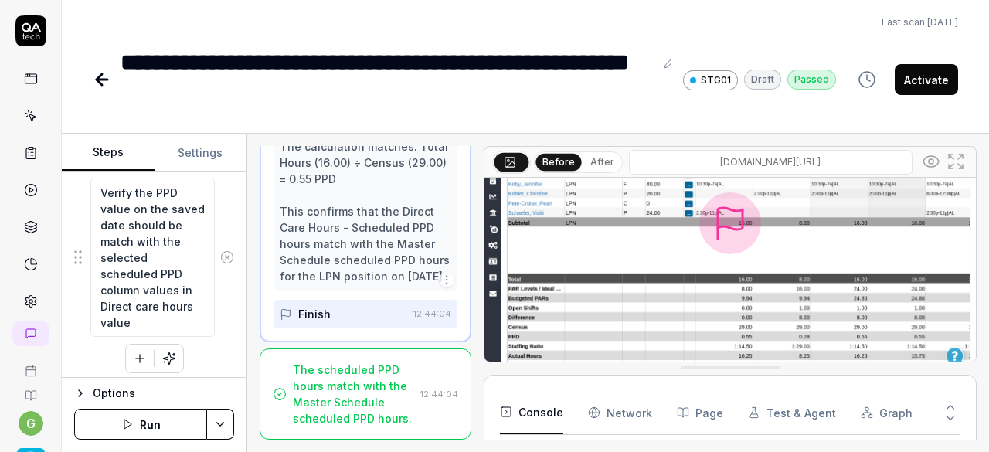
click at [924, 77] on button "Activate" at bounding box center [926, 79] width 63 height 31
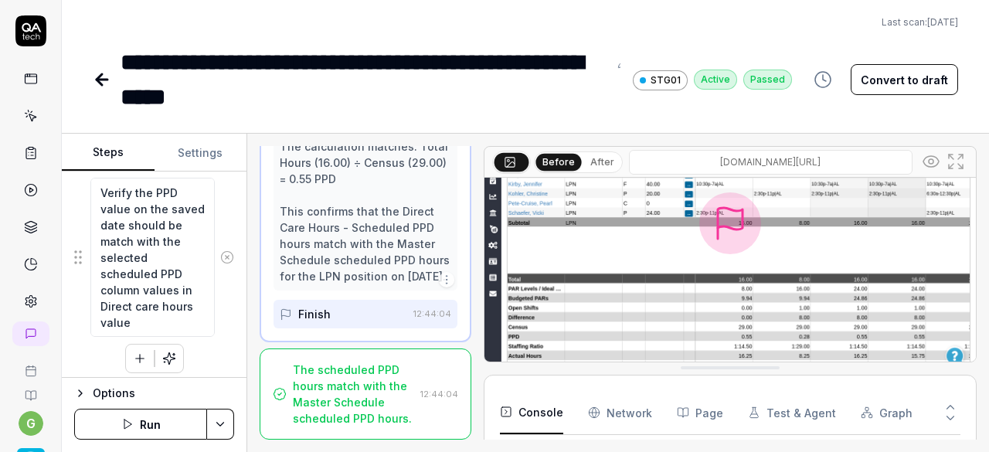
click at [30, 121] on icon at bounding box center [31, 116] width 14 height 14
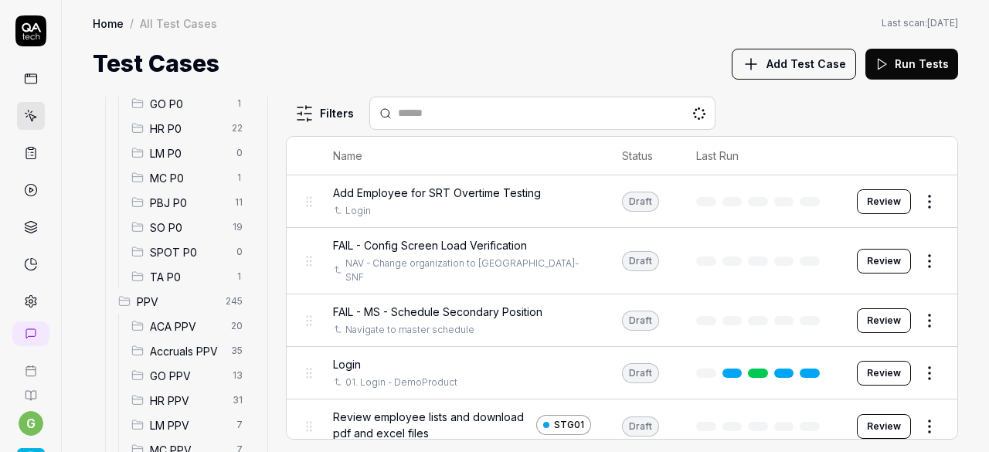
scroll to position [236, 0]
click at [176, 231] on span "SO P0" at bounding box center [186, 226] width 73 height 16
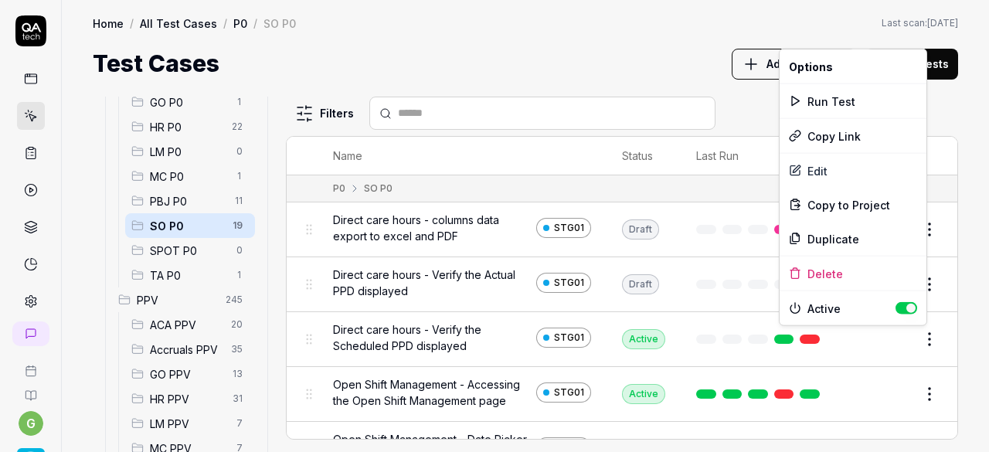
click at [920, 330] on html "g Home / All Test Cases / P0 / SO P0 Home / All Test Cases / P0 / SO P0 Last sc…" at bounding box center [494, 226] width 989 height 452
click at [845, 100] on div "Run Test" at bounding box center [853, 101] width 147 height 34
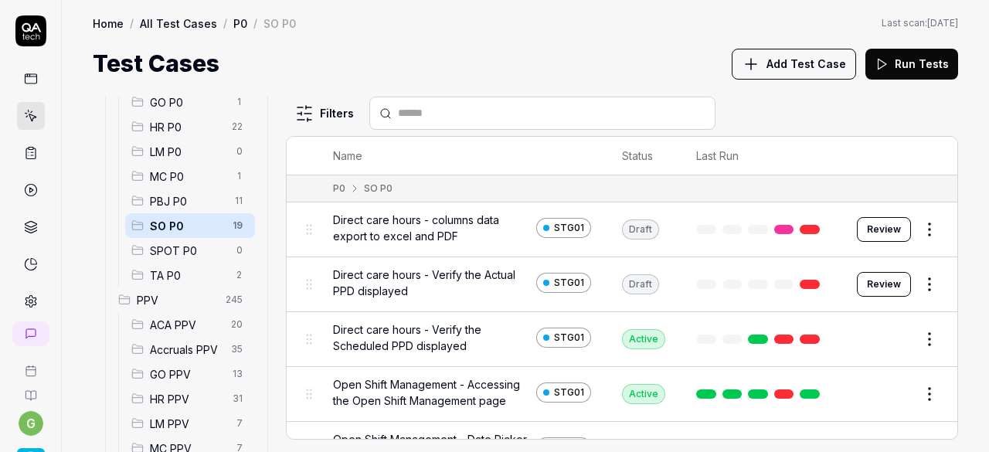
click at [801, 335] on link at bounding box center [810, 339] width 20 height 9
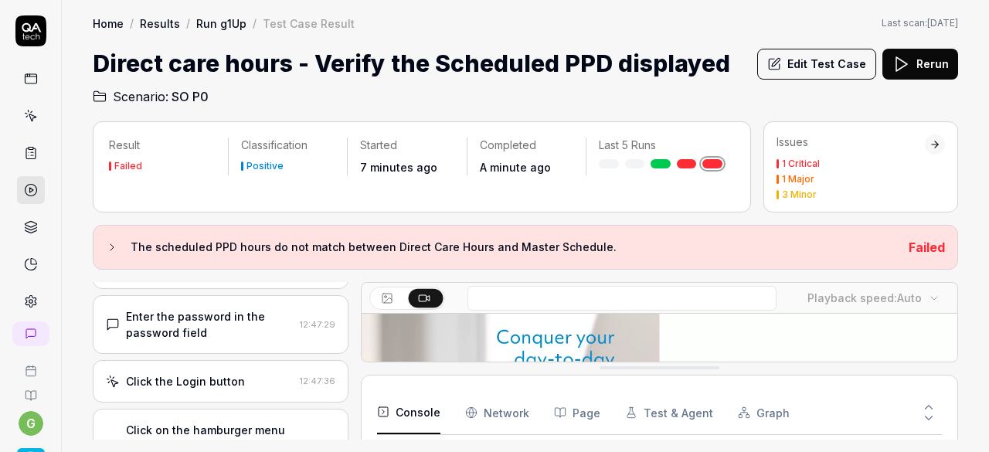
scroll to position [117, 0]
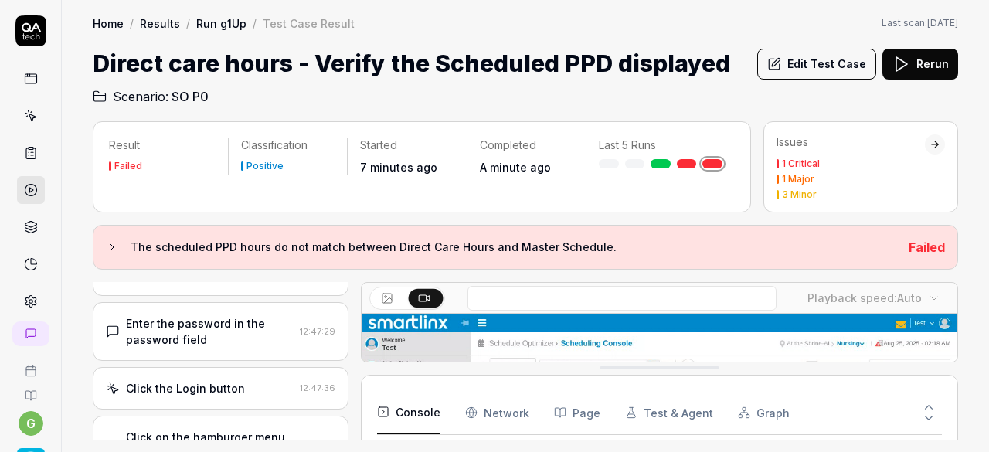
click at [853, 70] on button "Edit Test Case" at bounding box center [816, 64] width 119 height 31
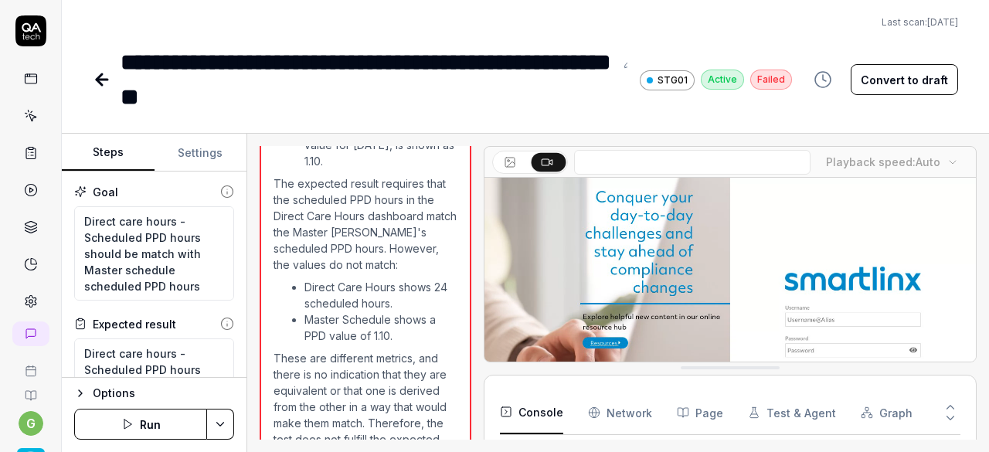
scroll to position [1572, 0]
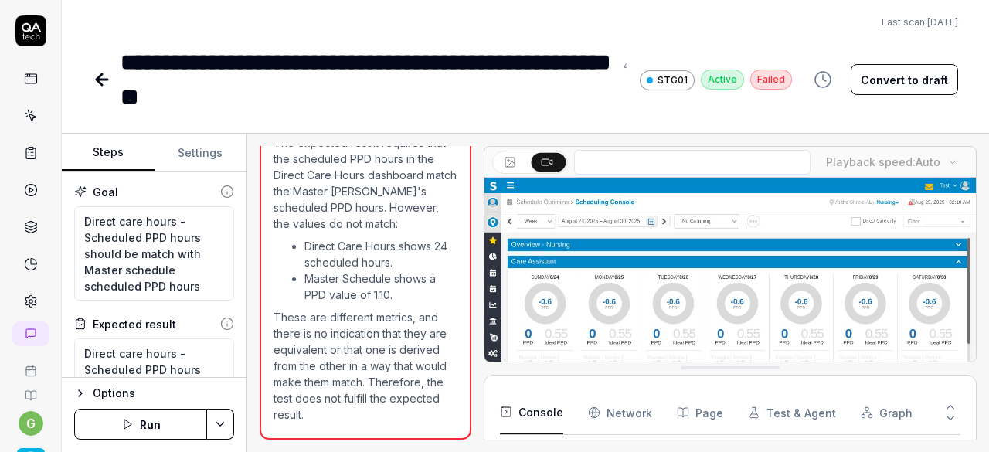
click at [884, 87] on button "Convert to draft" at bounding box center [904, 79] width 107 height 31
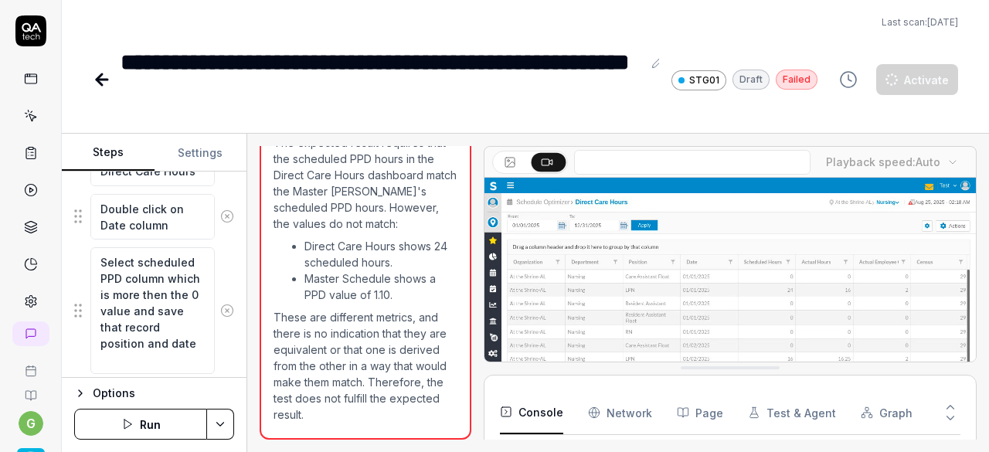
scroll to position [676, 0]
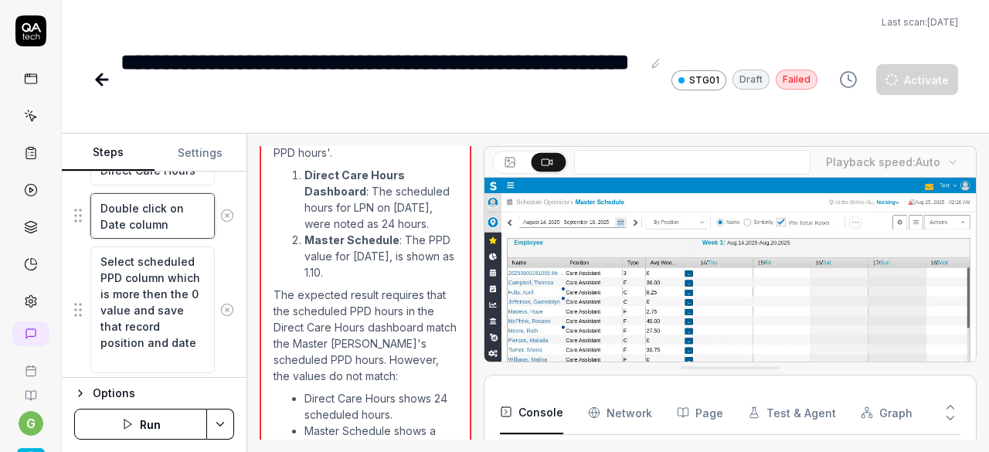
click at [138, 213] on textarea "Double click on Date column" at bounding box center [152, 216] width 124 height 46
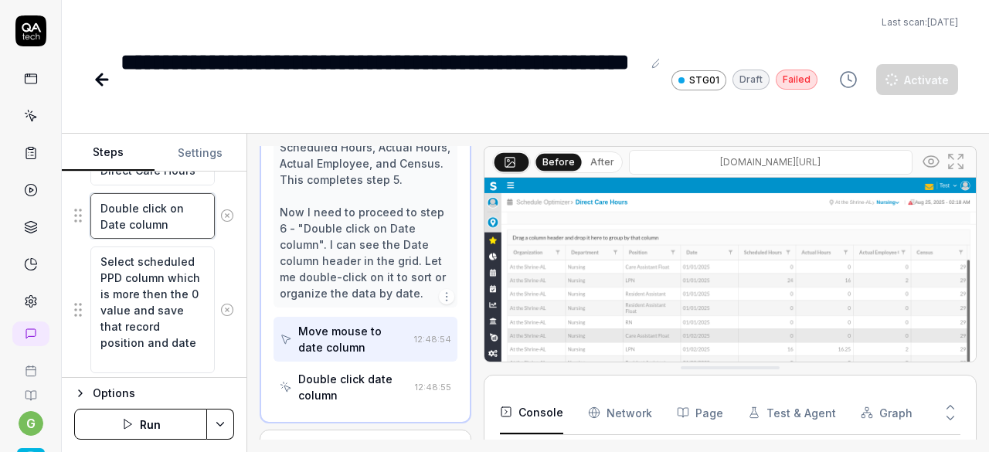
scroll to position [542, 0]
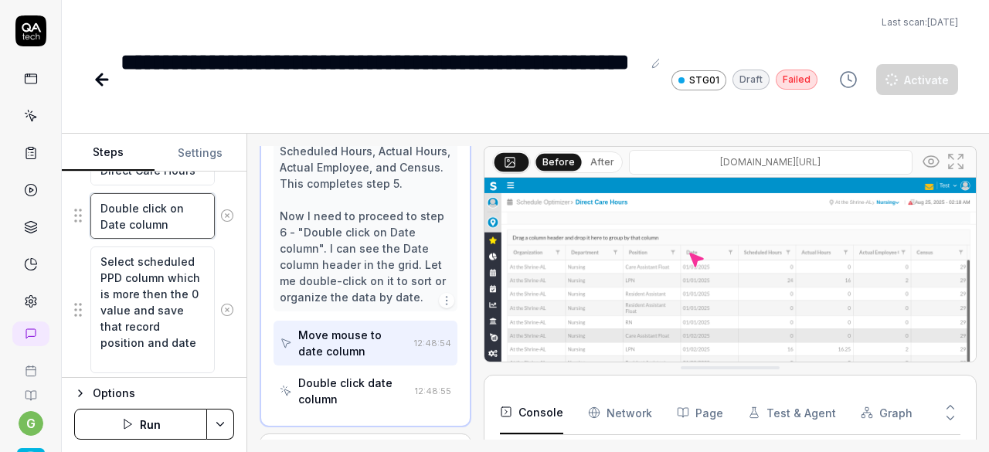
click at [110, 220] on textarea "Double click on Date column" at bounding box center [152, 216] width 124 height 46
type textarea "*"
type textarea "Double click on S column"
type textarea "*"
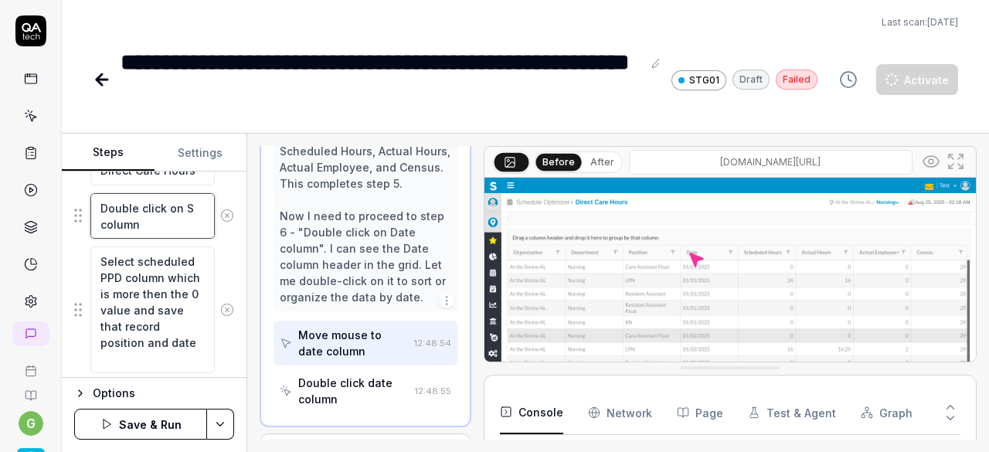
type textarea "Double click on Sc column"
type textarea "*"
type textarea "Double click on Sch column"
type textarea "*"
type textarea "Double click on Sche column"
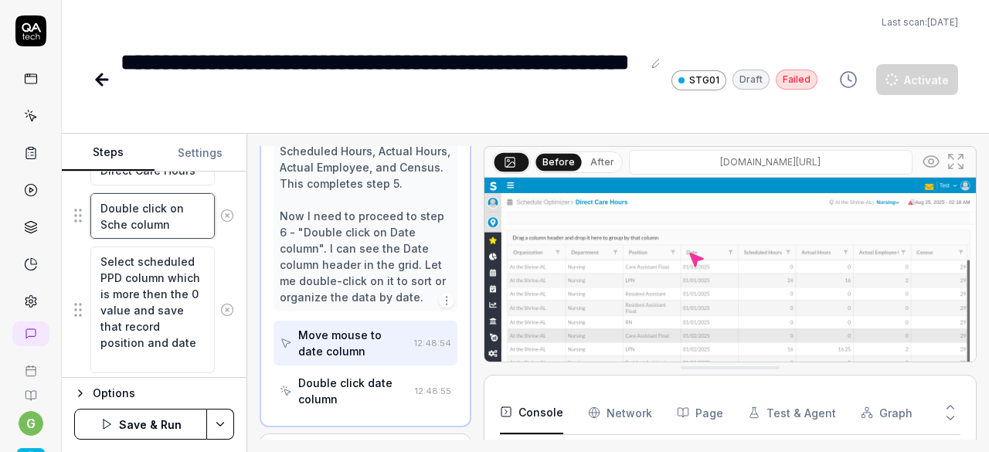
type textarea "*"
type textarea "Double click on Sched column"
type textarea "*"
type textarea "Double click on Schedu column"
type textarea "*"
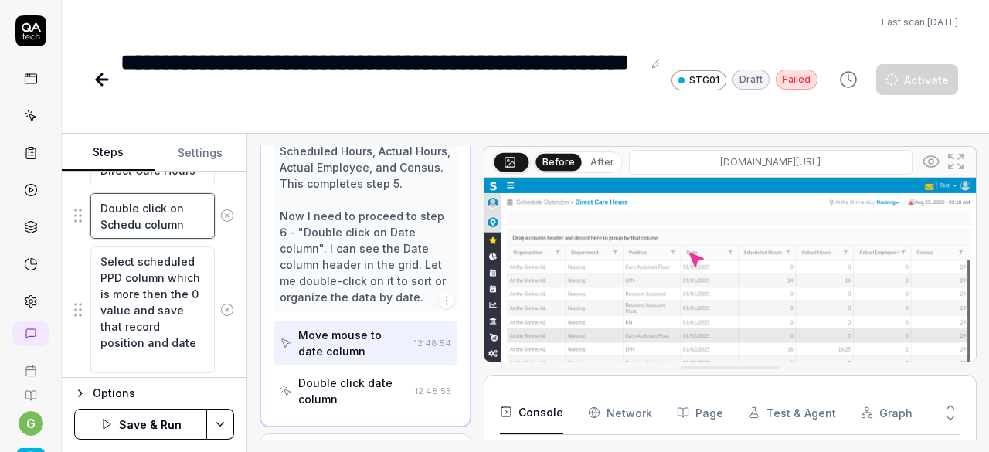
type textarea "Double click on Schedul column"
type textarea "*"
type textarea "Double click on Schedule column"
type textarea "*"
type textarea "Double click on Scheduled column"
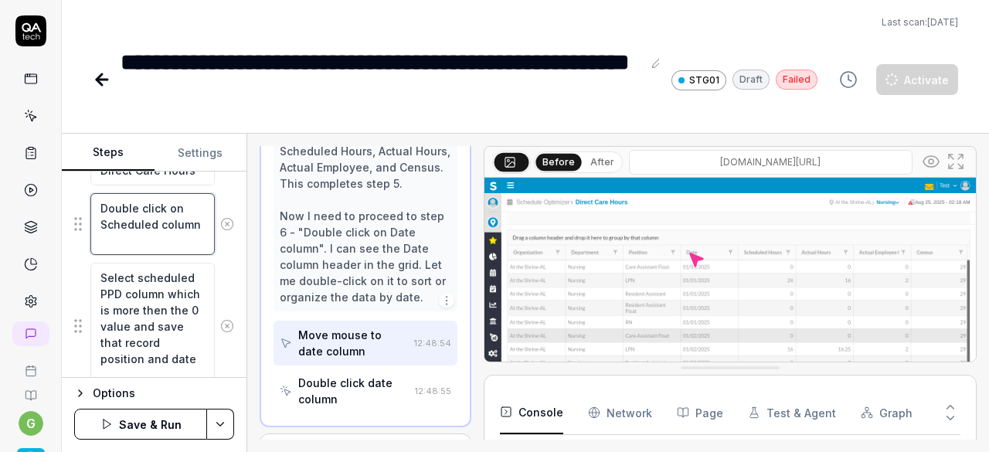
type textarea "*"
type textarea "Double click on Scheduled column"
type textarea "*"
type textarea "Double click on Scheduled P column"
type textarea "*"
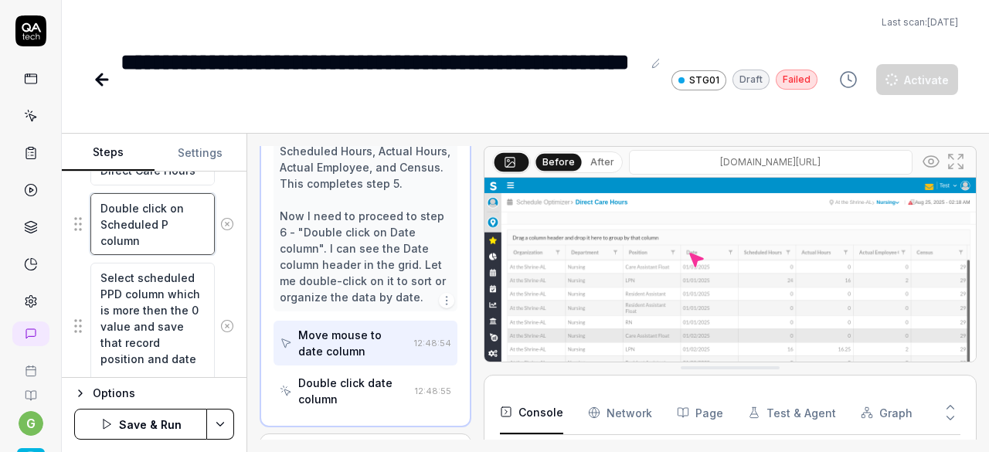
type textarea "Double click on Scheduled PP column"
type textarea "*"
type textarea "Double click on Scheduled PPD column"
click at [217, 292] on div "Select scheduled PPD column which is more then the 0 value and save that record…" at bounding box center [154, 326] width 160 height 128
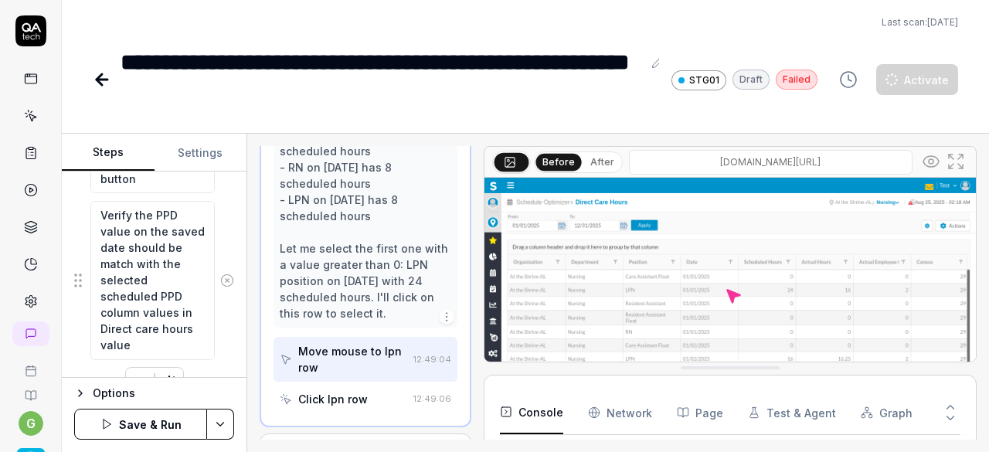
scroll to position [1408, 0]
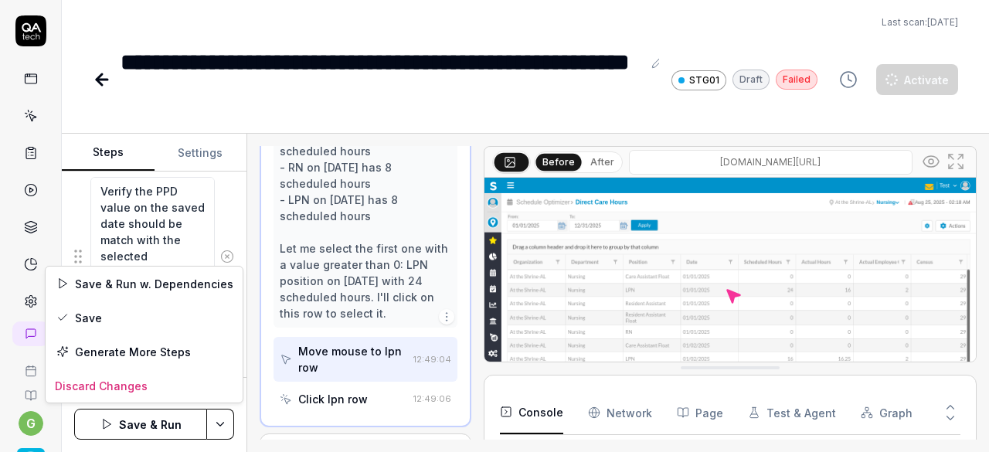
click at [218, 417] on html "**********" at bounding box center [494, 226] width 989 height 452
click at [165, 314] on div "Save" at bounding box center [144, 318] width 197 height 34
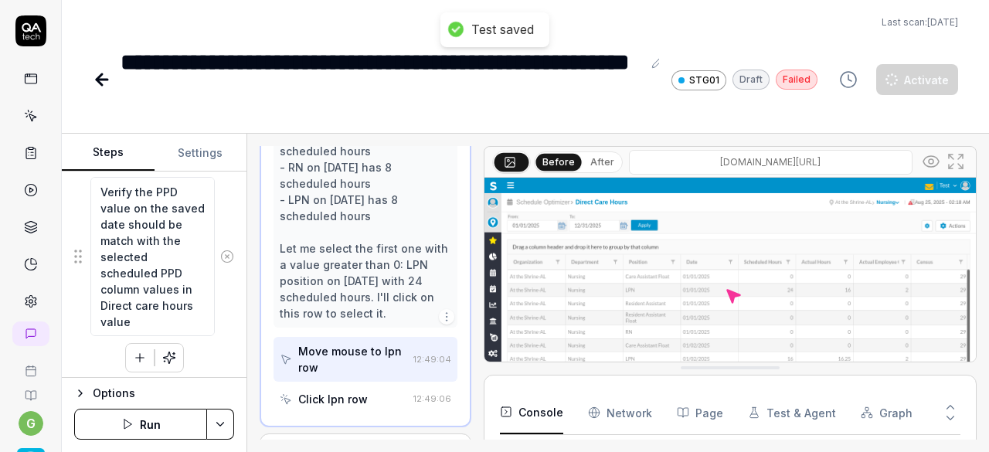
type textarea "*"
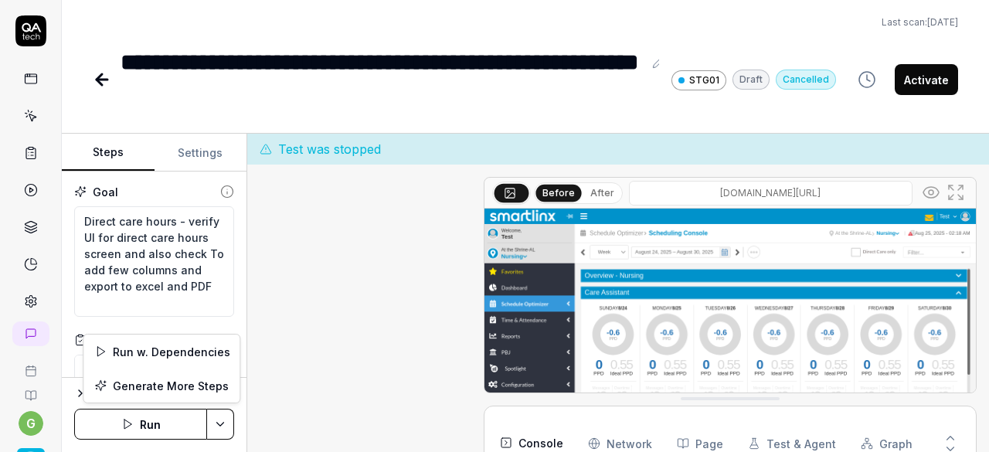
click at [221, 427] on html "**********" at bounding box center [494, 226] width 989 height 452
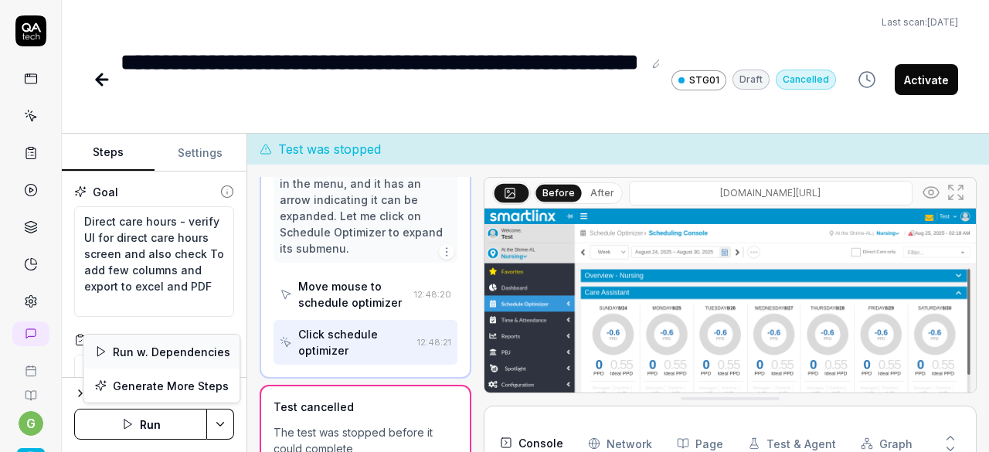
scroll to position [233, 0]
click at [168, 352] on div "Run w. Dependencies" at bounding box center [161, 352] width 156 height 34
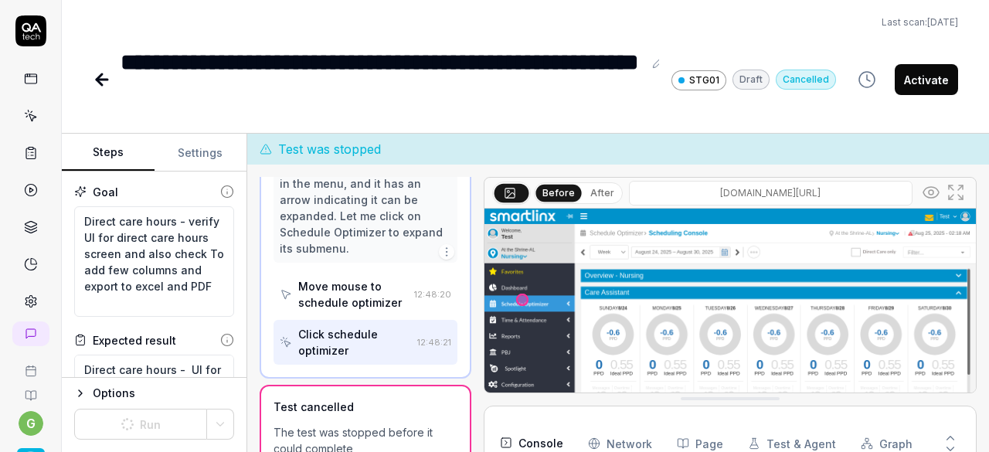
type textarea "*"
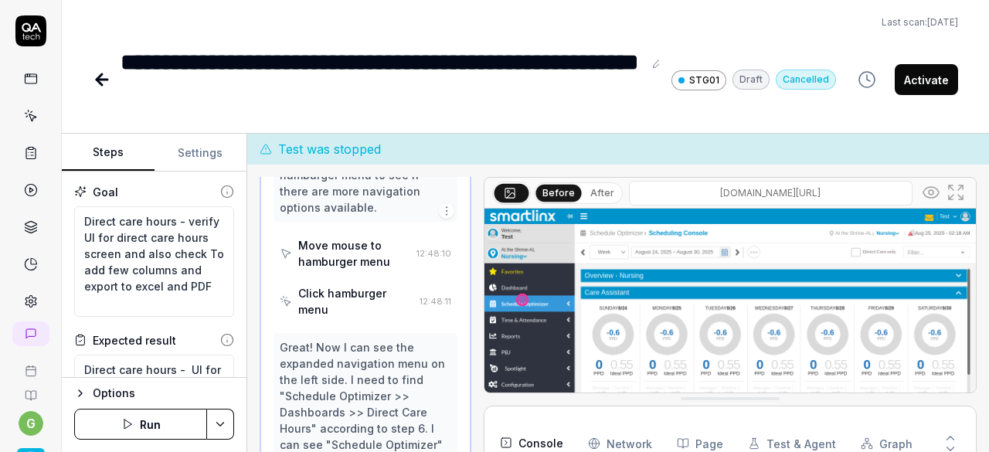
type textarea "*"
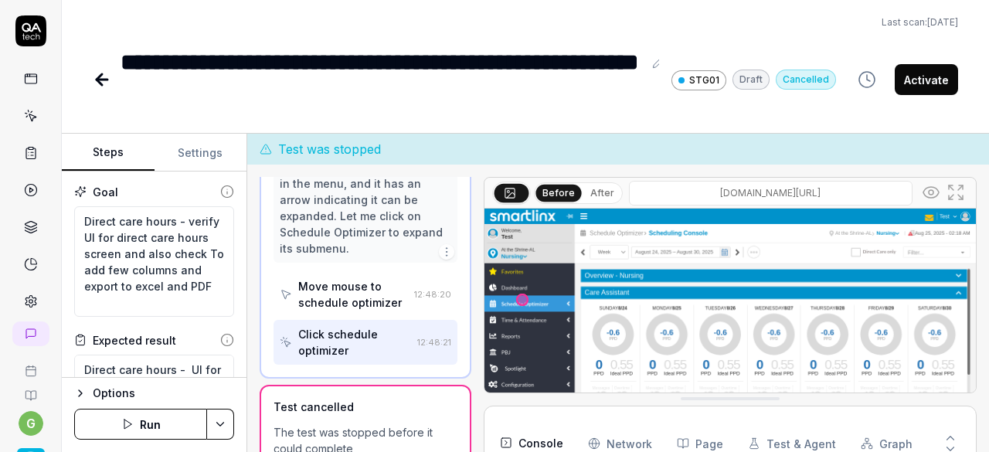
scroll to position [233, 0]
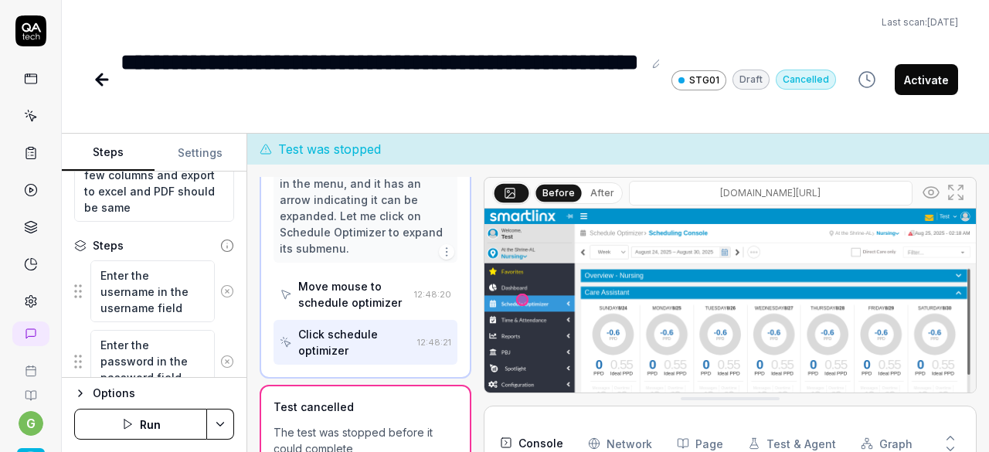
scroll to position [261, 0]
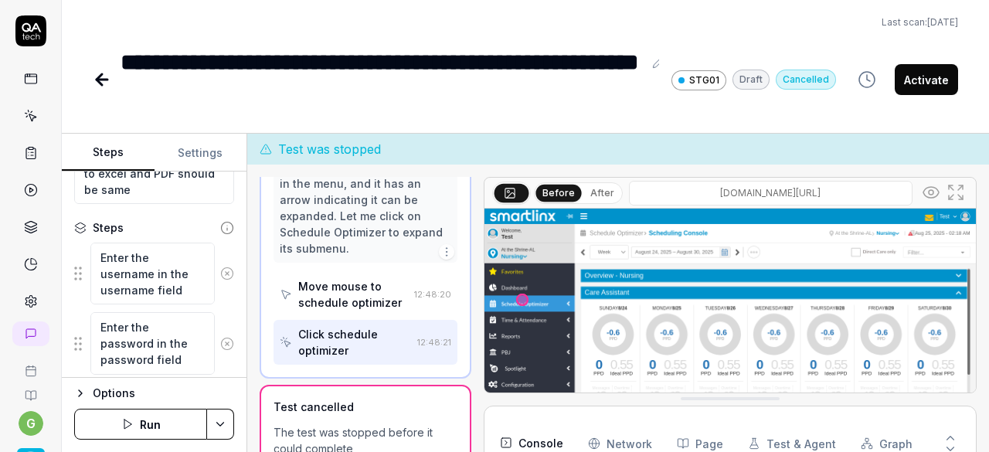
click at [156, 428] on button "Run" at bounding box center [140, 424] width 133 height 31
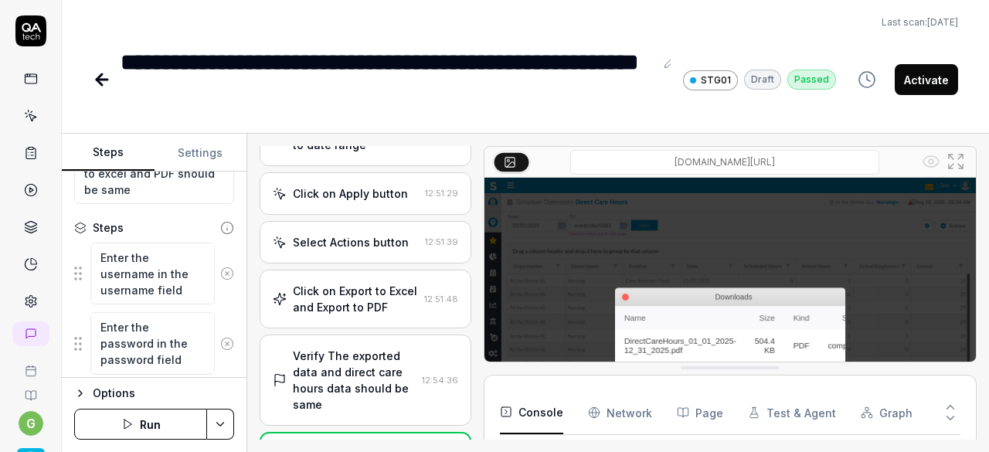
scroll to position [507, 0]
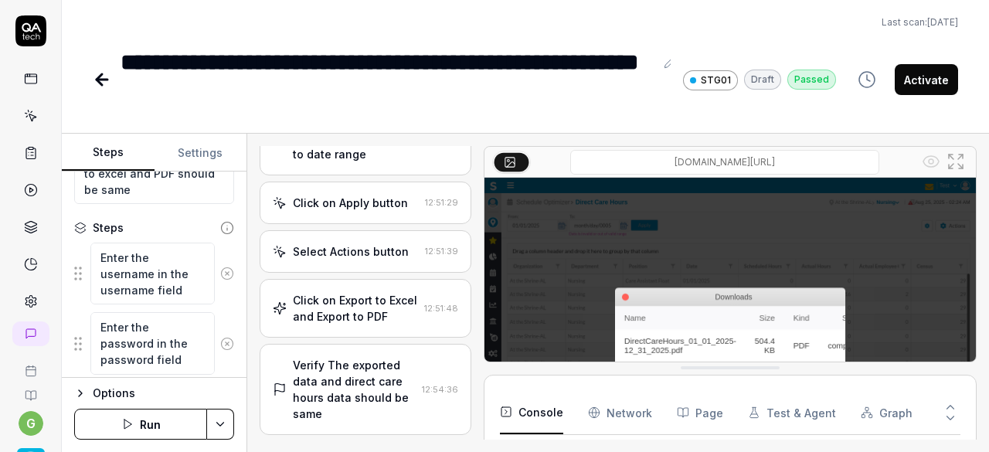
click at [933, 81] on button "Activate" at bounding box center [926, 79] width 63 height 31
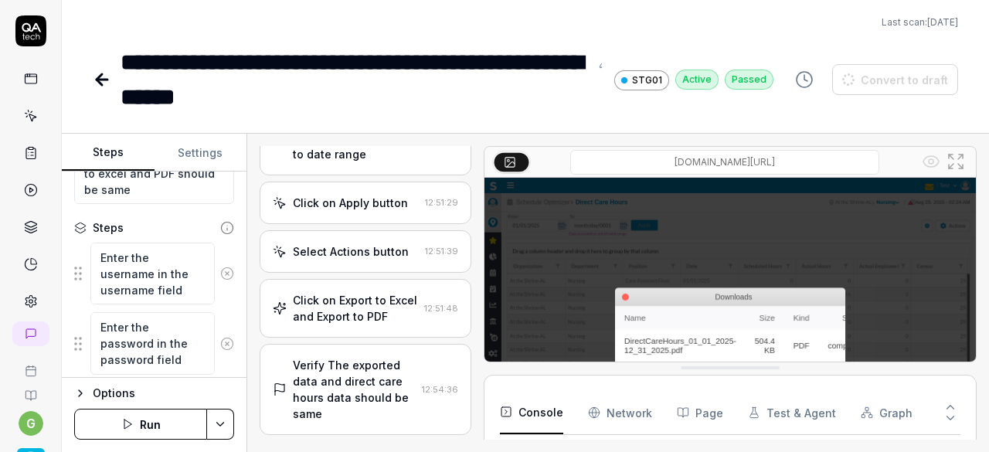
type textarea "*"
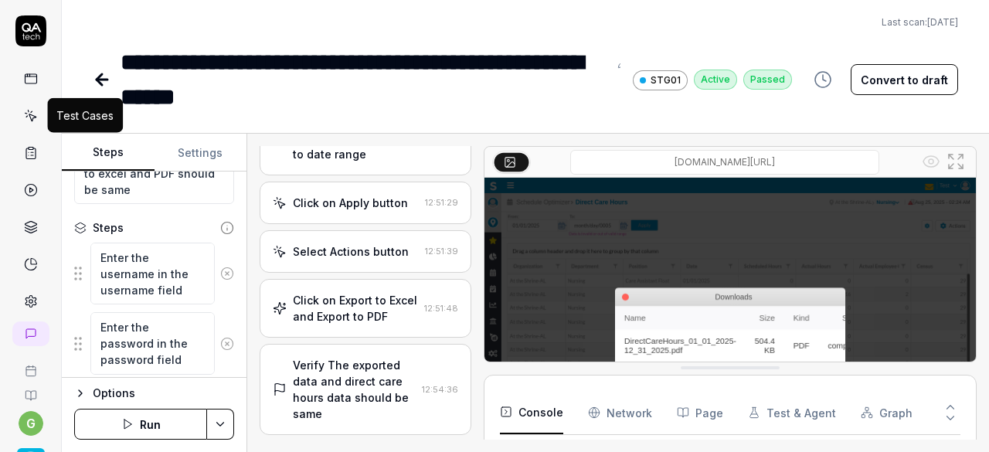
click at [27, 114] on icon at bounding box center [31, 116] width 14 height 14
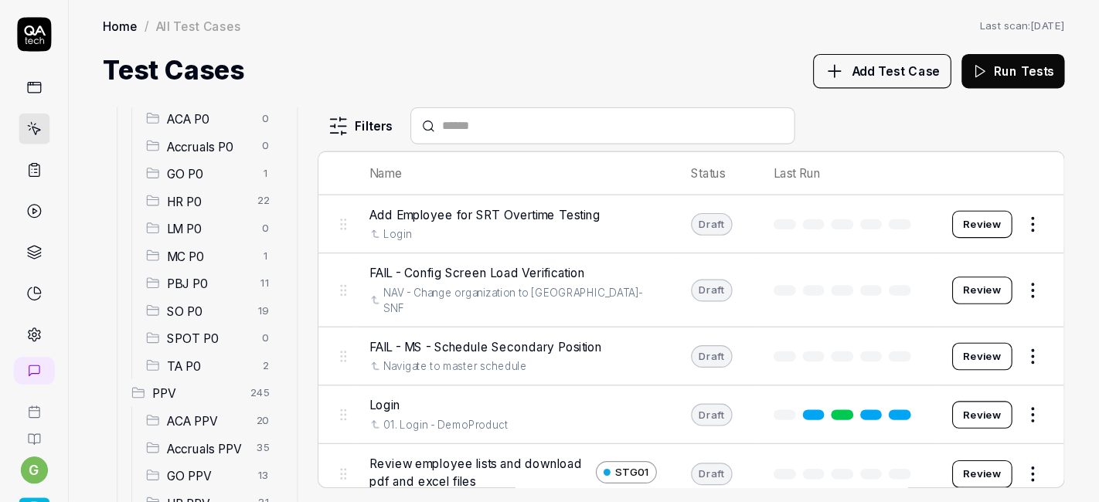
scroll to position [184, 0]
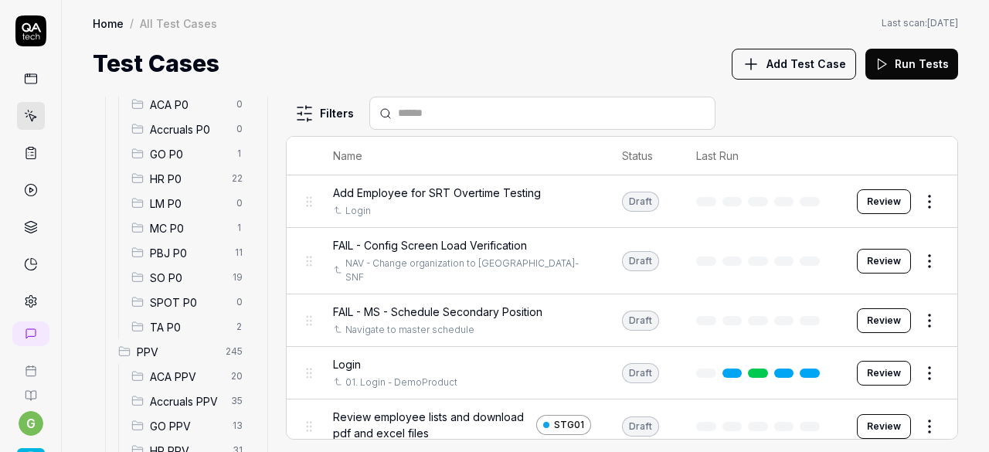
click at [189, 280] on span "SO P0" at bounding box center [186, 278] width 73 height 16
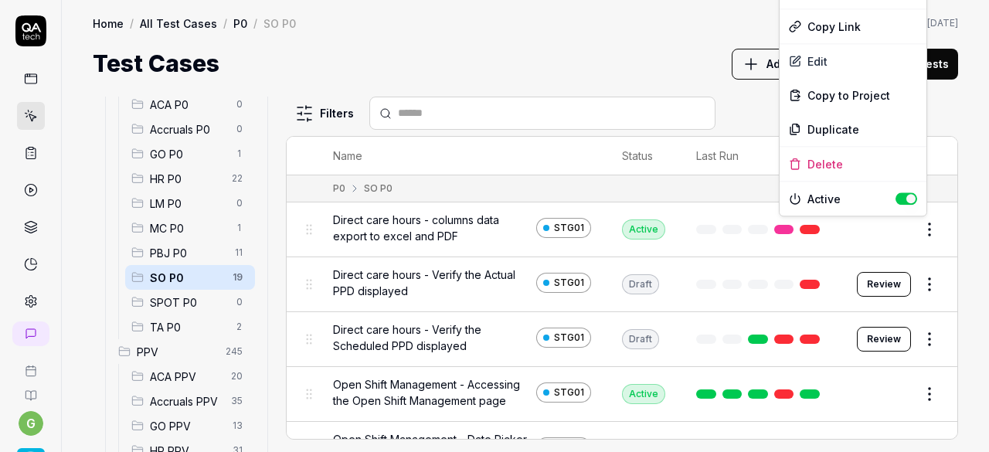
click at [913, 233] on html "g Home / All Test Cases / P0 / SO P0 Home / All Test Cases / P0 / SO P0 Last sc…" at bounding box center [494, 226] width 989 height 452
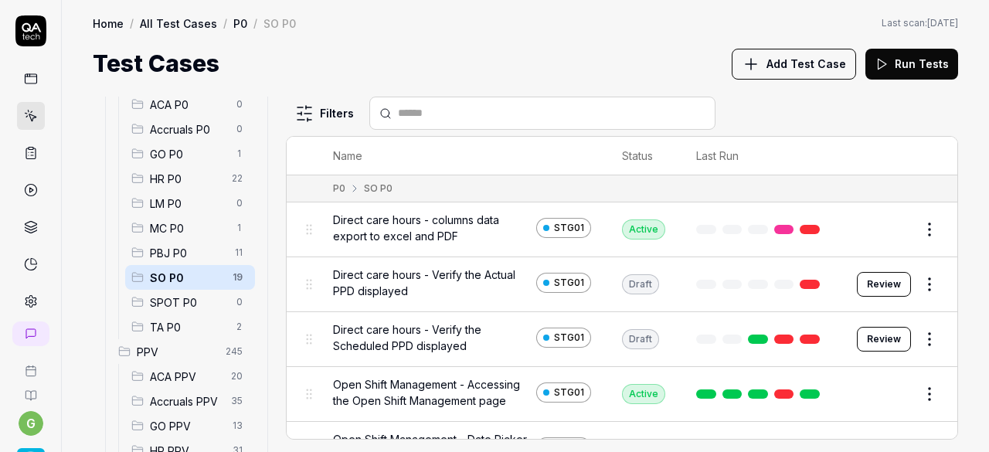
click at [913, 233] on html "g Home / All Test Cases / P0 / SO P0 Home / All Test Cases / P0 / SO P0 Last sc…" at bounding box center [494, 226] width 989 height 452
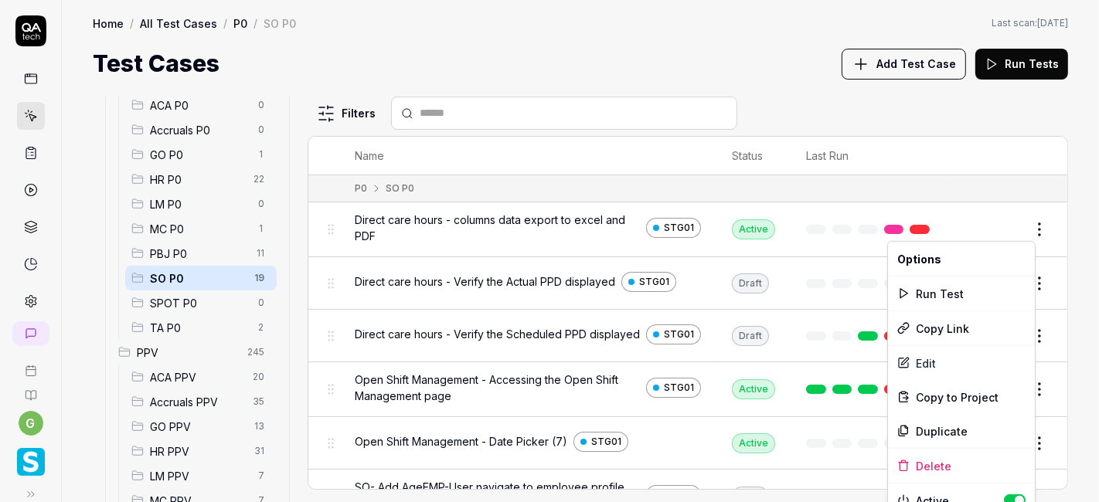
click at [988, 235] on html "g Home / All Test Cases / P0 / SO P0 Home / All Test Cases / P0 / SO P0 Last sc…" at bounding box center [549, 251] width 1099 height 502
click at [940, 297] on div "Run Test" at bounding box center [961, 294] width 147 height 34
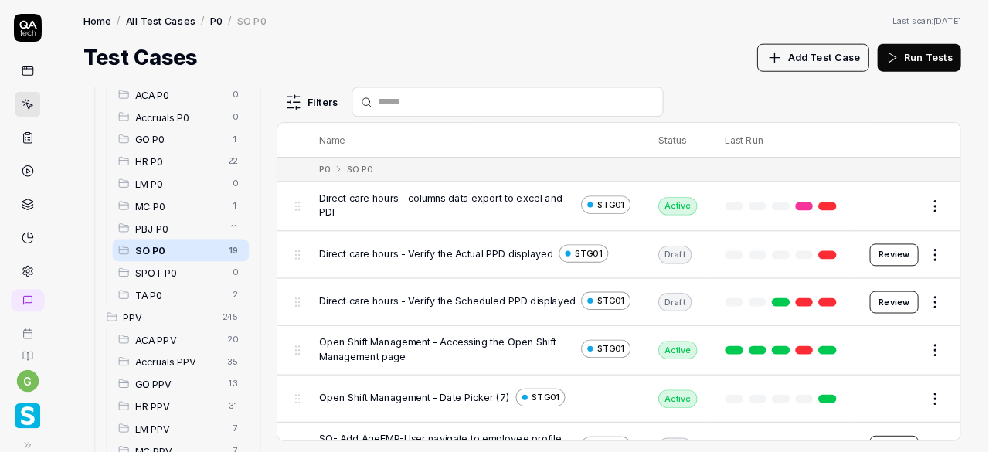
scroll to position [184, 0]
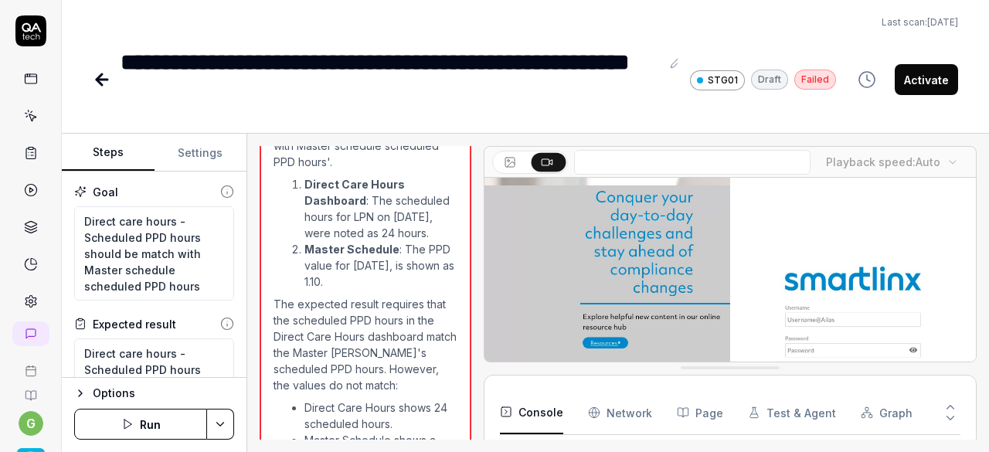
scroll to position [1572, 0]
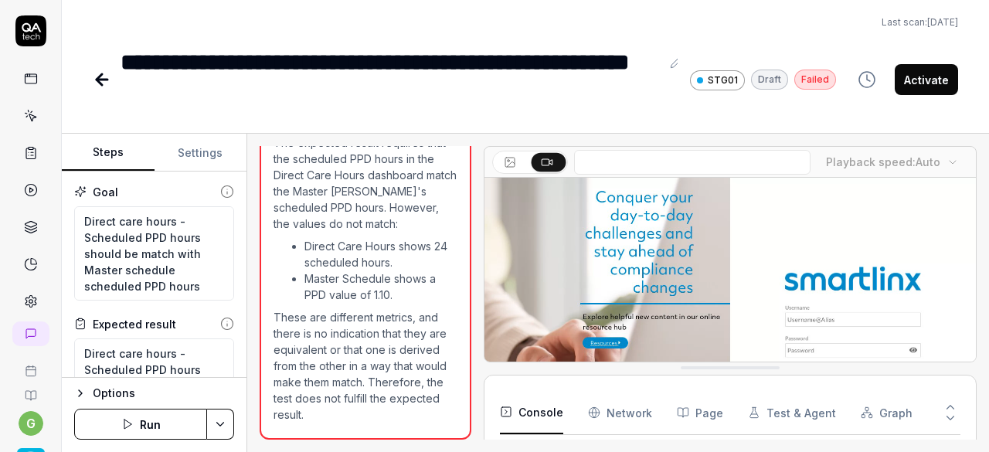
click at [223, 427] on html "**********" at bounding box center [494, 226] width 989 height 452
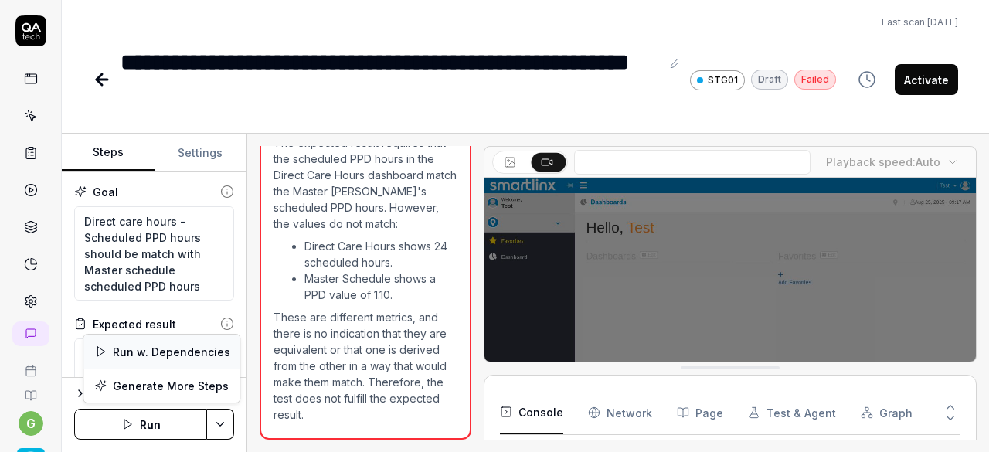
click at [166, 347] on div "Run w. Dependencies" at bounding box center [161, 352] width 156 height 34
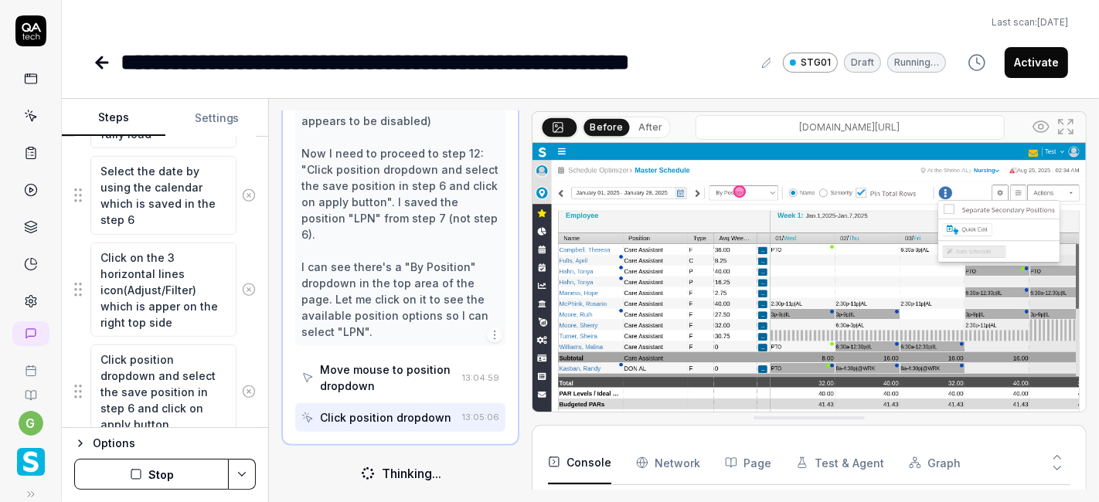
scroll to position [1170, 0]
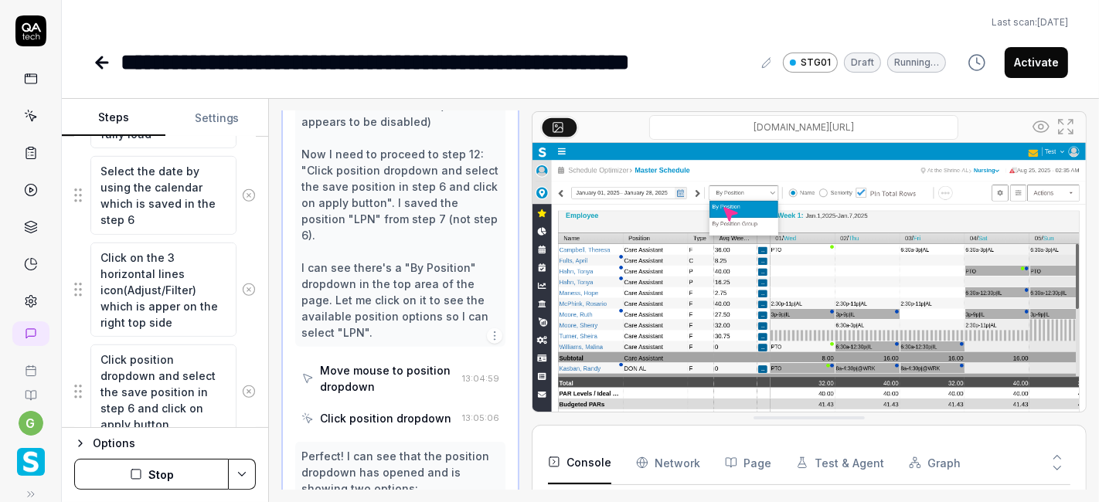
click at [158, 451] on button "Stop" at bounding box center [151, 474] width 155 height 31
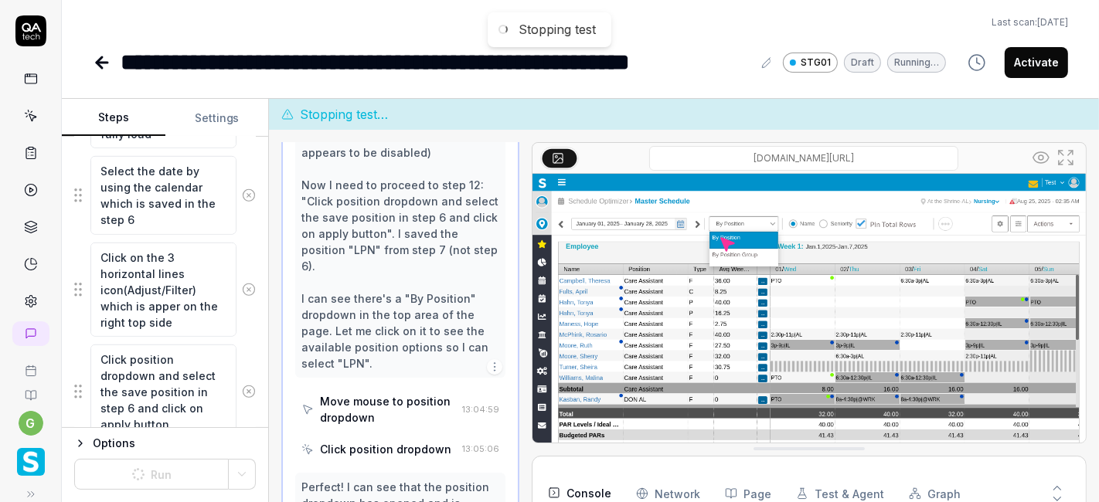
scroll to position [446, 0]
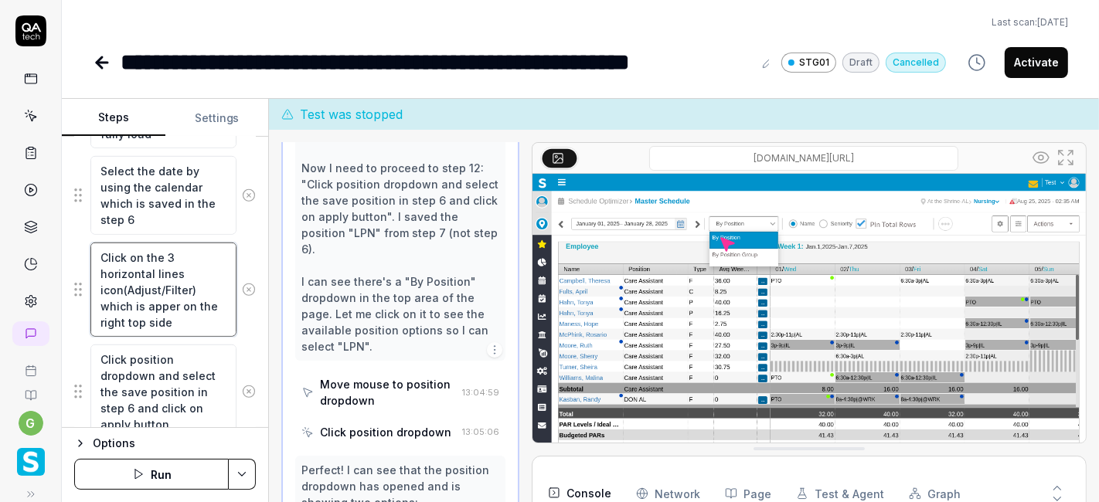
click at [156, 283] on textarea "Click on the 3 horizontal lines icon(Adjust/Filter) which is apper on the right…" at bounding box center [163, 290] width 146 height 94
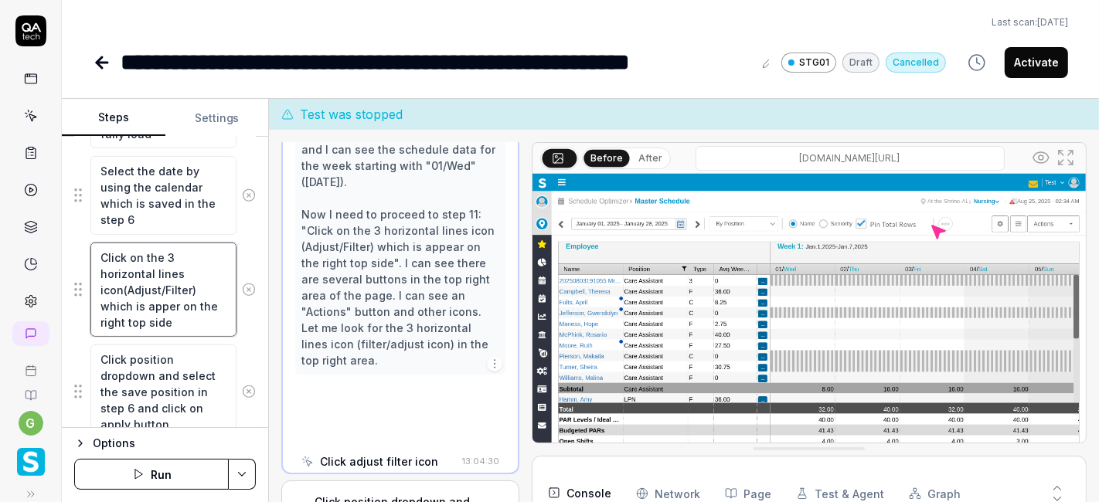
click at [156, 283] on textarea "Click on the 3 horizontal lines icon(Adjust/Filter) which is apper on the right…" at bounding box center [163, 290] width 146 height 94
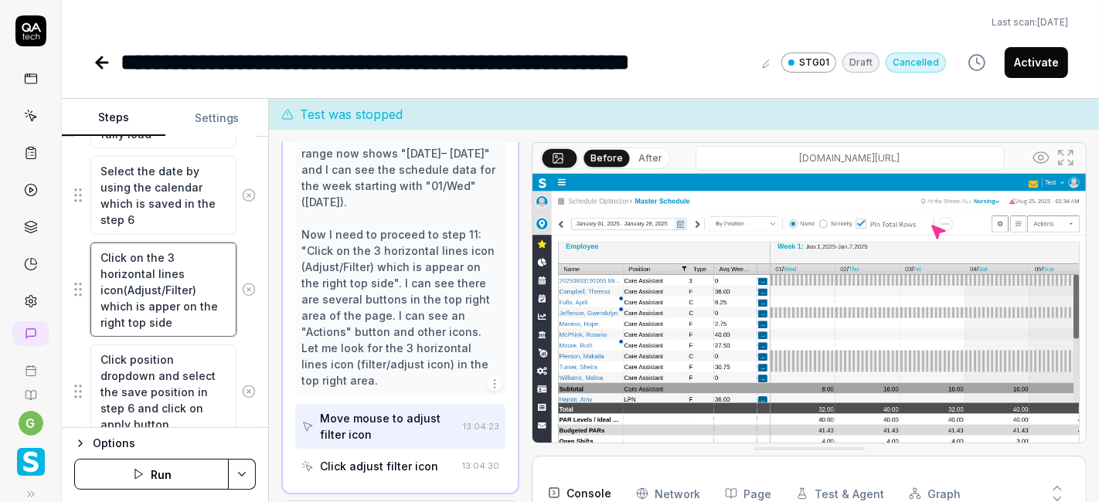
type textarea "*"
type textarea "Click on the 3 horizontal lines icon(/Filter) which is apper on the right top s…"
type textarea "*"
type textarea "Click on the 3 horizontal lines icon(Filter) which is apper on the right top si…"
type textarea "*"
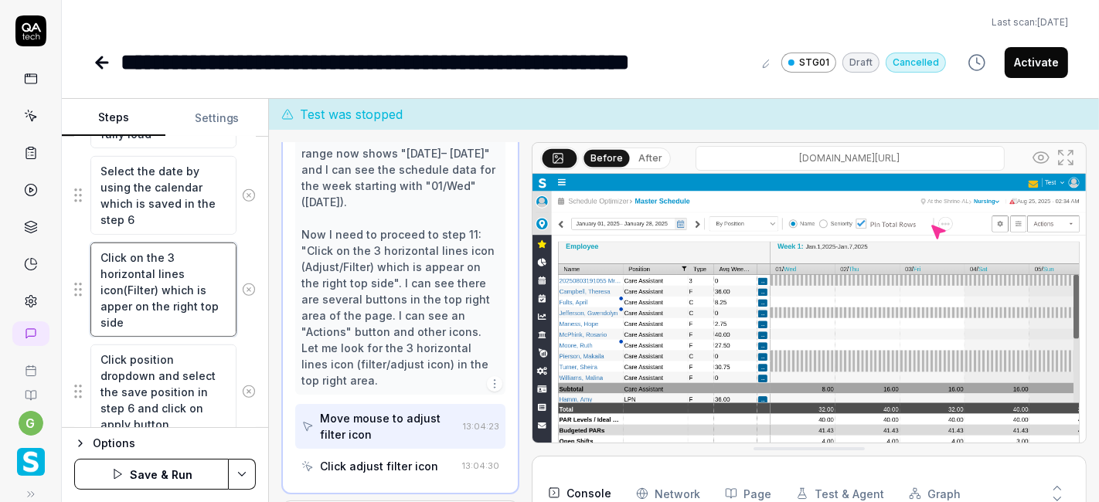
type textarea "Click on the 3 horizontal lines icon(ilter) which is apper on the right top side"
type textarea "*"
type textarea "Click on the 3 horizontal lines icon(lter) which is apper on the right top side"
type textarea "*"
type textarea "Click on the 3 horizontal lines icon(ter) which is apper on the right top side"
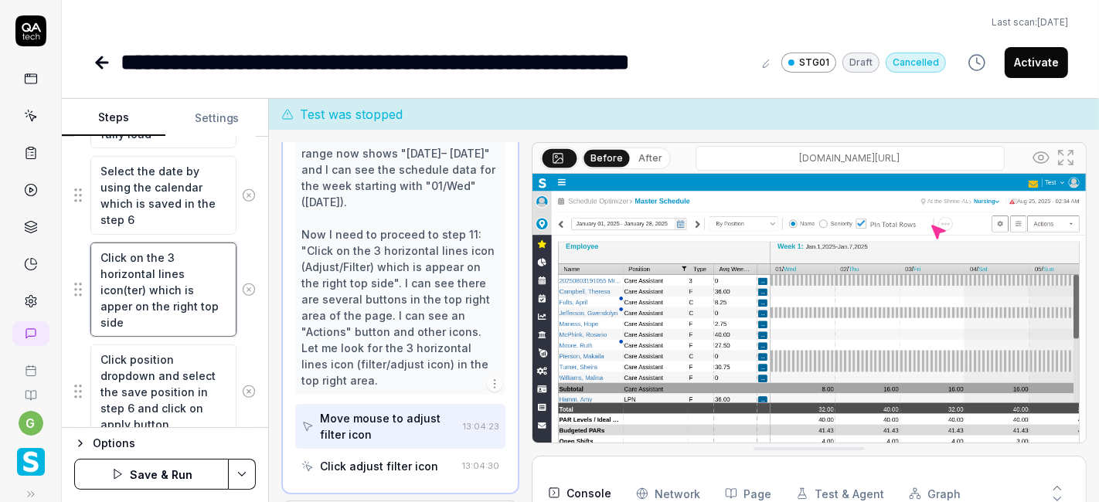
type textarea "*"
type textarea "Click on the 3 horizontal lines icon(er) which is apper on the right top side"
type textarea "*"
type textarea "Click on the 3 horizontal lines icon(r) which is apper on the right top side"
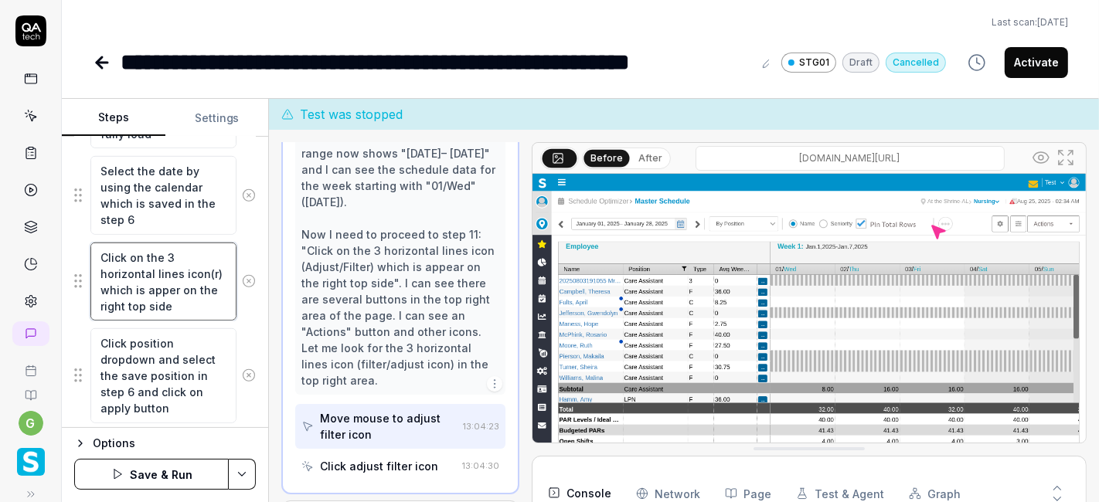
type textarea "*"
type textarea "Click on the 3 horizontal lines icon() which is apper on the right top side"
type textarea "*"
type textarea "Click on the 3 horizontal lines icon(B) which is apper on the right top side"
type textarea "*"
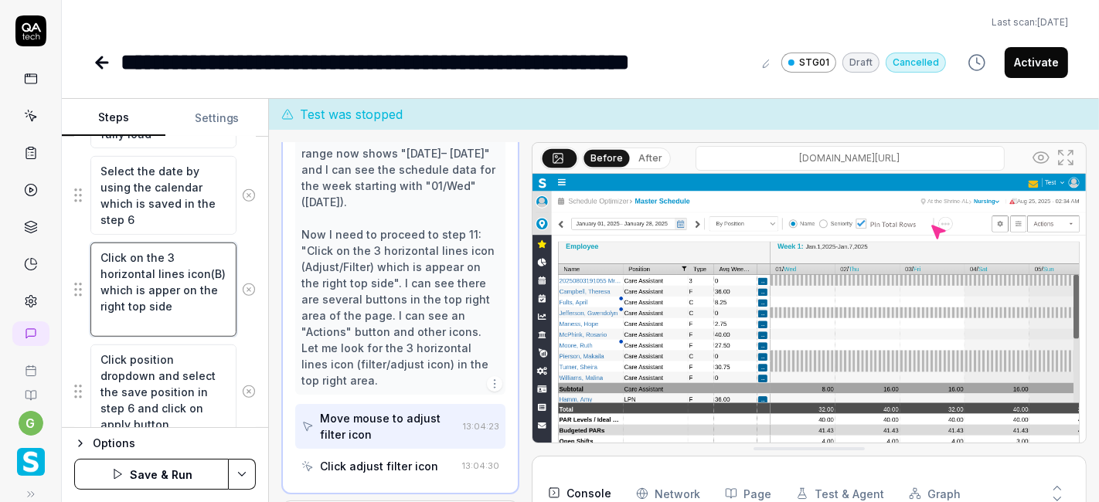
type textarea "Click on the 3 horizontal lines icon(Be) which is apper on the right top side"
type textarea "*"
type textarea "Click on the 3 horizontal lines icon(Bes) which is apper on the right top side"
type textarea "*"
type textarea "Click on the 3 horizontal lines icon(Besi) which is apper on the right top side"
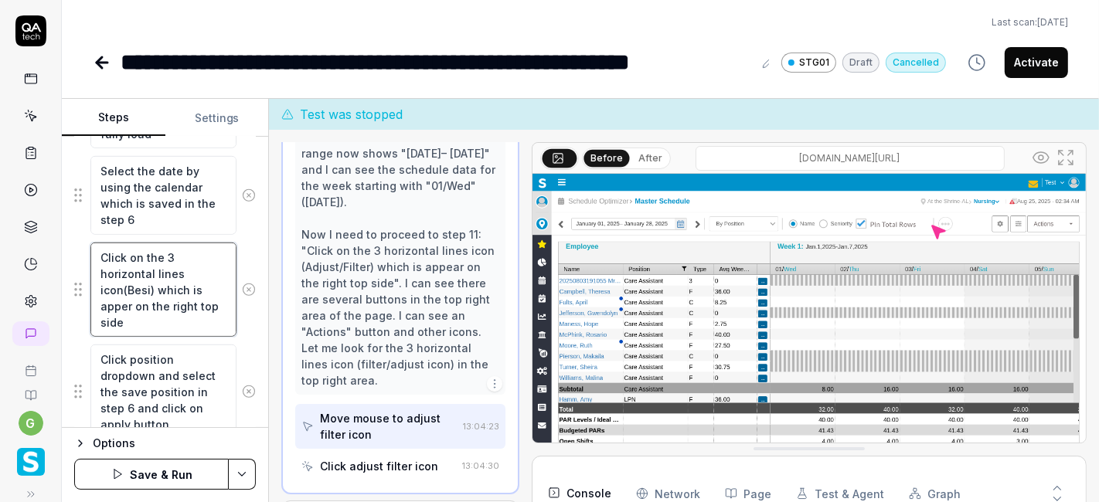
type textarea "*"
type textarea "Click on the 3 horizontal lines icon(Besid) which is apper on the right top side"
type textarea "*"
type textarea "Click on the 3 horizontal lines icon(Beside) which is apper on the right top si…"
type textarea "*"
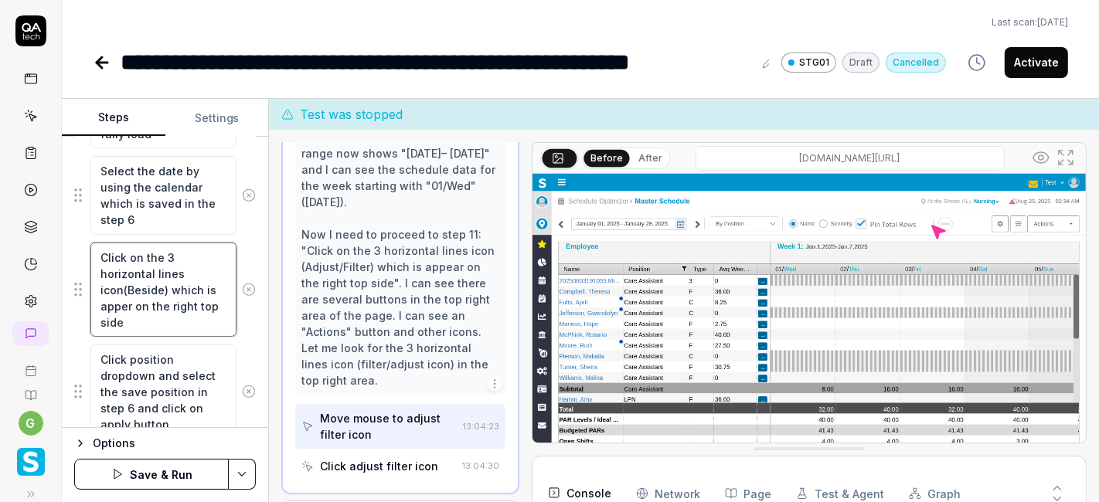
type textarea "Click on the 3 horizontal lines icon(Beside ) which is apper on the right top s…"
type textarea "*"
type textarea "Click on the 3 horizontal lines icon(Beside th) which is apper on the right top…"
type textarea "*"
type textarea "Click on the 3 horizontal lines icon(Beside the) which is apper on the right to…"
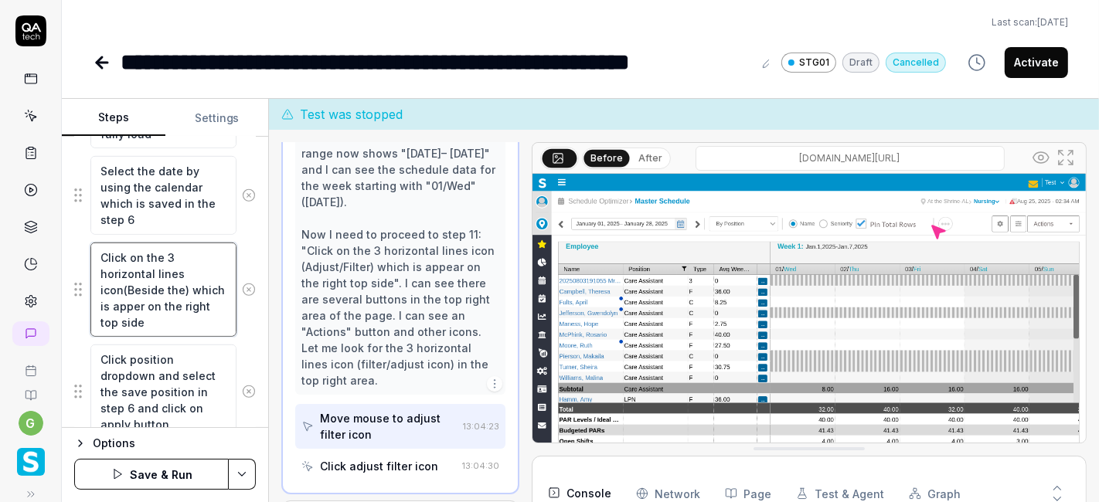
type textarea "*"
type textarea "Click on the 3 horizontal lines icon(Beside the ) which is apper on the right t…"
type textarea "*"
type textarea "Click on the 3 horizontal lines icon(Beside the A) which is apper on the right …"
type textarea "*"
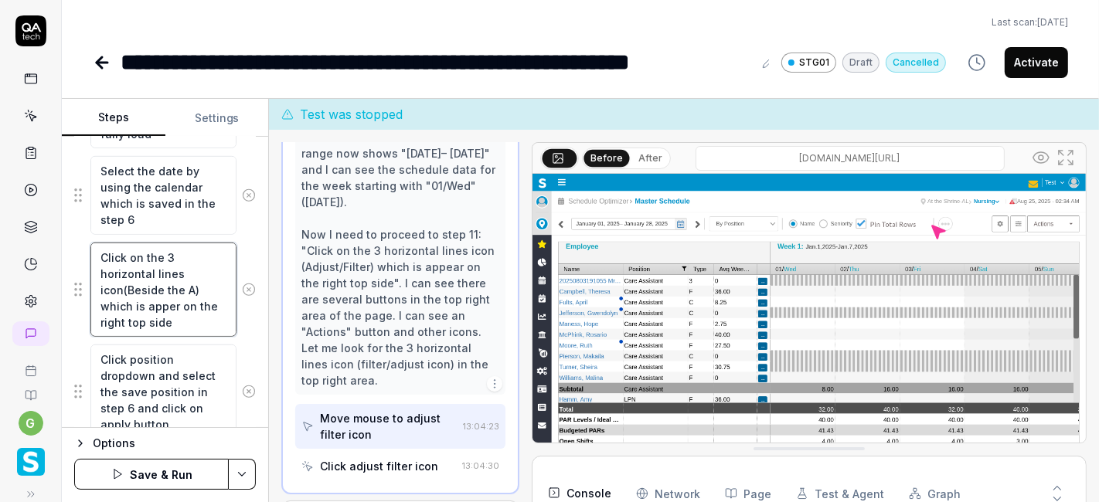
type textarea "Click on the 3 horizontal lines icon(Beside the Ac) which is apper on the right…"
type textarea "*"
type textarea "Click on the 3 horizontal lines icon(Beside the Act) which is apper on the righ…"
type textarea "*"
type textarea "Click on the 3 horizontal lines icon(Beside the Acti) which is apper on the rig…"
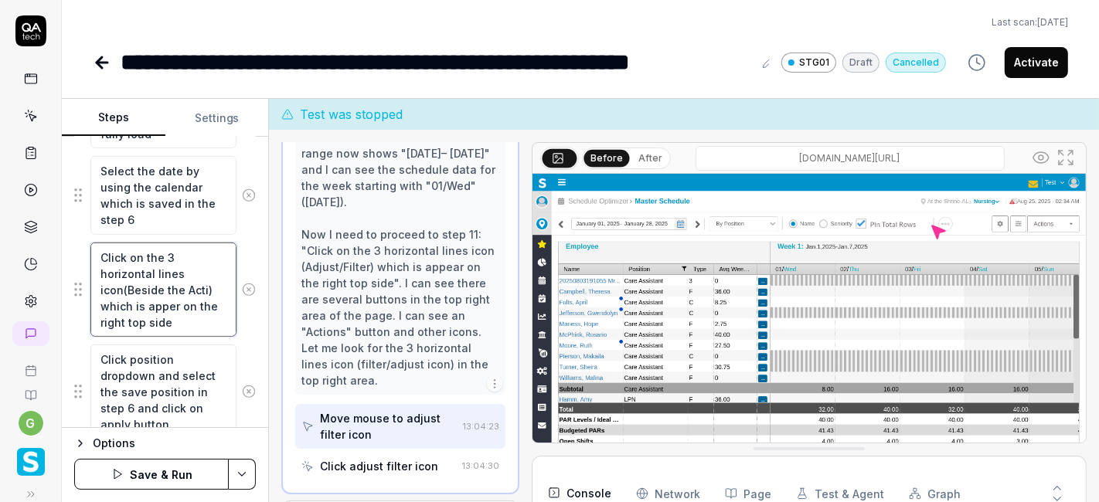
type textarea "*"
type textarea "Click on the 3 horizontal lines icon(Beside the Actio) which is apper on the ri…"
type textarea "*"
type textarea "Click on the 3 horizontal lines icon(Beside the Action) which is apper on the r…"
type textarea "*"
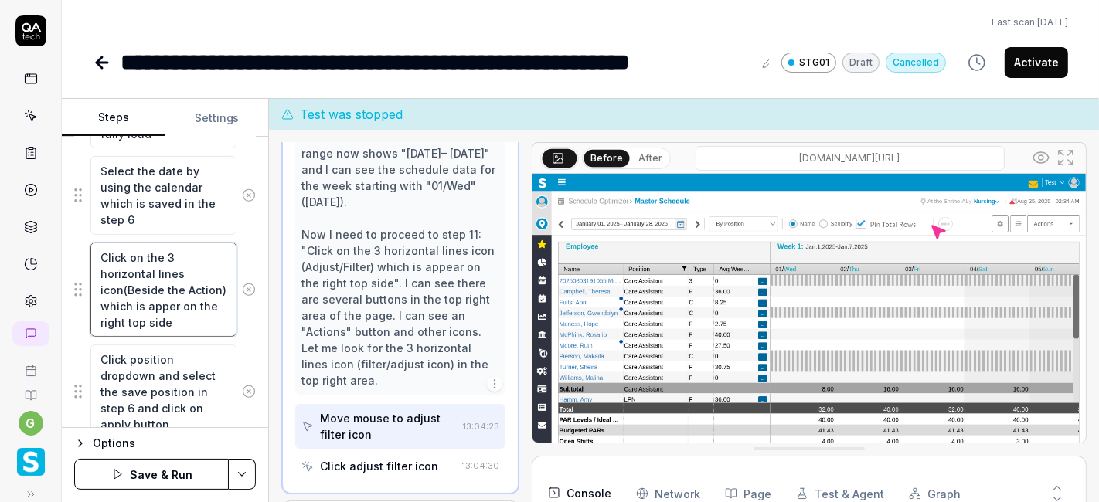
type textarea "Click on the 3 horizontal lines icon(Beside the Actions) which is apper on the …"
type textarea "*"
type textarea "Click on the 3 horizontal lines icon(Beside the Actions ) which is apper on the…"
type textarea "*"
type textarea "Click on the 3 horizontal lines icon(Beside the Actions d) which is apper on th…"
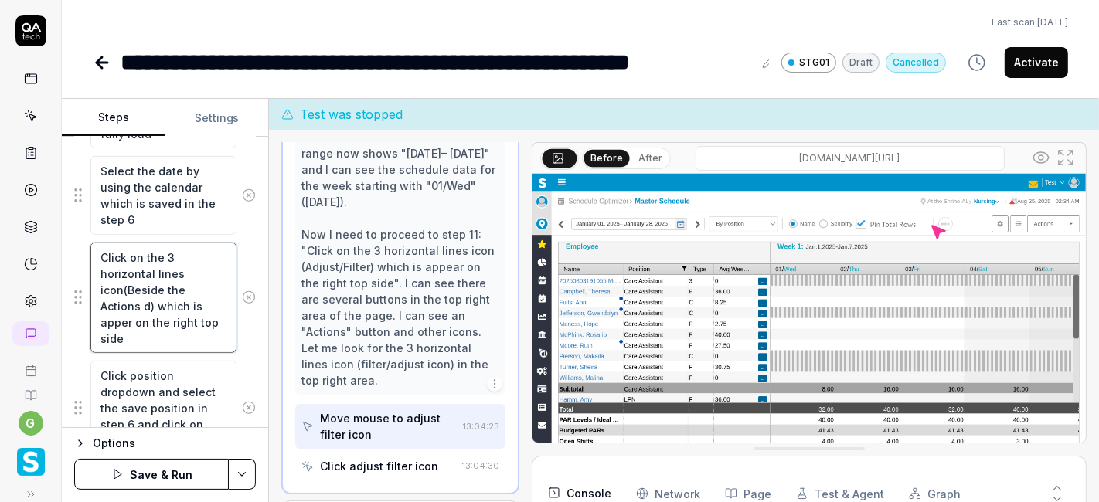
type textarea "*"
type textarea "Click on the 3 horizontal lines icon(Beside the Actions dr) which is apper on t…"
type textarea "*"
type textarea "Click on the 3 horizontal lines icon(Beside the Actions dro) which is apper on …"
type textarea "*"
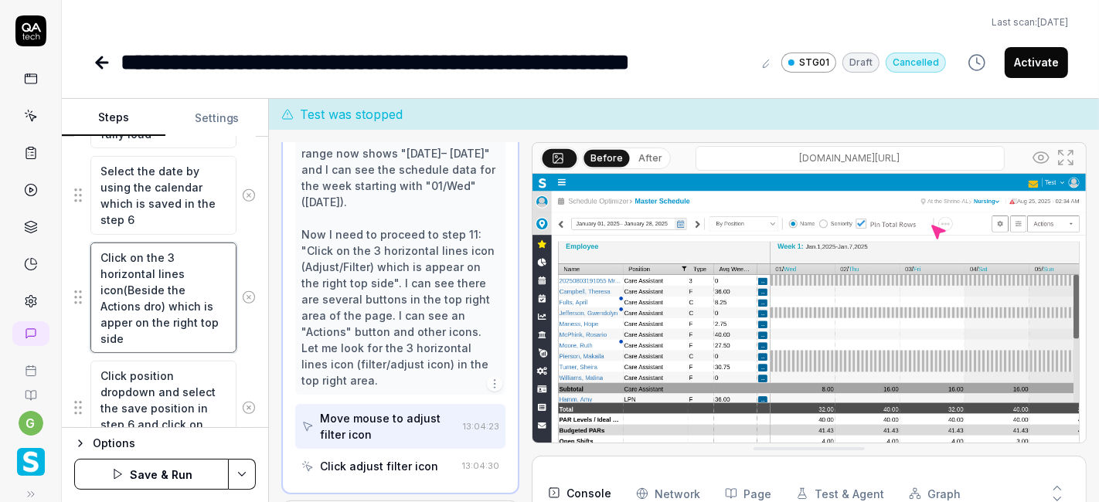
type textarea "Click on the 3 horizontal lines icon(Beside the Actions drop) which is apper on…"
type textarea "*"
type textarea "Click on the 3 horizontal lines icon(Beside the Actions drop ) which is apper o…"
type textarea "*"
type textarea "Click on the 3 horizontal lines icon(Beside the Actions drop d) which is apper …"
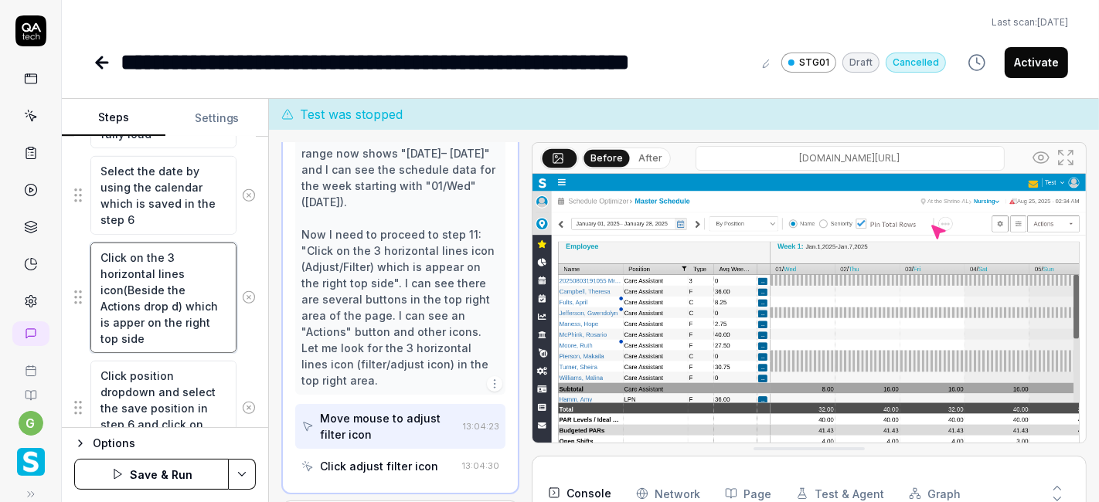
type textarea "*"
type textarea "Click on the 3 horizontal lines icon(Beside the Actions drop do) which is apper…"
type textarea "*"
type textarea "Click on the 3 horizontal lines icon(Beside the Actions drop dow) which is appe…"
type textarea "*"
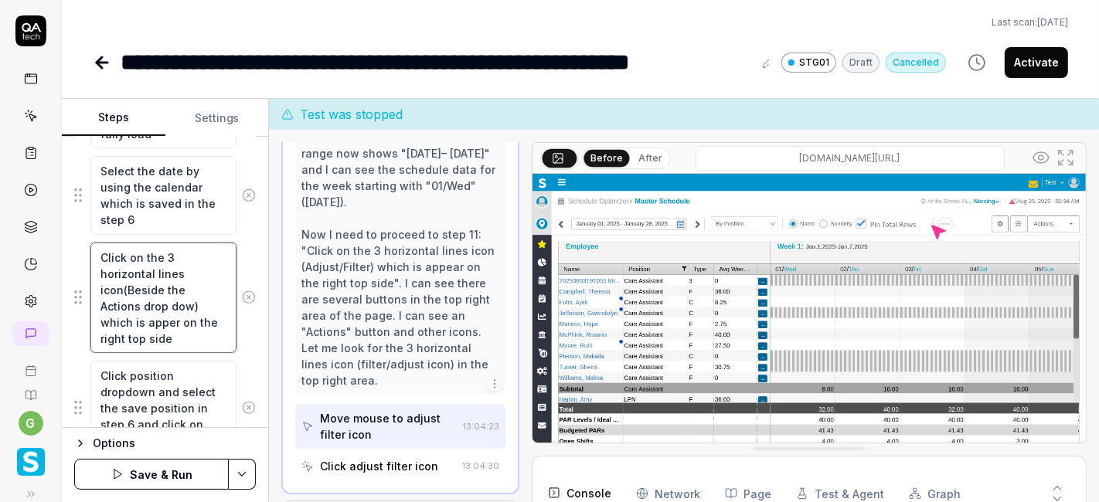
type textarea "Click on the 3 horizontal lines icon(Beside the Actions drop down) which is app…"
type textarea "*"
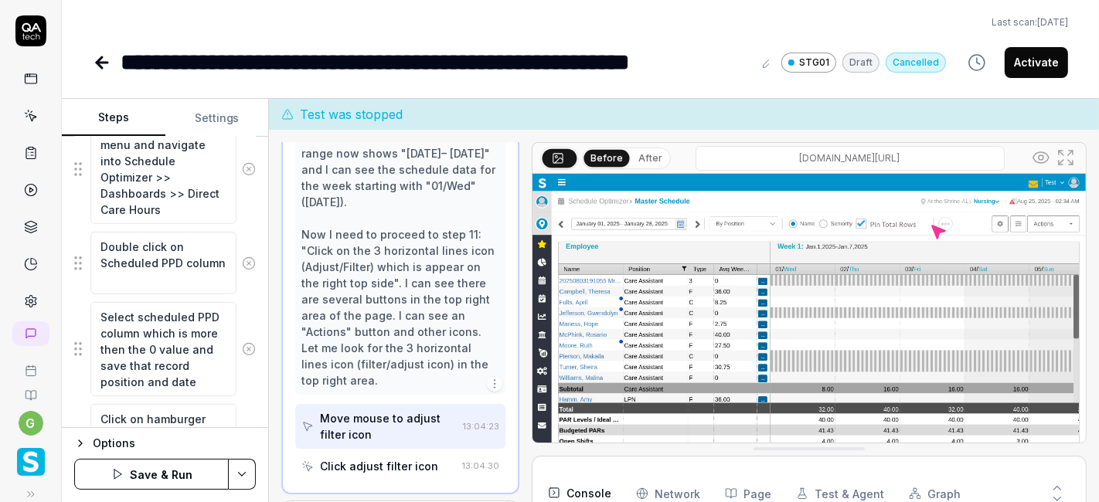
scroll to position [538, 0]
type textarea "Click on the 3 horizontal lines icon(Beside the Actions drop down) which is app…"
click at [165, 260] on textarea "Double click on Scheduled PPD column" at bounding box center [163, 264] width 146 height 62
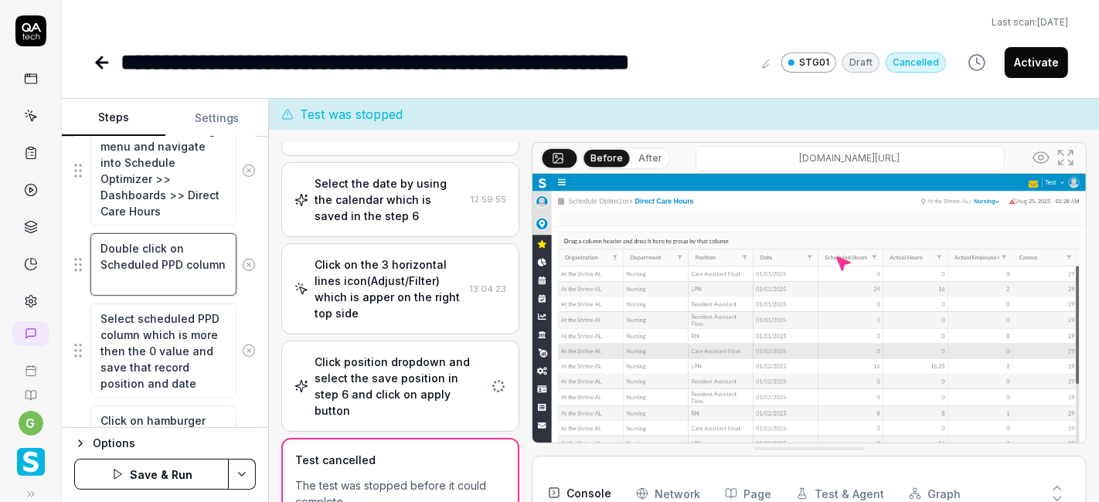
click at [165, 260] on textarea "Double click on Scheduled PPD column" at bounding box center [163, 264] width 146 height 62
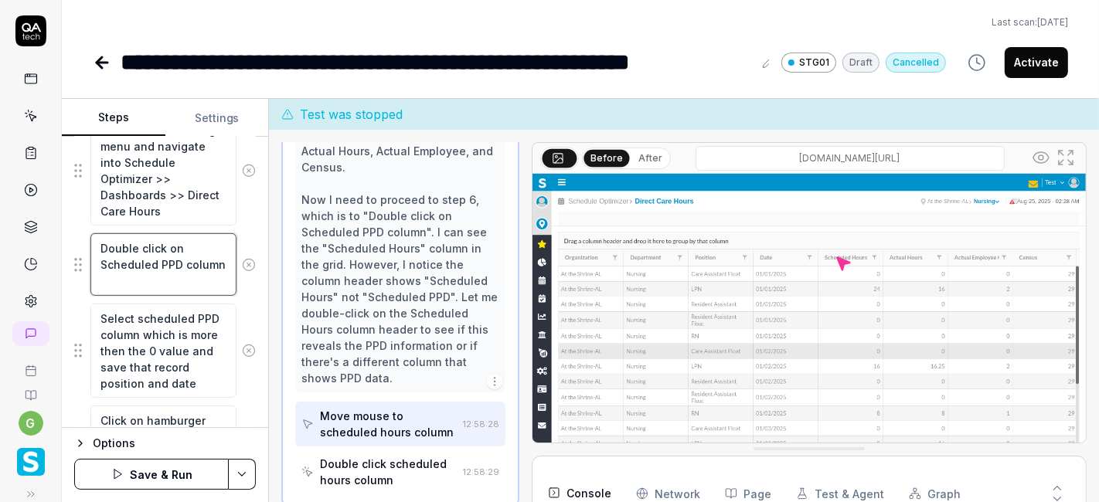
scroll to position [587, 0]
click at [101, 260] on textarea "Double click on Scheduled PPD column" at bounding box center [163, 264] width 146 height 62
type textarea "*"
type textarea "Double click on "Scheduled PPD column"
click at [183, 262] on textarea "Double click on "Scheduled PPD column" at bounding box center [163, 264] width 146 height 62
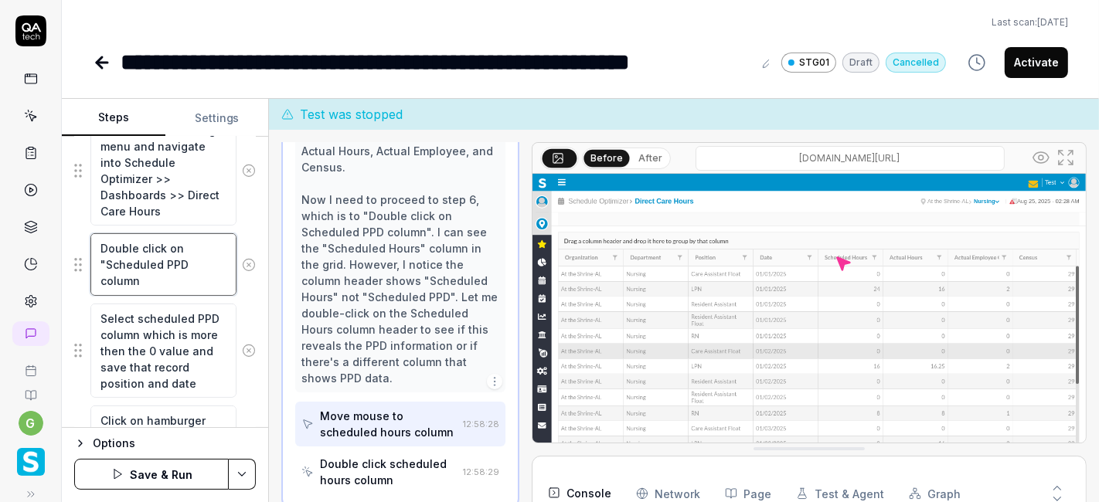
type textarea "*"
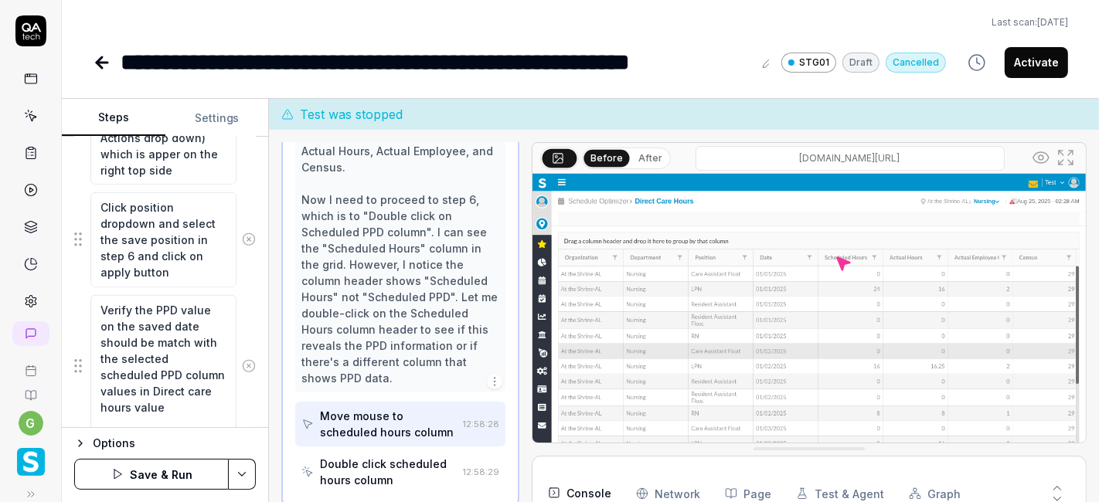
scroll to position [1181, 0]
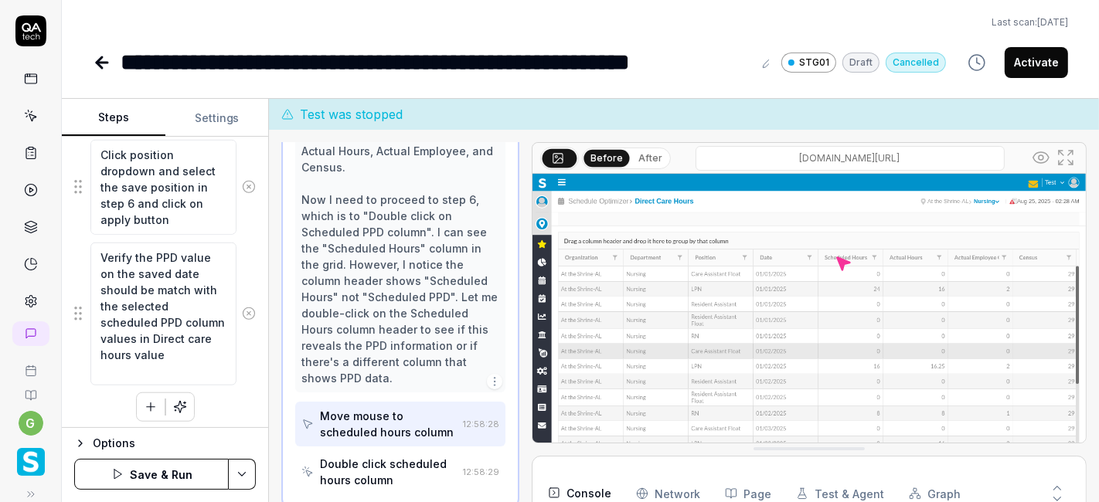
type textarea "Double click on "Scheduled PPD" column"
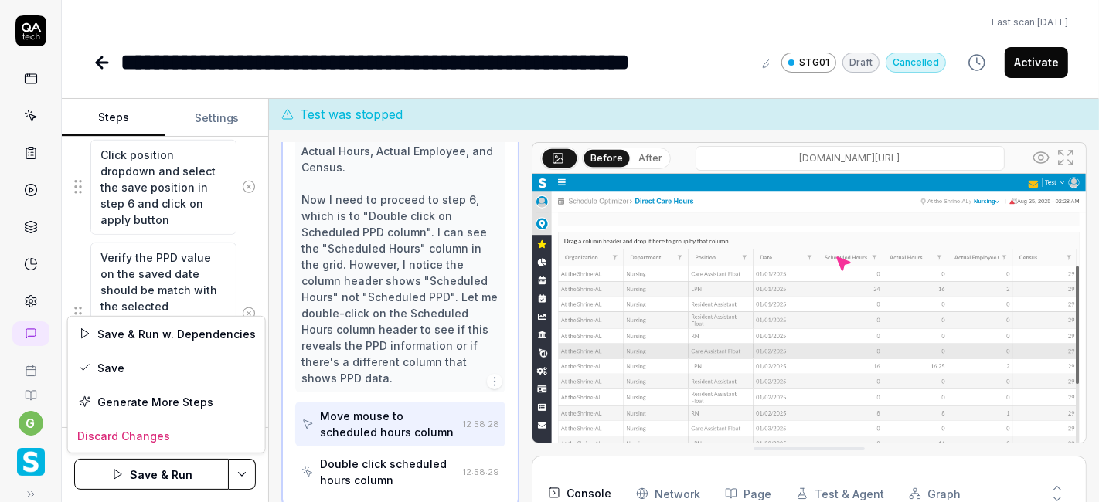
click at [238, 451] on html "**********" at bounding box center [549, 251] width 1099 height 502
click at [179, 368] on div "Save" at bounding box center [166, 368] width 197 height 34
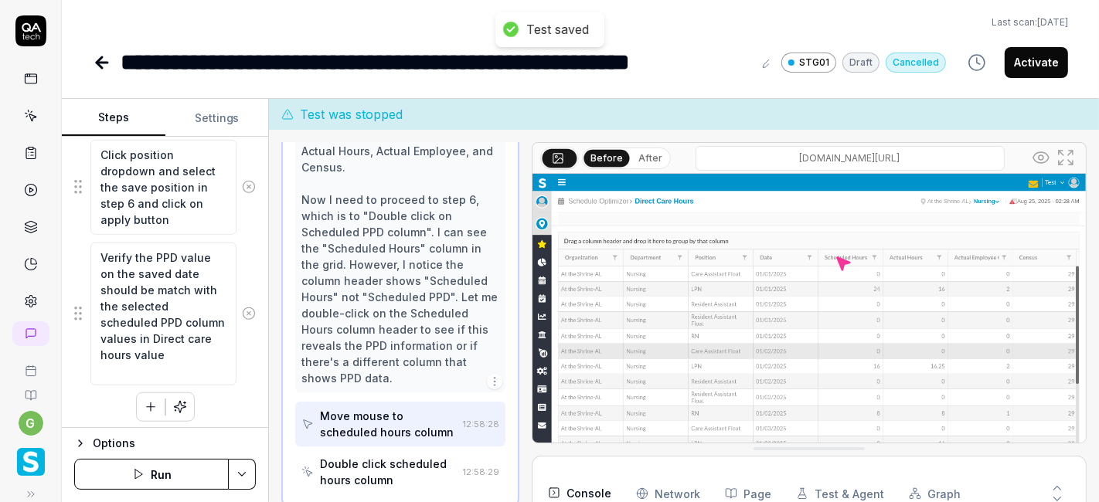
click at [156, 451] on button "Run" at bounding box center [151, 474] width 155 height 31
type textarea "*"
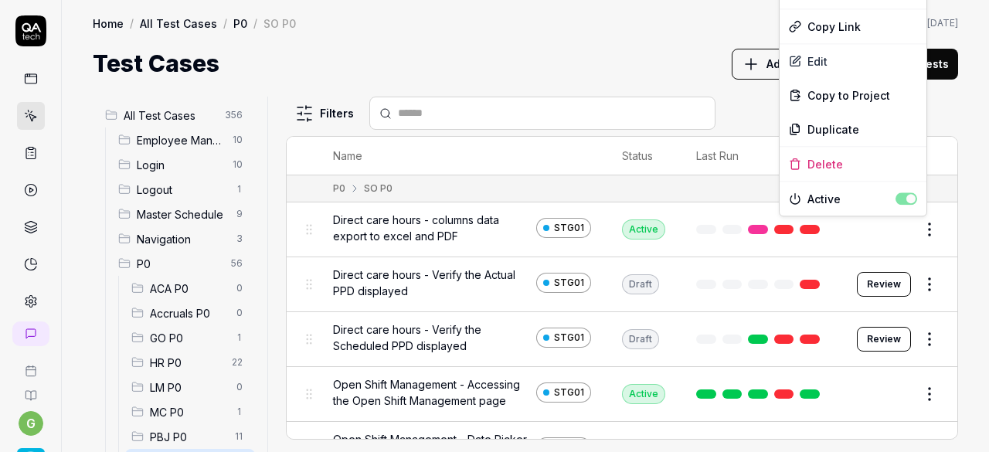
click at [920, 228] on html "g Home / All Test Cases / P0 / SO P0 Home / All Test Cases / P0 / SO P0 Last sc…" at bounding box center [494, 226] width 989 height 452
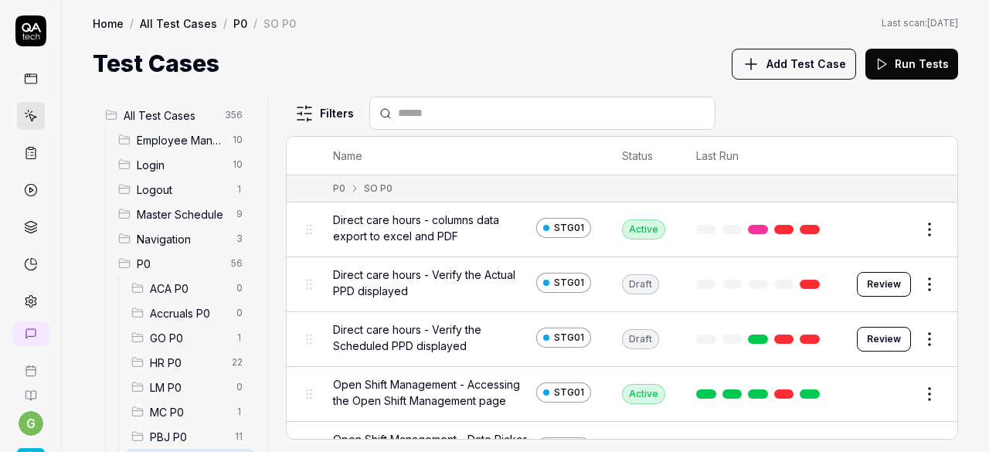
click at [699, 41] on html "g Home / All Test Cases / P0 / SO P0 Home / All Test Cases / P0 / SO P0 Last sc…" at bounding box center [494, 226] width 989 height 452
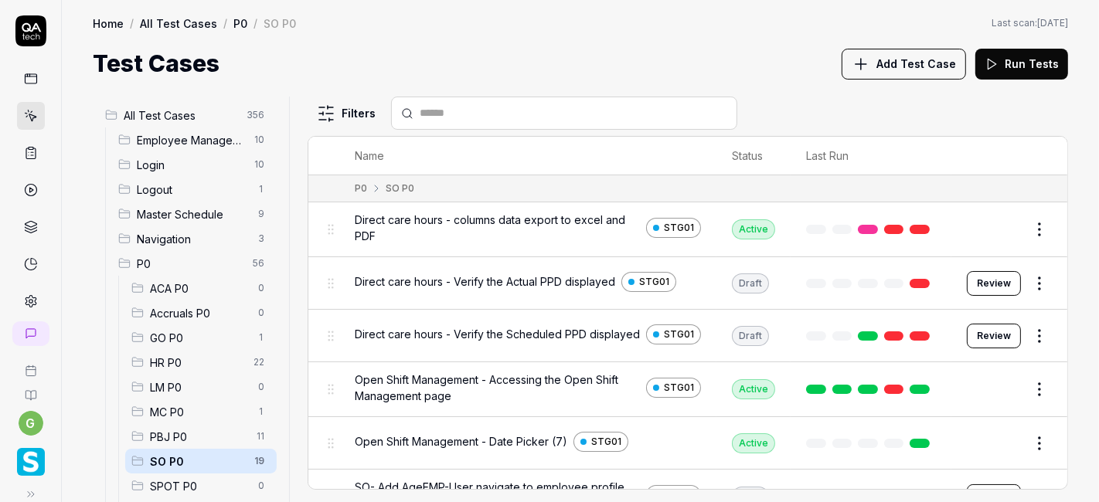
click at [988, 226] on button "Edit" at bounding box center [1002, 229] width 37 height 25
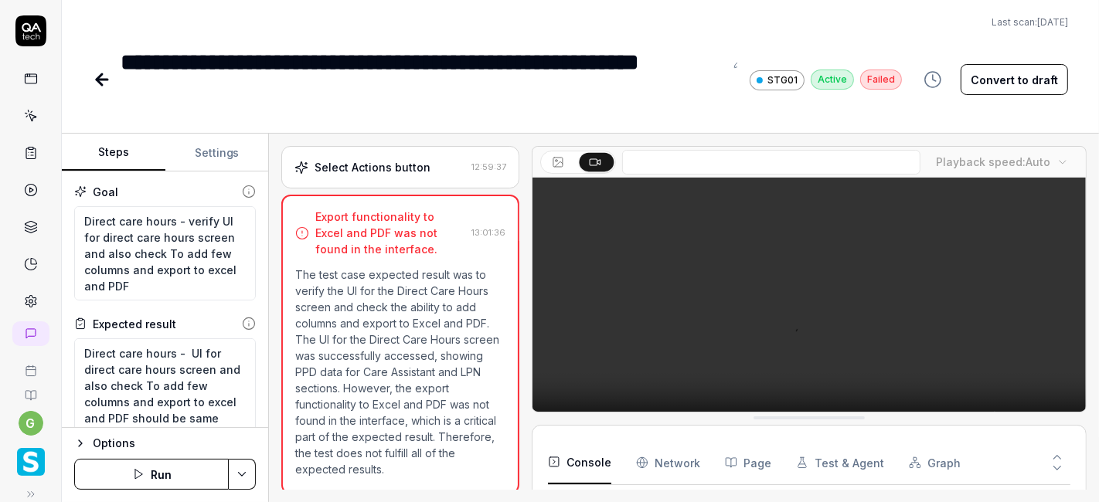
scroll to position [194, 0]
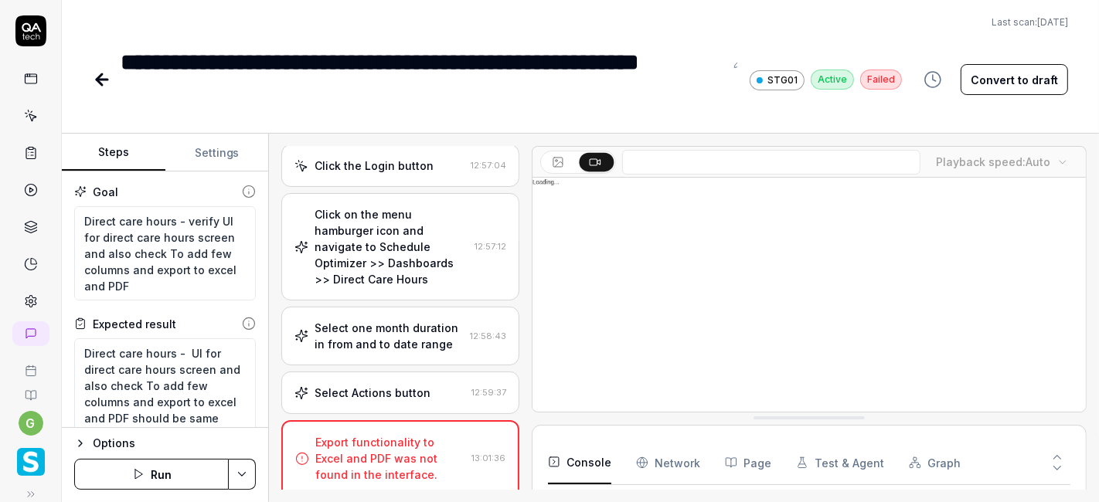
scroll to position [192, 0]
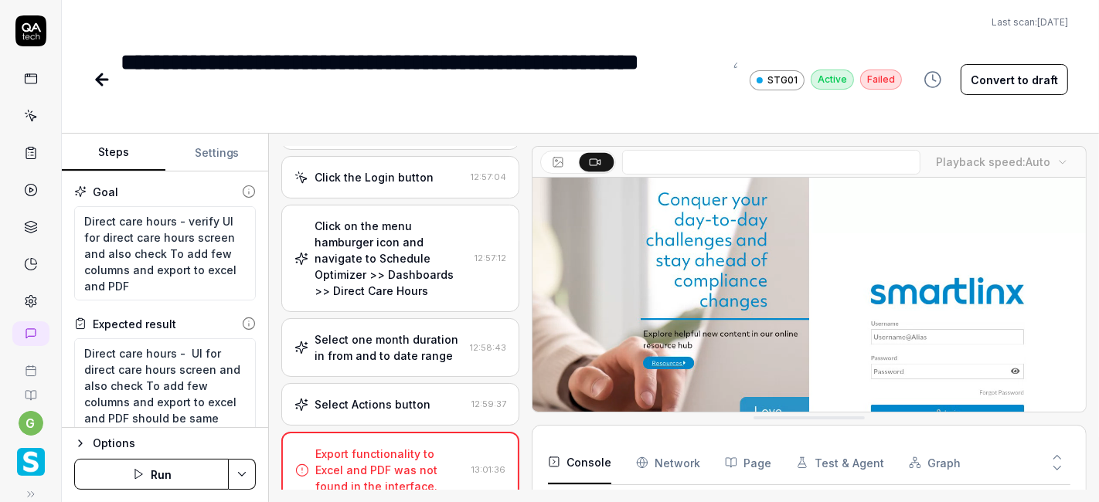
click at [168, 451] on button "Run" at bounding box center [151, 474] width 155 height 31
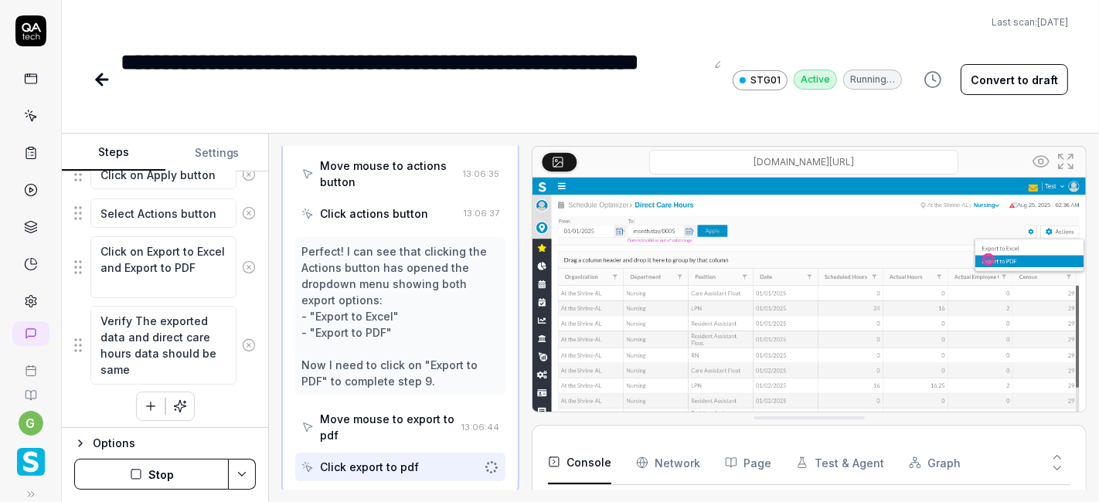
scroll to position [15, 0]
click at [540, 45] on div "**********" at bounding box center [413, 80] width 585 height 70
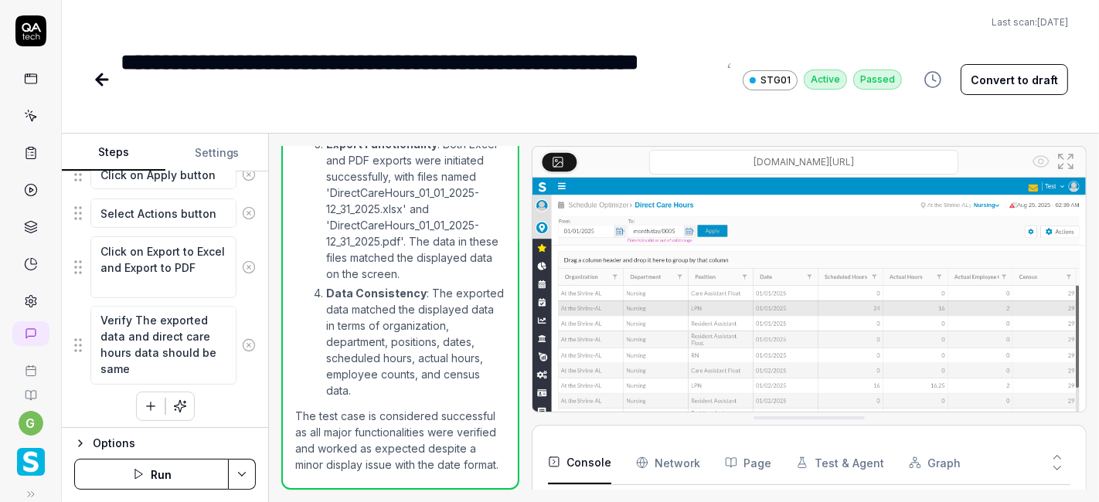
scroll to position [527, 0]
type textarea "*"
click at [24, 122] on icon at bounding box center [31, 116] width 14 height 14
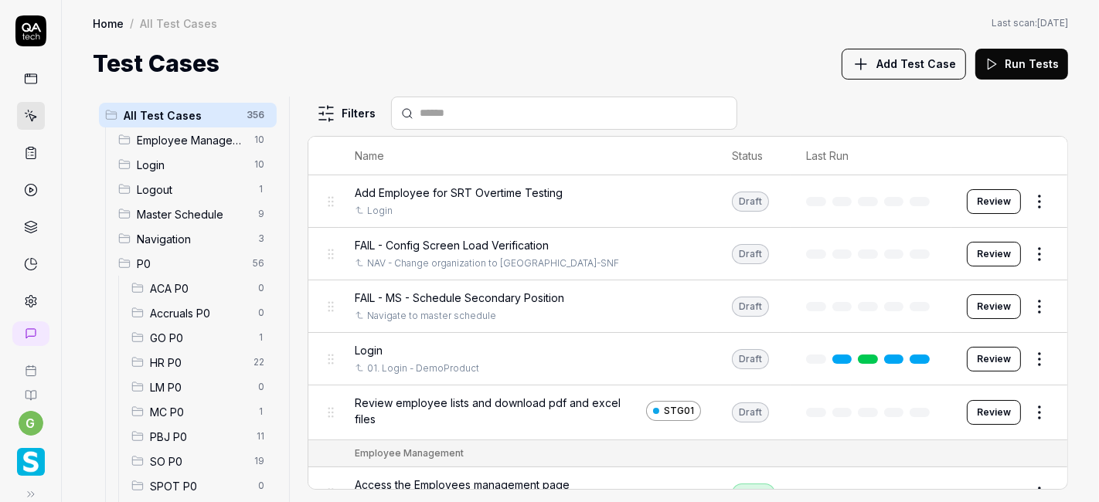
scroll to position [157, 0]
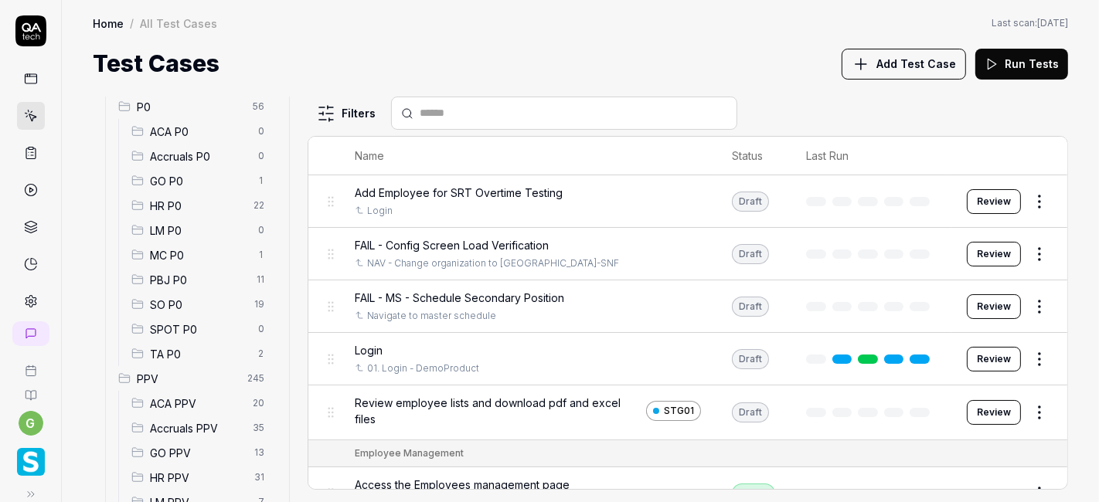
click at [192, 304] on span "SO P0" at bounding box center [197, 305] width 95 height 16
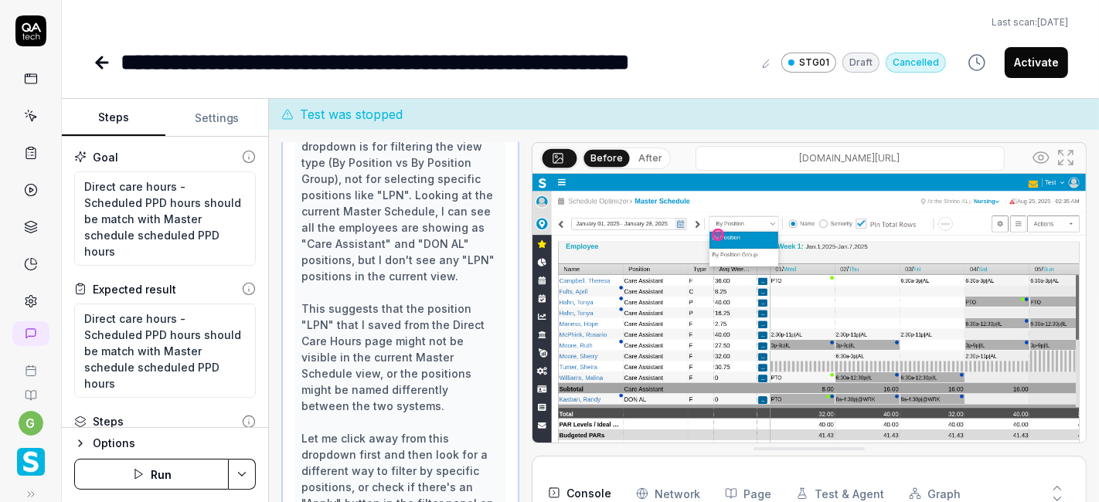
scroll to position [1811, 0]
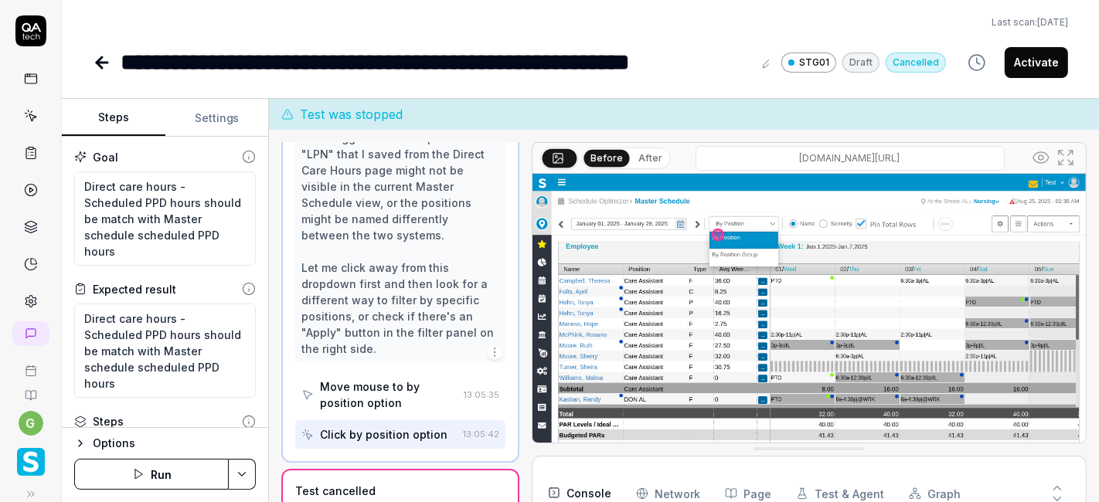
click at [163, 488] on button "Run" at bounding box center [151, 474] width 155 height 31
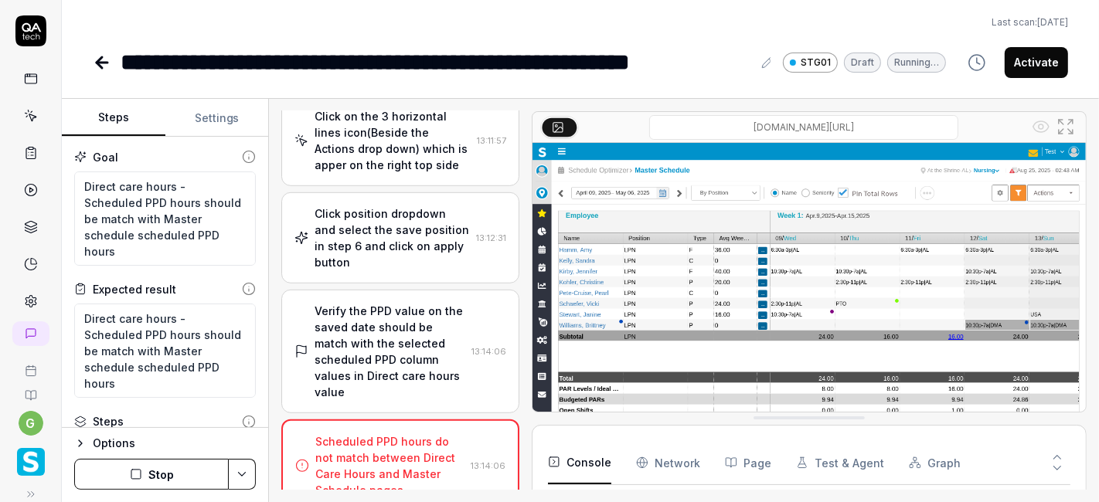
scroll to position [1090, 0]
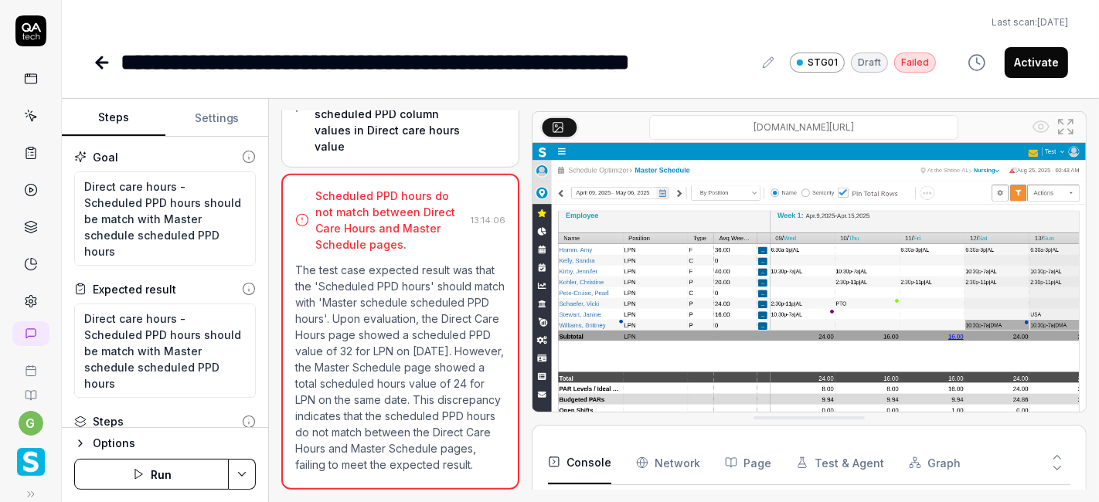
type textarea "*"
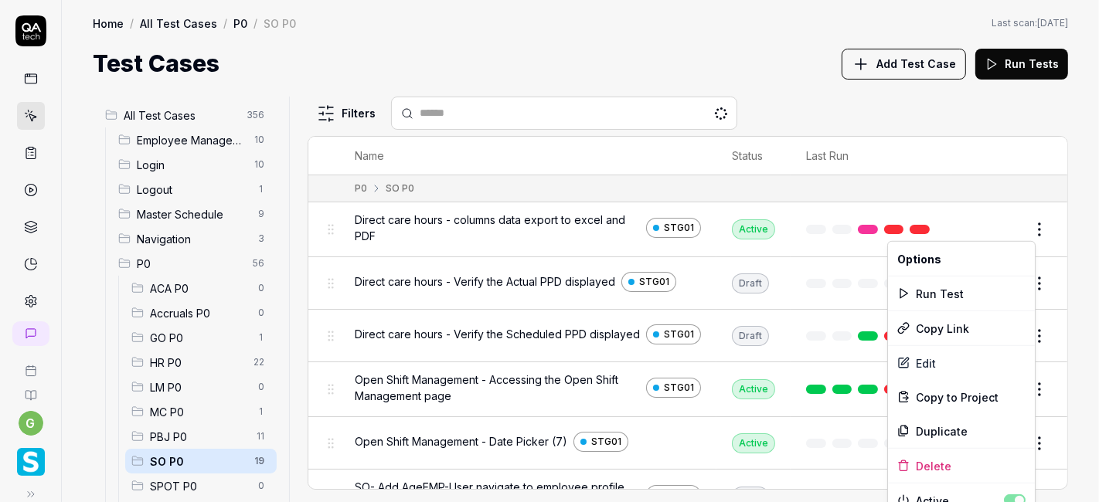
click at [1023, 235] on html "g Home / All Test Cases / P0 / SO P0 Home / All Test Cases / P0 / SO P0 Last sc…" at bounding box center [549, 251] width 1099 height 502
click at [950, 290] on div "Run Test" at bounding box center [961, 294] width 147 height 34
